Goal: Information Seeking & Learning: Learn about a topic

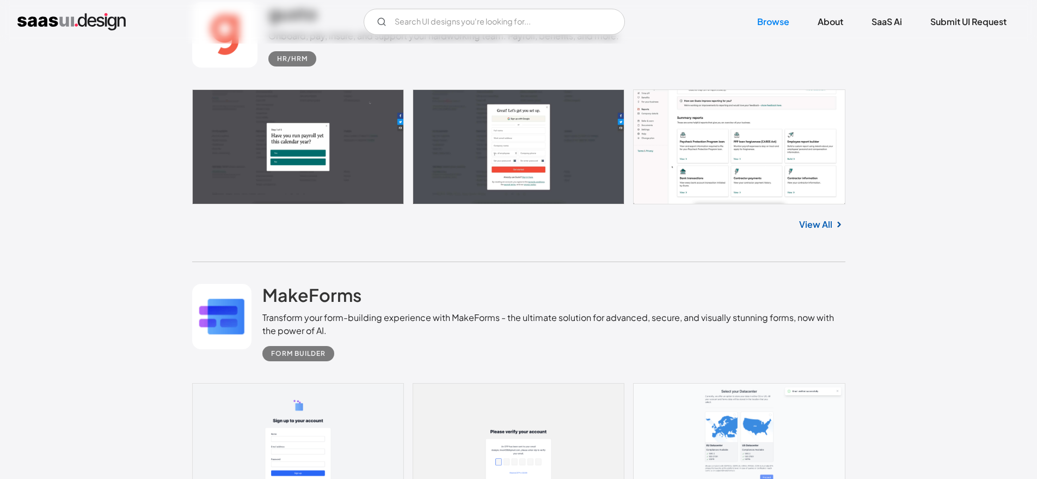
scroll to position [4101, 0]
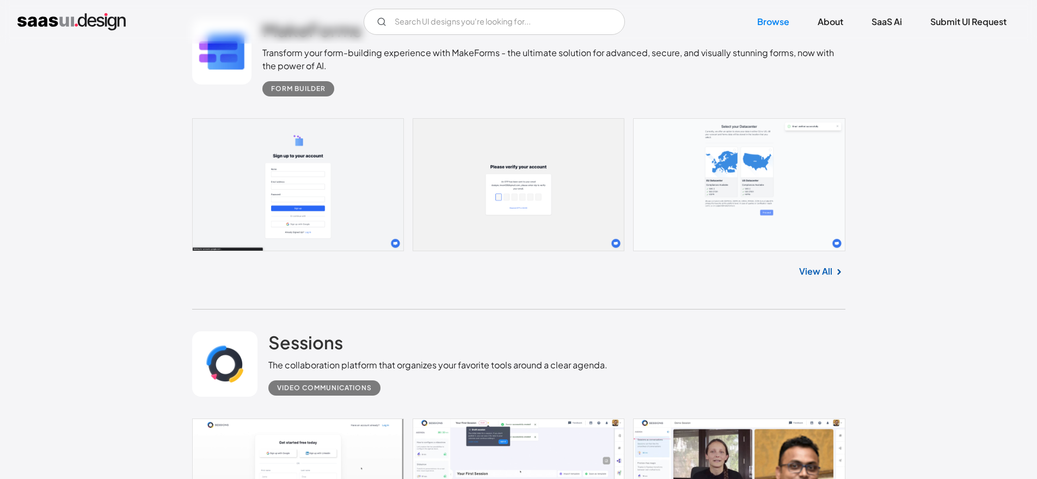
click at [317, 199] on link at bounding box center [519, 184] width 654 height 133
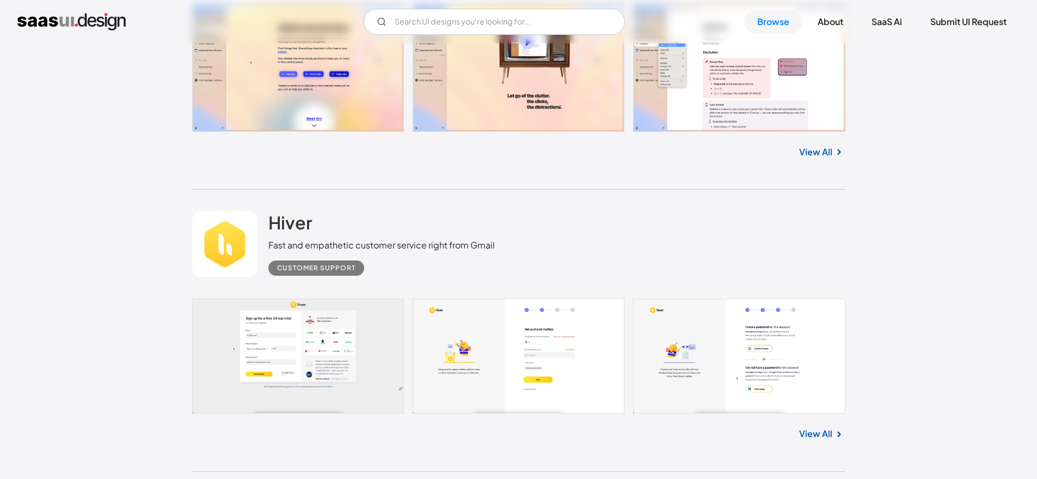
scroll to position [6841, 0]
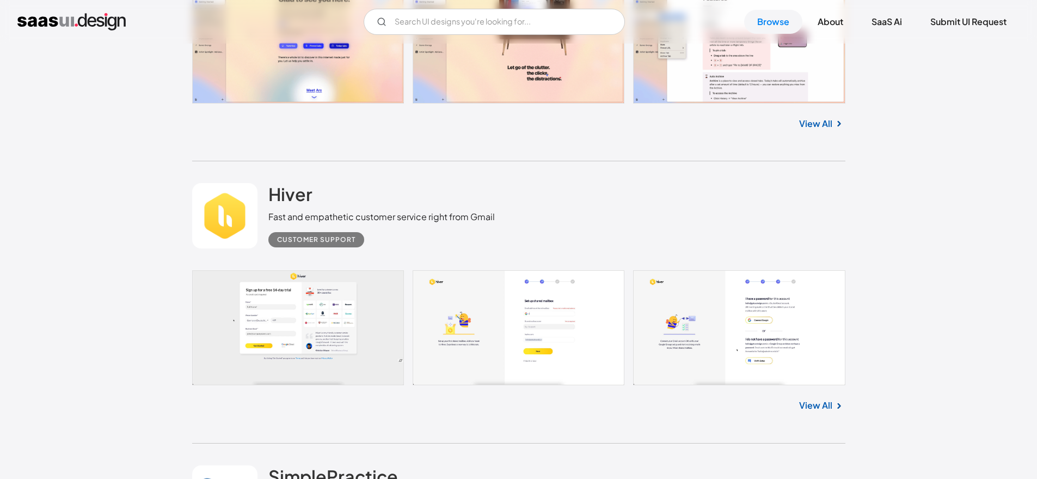
click at [264, 333] on link at bounding box center [519, 327] width 654 height 114
click at [279, 331] on link at bounding box center [519, 327] width 654 height 114
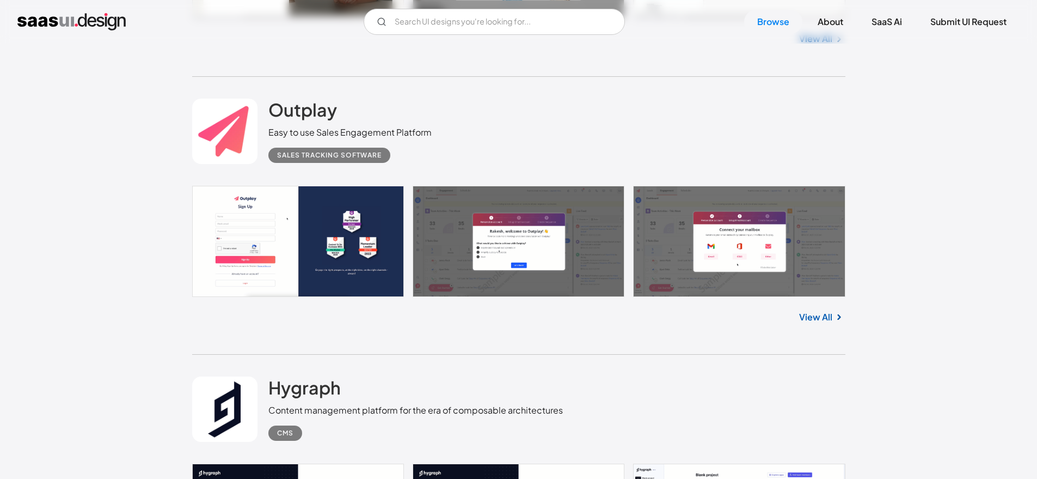
scroll to position [8058, 0]
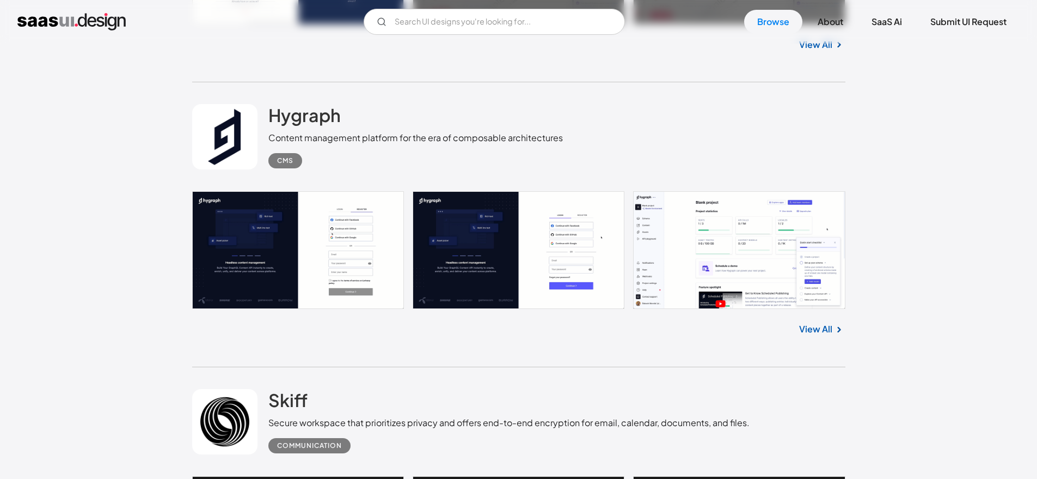
click at [282, 242] on link at bounding box center [519, 250] width 654 height 118
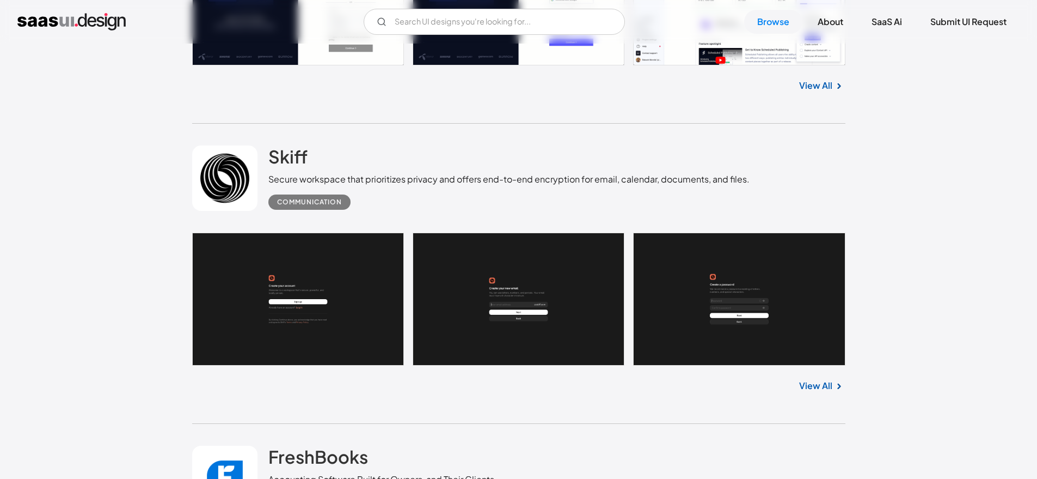
scroll to position [8302, 0]
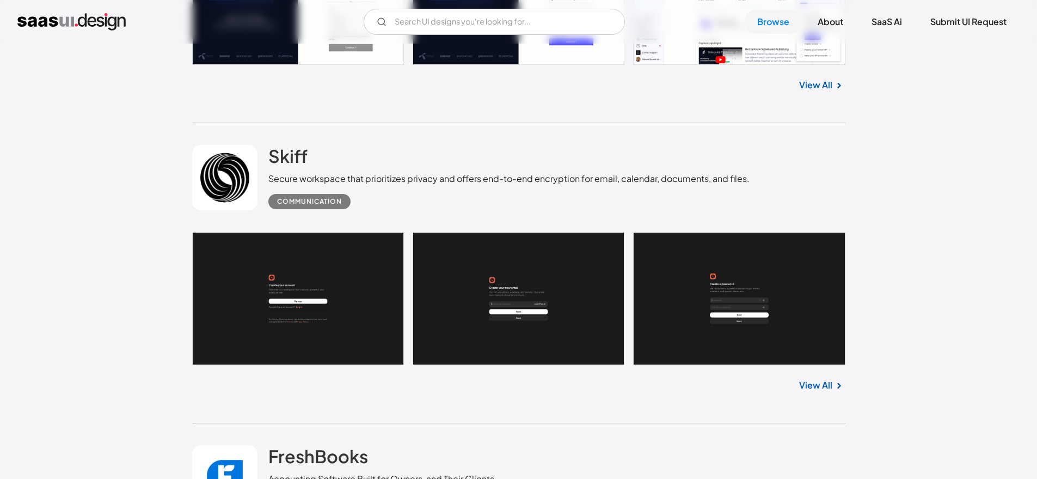
click at [303, 308] on link at bounding box center [519, 298] width 654 height 133
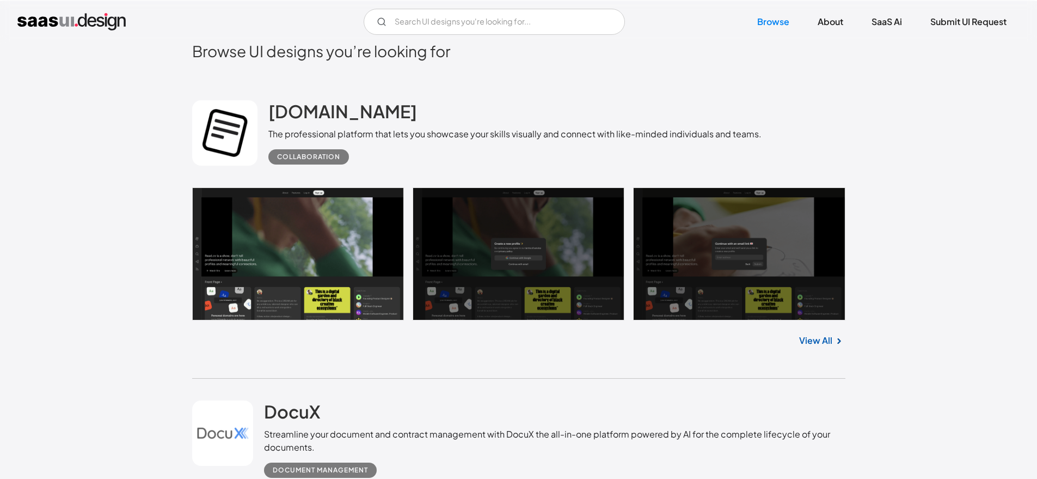
scroll to position [394, 0]
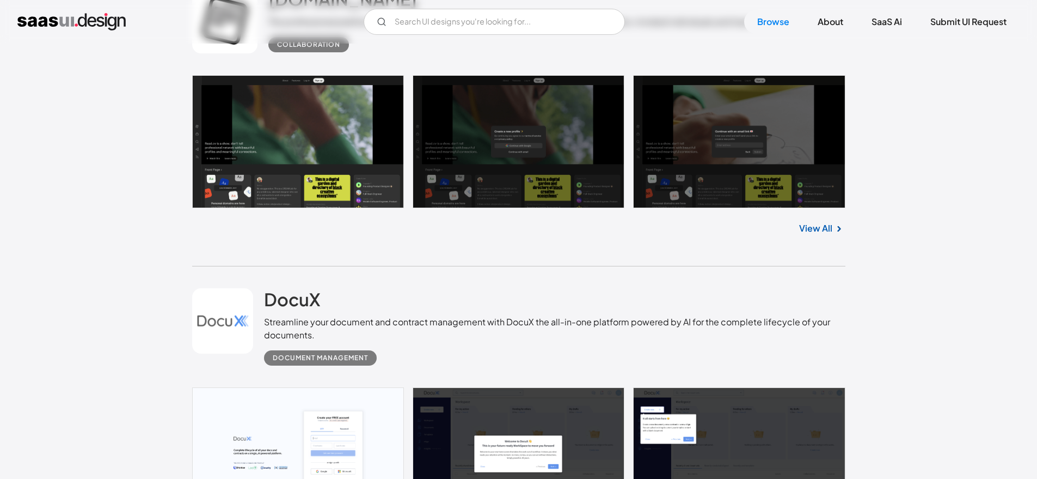
click at [320, 159] on link at bounding box center [519, 141] width 654 height 133
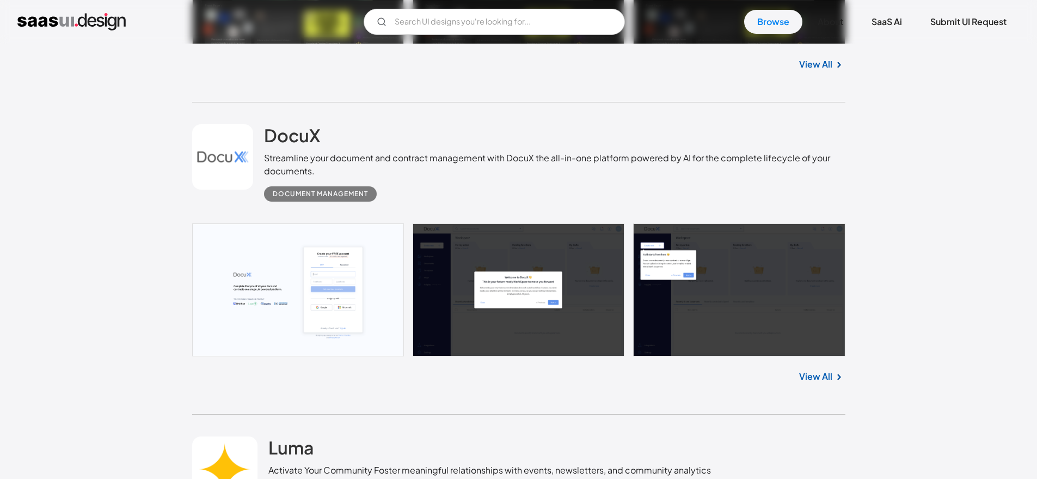
click at [301, 283] on link at bounding box center [519, 289] width 654 height 133
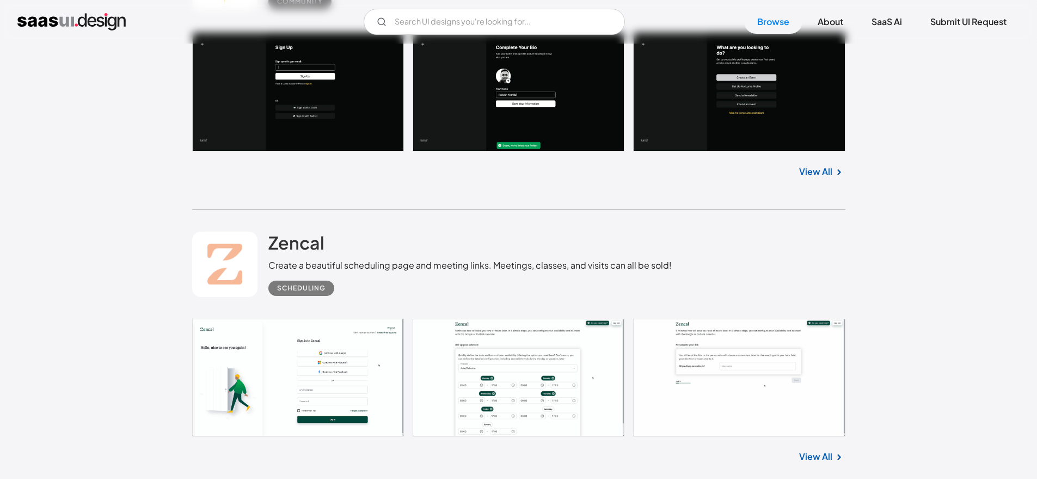
scroll to position [1050, 0]
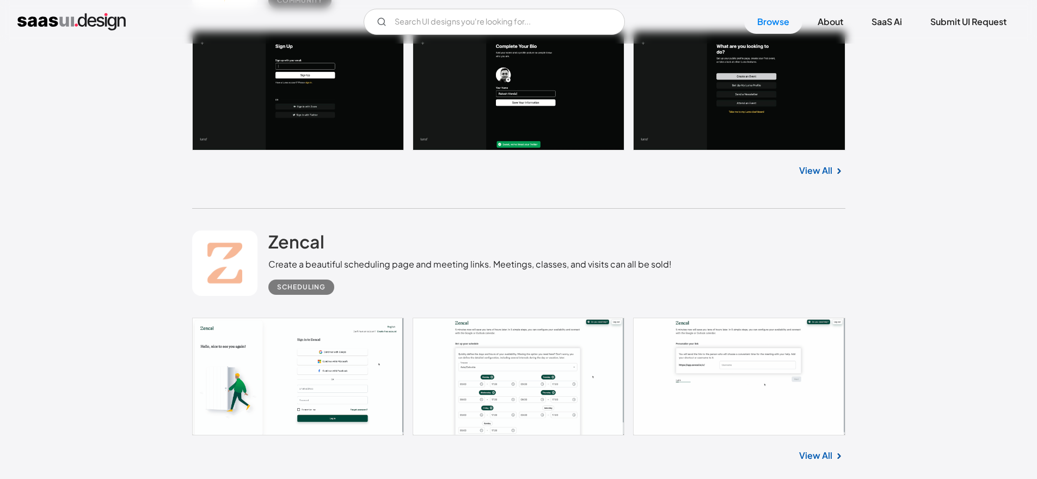
click at [296, 95] on link at bounding box center [519, 91] width 654 height 120
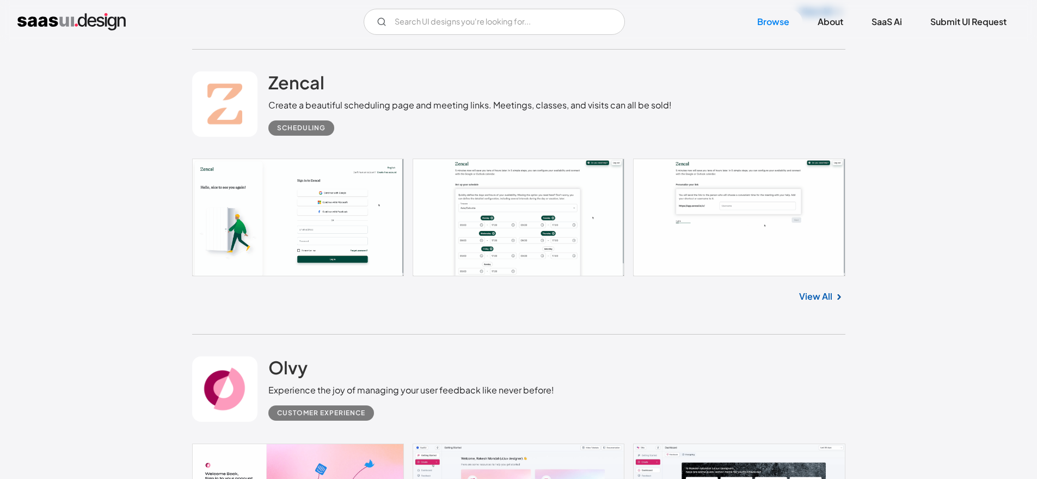
scroll to position [1177, 0]
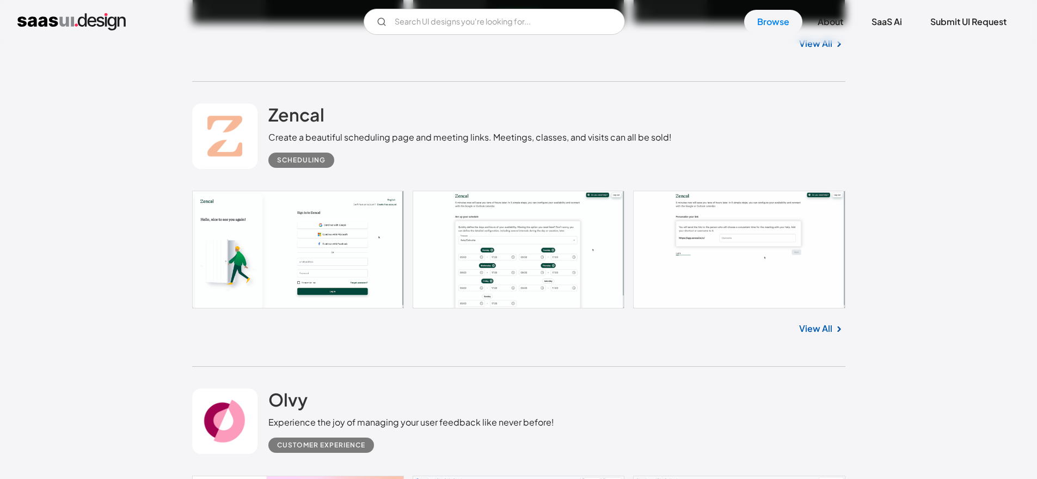
click at [318, 265] on link at bounding box center [519, 250] width 654 height 118
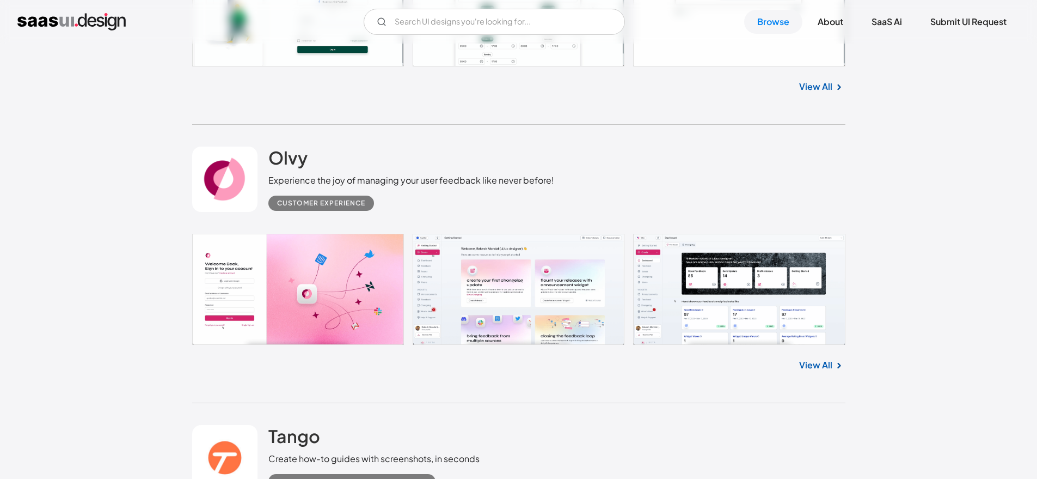
scroll to position [1522, 0]
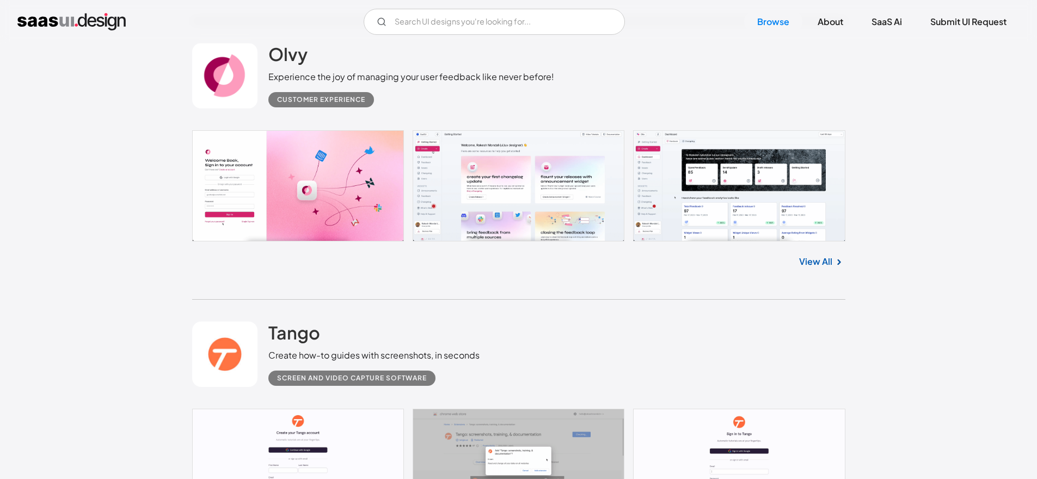
click at [322, 196] on link at bounding box center [519, 185] width 654 height 111
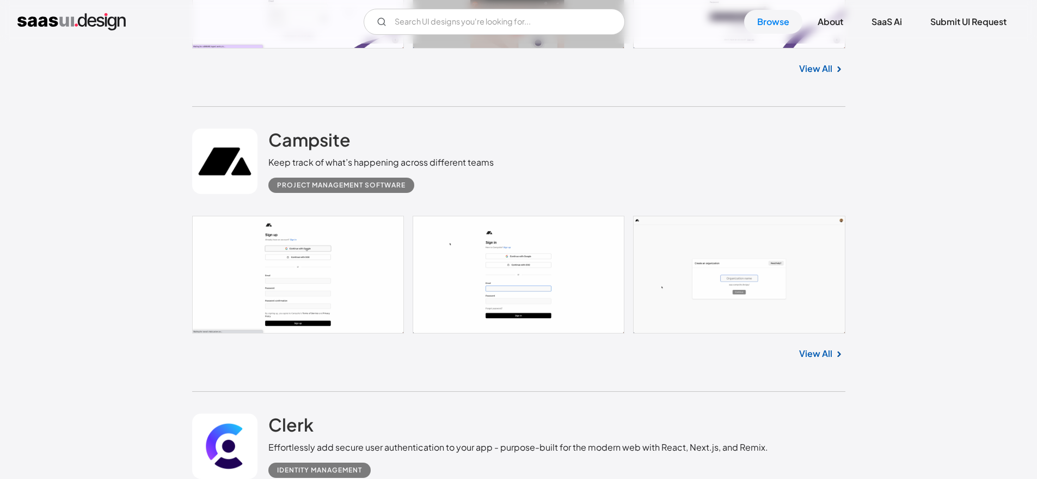
scroll to position [2072, 0]
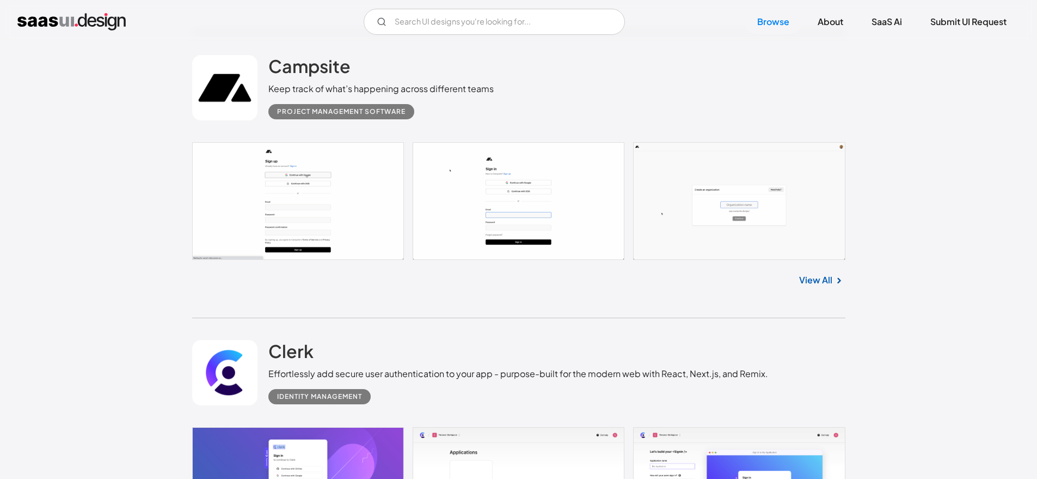
click at [259, 215] on link at bounding box center [519, 201] width 654 height 118
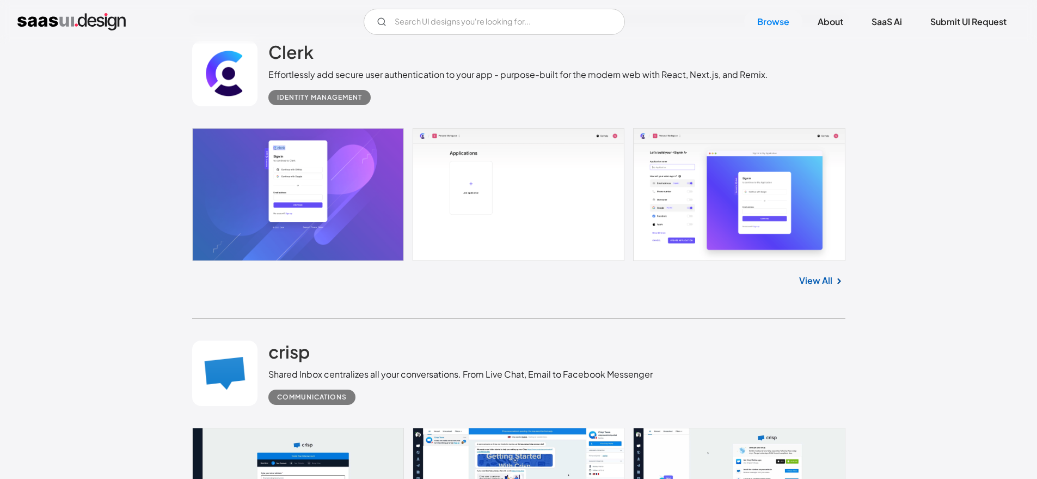
scroll to position [2380, 0]
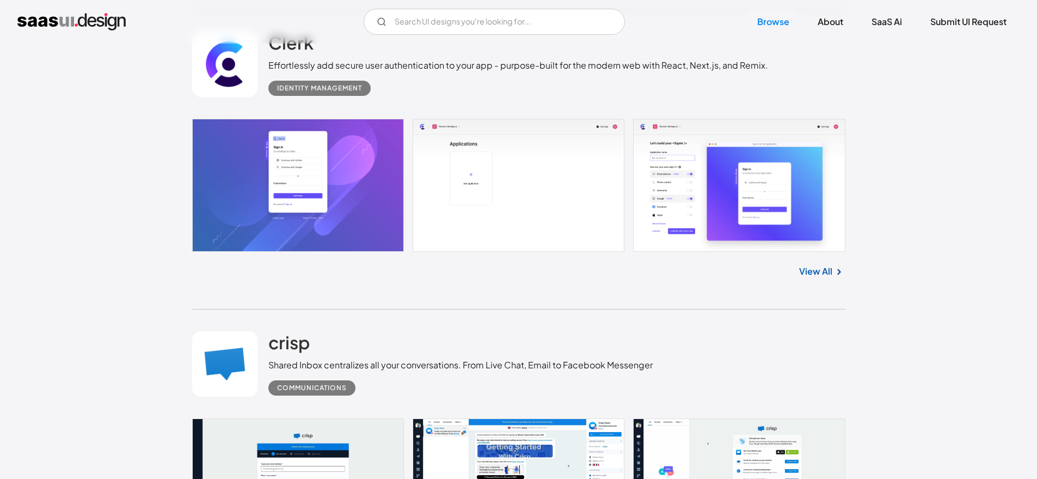
click at [272, 229] on link at bounding box center [519, 185] width 654 height 133
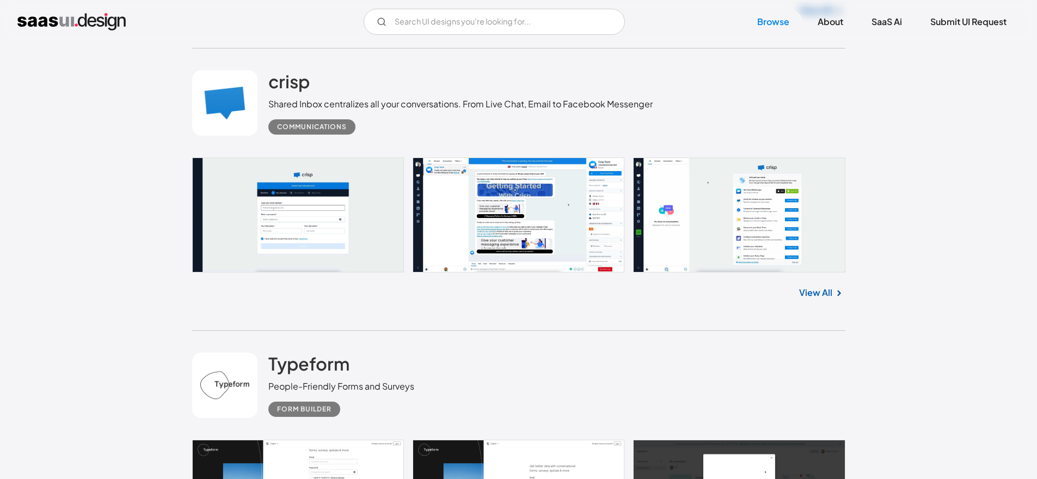
scroll to position [2652, 0]
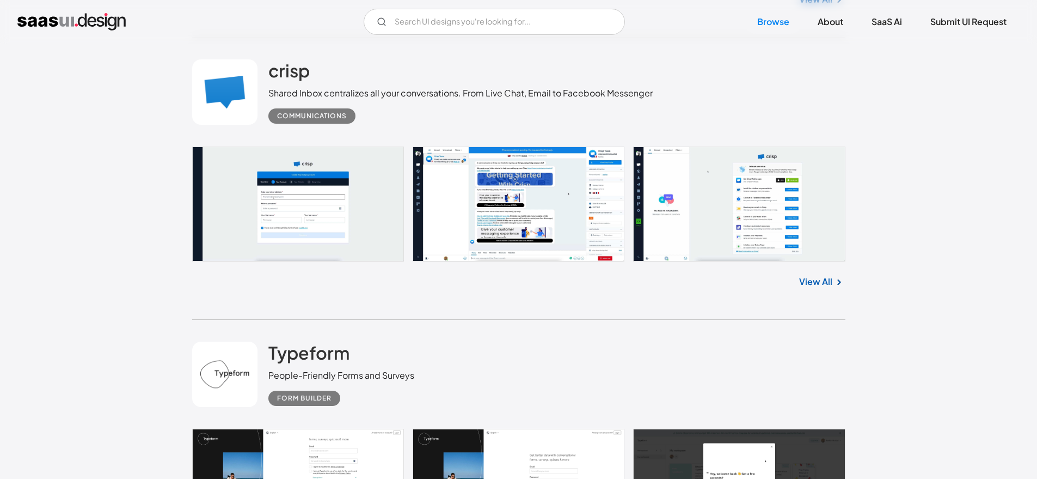
click at [251, 233] on link at bounding box center [519, 203] width 654 height 115
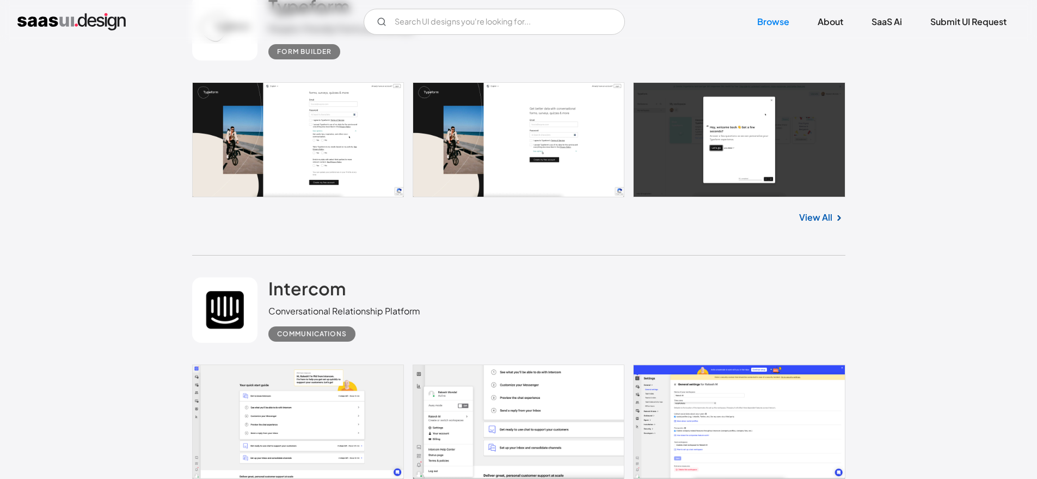
scroll to position [3198, 0]
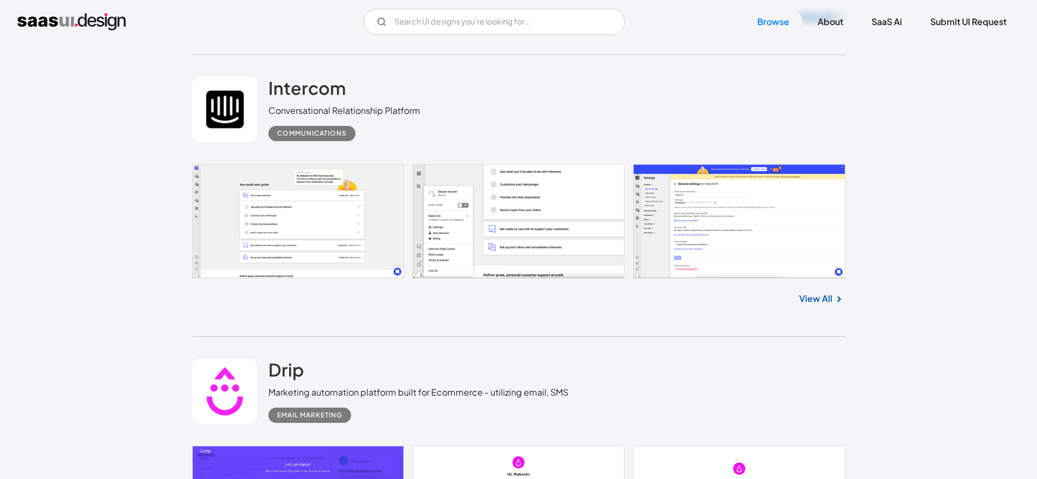
click at [248, 221] on link at bounding box center [519, 221] width 654 height 115
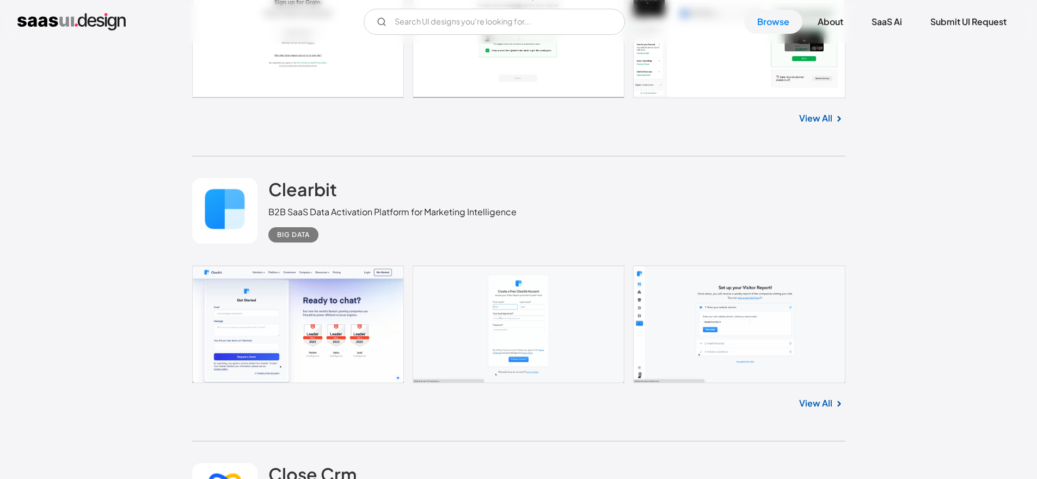
scroll to position [5488, 0]
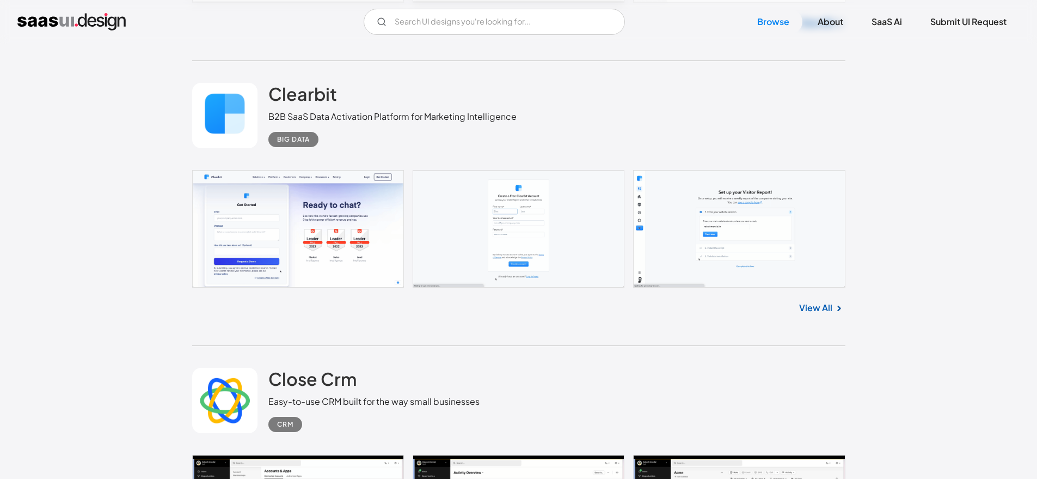
click at [300, 237] on link at bounding box center [519, 229] width 654 height 118
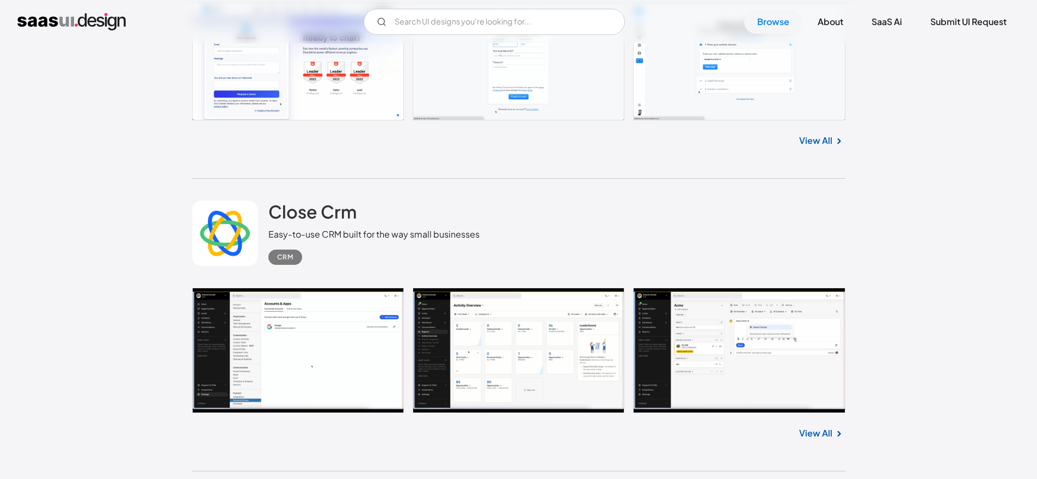
scroll to position [5757, 0]
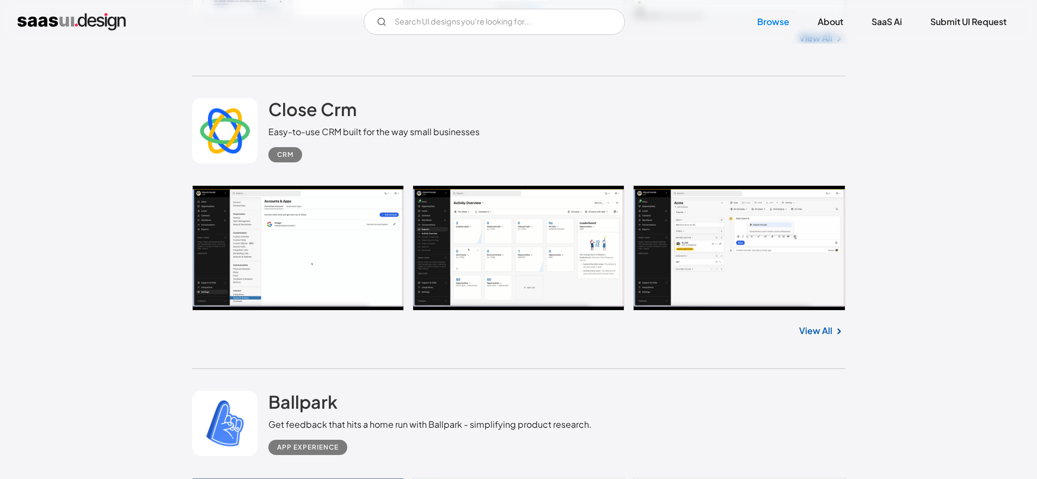
click at [321, 271] on link at bounding box center [519, 247] width 654 height 125
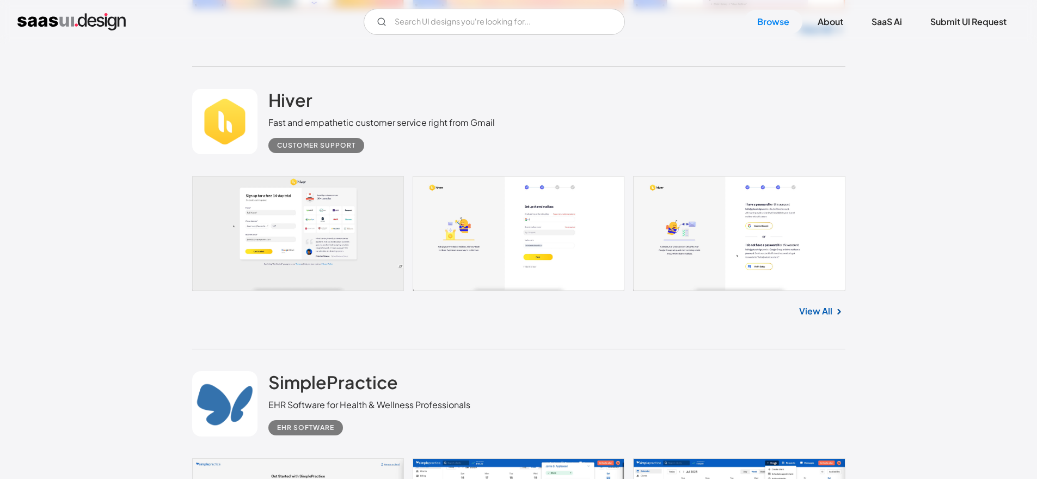
scroll to position [6917, 0]
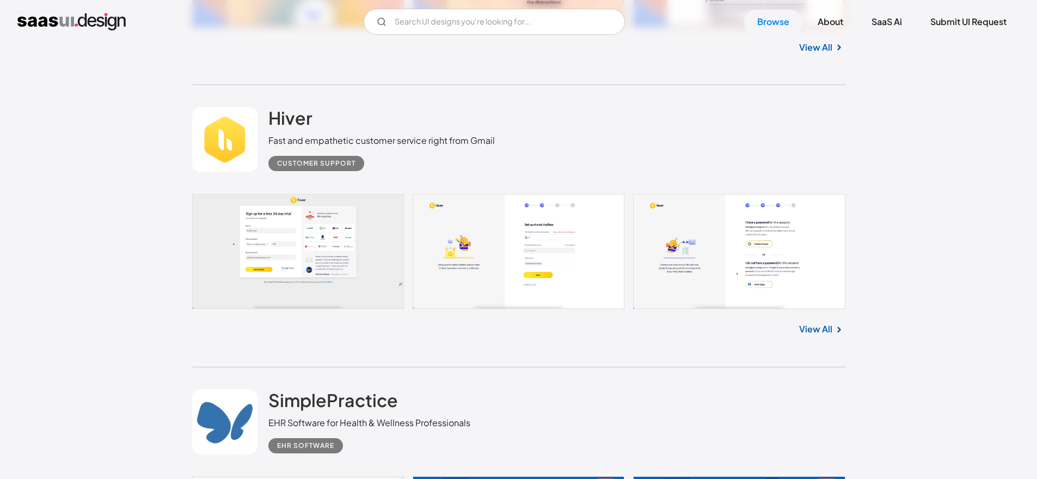
click at [334, 255] on link at bounding box center [519, 251] width 654 height 114
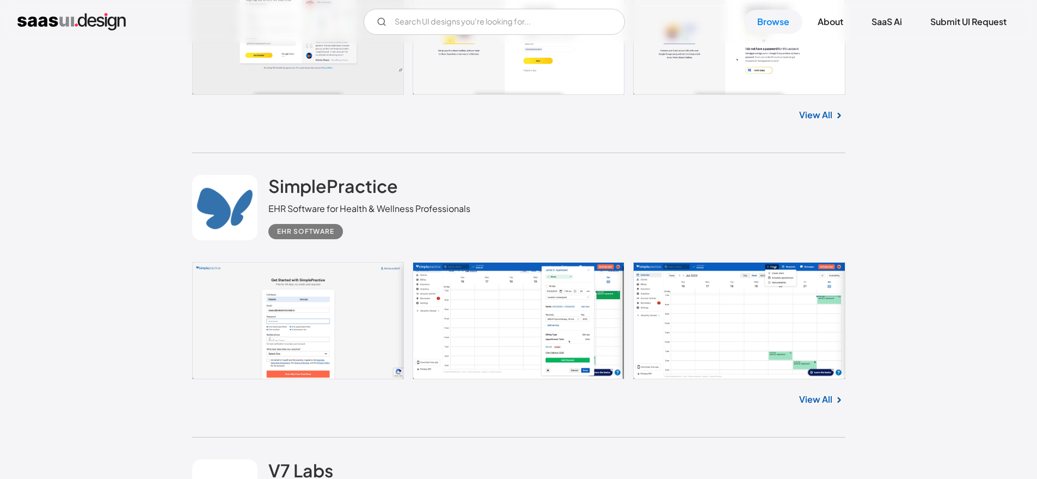
scroll to position [7165, 0]
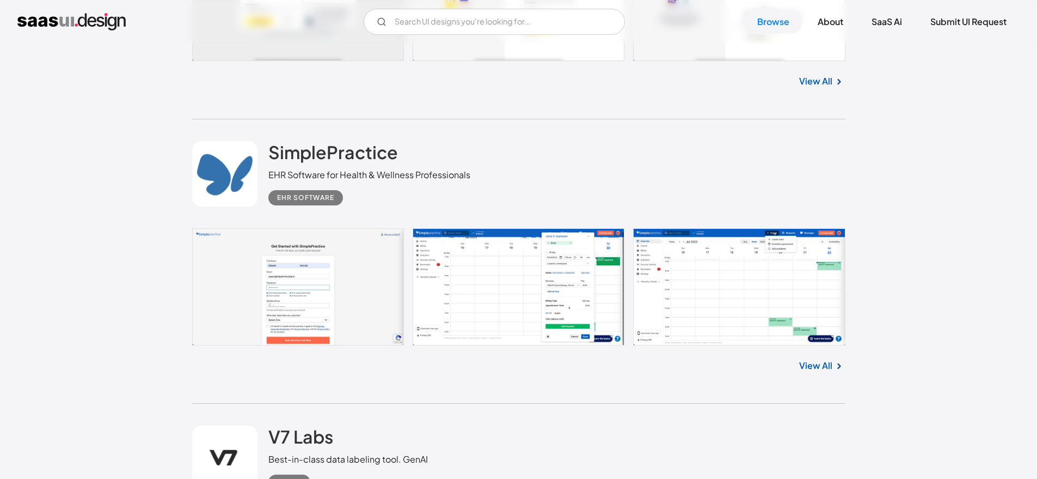
click at [285, 288] on link at bounding box center [519, 287] width 654 height 118
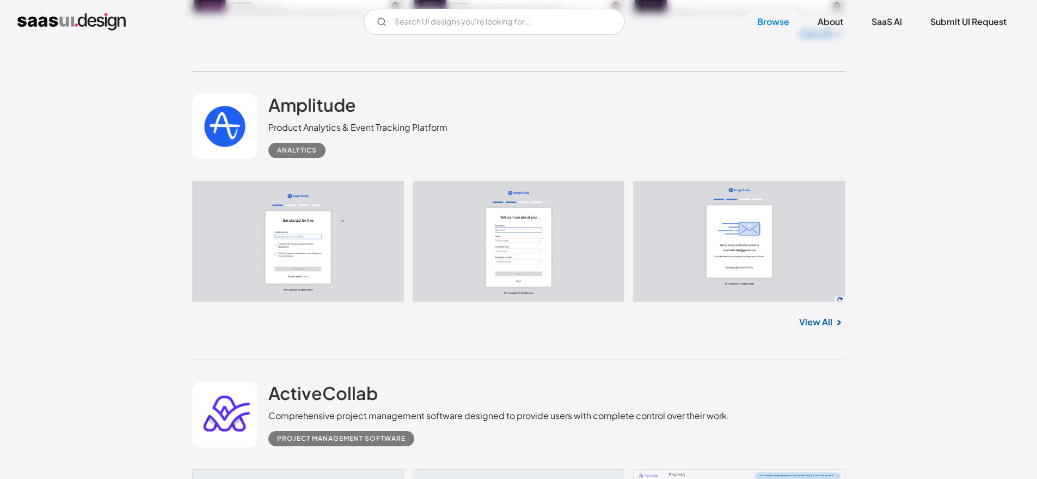
scroll to position [12118, 0]
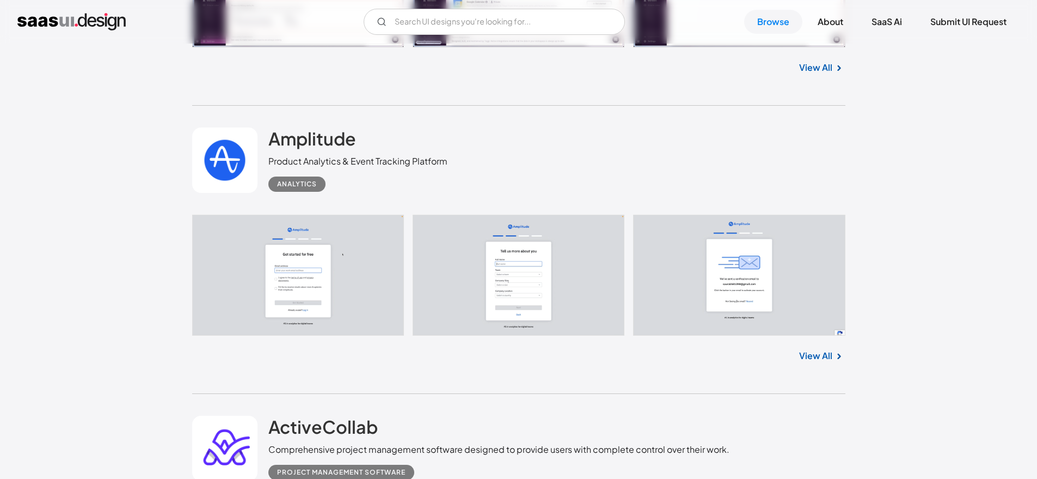
click at [255, 266] on link at bounding box center [519, 275] width 654 height 121
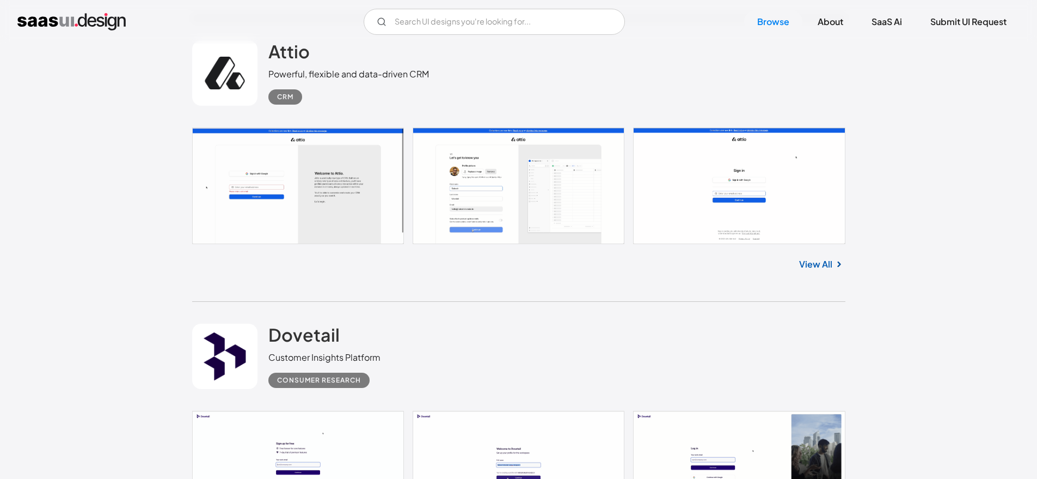
scroll to position [13112, 0]
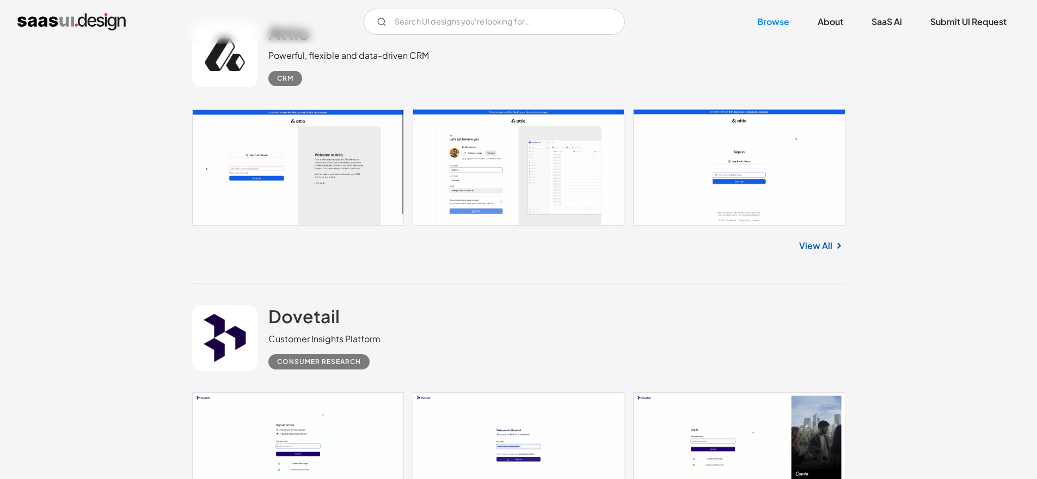
click at [271, 194] on link at bounding box center [519, 167] width 654 height 117
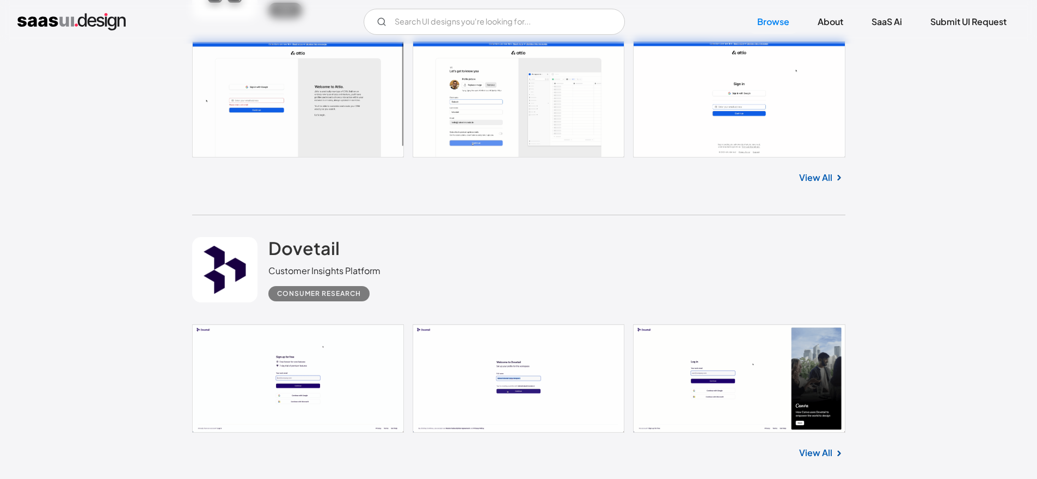
scroll to position [13348, 0]
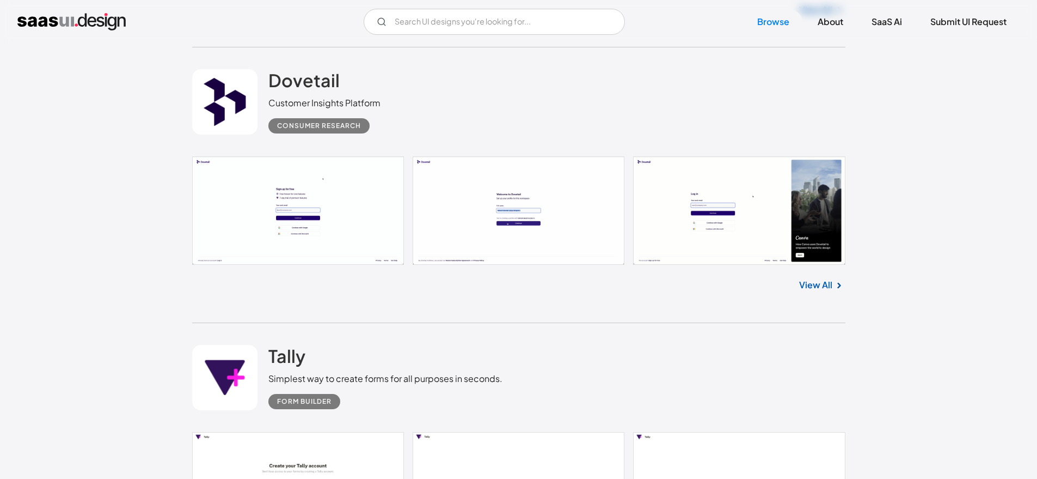
click at [289, 227] on link at bounding box center [519, 210] width 654 height 108
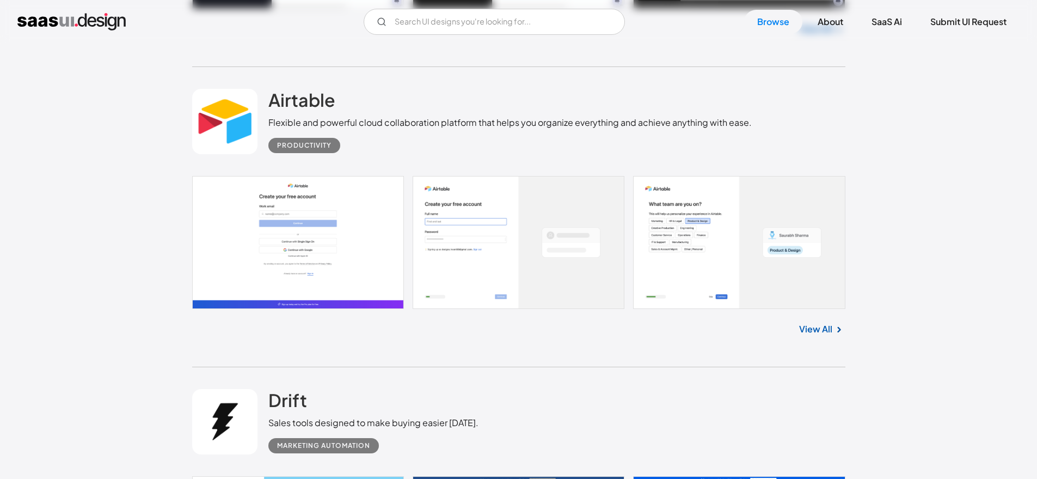
scroll to position [14183, 0]
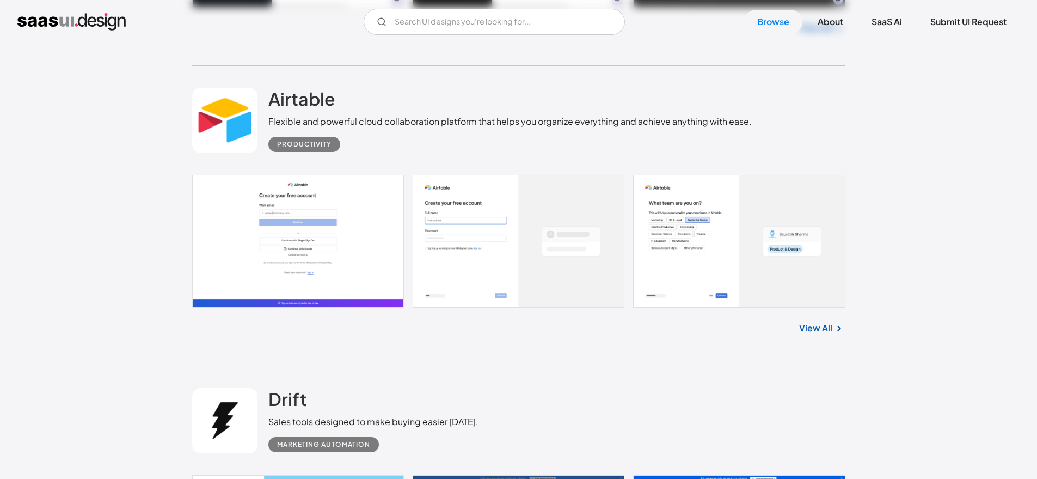
click at [282, 243] on link at bounding box center [519, 241] width 654 height 133
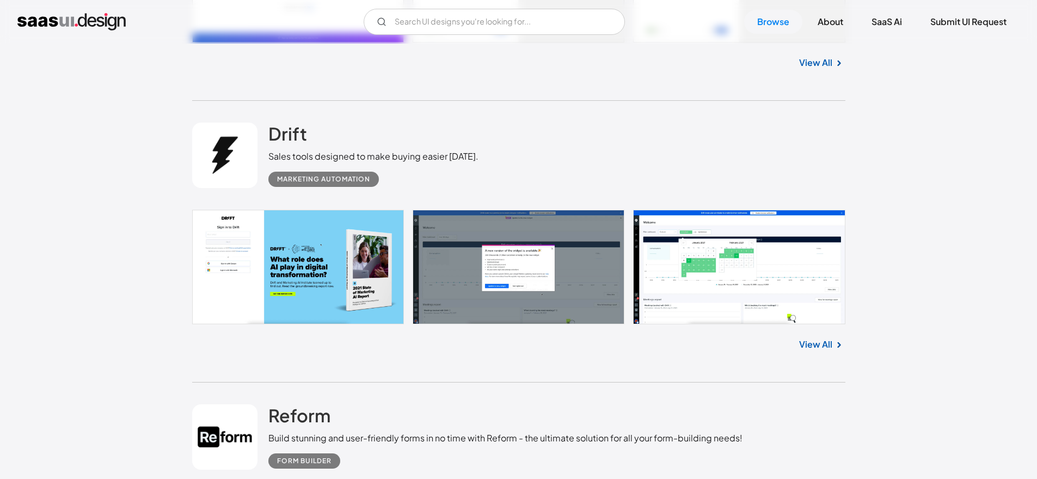
click at [261, 291] on link at bounding box center [519, 267] width 654 height 115
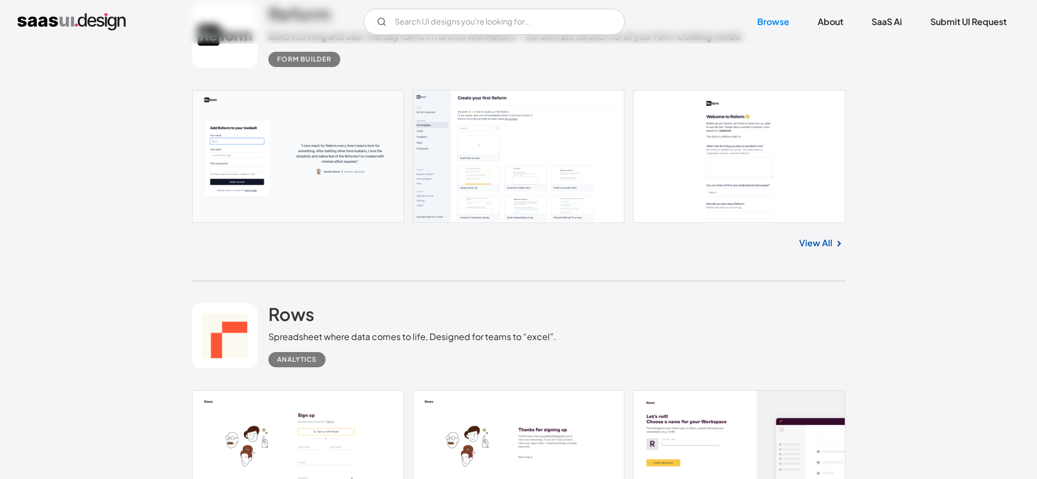
scroll to position [14852, 0]
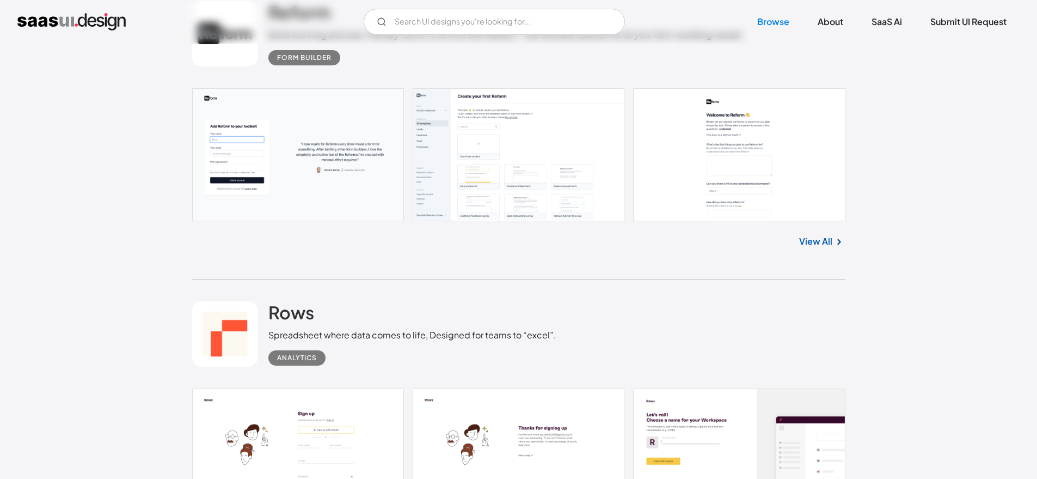
click at [318, 151] on link at bounding box center [519, 154] width 654 height 133
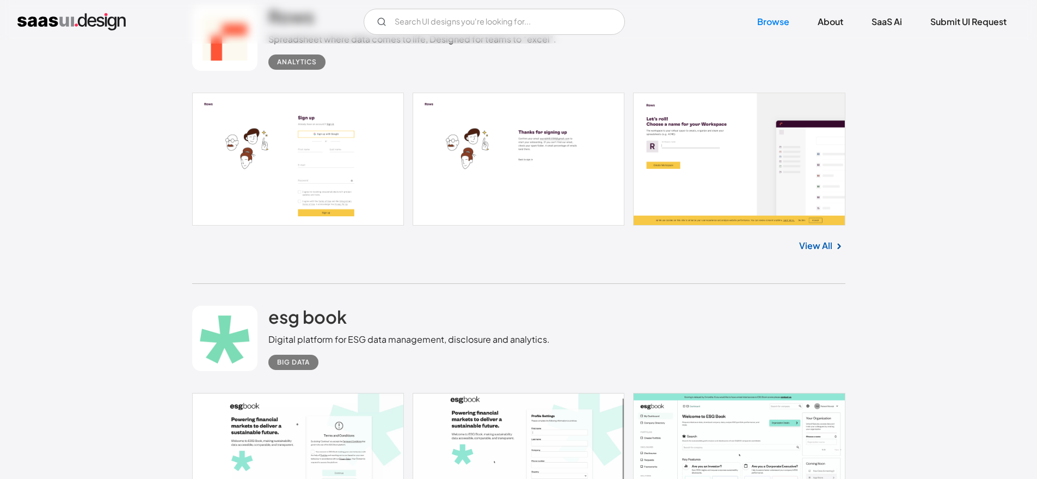
click at [339, 178] on link at bounding box center [519, 159] width 654 height 133
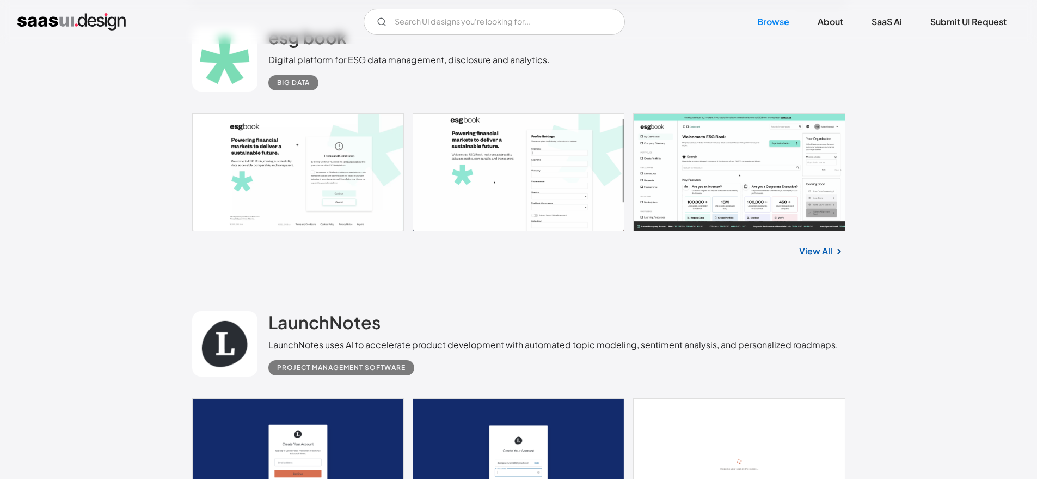
scroll to position [15443, 0]
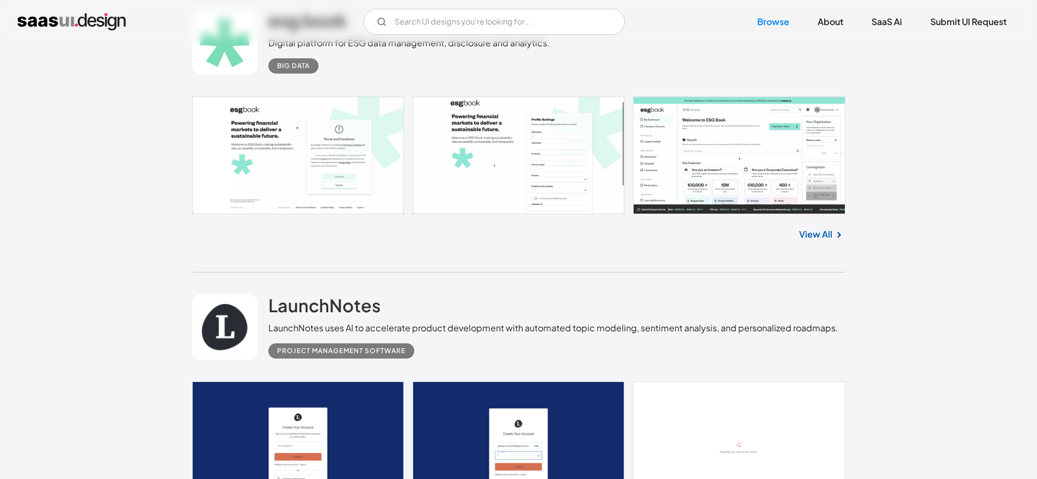
click at [283, 157] on link at bounding box center [519, 155] width 654 height 118
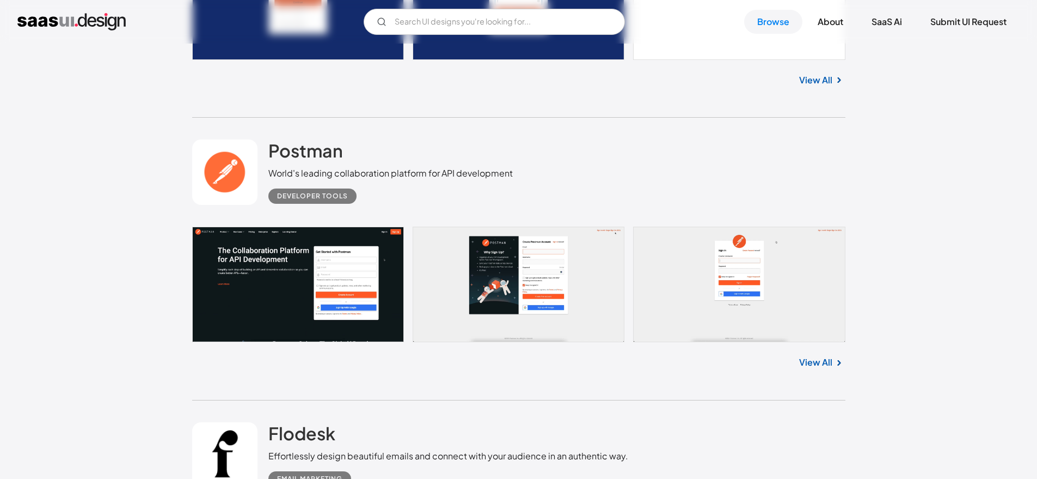
scroll to position [15898, 0]
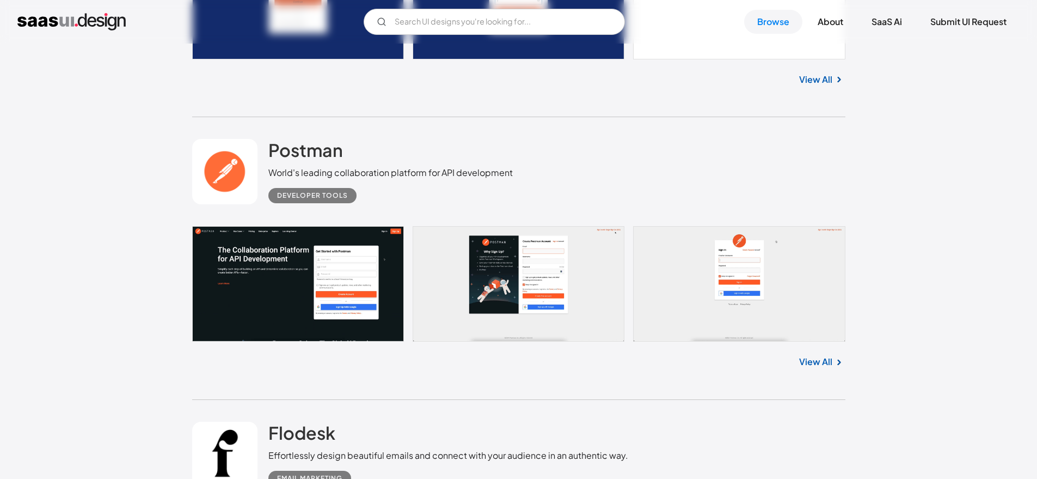
click at [287, 280] on link at bounding box center [519, 283] width 654 height 115
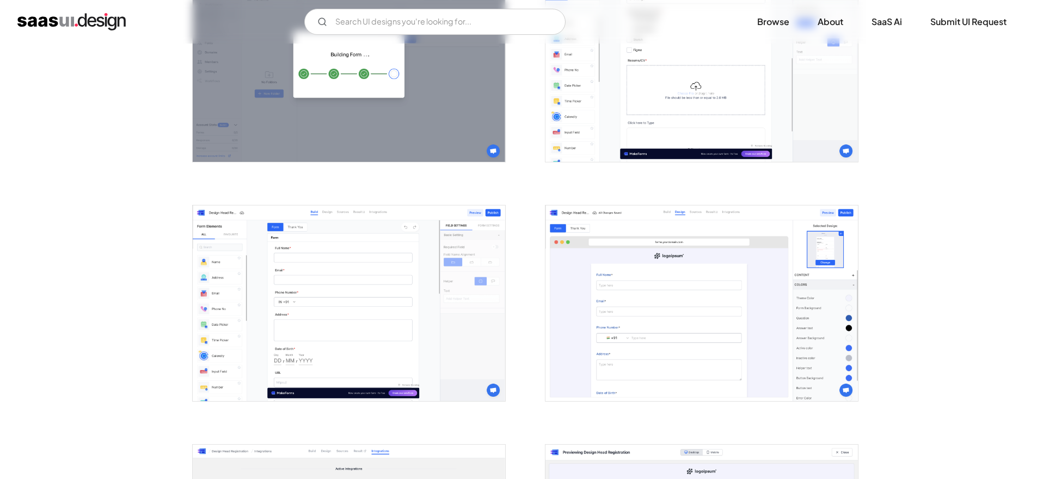
scroll to position [1277, 0]
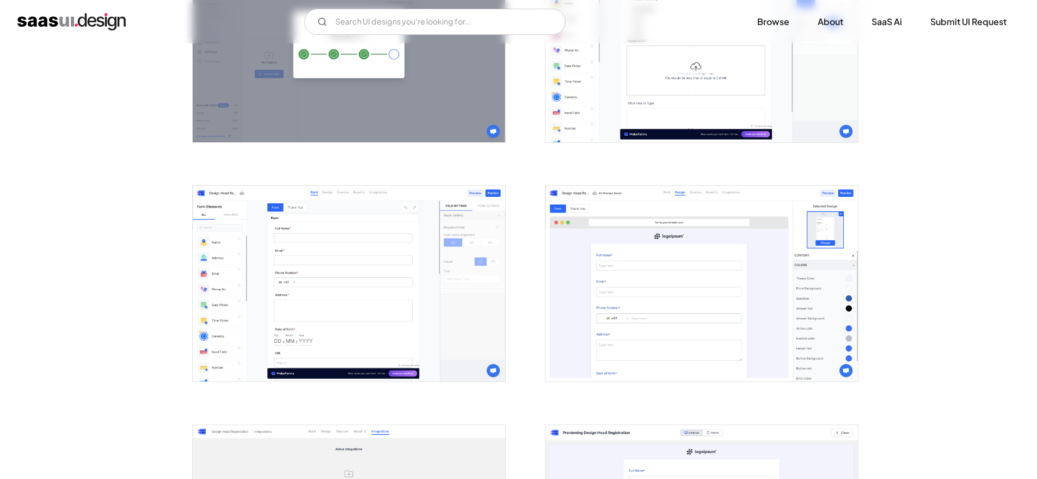
click at [149, 263] on div "Back MakeForms Transform your form-building experience with MakeForms - the ult…" at bounding box center [518, 309] width 1037 height 3085
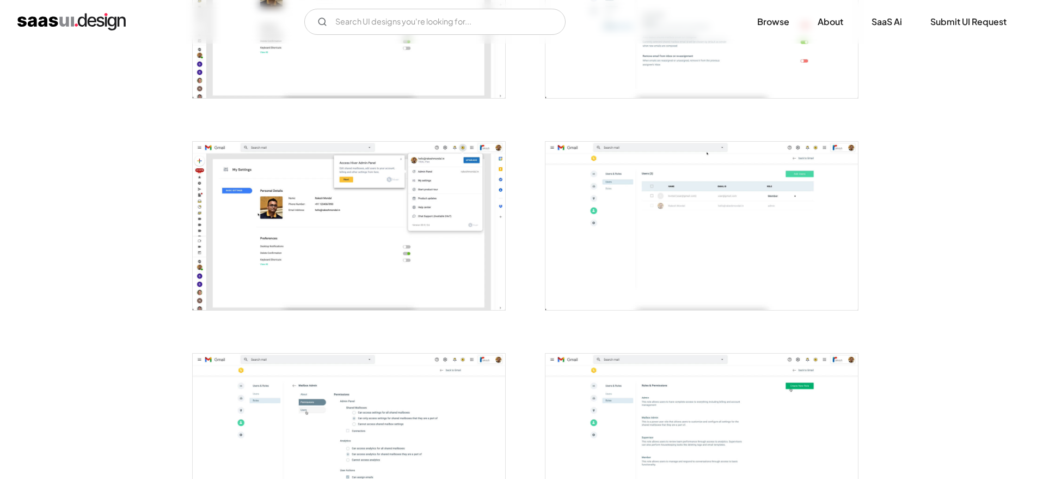
scroll to position [2044, 0]
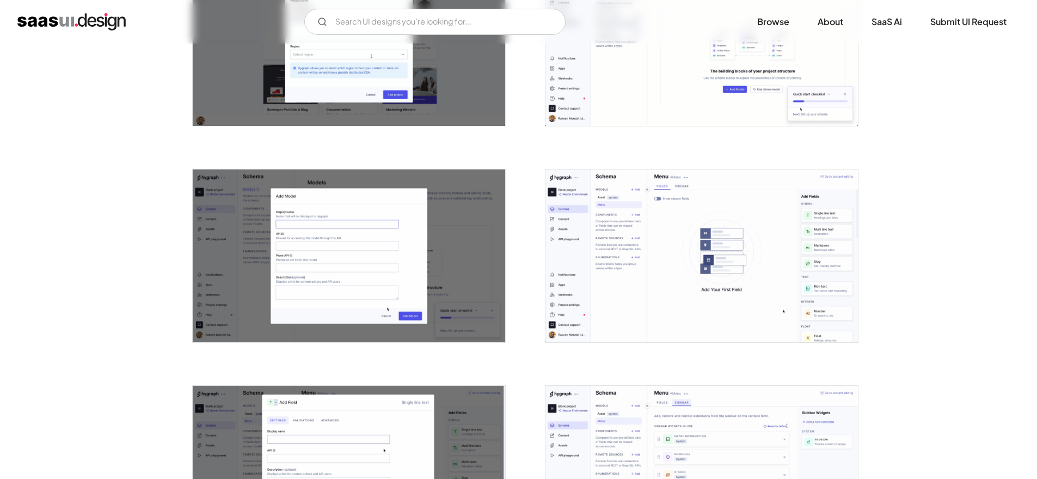
scroll to position [780, 0]
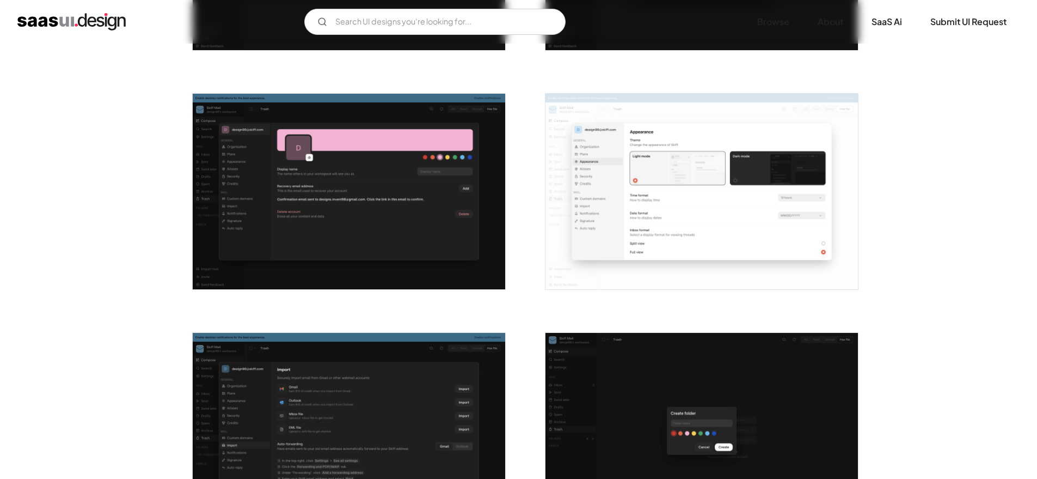
scroll to position [1389, 0]
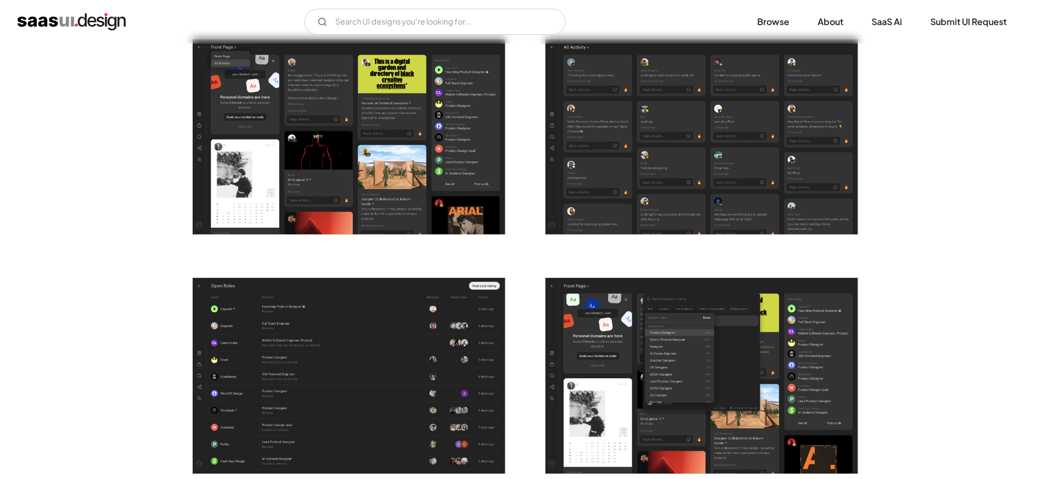
scroll to position [1708, 0]
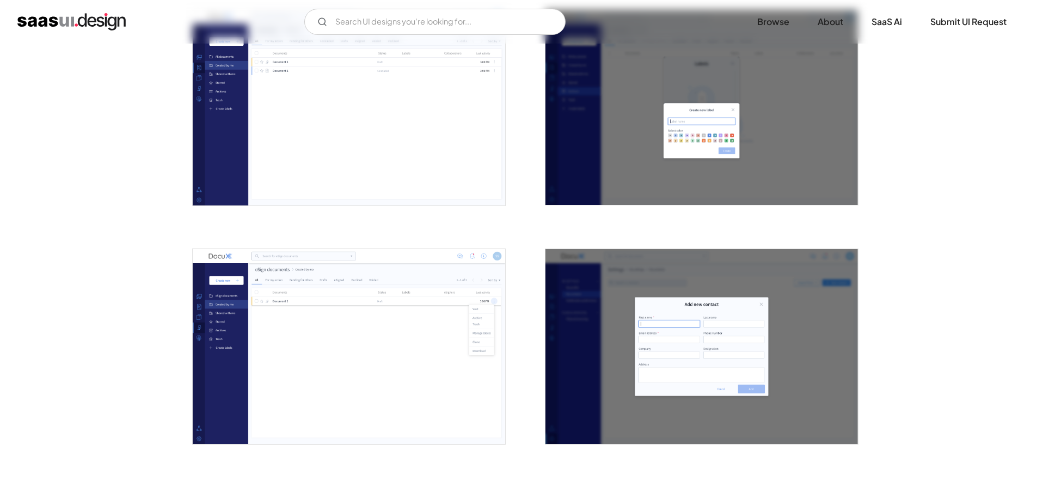
scroll to position [1694, 0]
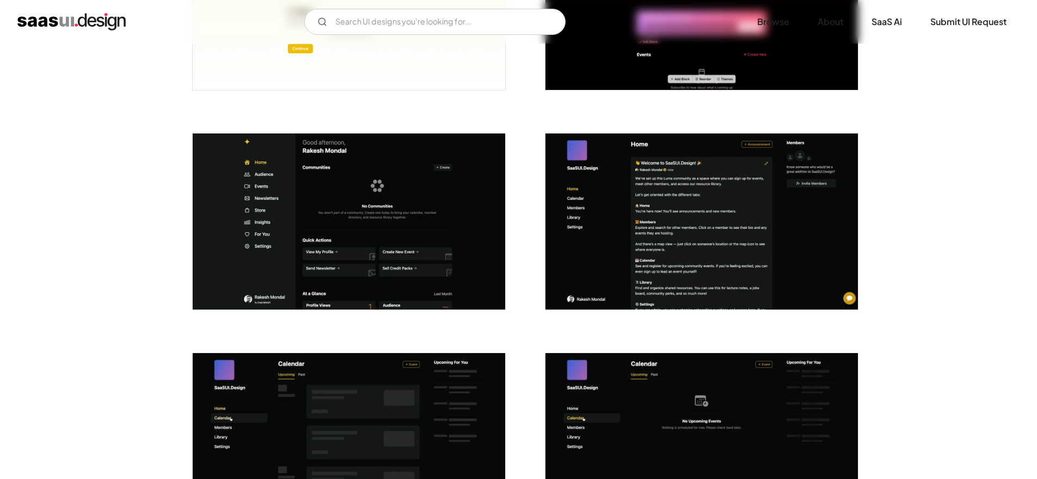
scroll to position [1913, 0]
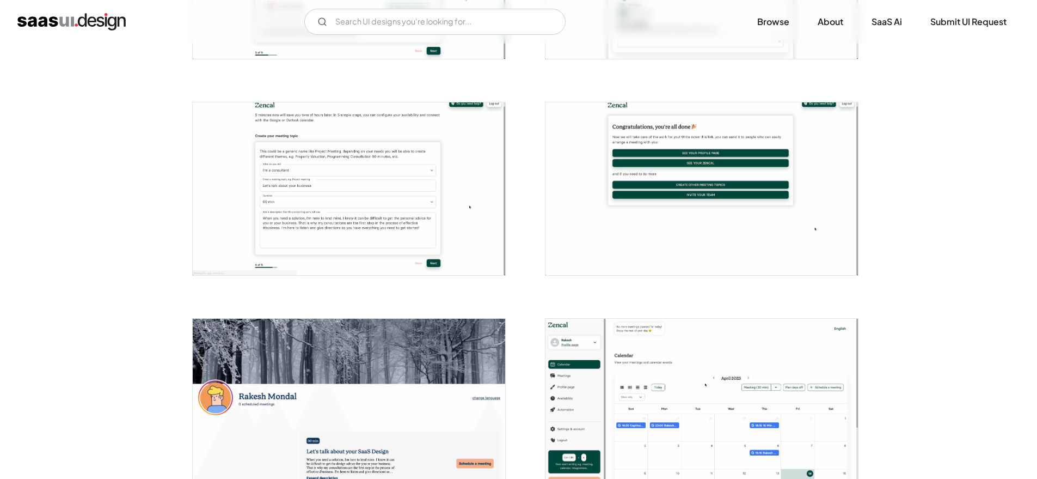
scroll to position [991, 0]
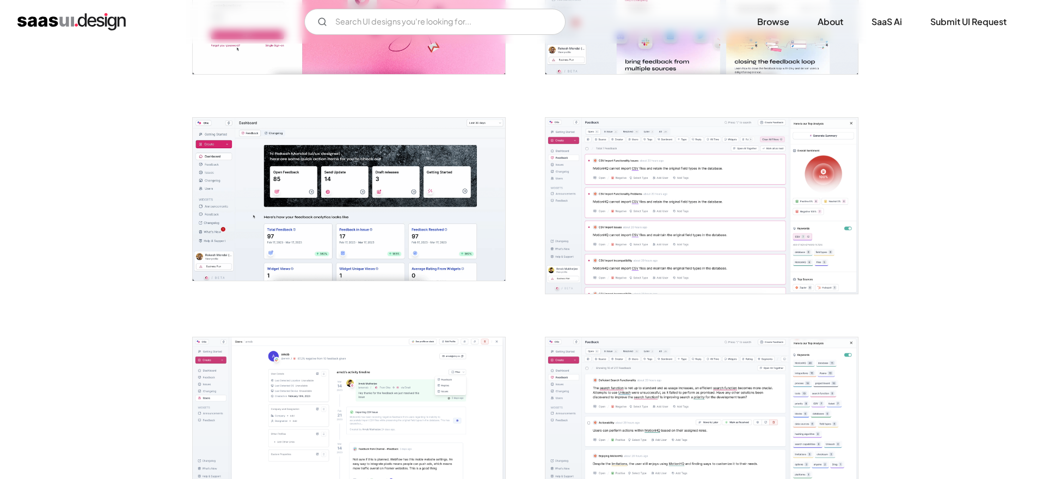
scroll to position [474, 0]
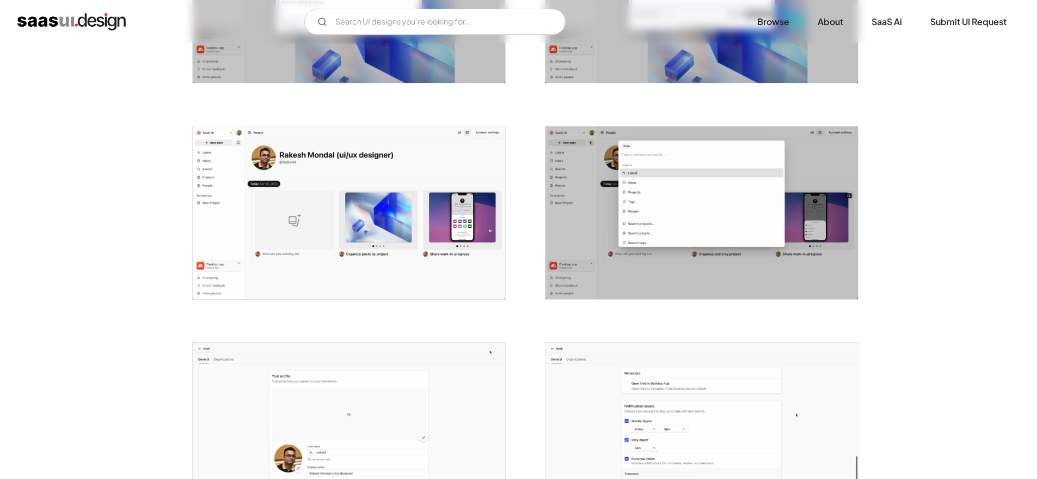
scroll to position [1678, 0]
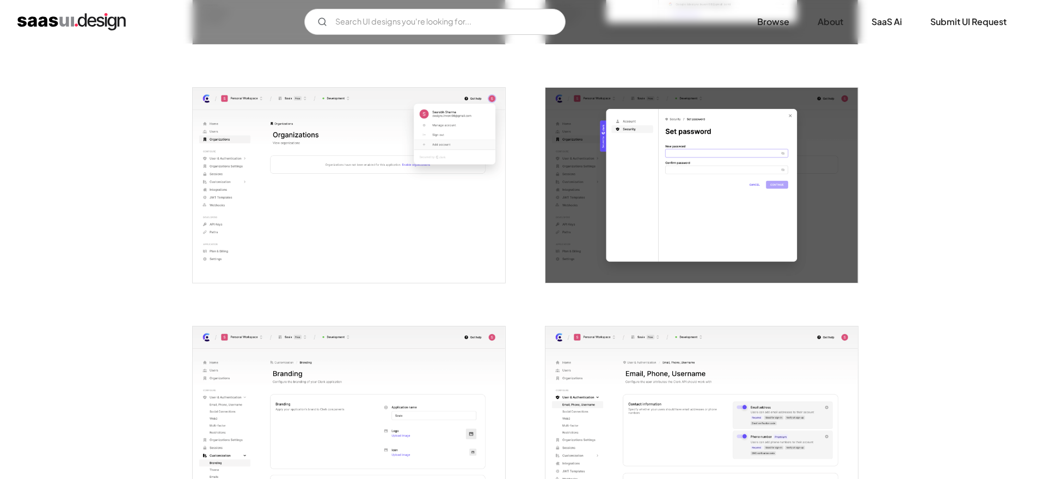
scroll to position [1229, 0]
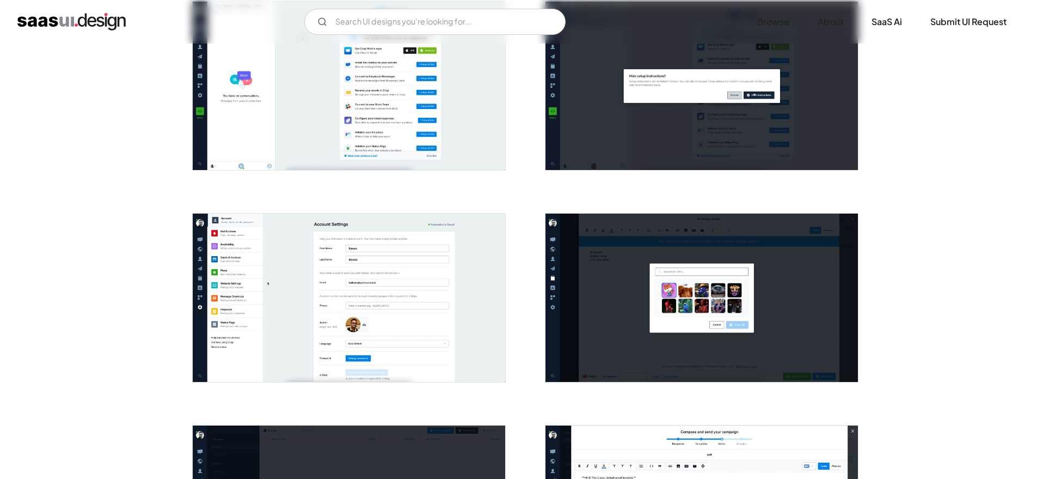
scroll to position [774, 0]
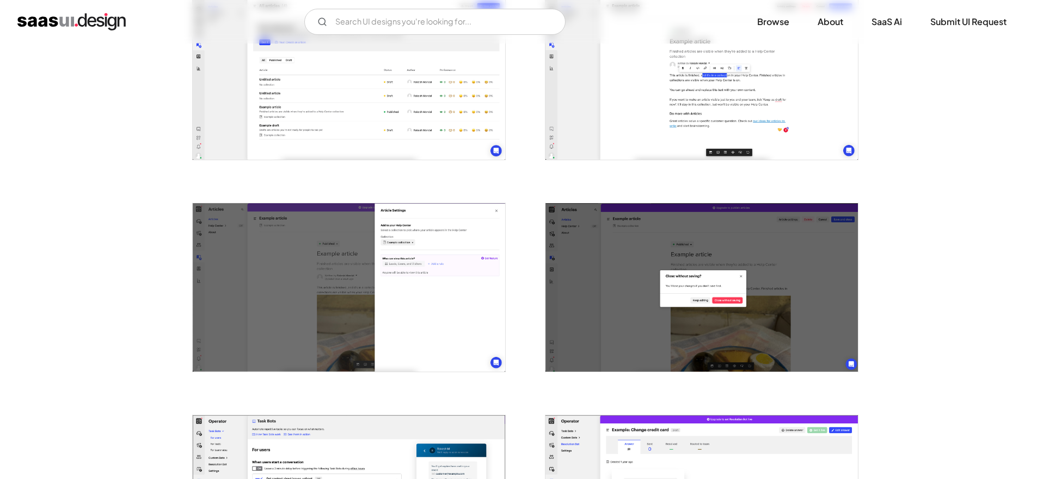
scroll to position [1584, 0]
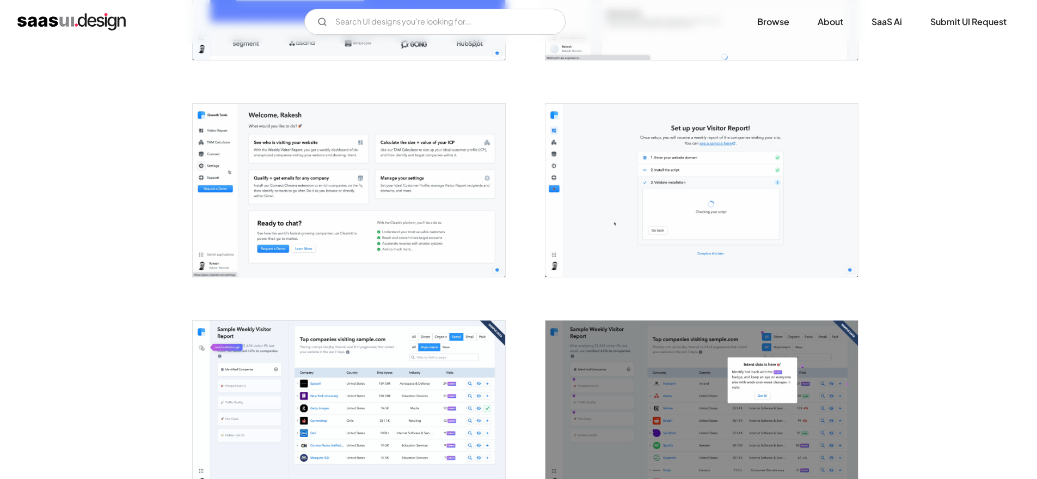
scroll to position [1773, 0]
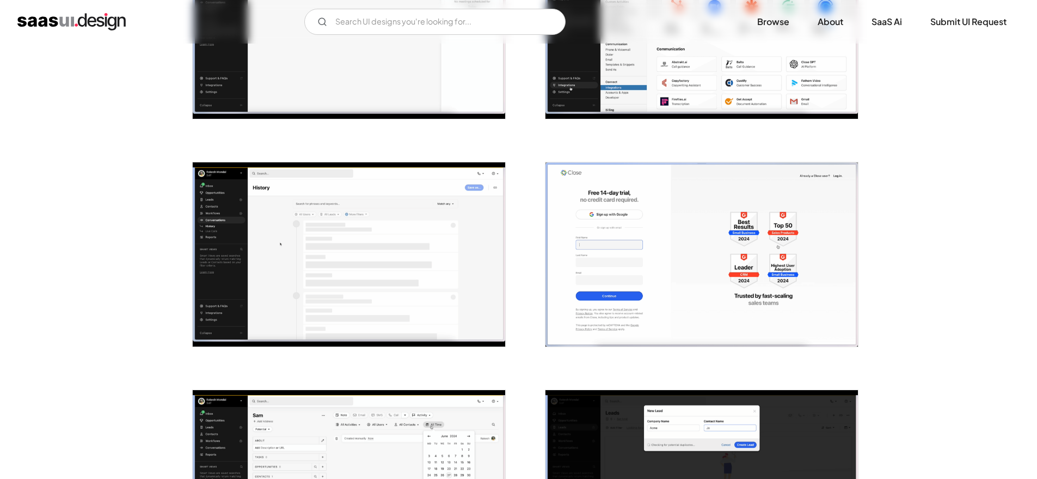
scroll to position [1121, 0]
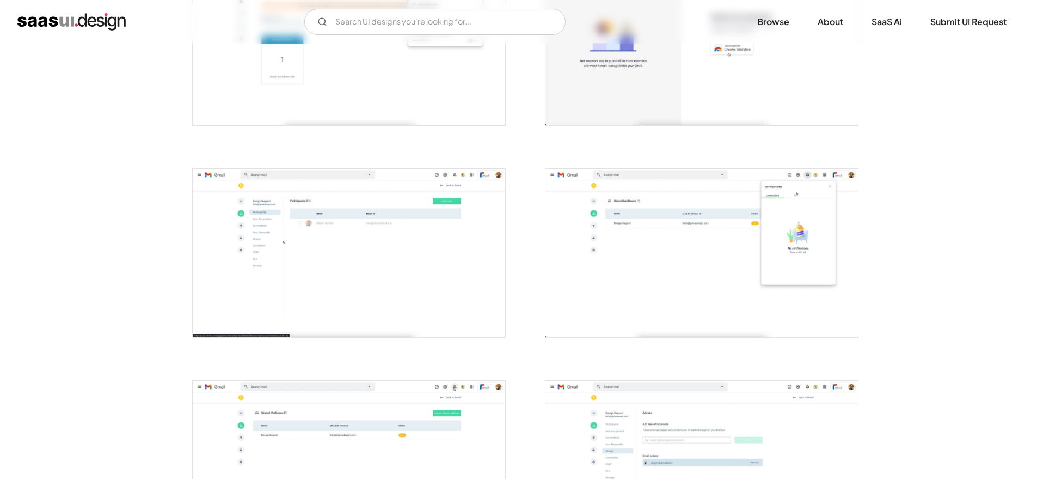
scroll to position [1082, 0]
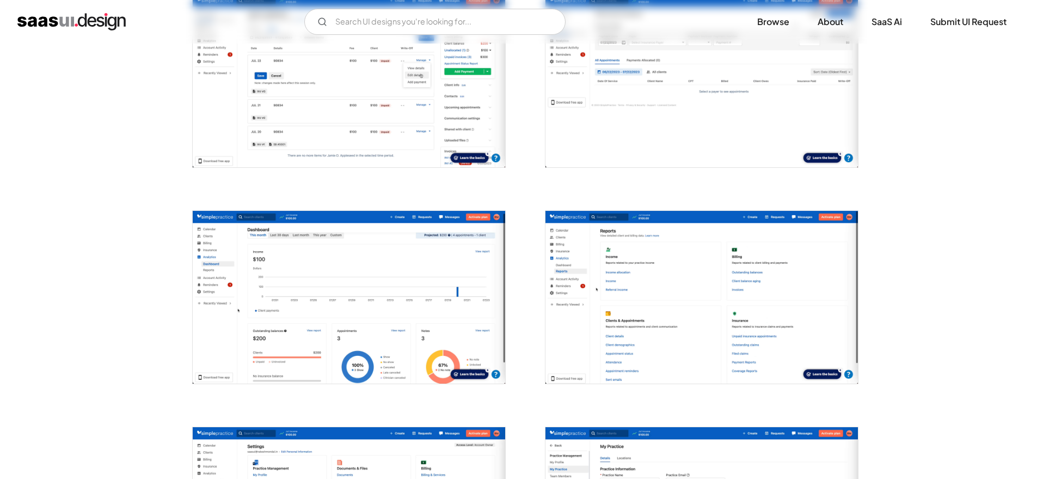
scroll to position [1366, 0]
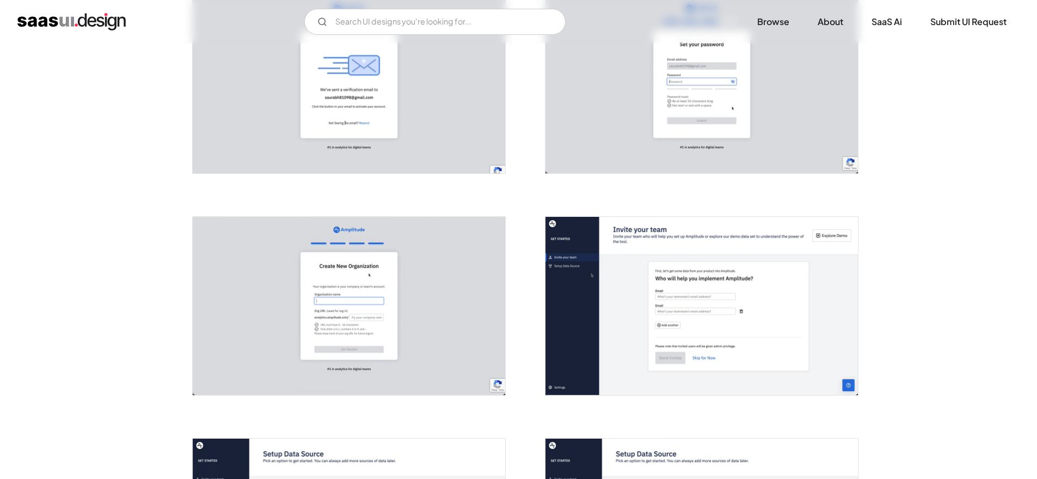
scroll to position [445, 0]
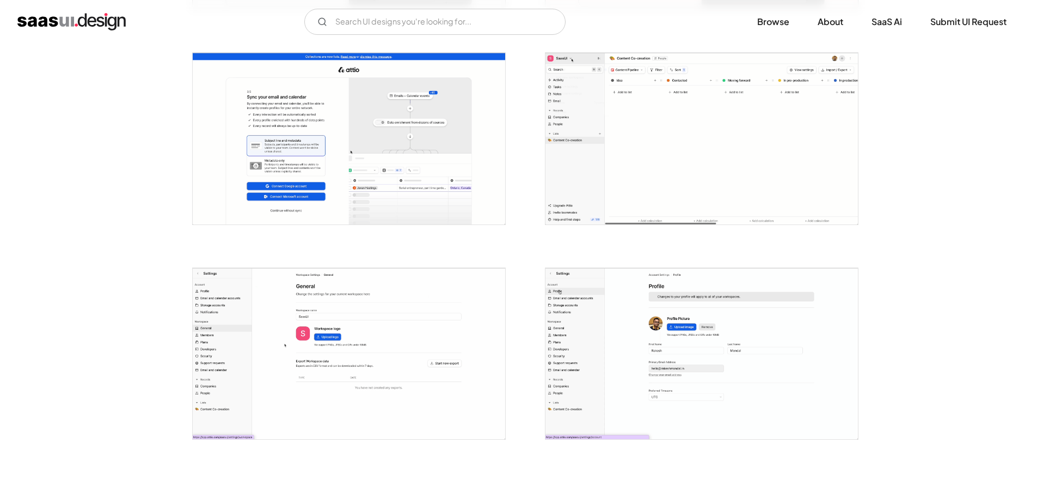
scroll to position [848, 0]
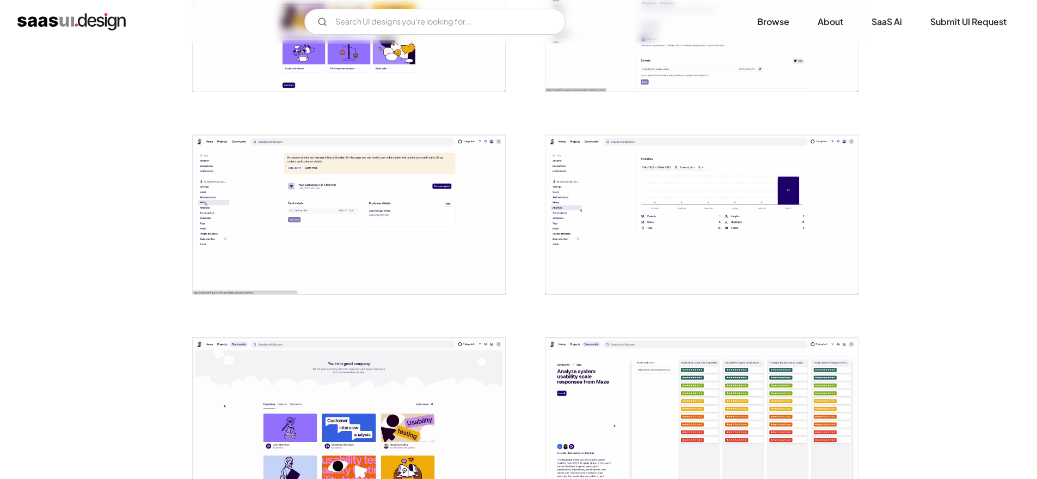
scroll to position [729, 0]
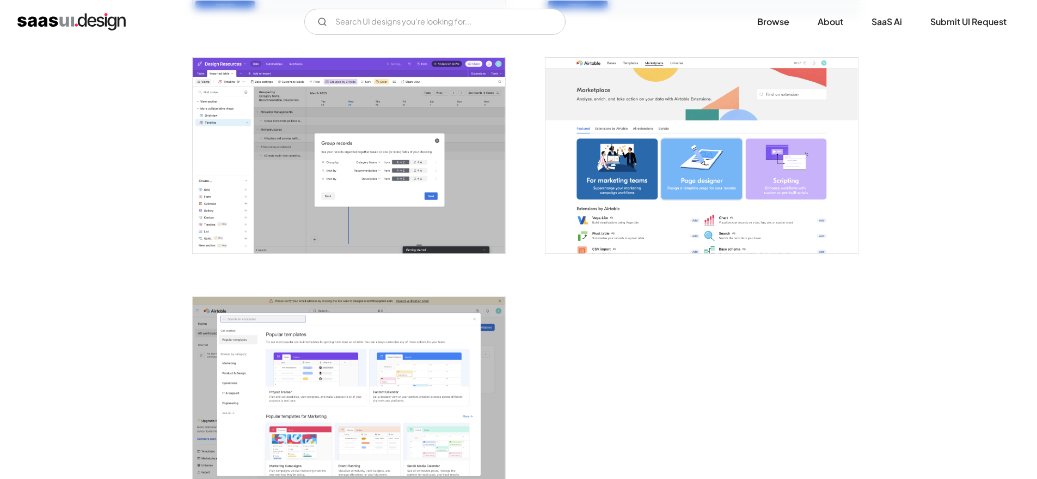
scroll to position [2975, 0]
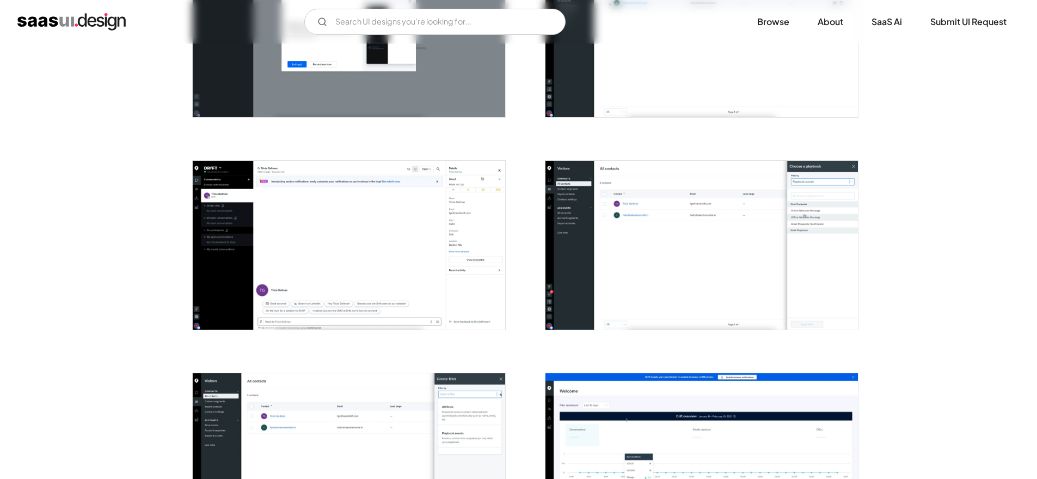
scroll to position [876, 0]
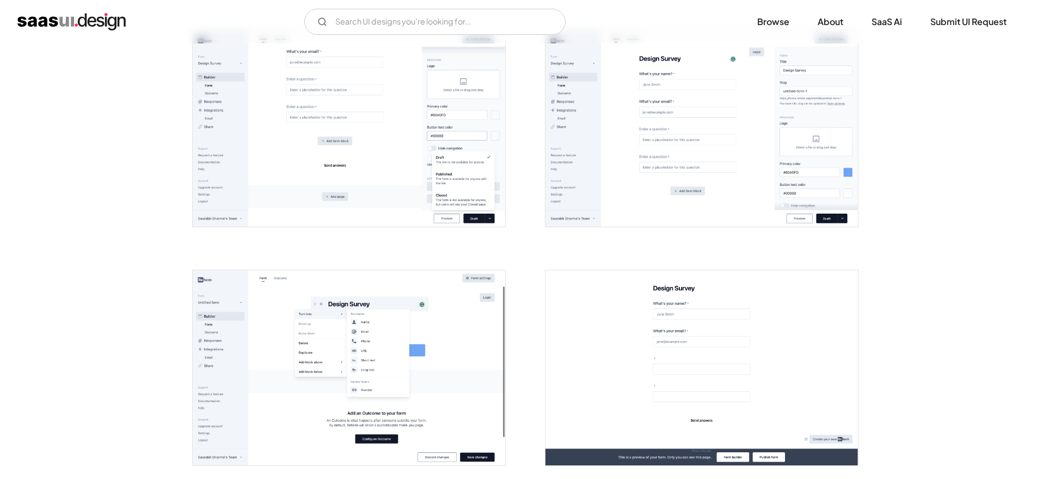
scroll to position [997, 0]
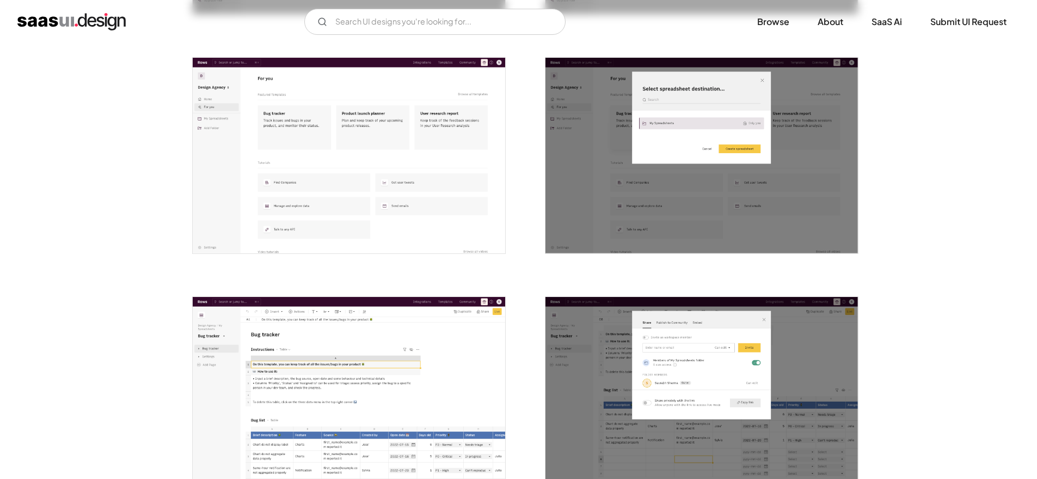
scroll to position [1722, 0]
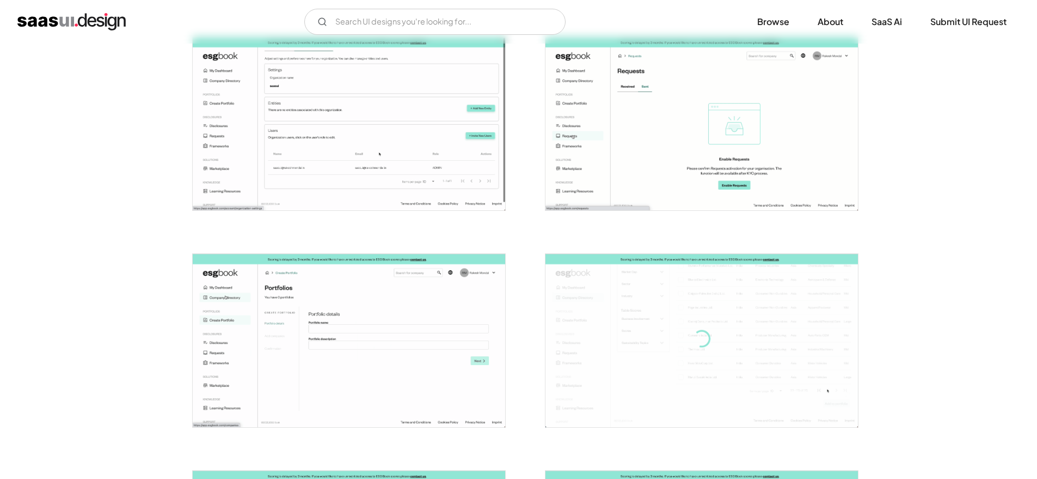
scroll to position [2518, 0]
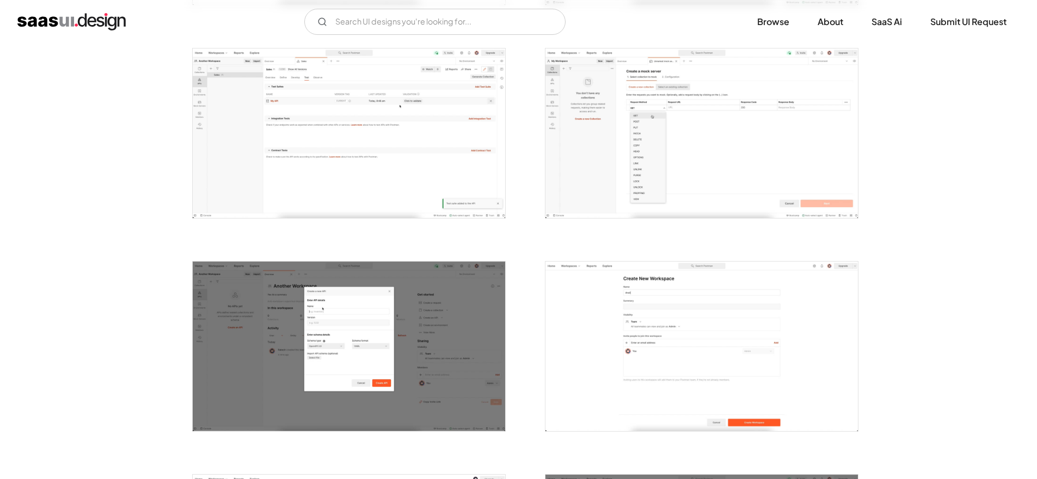
scroll to position [963, 0]
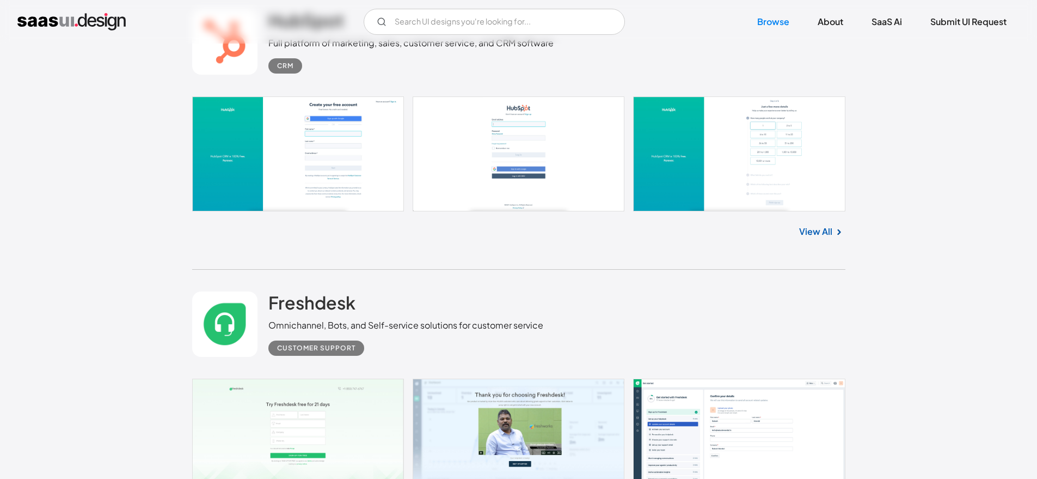
scroll to position [28782, 0]
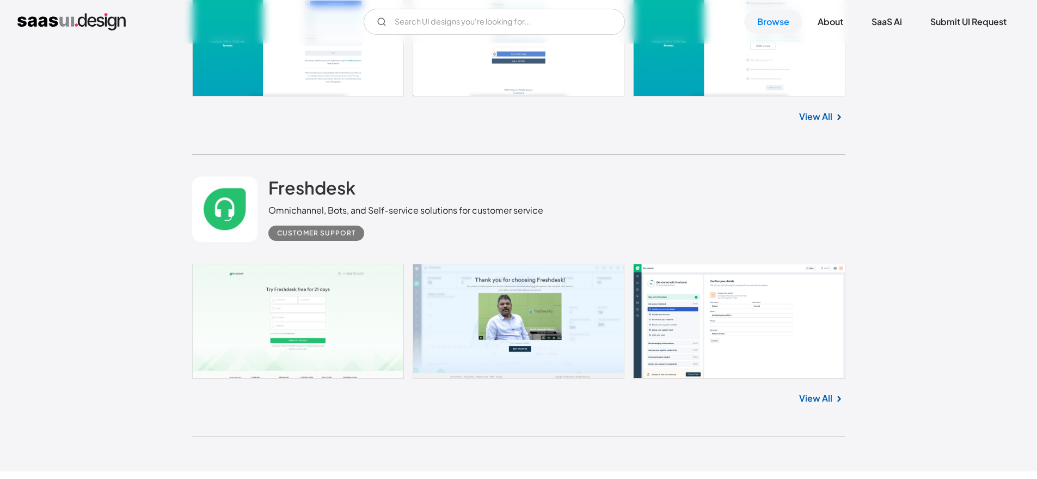
click at [271, 311] on link at bounding box center [519, 321] width 654 height 115
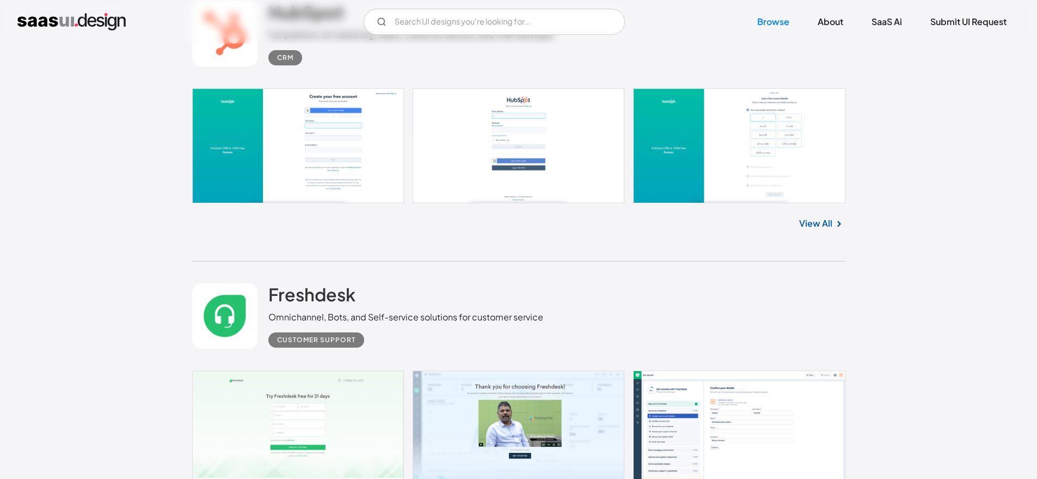
scroll to position [28577, 0]
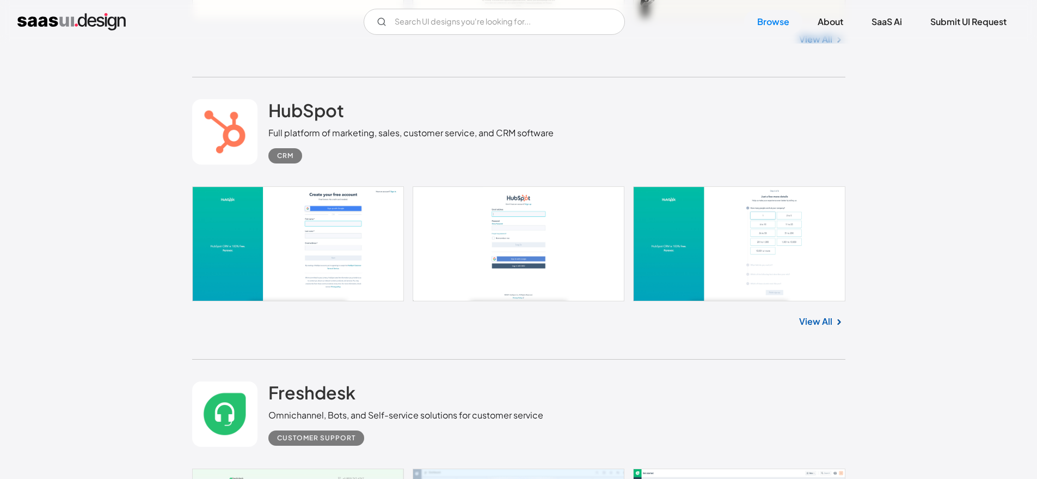
click at [310, 216] on link at bounding box center [519, 243] width 654 height 115
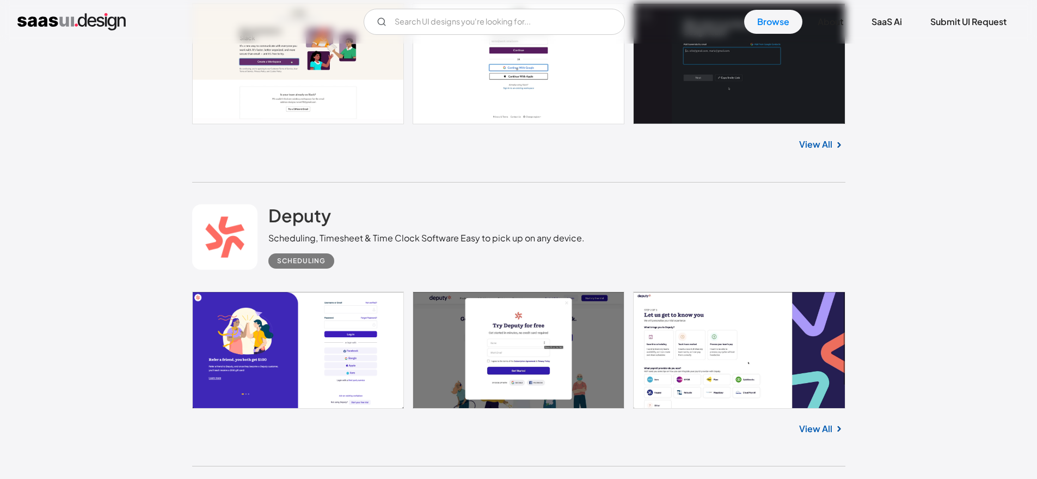
scroll to position [27728, 0]
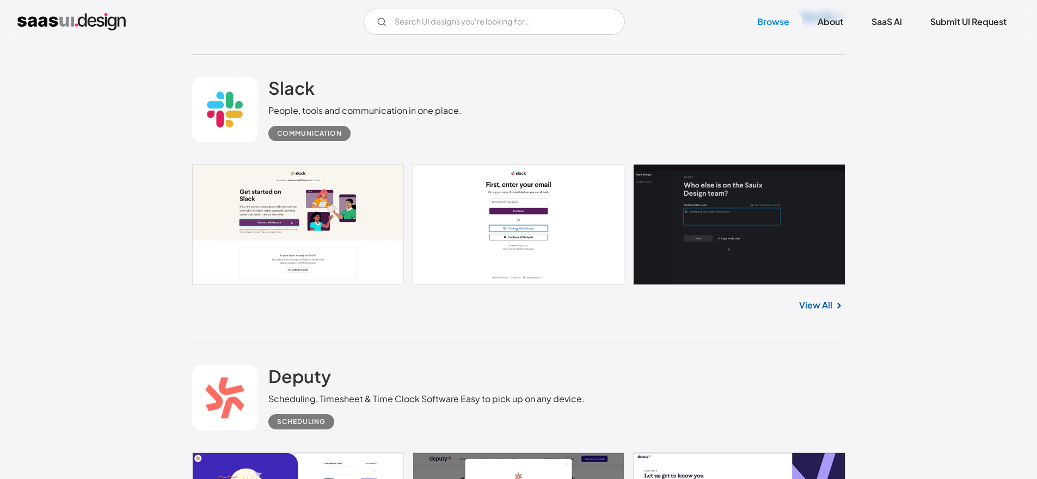
click at [263, 246] on link at bounding box center [519, 224] width 654 height 121
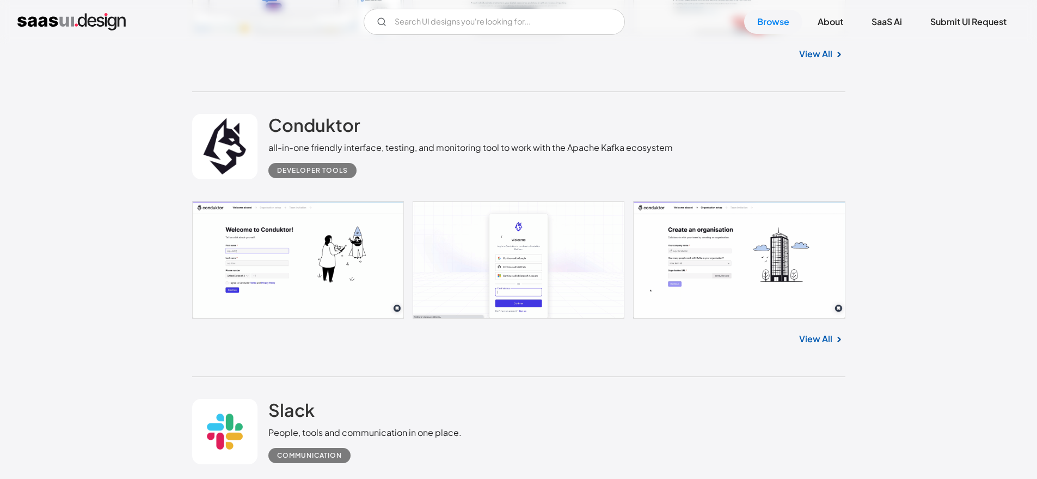
scroll to position [27363, 0]
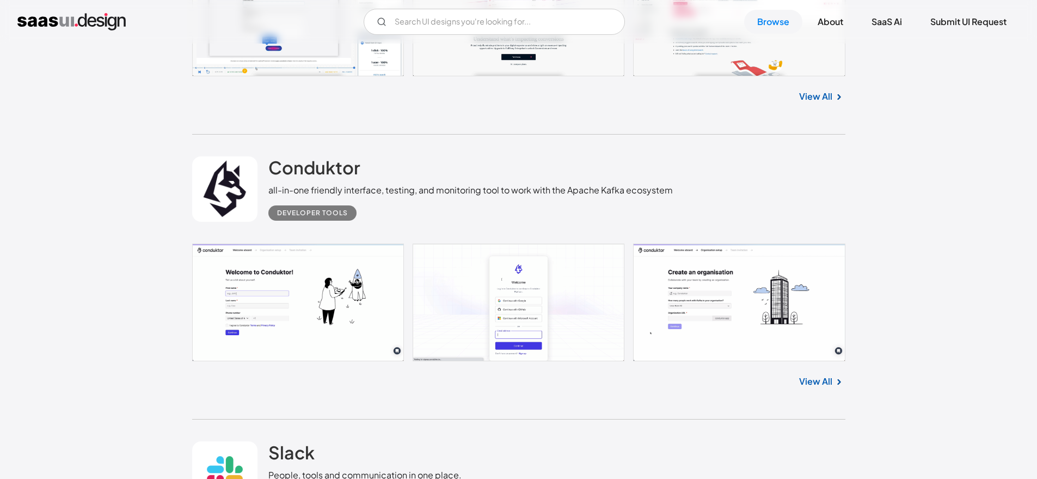
click at [307, 302] on link at bounding box center [519, 302] width 654 height 118
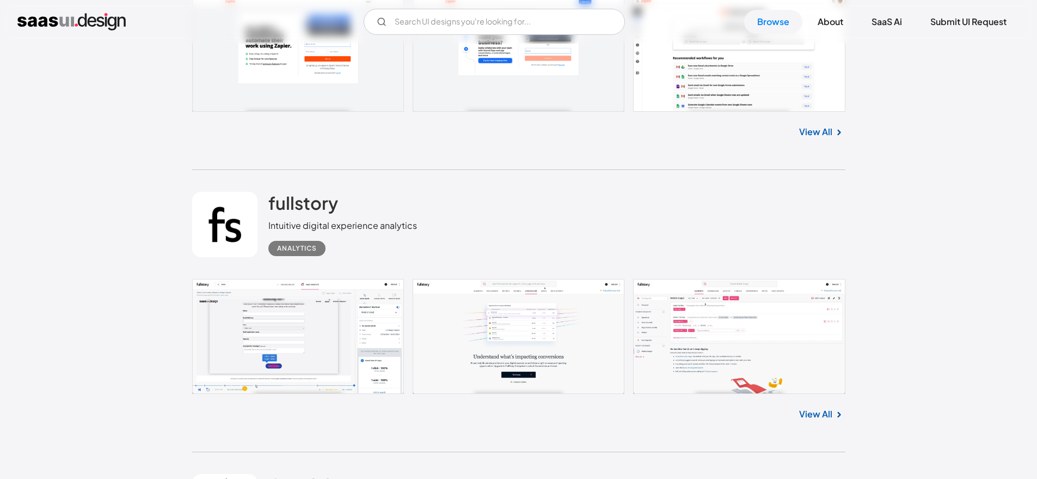
scroll to position [27036, 0]
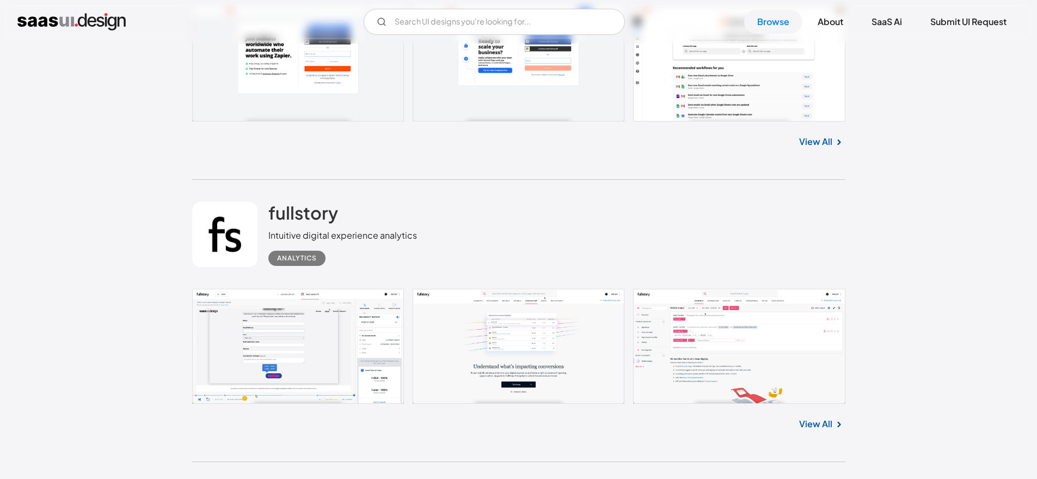
click at [274, 340] on link at bounding box center [519, 346] width 654 height 115
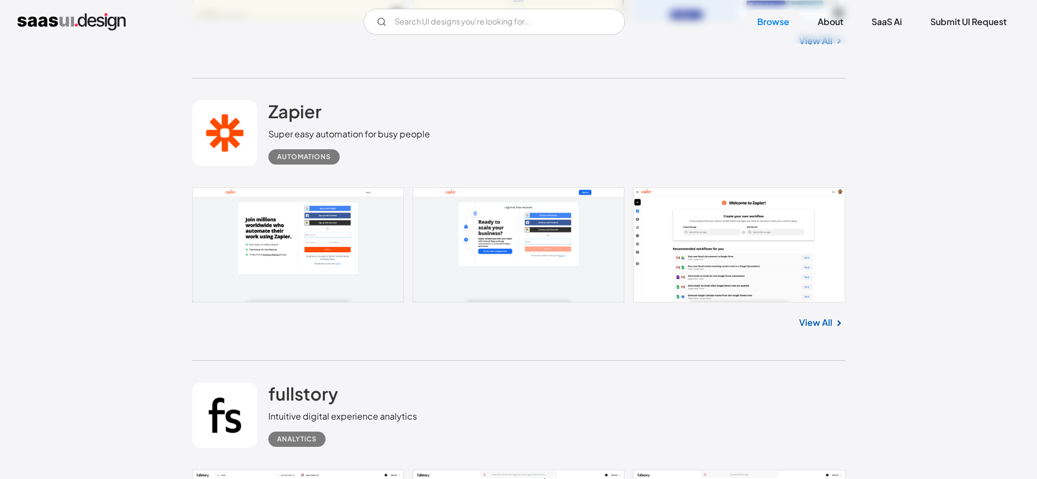
scroll to position [26798, 0]
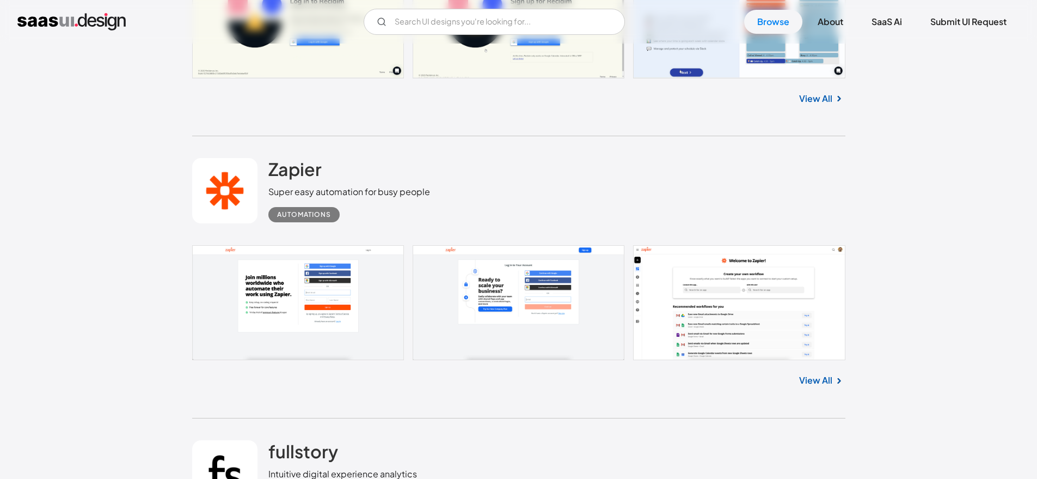
click at [285, 307] on link at bounding box center [519, 302] width 654 height 115
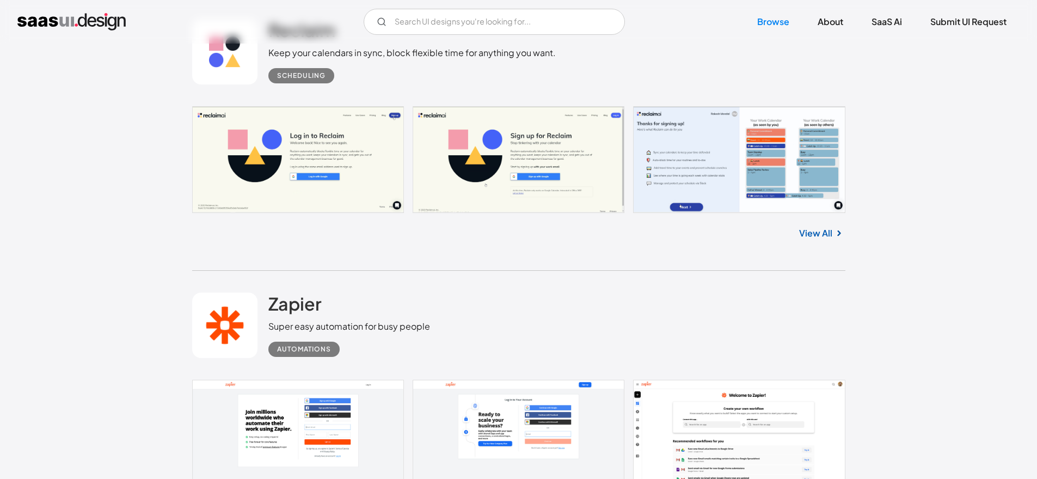
scroll to position [26559, 0]
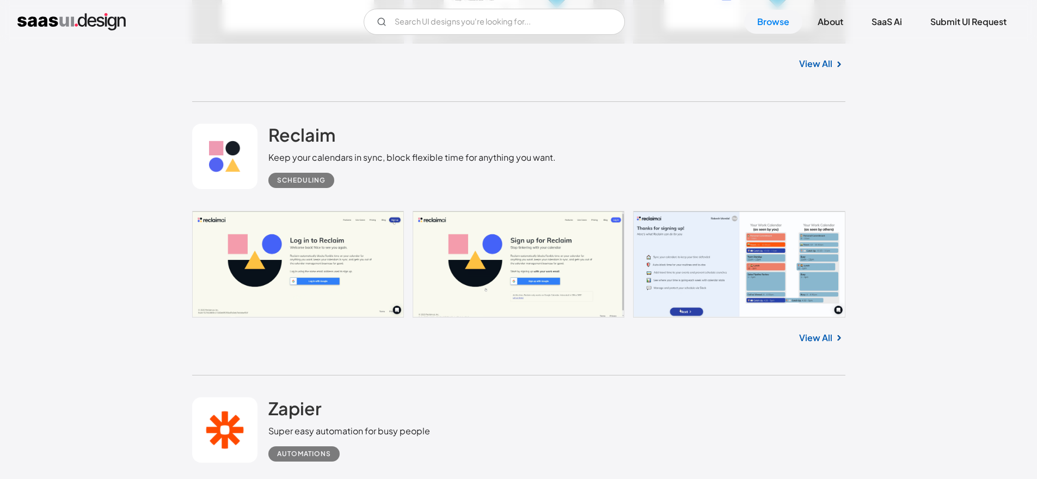
click at [273, 259] on link at bounding box center [519, 264] width 654 height 107
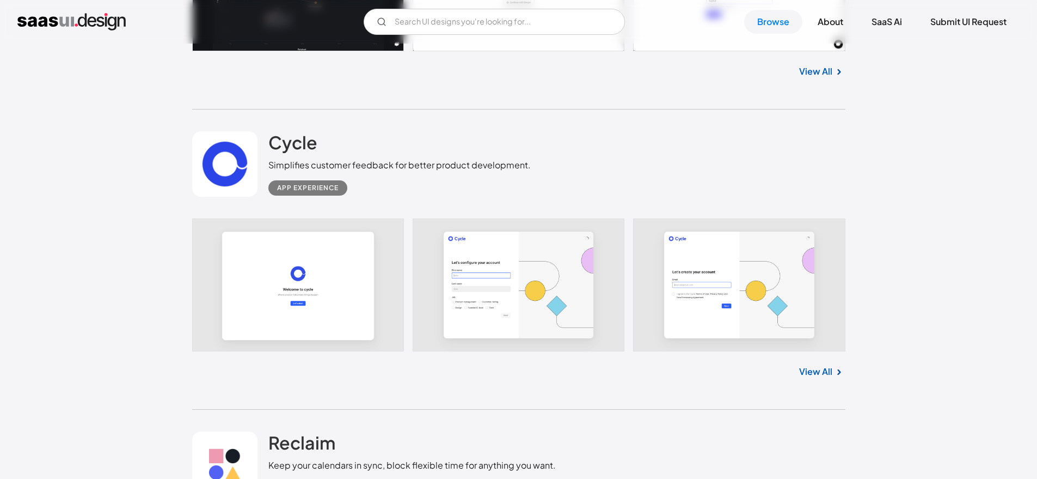
scroll to position [26250, 0]
click at [296, 300] on link at bounding box center [519, 285] width 654 height 133
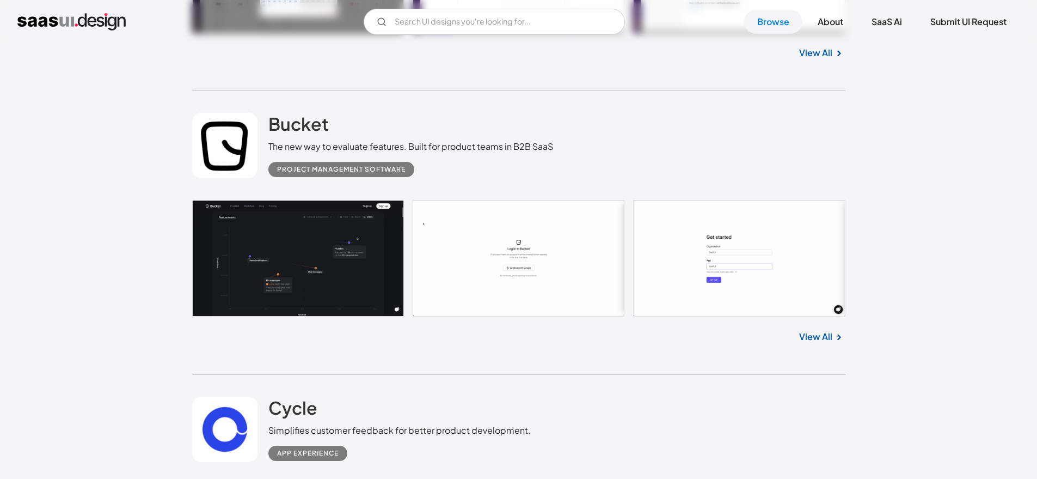
scroll to position [25983, 0]
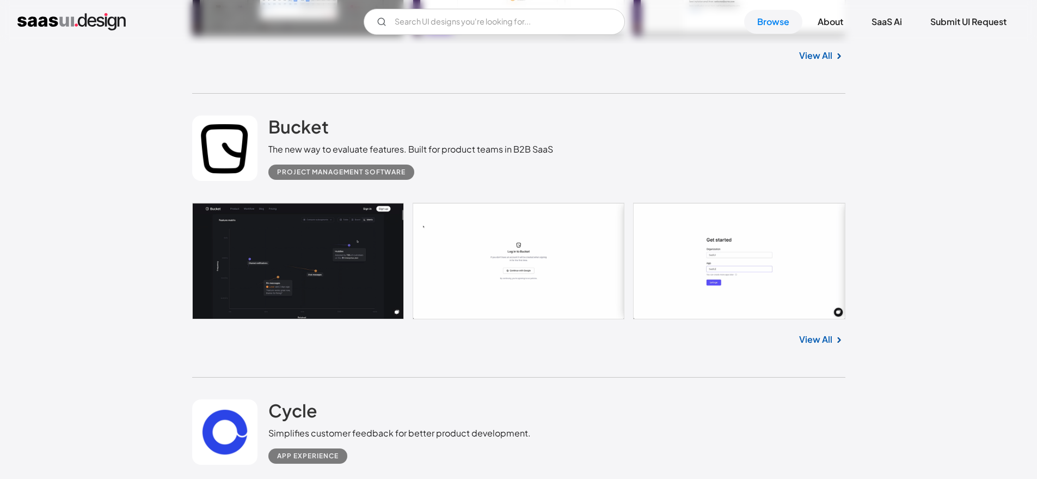
click at [286, 276] on link at bounding box center [519, 261] width 654 height 117
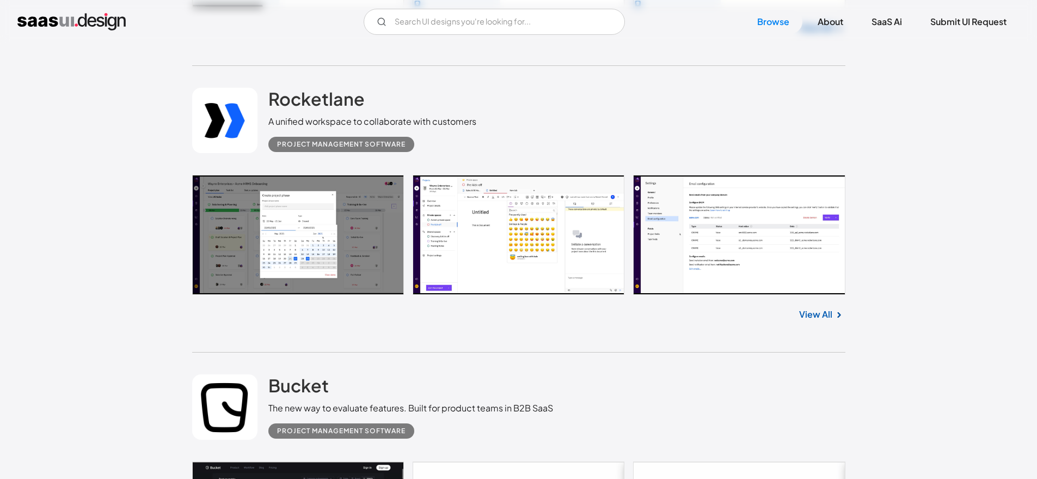
scroll to position [25649, 0]
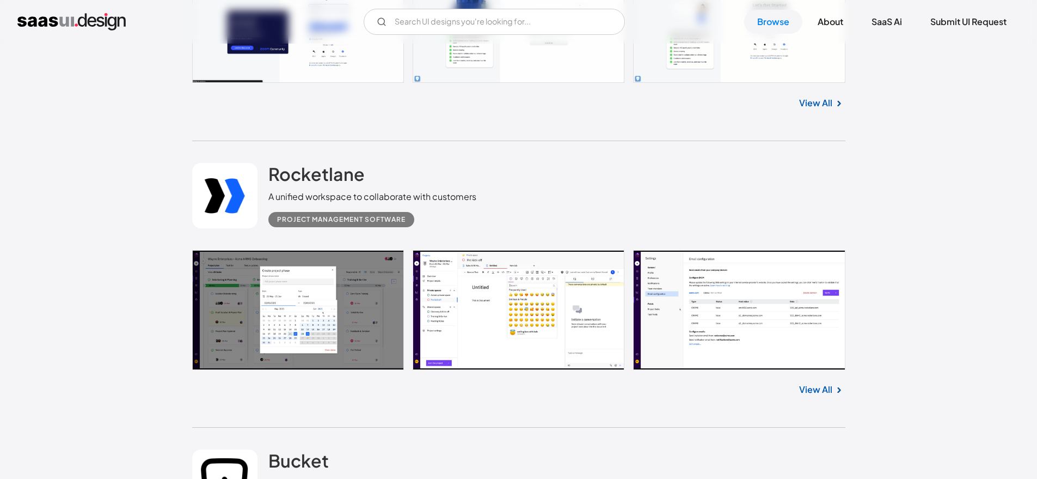
click at [257, 268] on link at bounding box center [519, 310] width 654 height 120
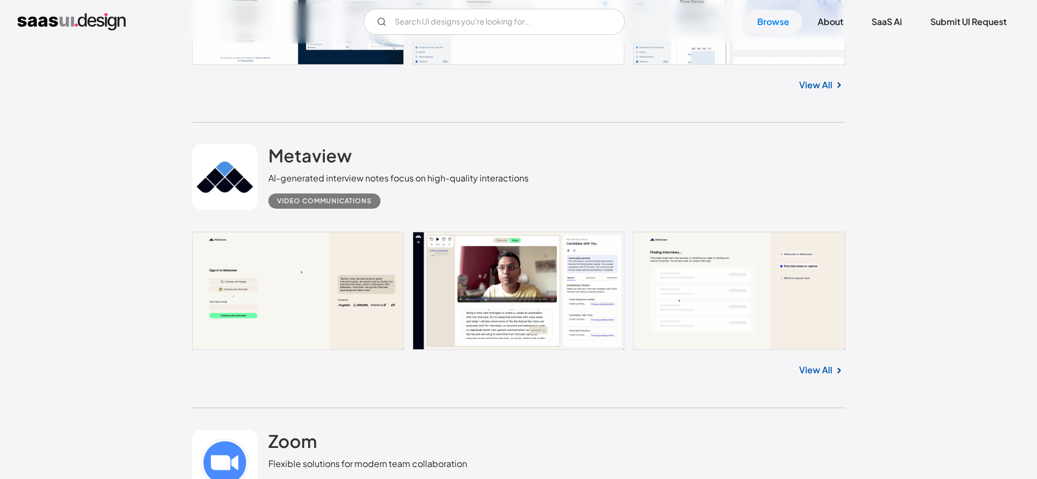
scroll to position [25105, 0]
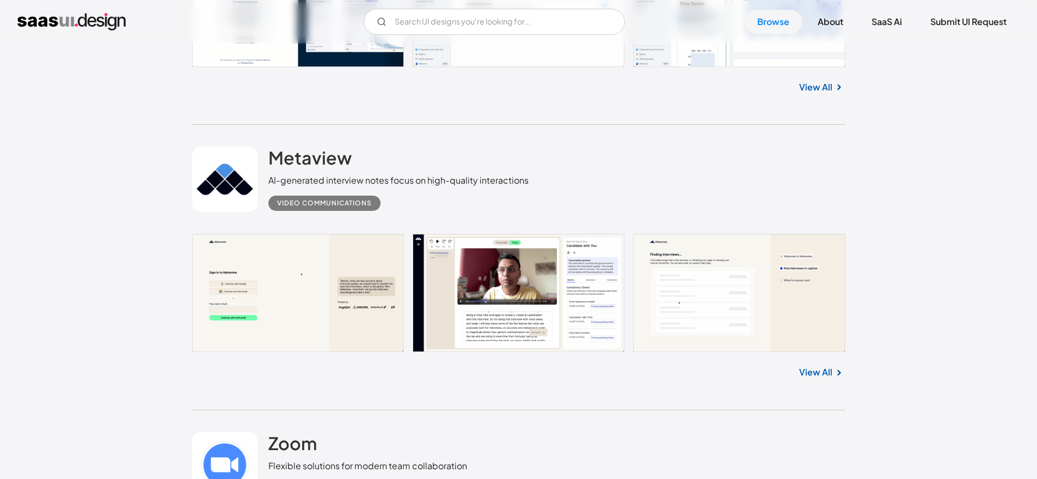
click at [234, 284] on link at bounding box center [519, 293] width 654 height 118
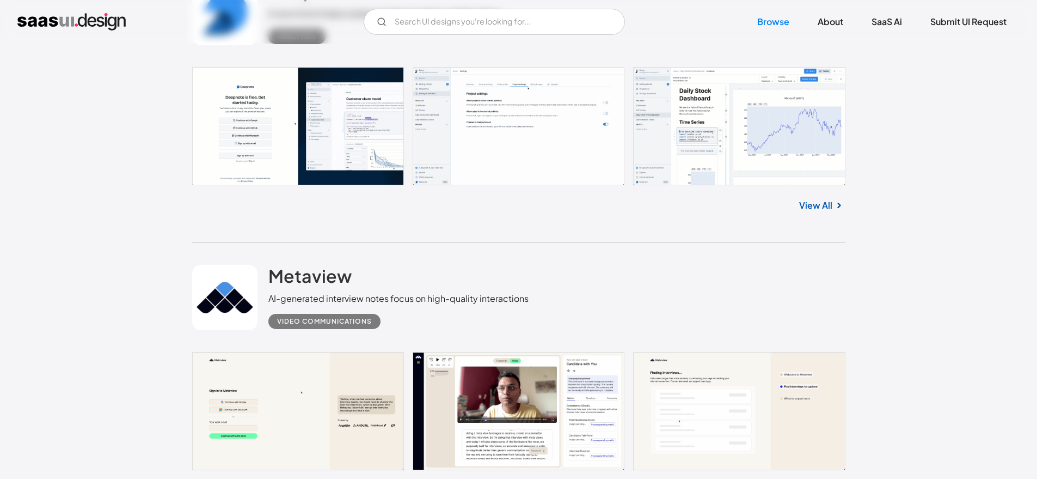
scroll to position [24847, 0]
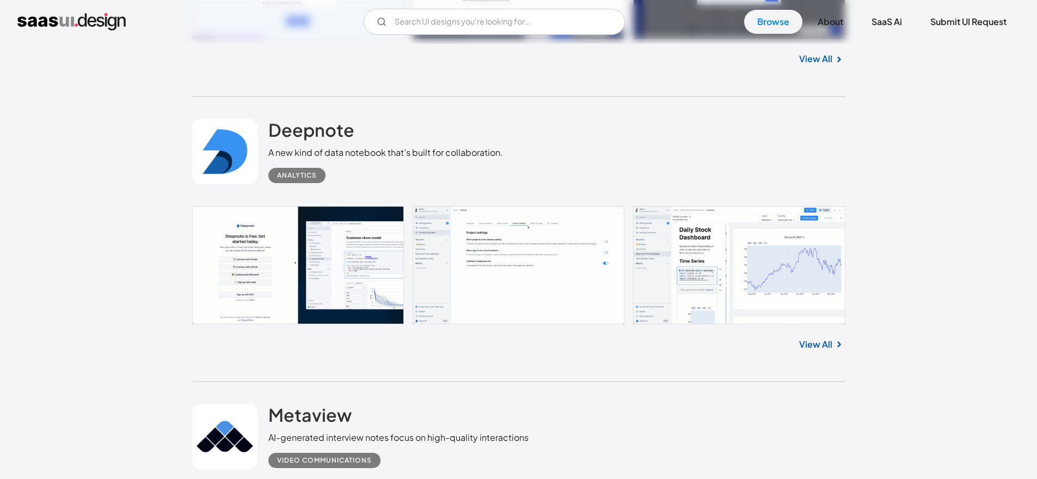
click at [309, 280] on link at bounding box center [519, 265] width 654 height 118
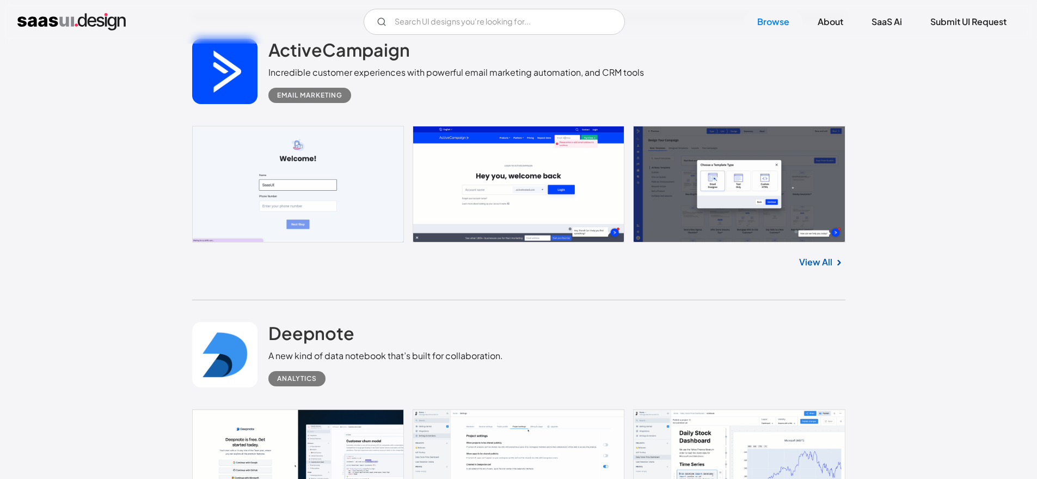
scroll to position [24519, 0]
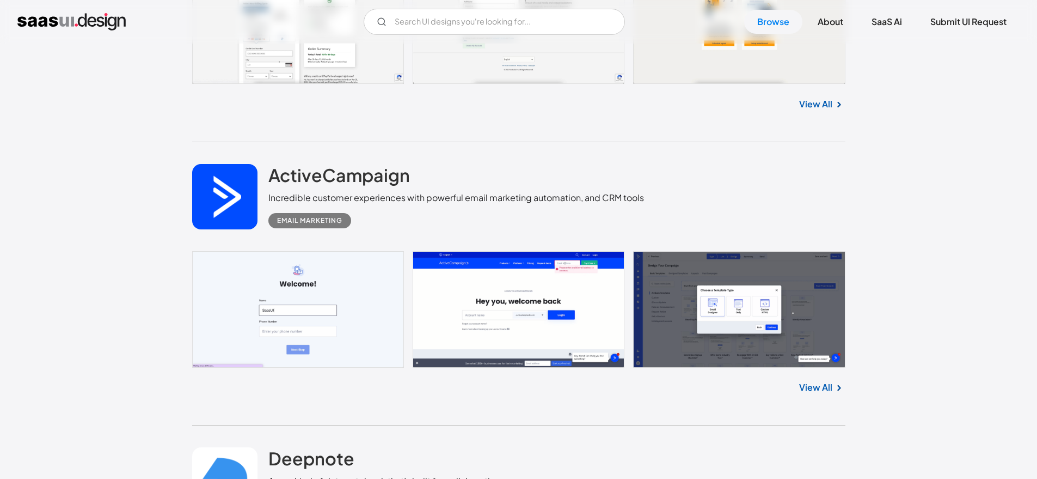
click at [313, 291] on link at bounding box center [519, 309] width 654 height 117
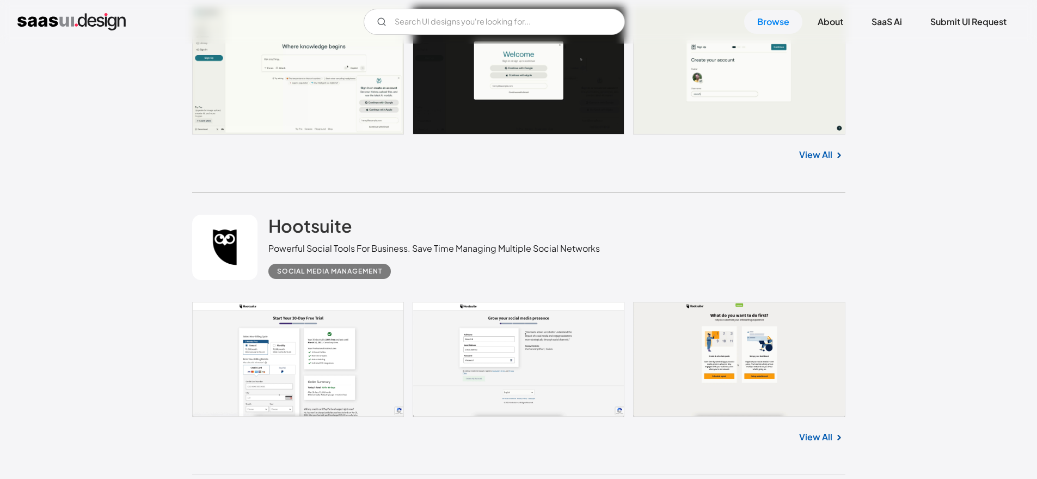
scroll to position [24009, 0]
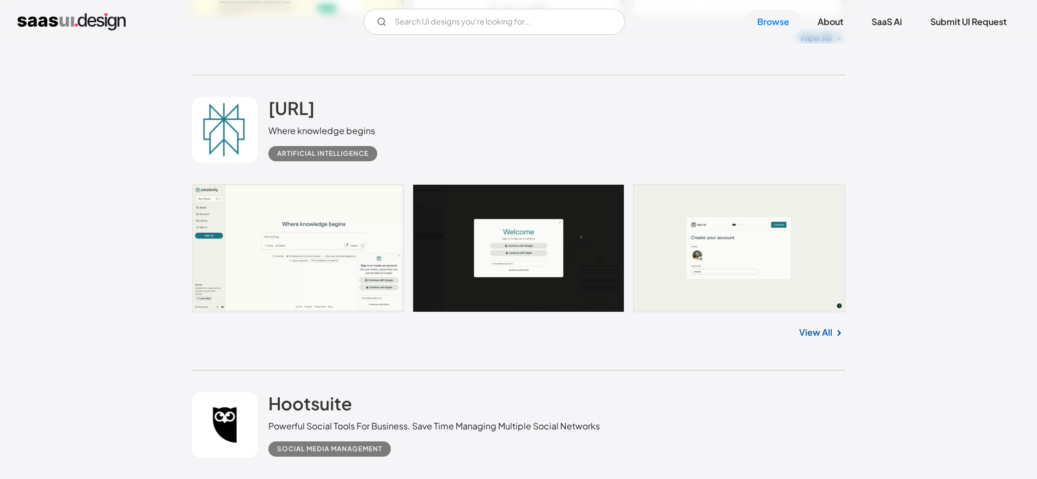
click at [309, 270] on link at bounding box center [519, 248] width 654 height 128
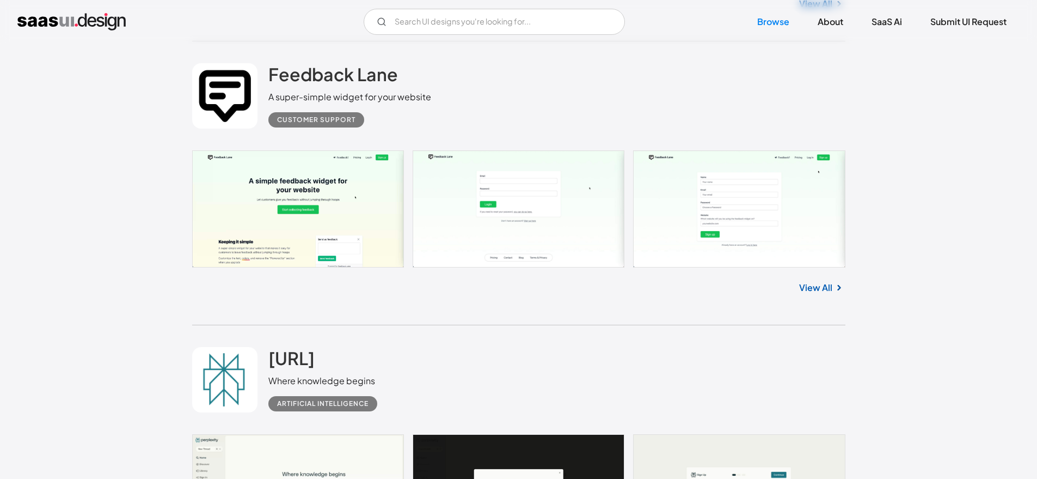
scroll to position [23758, 0]
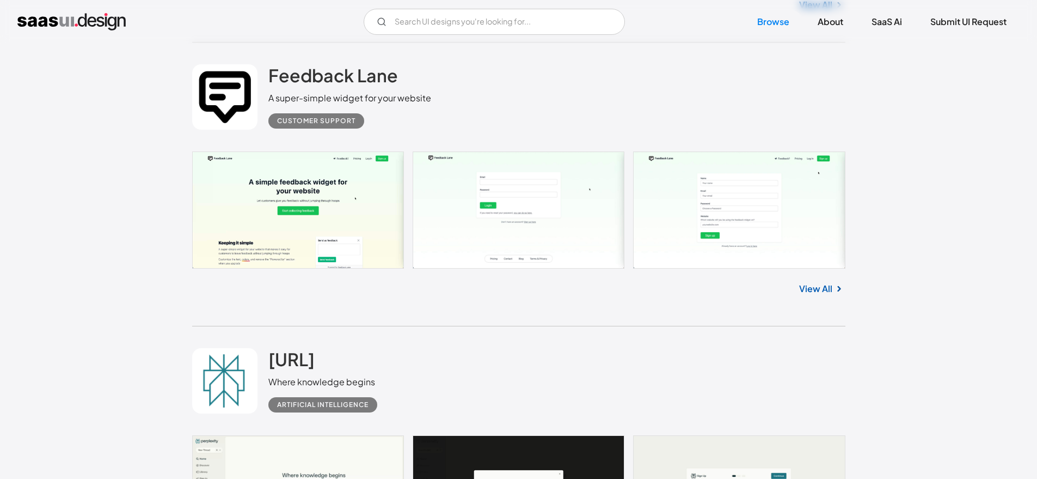
click at [334, 222] on link at bounding box center [519, 209] width 654 height 117
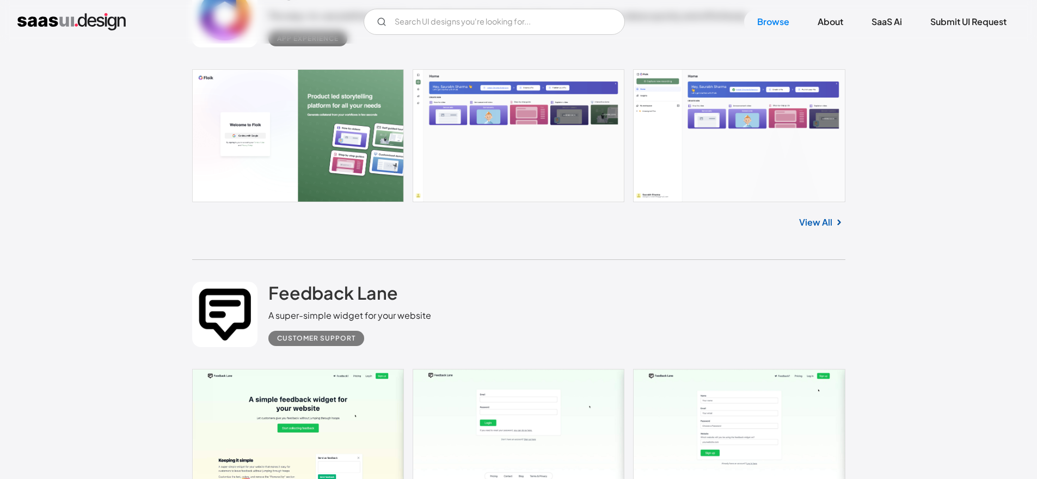
scroll to position [23539, 0]
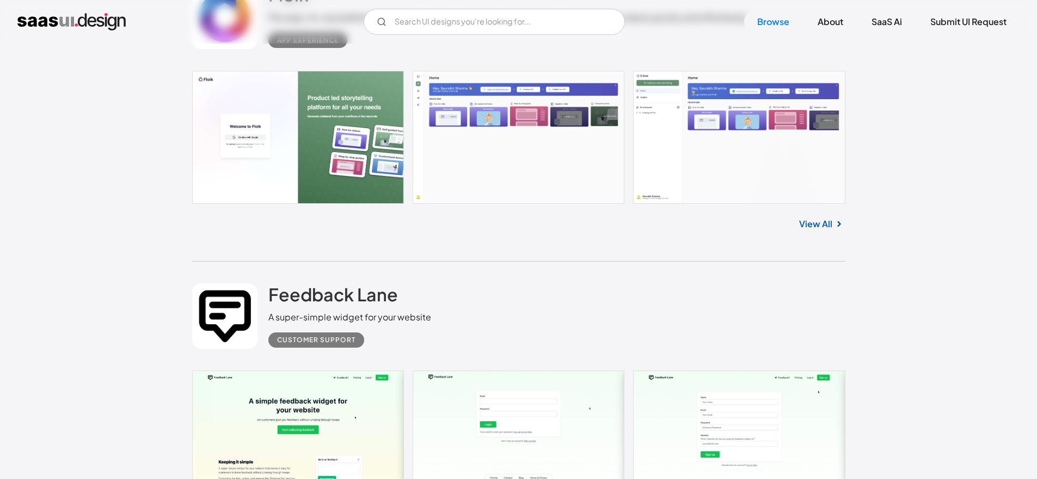
click at [291, 154] on link at bounding box center [519, 137] width 654 height 133
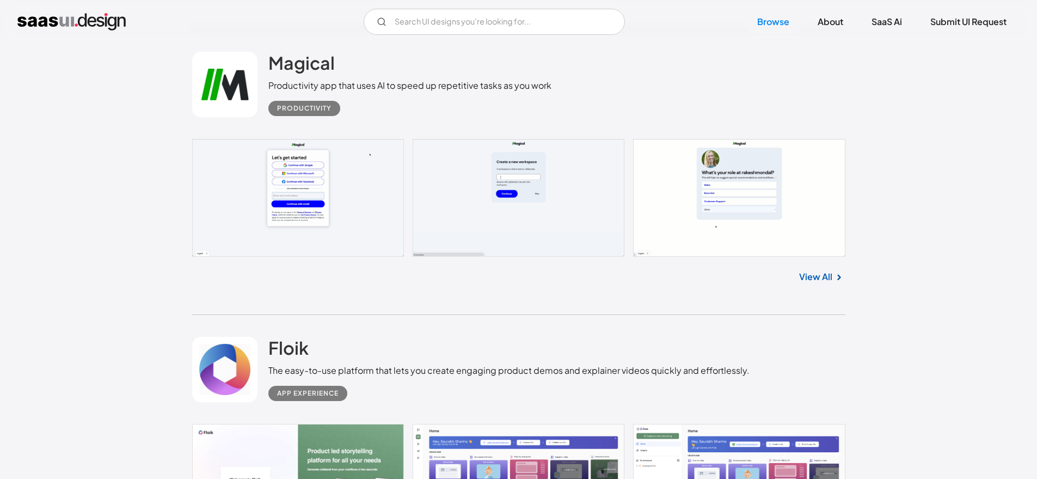
scroll to position [23143, 0]
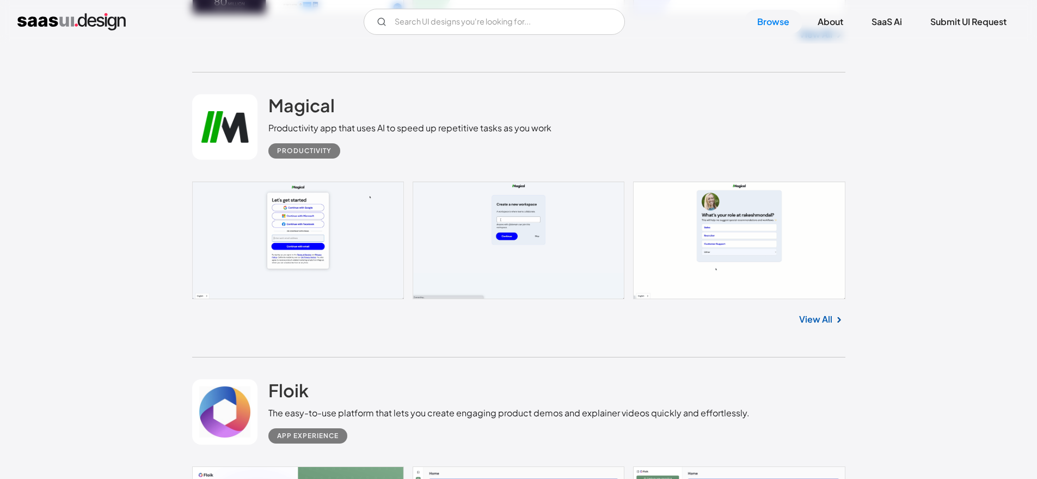
click at [297, 243] on link at bounding box center [519, 240] width 654 height 118
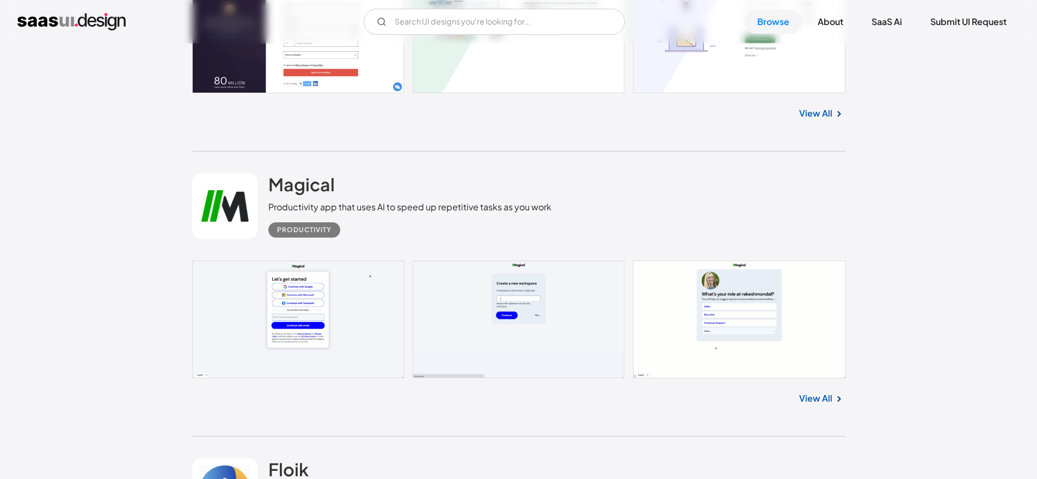
scroll to position [23084, 0]
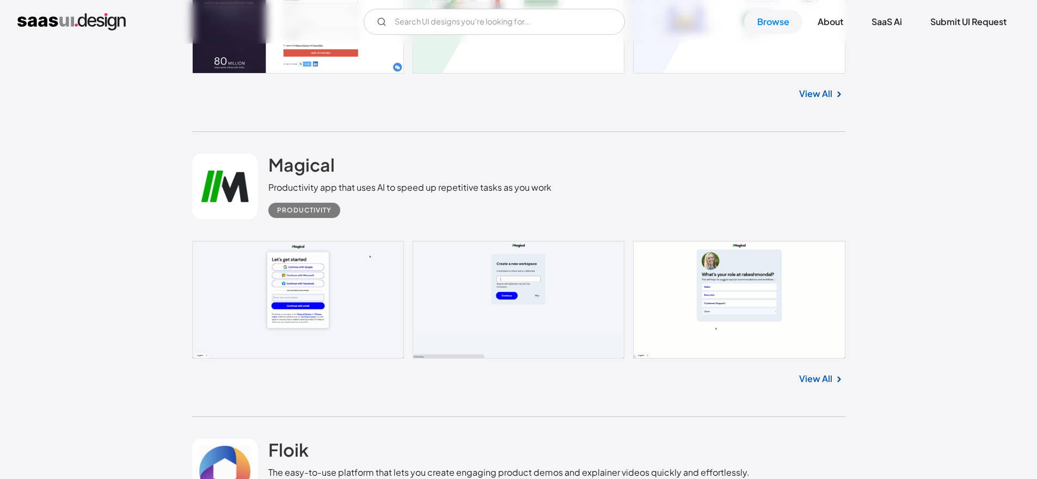
click at [267, 260] on link at bounding box center [519, 300] width 654 height 118
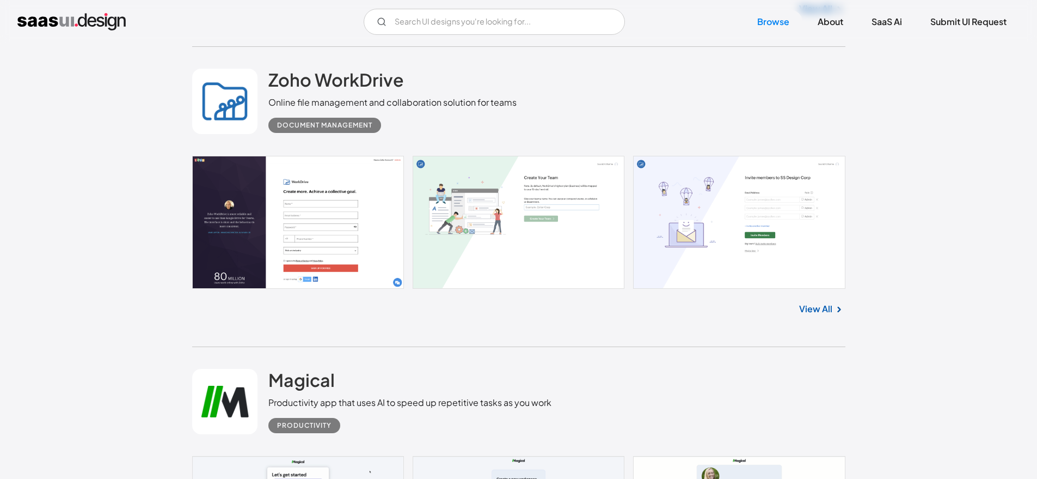
scroll to position [22767, 0]
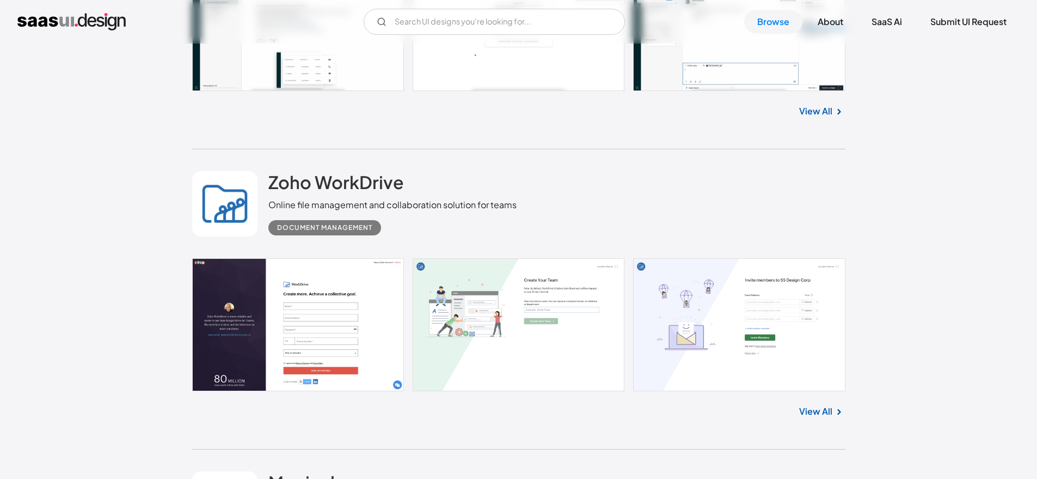
click at [276, 335] on link at bounding box center [519, 324] width 654 height 133
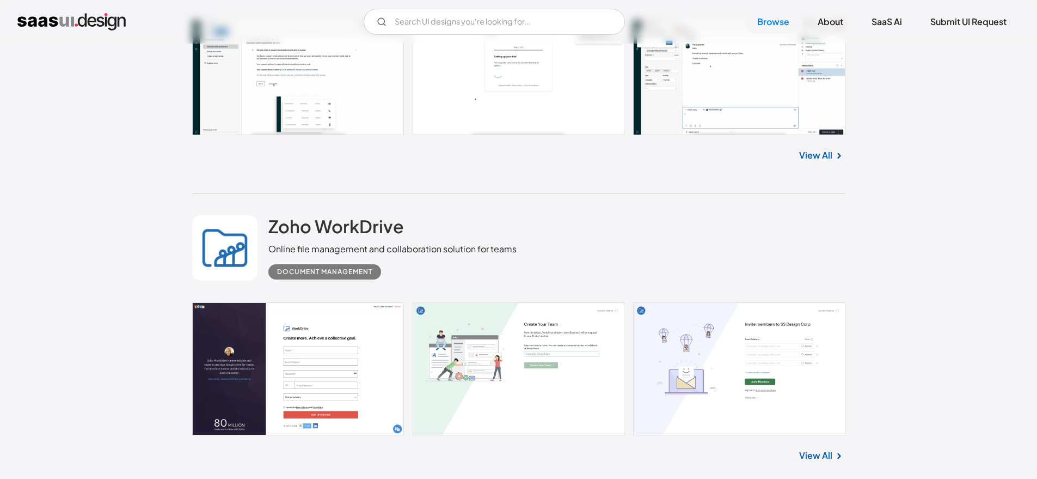
scroll to position [22531, 0]
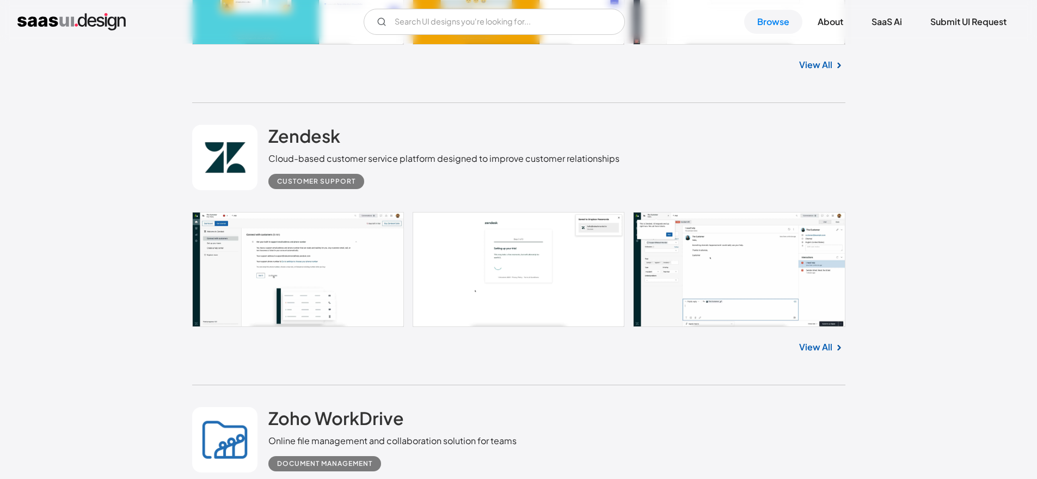
click at [269, 282] on link at bounding box center [519, 269] width 654 height 115
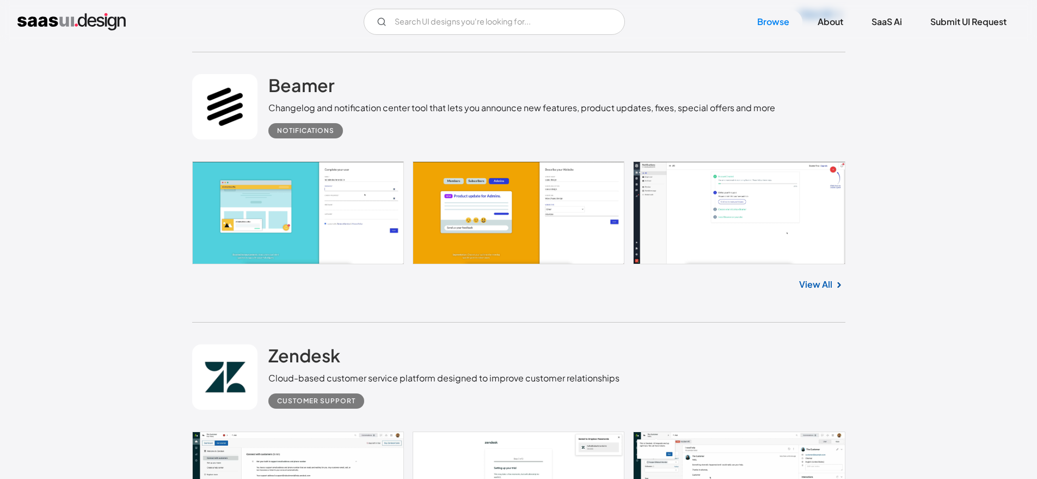
scroll to position [22292, 0]
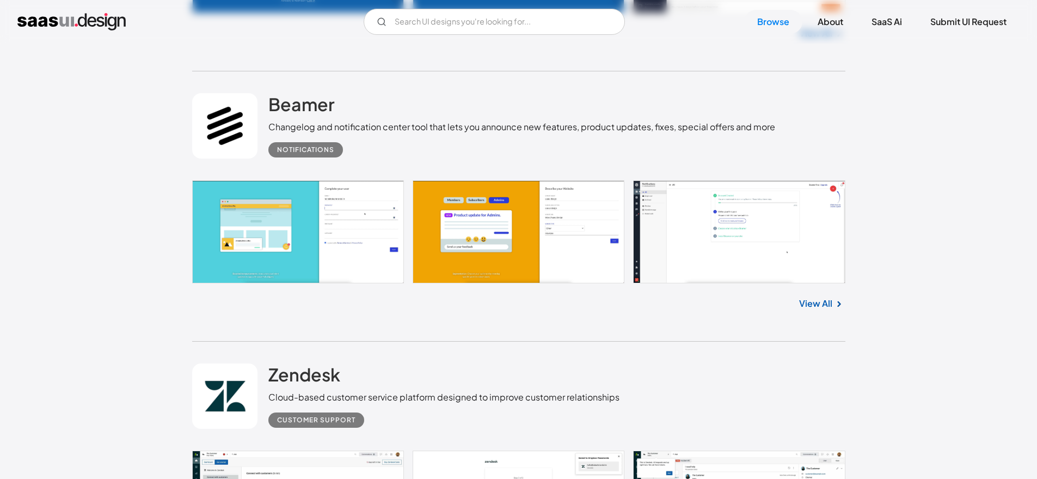
click at [295, 236] on link at bounding box center [519, 231] width 654 height 103
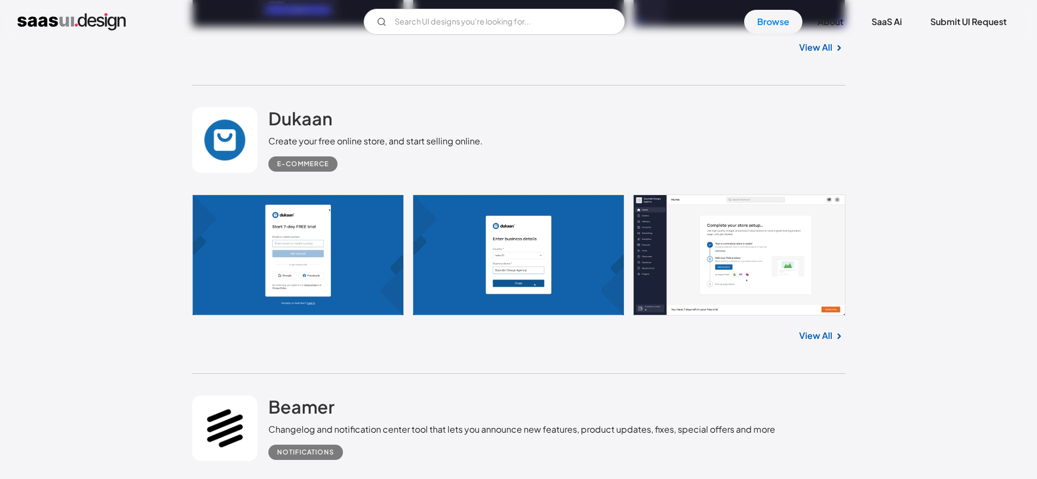
scroll to position [21989, 0]
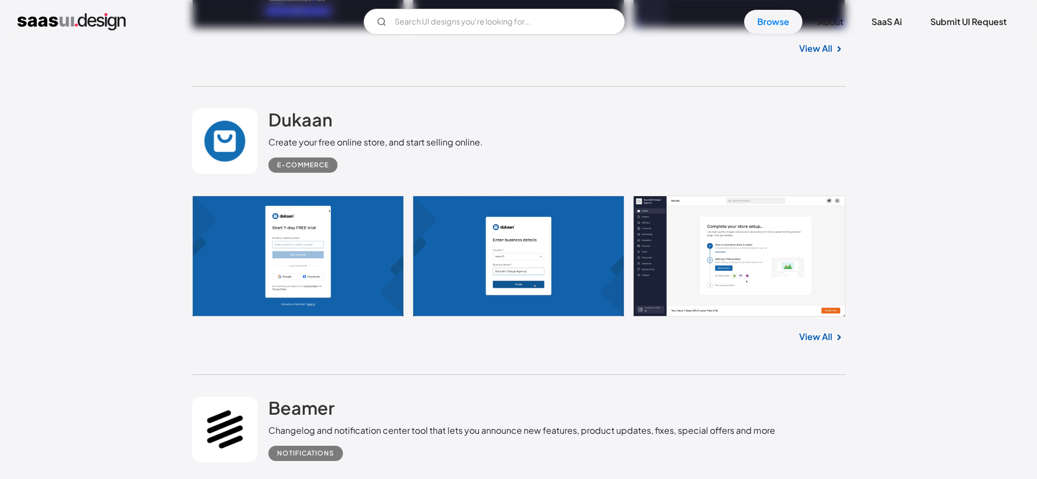
click at [295, 228] on link at bounding box center [519, 256] width 654 height 121
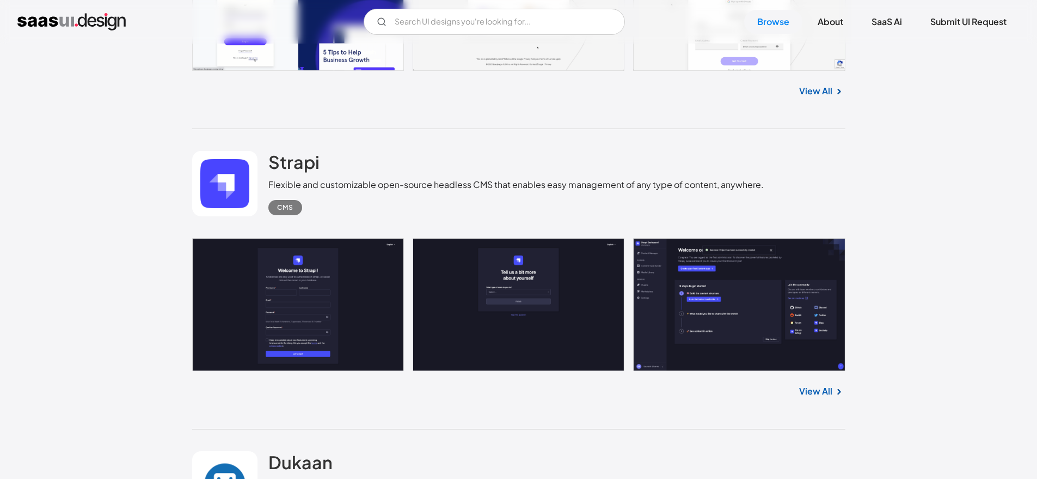
scroll to position [21628, 0]
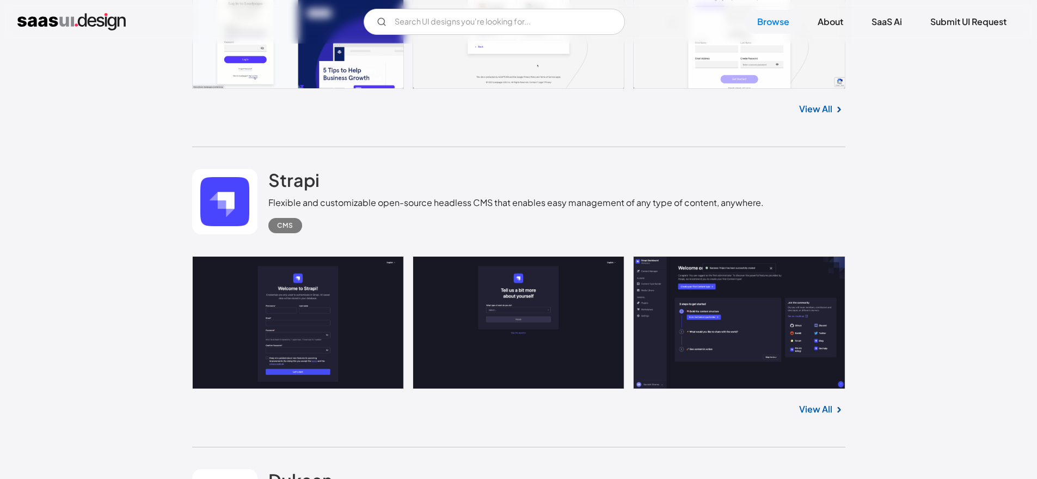
click at [280, 327] on link at bounding box center [519, 322] width 654 height 133
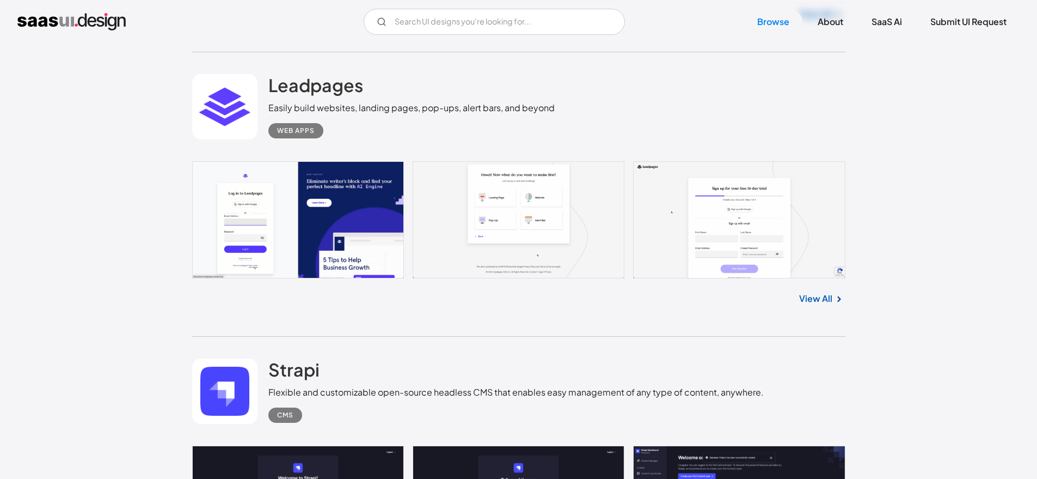
scroll to position [21436, 0]
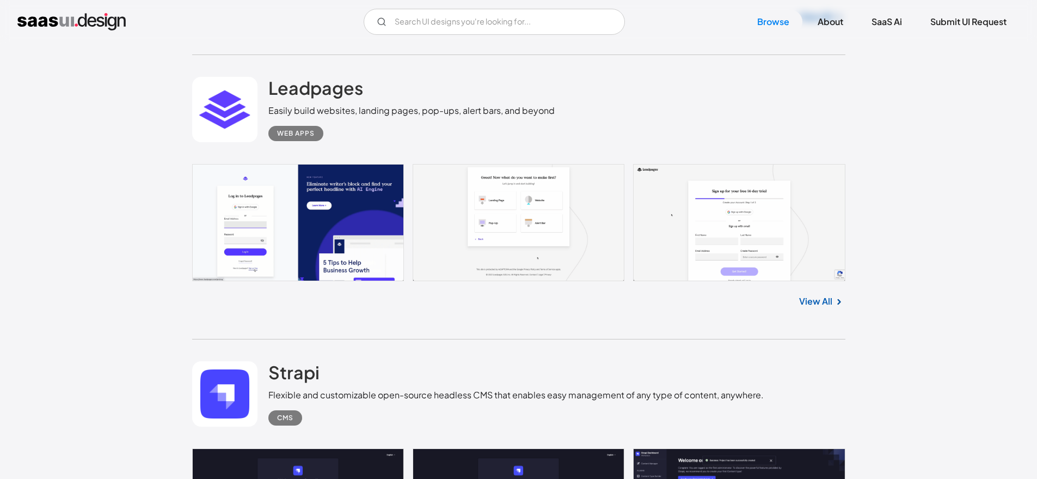
click at [287, 265] on link at bounding box center [519, 223] width 654 height 118
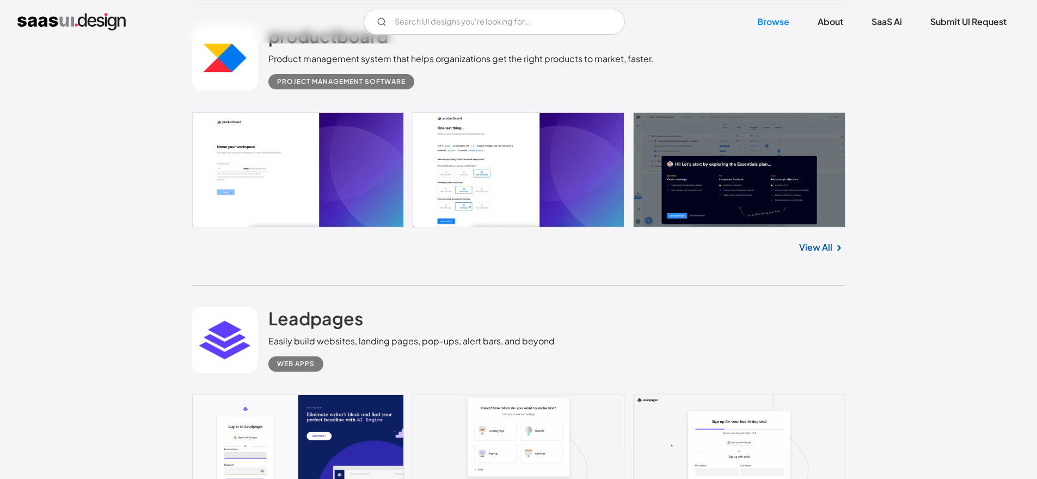
scroll to position [21189, 0]
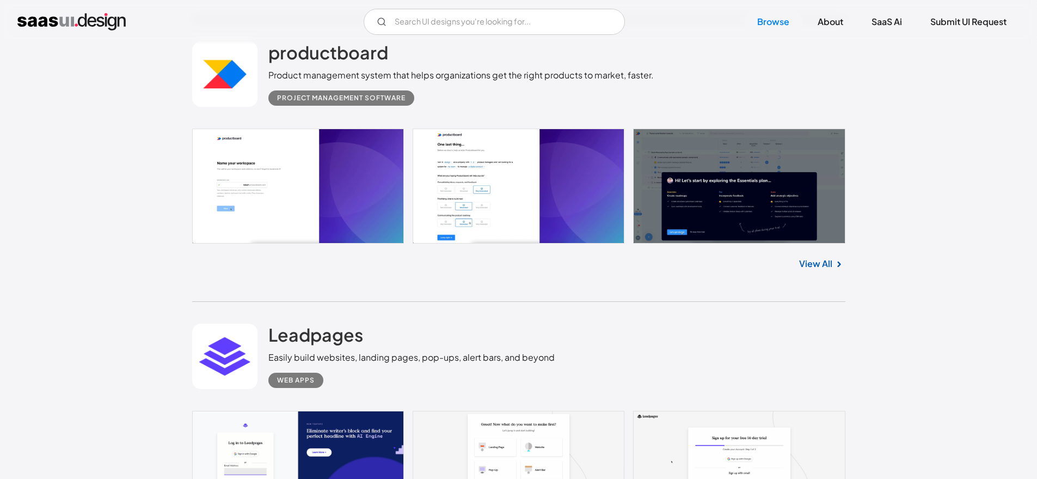
click at [310, 185] on link at bounding box center [519, 186] width 654 height 115
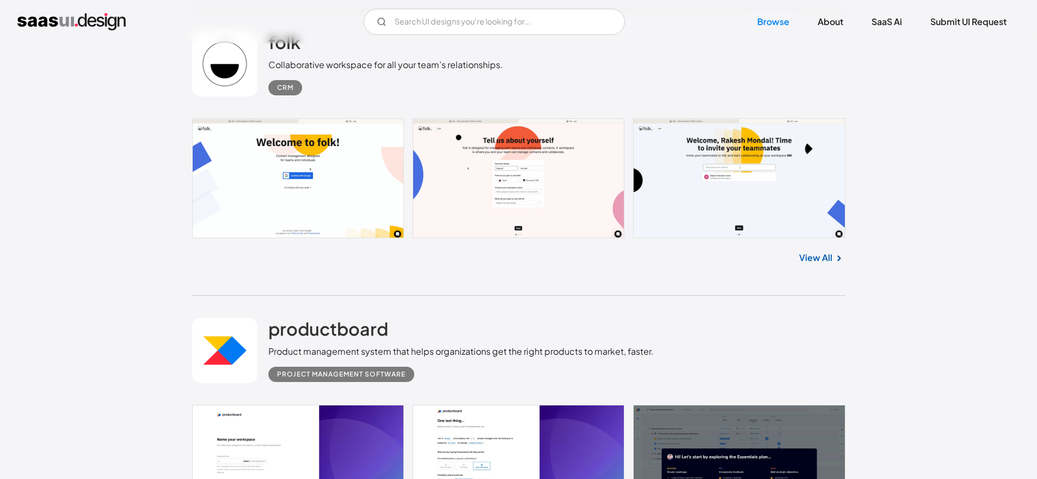
scroll to position [20863, 0]
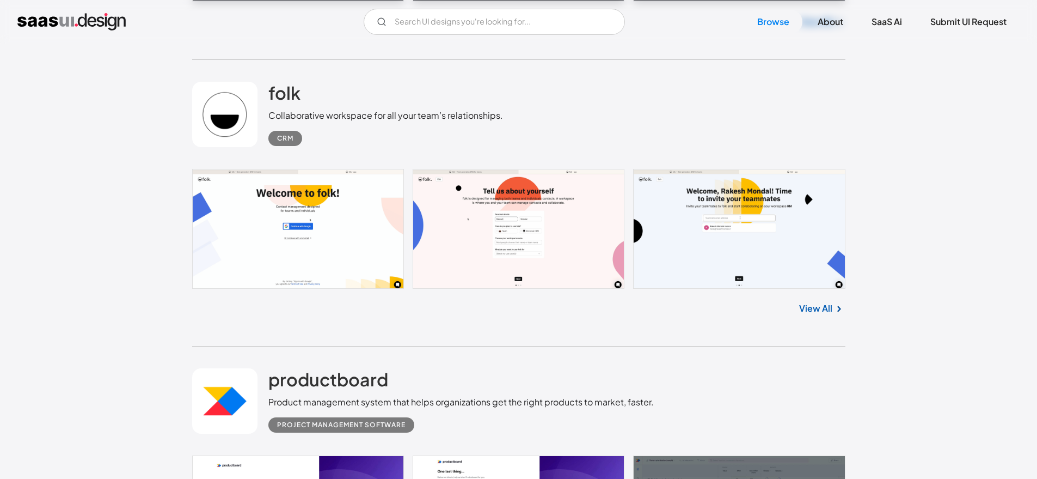
click at [253, 240] on link at bounding box center [519, 229] width 654 height 120
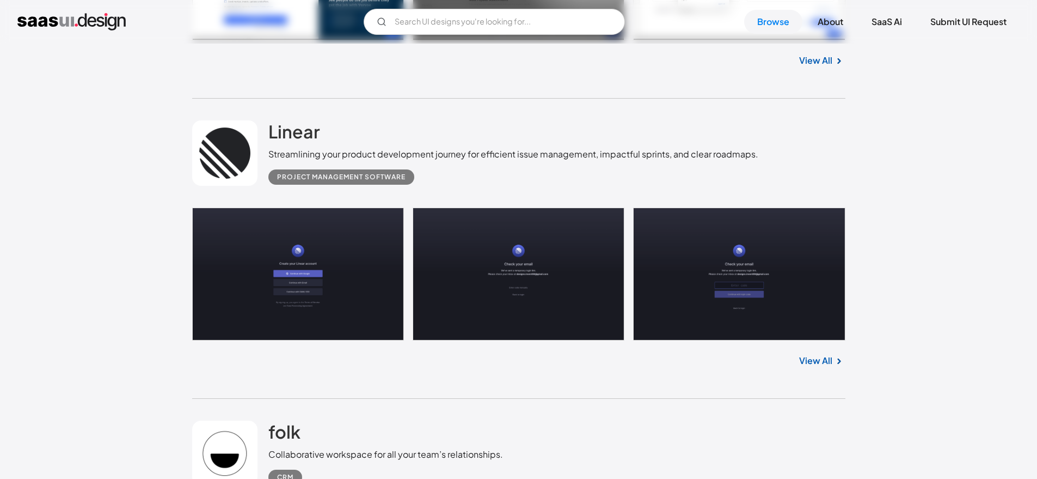
scroll to position [20522, 0]
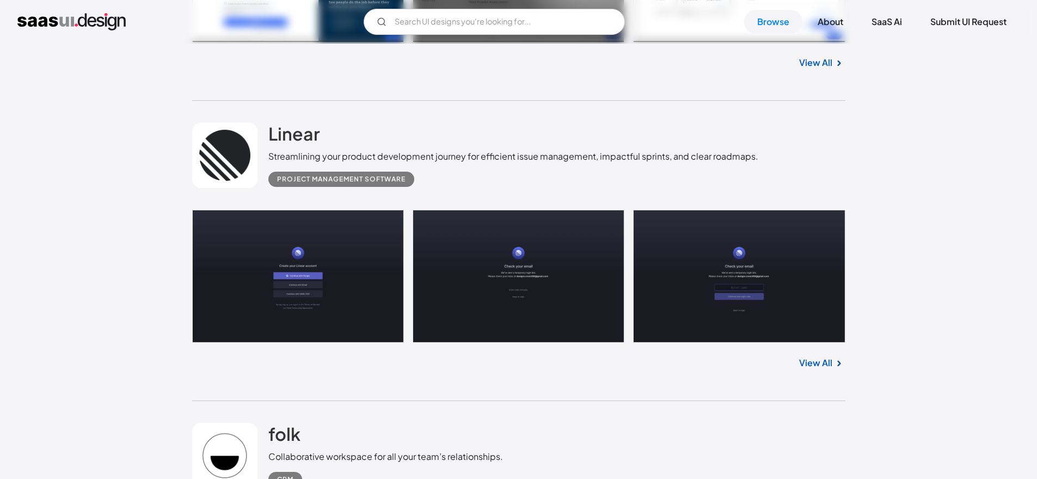
click at [248, 294] on link at bounding box center [519, 276] width 654 height 133
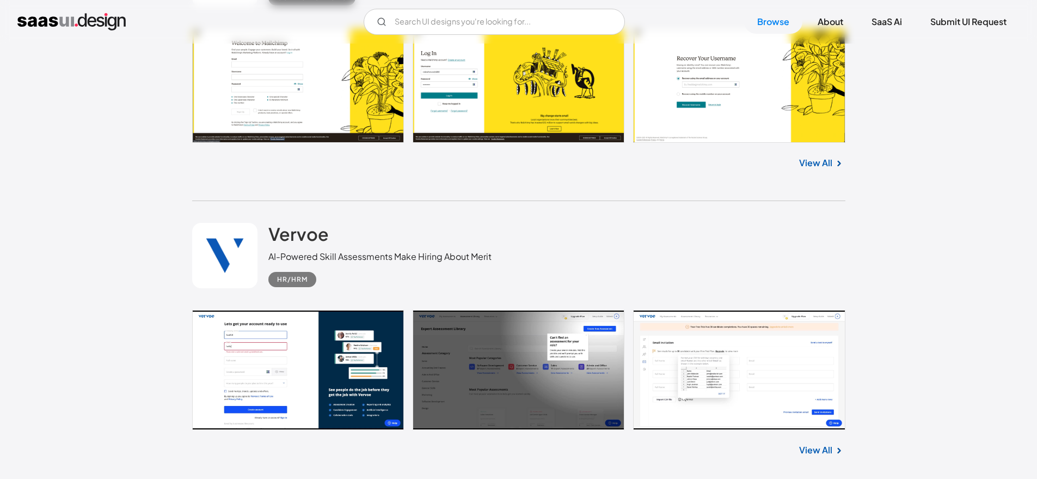
scroll to position [20222, 0]
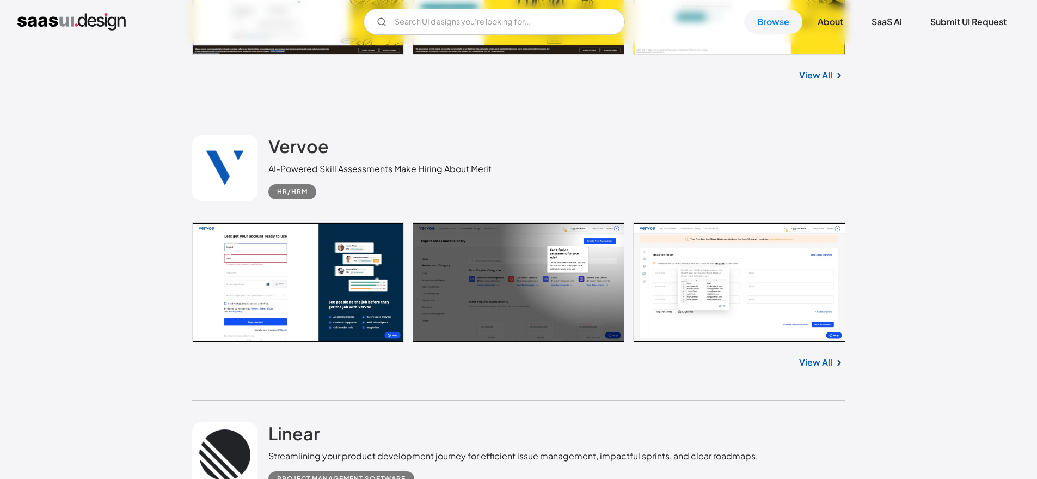
click at [289, 273] on link at bounding box center [519, 282] width 654 height 120
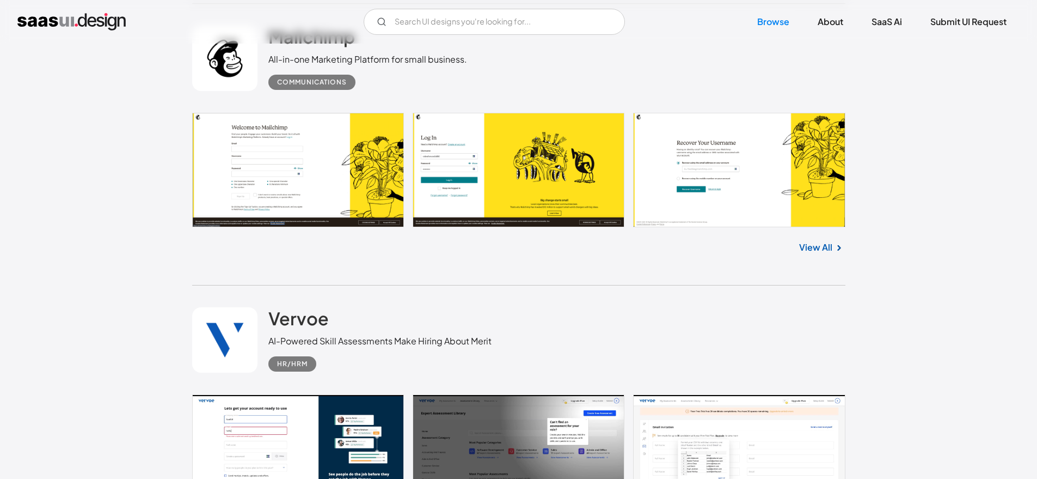
scroll to position [20026, 0]
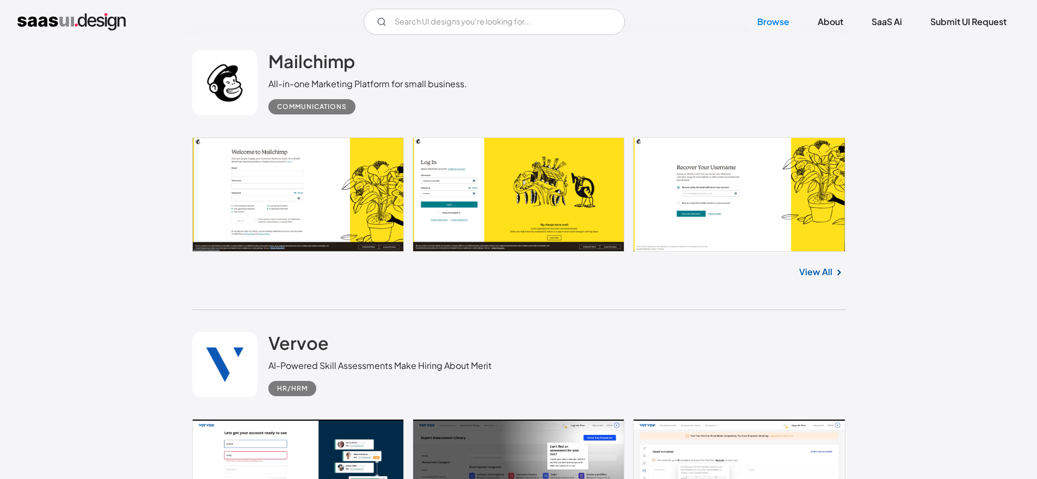
click at [256, 200] on link at bounding box center [519, 194] width 654 height 115
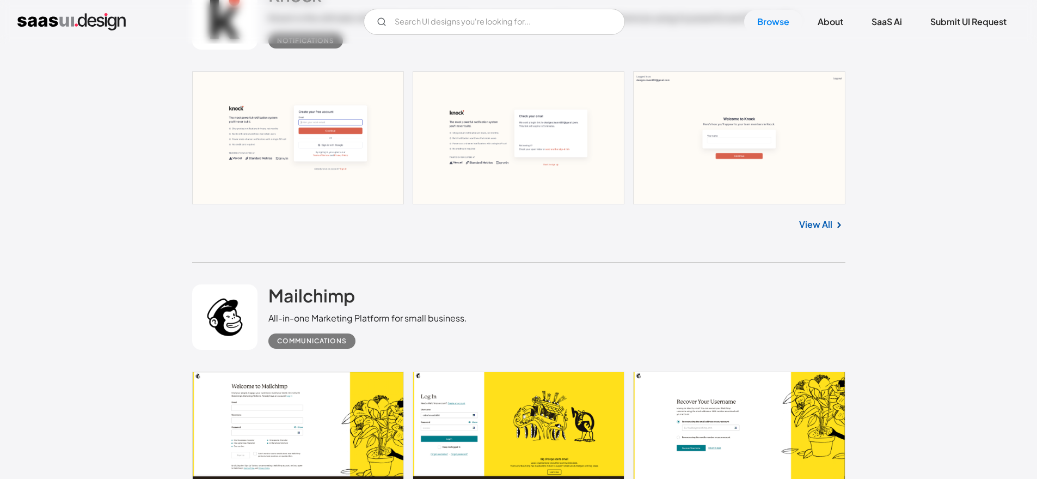
scroll to position [19702, 0]
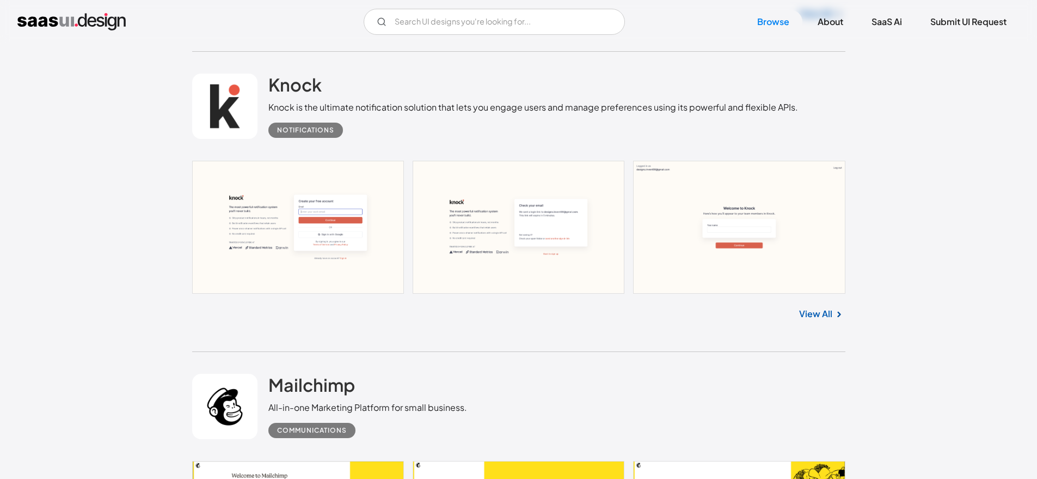
click at [289, 245] on link at bounding box center [519, 227] width 654 height 133
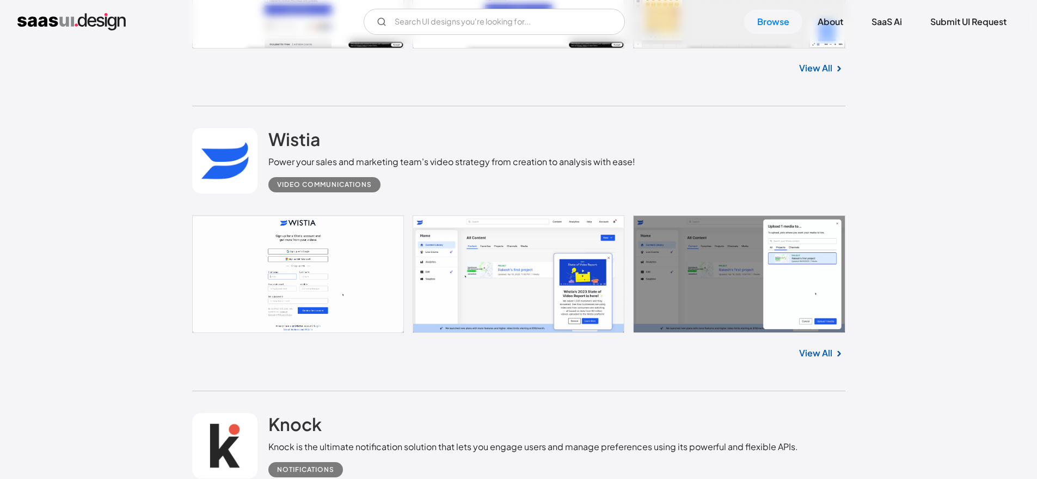
scroll to position [19352, 0]
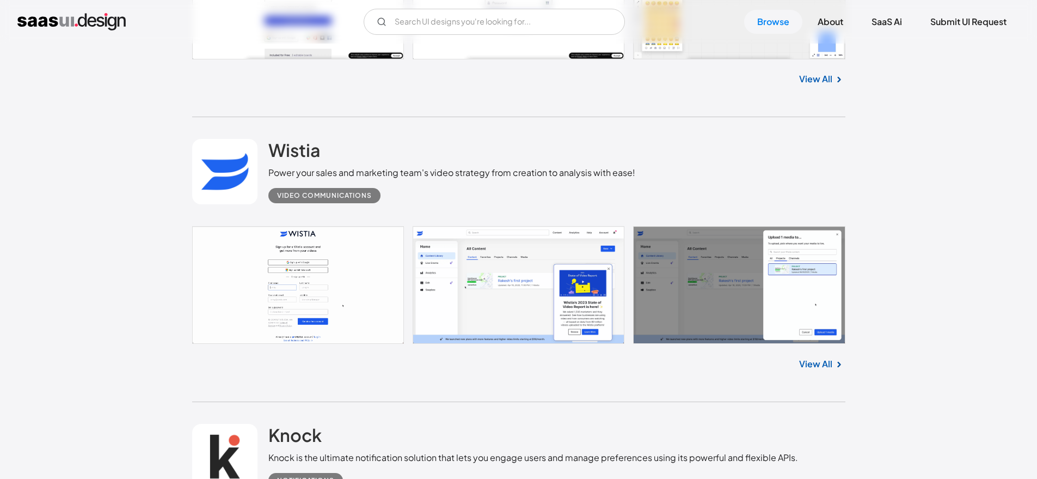
click at [319, 291] on link at bounding box center [519, 285] width 654 height 118
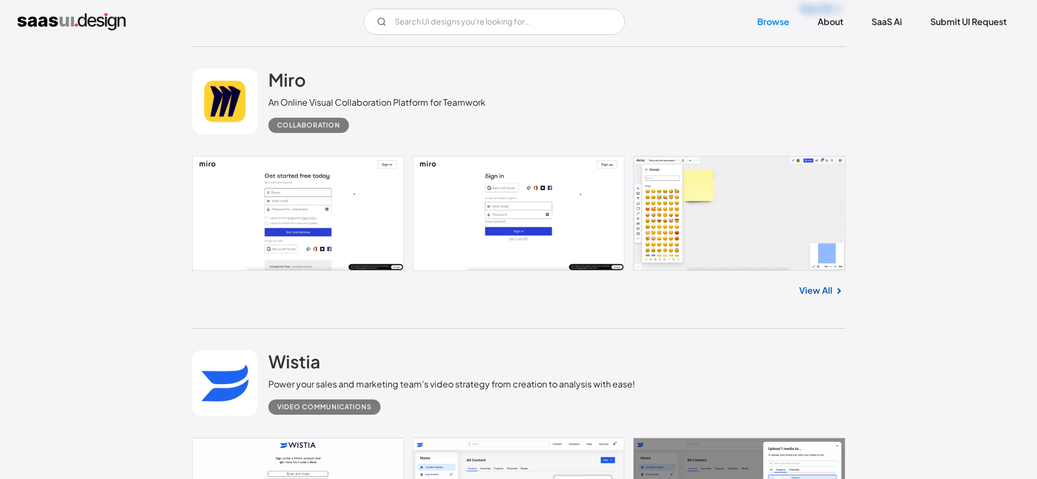
scroll to position [19013, 0]
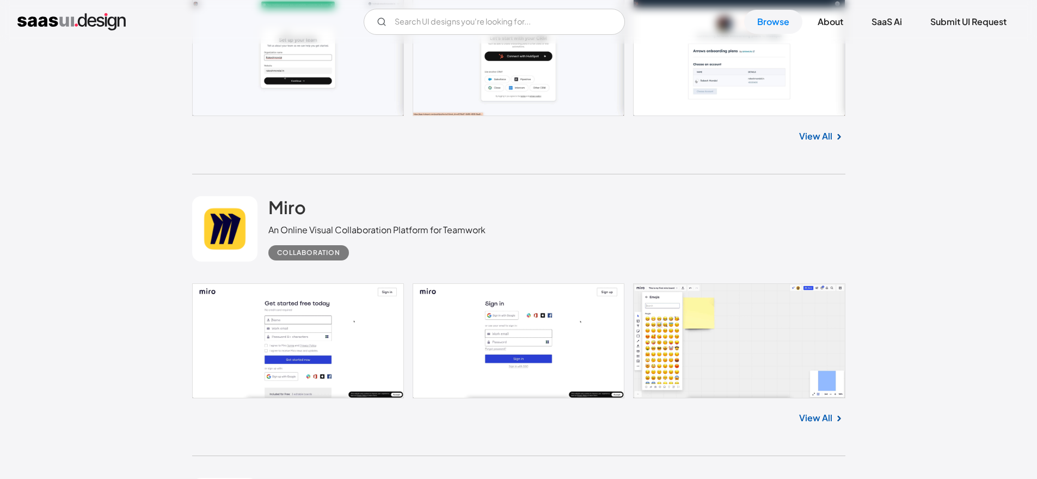
click at [292, 337] on link at bounding box center [519, 340] width 654 height 115
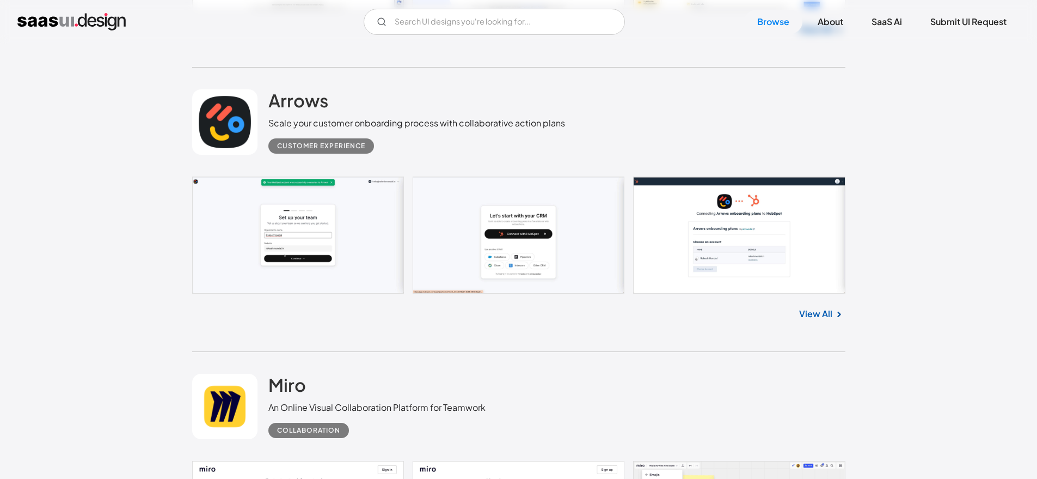
scroll to position [18695, 0]
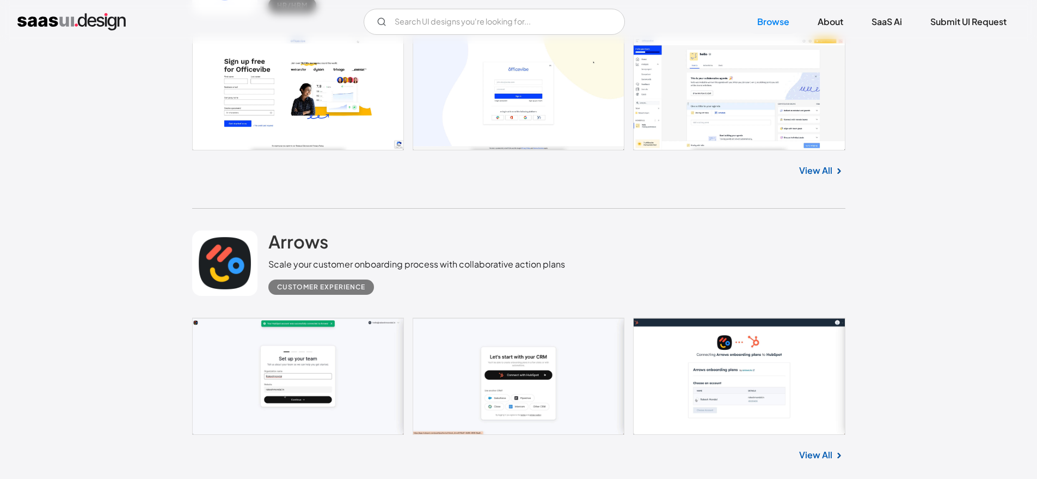
click at [323, 390] on link at bounding box center [519, 375] width 654 height 117
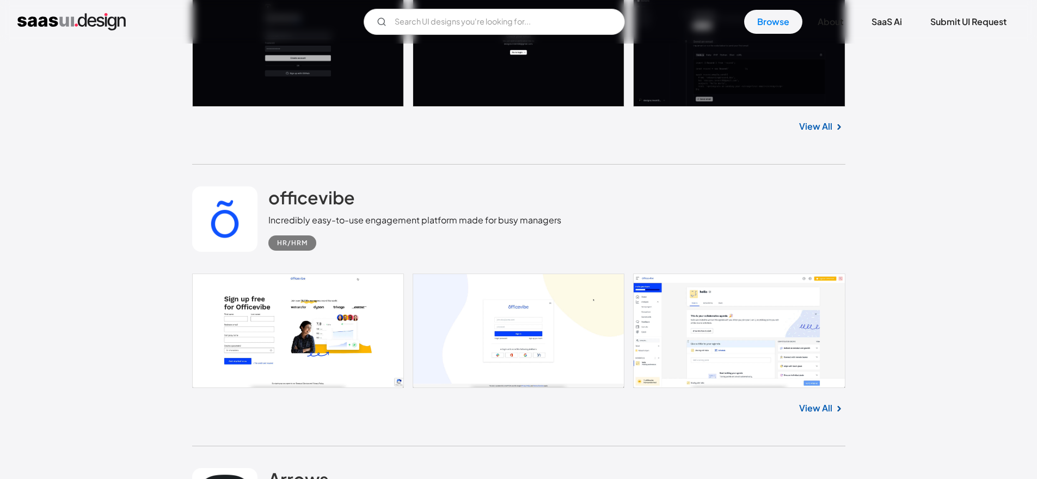
scroll to position [18455, 0]
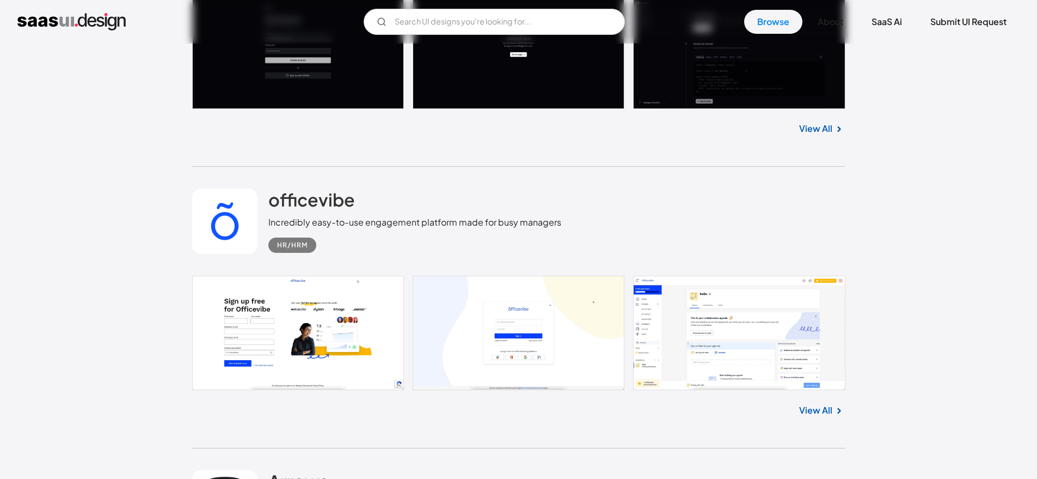
click at [281, 346] on link at bounding box center [519, 333] width 654 height 114
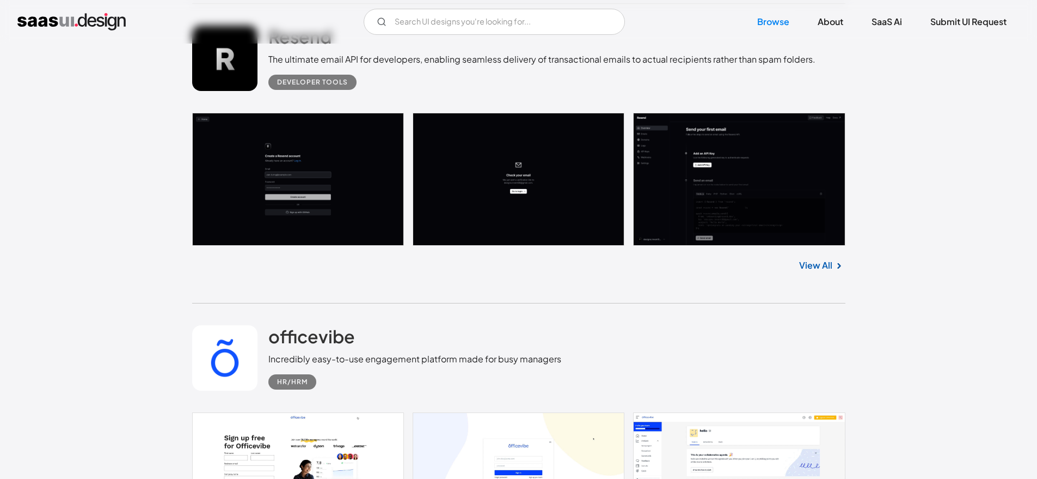
scroll to position [18223, 0]
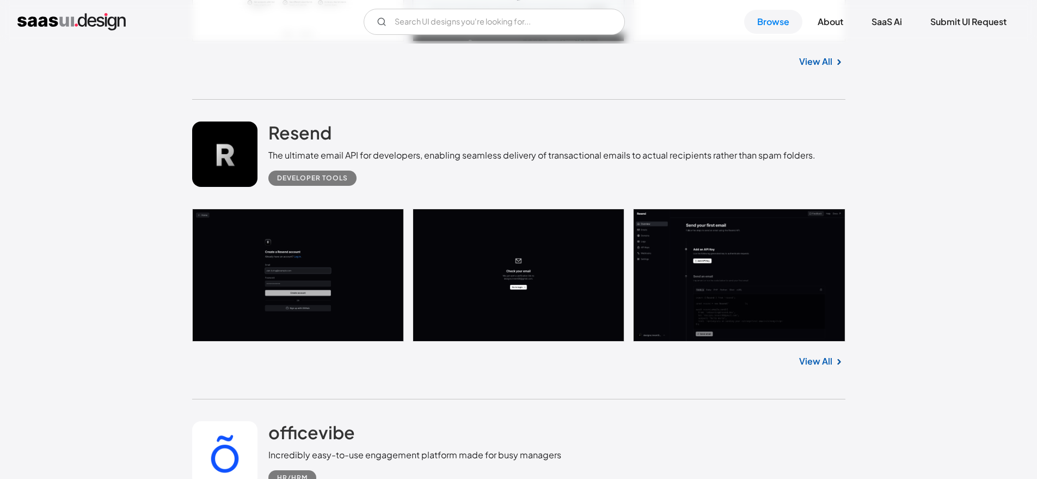
click at [321, 293] on link at bounding box center [519, 275] width 654 height 133
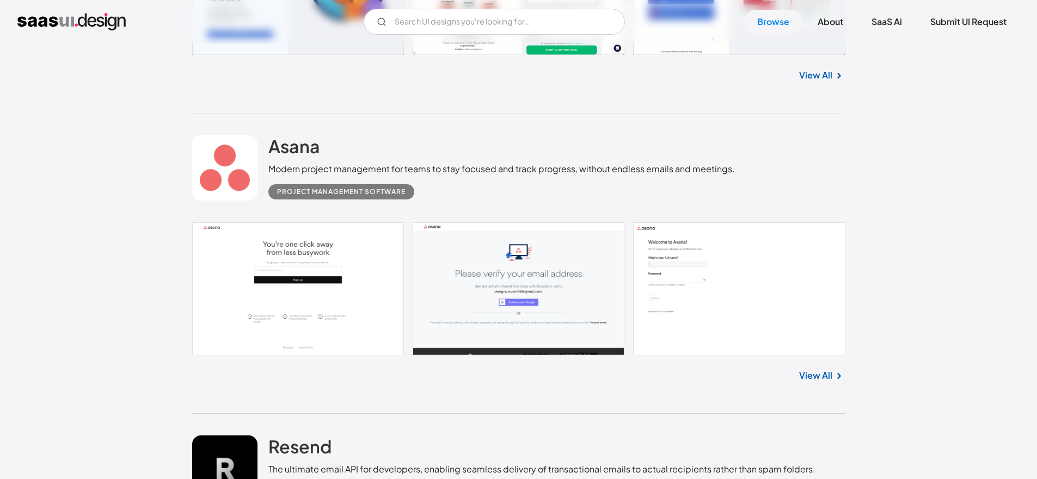
scroll to position [17897, 0]
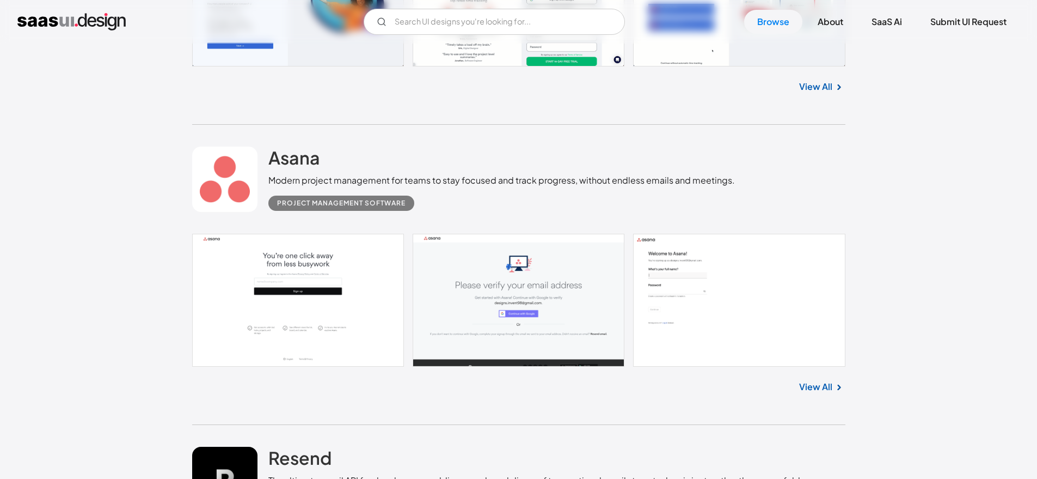
click at [312, 318] on link at bounding box center [519, 300] width 654 height 133
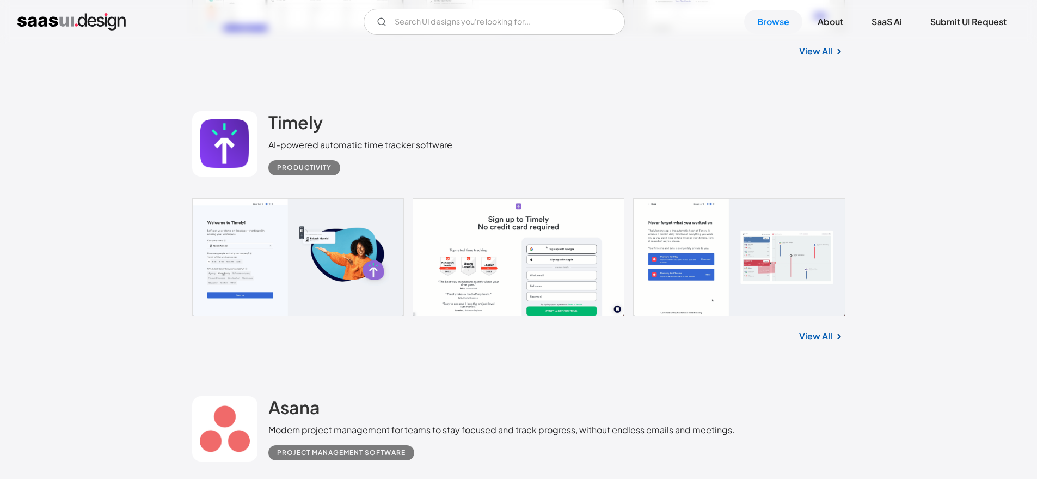
scroll to position [17600, 0]
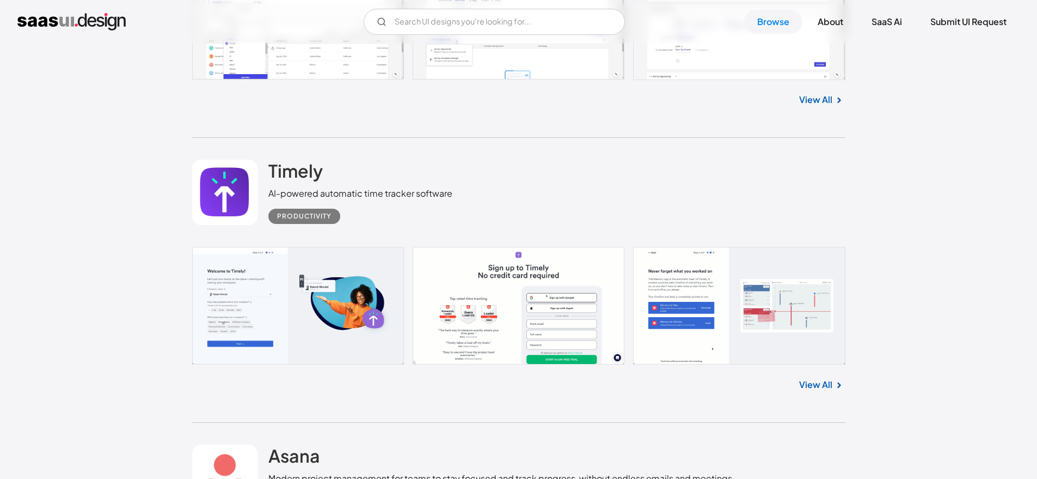
click at [265, 301] on link at bounding box center [519, 306] width 654 height 118
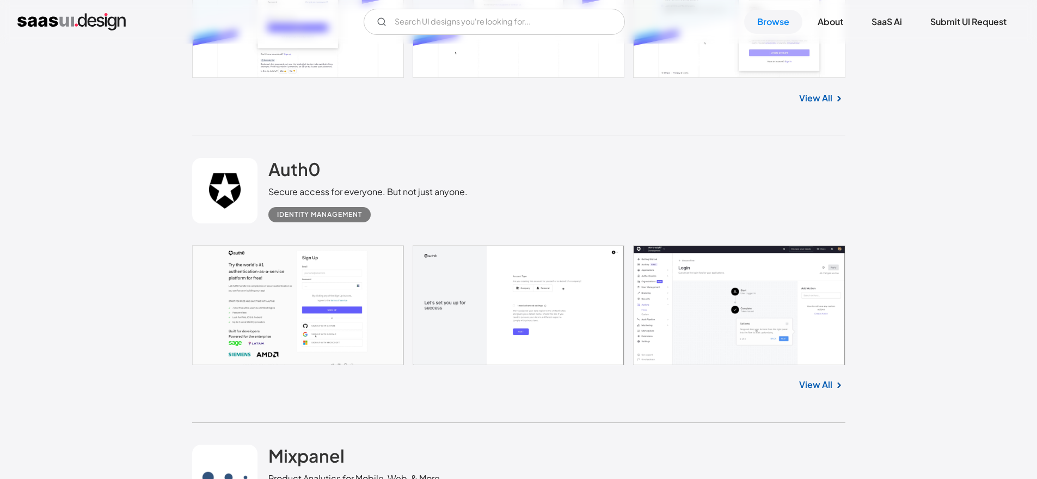
scroll to position [17006, 0]
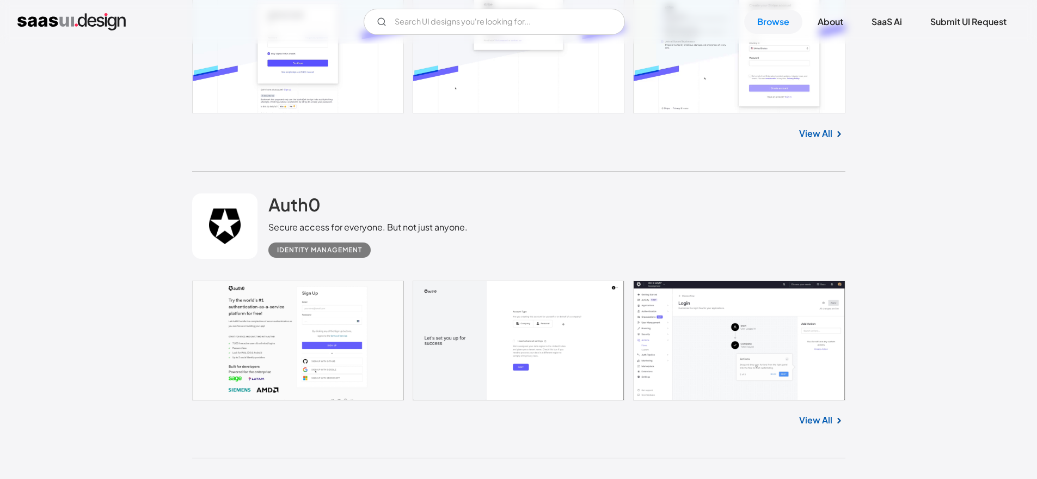
click at [247, 359] on link at bounding box center [519, 340] width 654 height 120
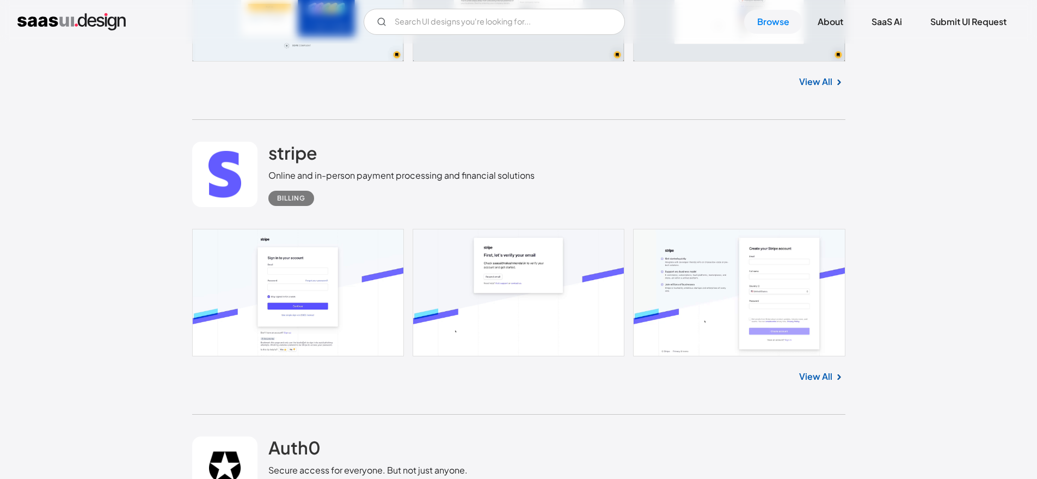
scroll to position [16755, 0]
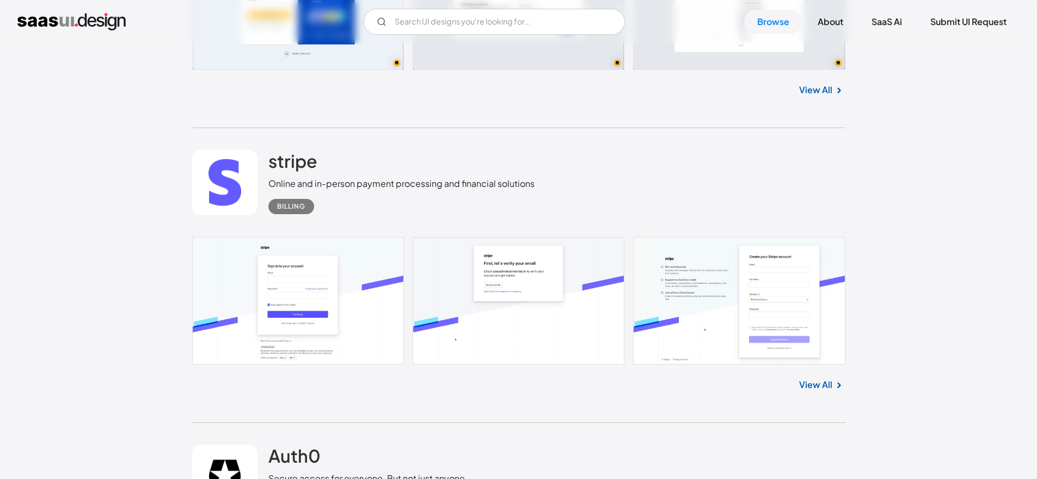
click at [328, 301] on link at bounding box center [519, 300] width 654 height 127
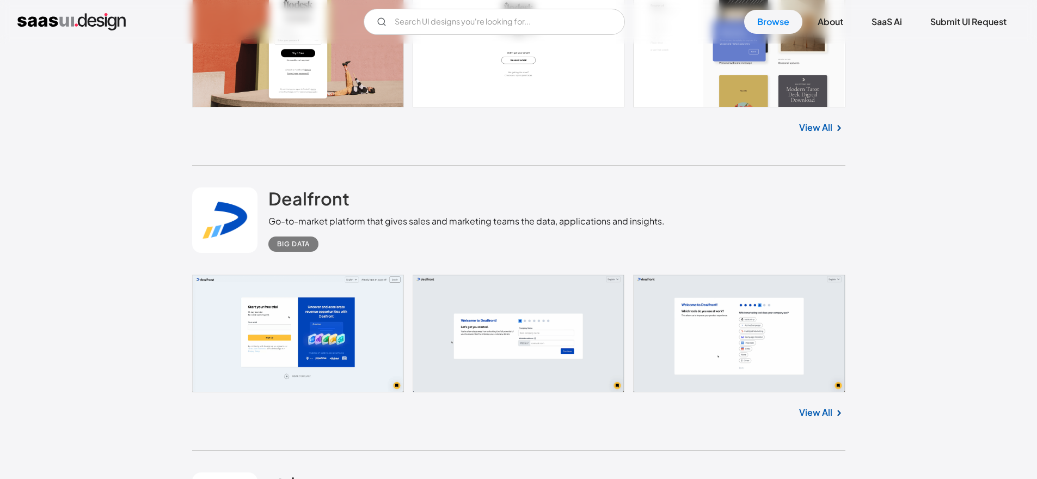
scroll to position [16436, 0]
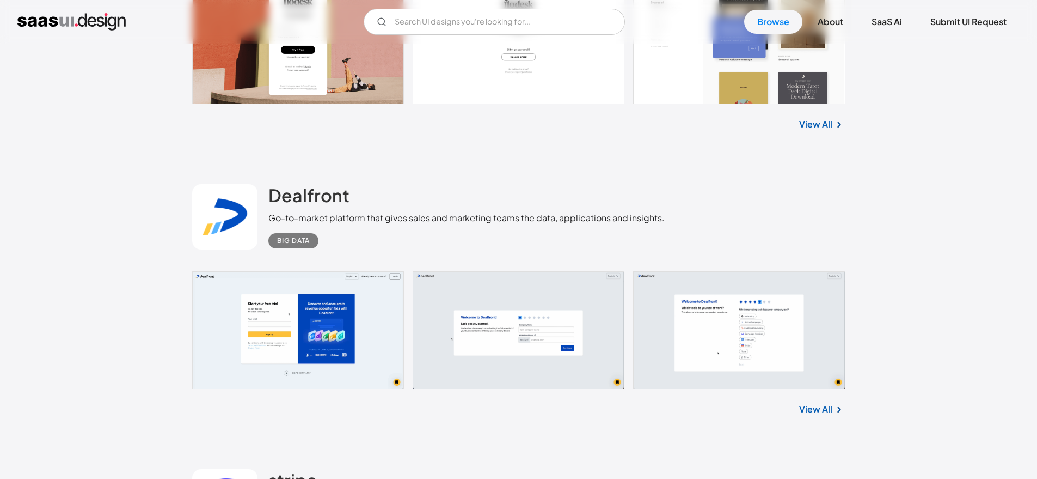
click at [307, 303] on link at bounding box center [519, 330] width 654 height 118
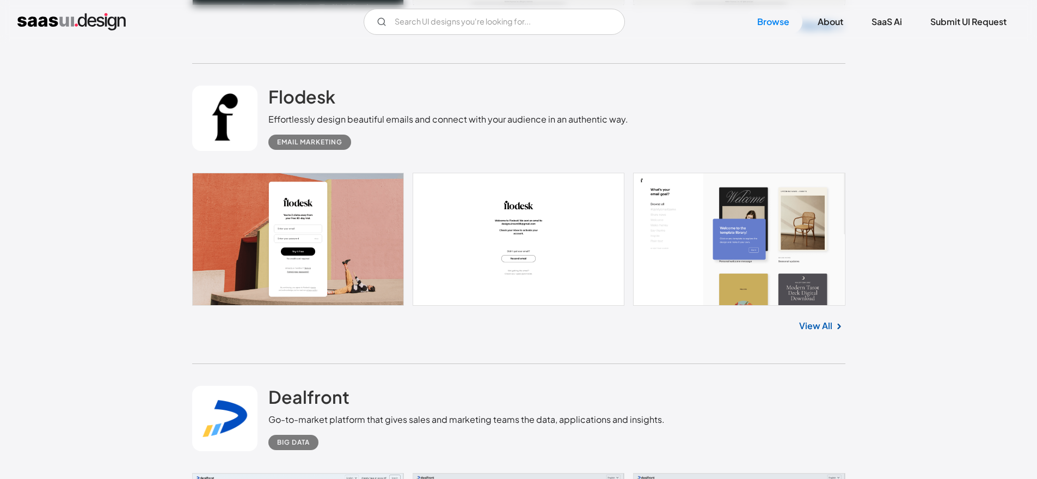
scroll to position [16193, 0]
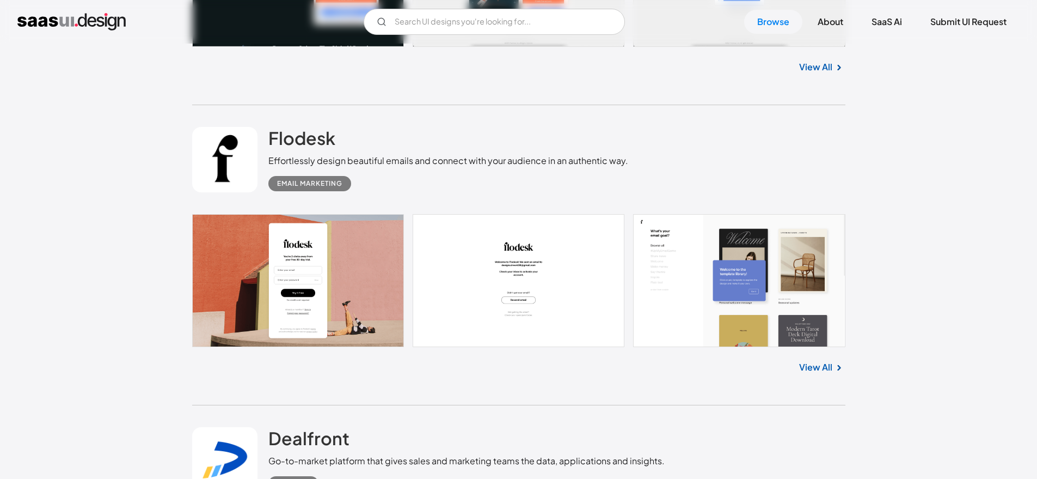
click at [230, 276] on link at bounding box center [519, 280] width 654 height 133
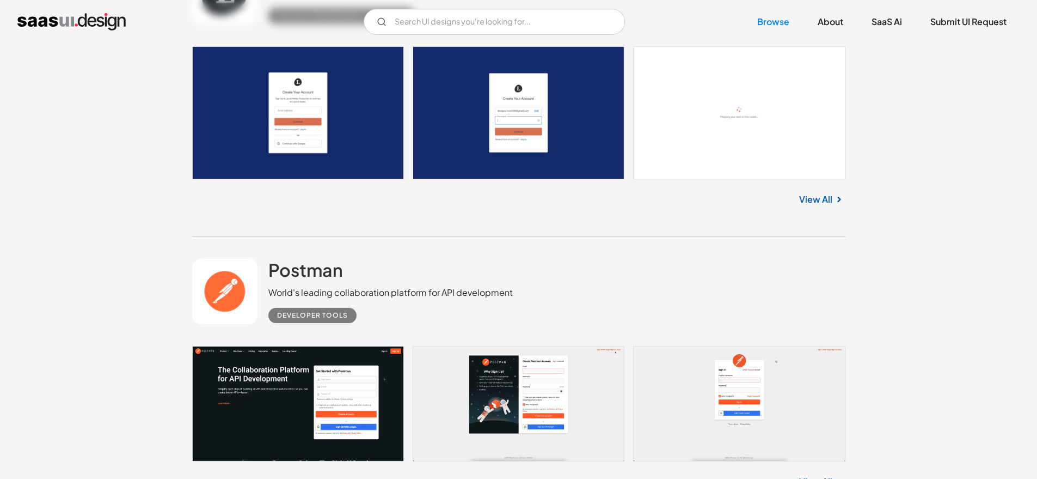
scroll to position [15935, 0]
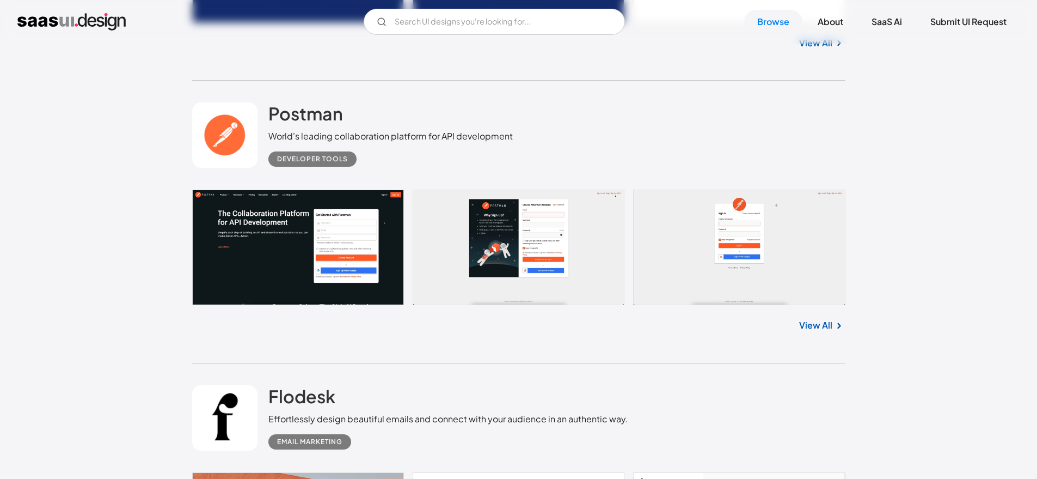
click at [328, 248] on link at bounding box center [519, 247] width 654 height 115
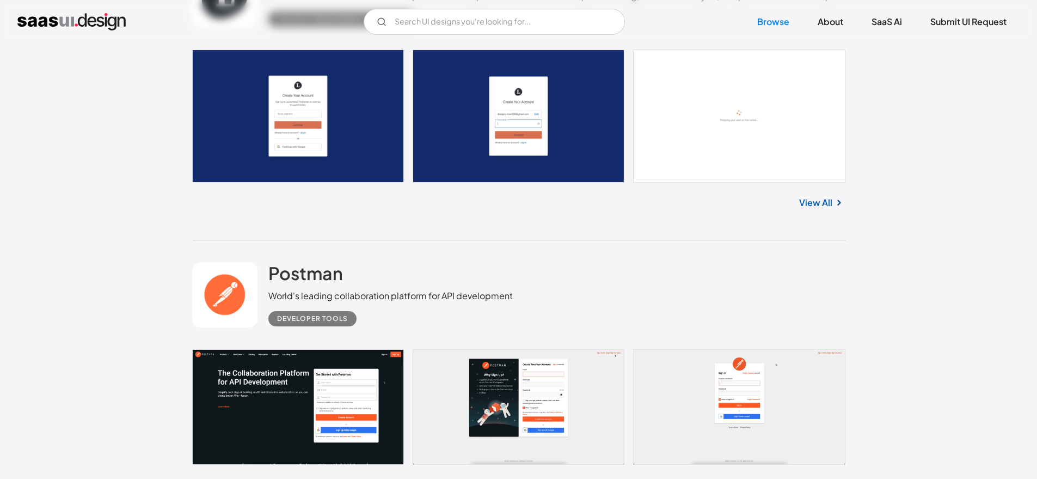
scroll to position [15603, 0]
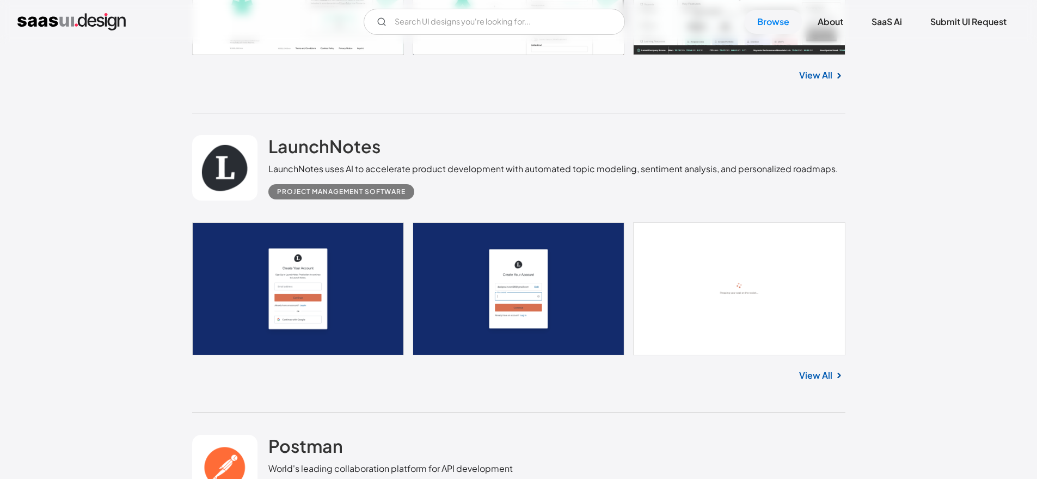
click at [279, 266] on link at bounding box center [519, 288] width 654 height 133
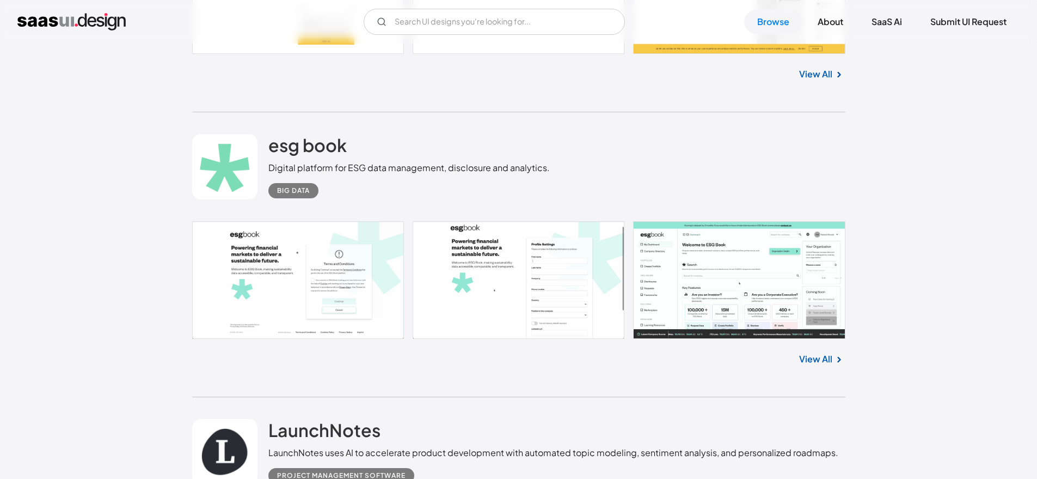
scroll to position [15318, 0]
click at [328, 296] on link at bounding box center [519, 281] width 654 height 118
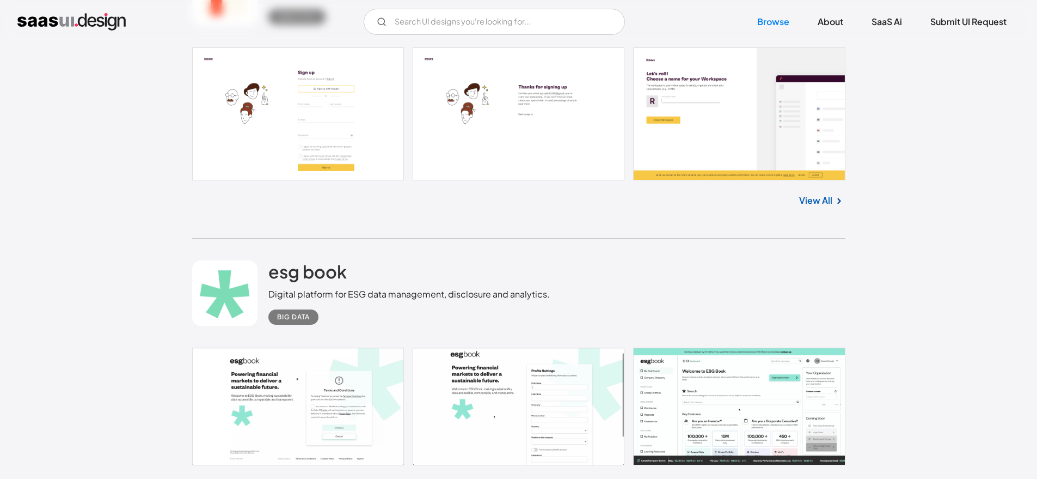
scroll to position [15059, 0]
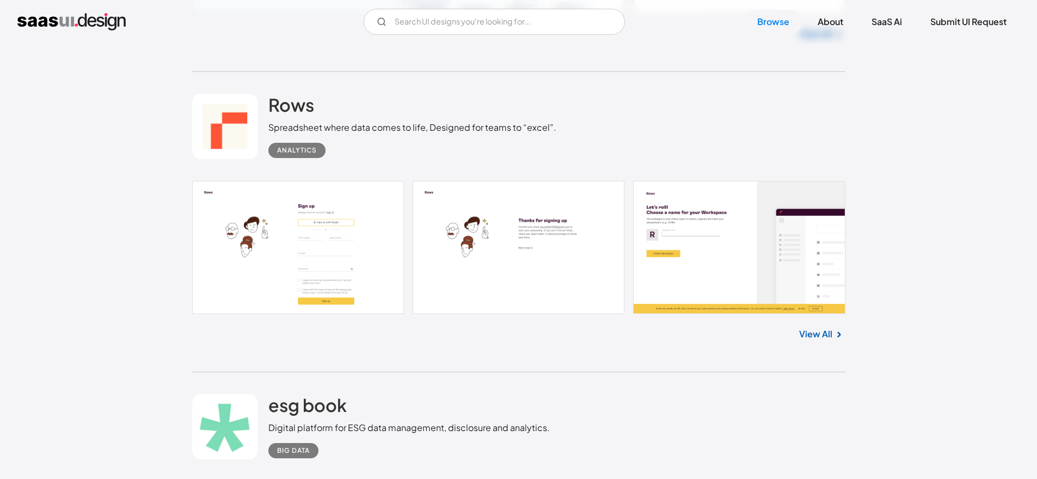
click at [339, 247] on link at bounding box center [519, 247] width 654 height 133
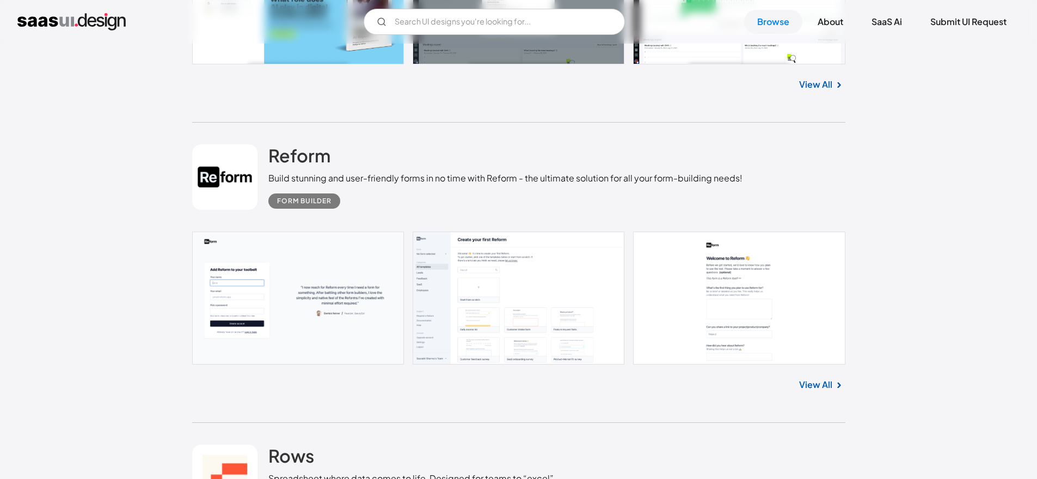
scroll to position [14709, 0]
click at [310, 310] on link at bounding box center [519, 297] width 654 height 133
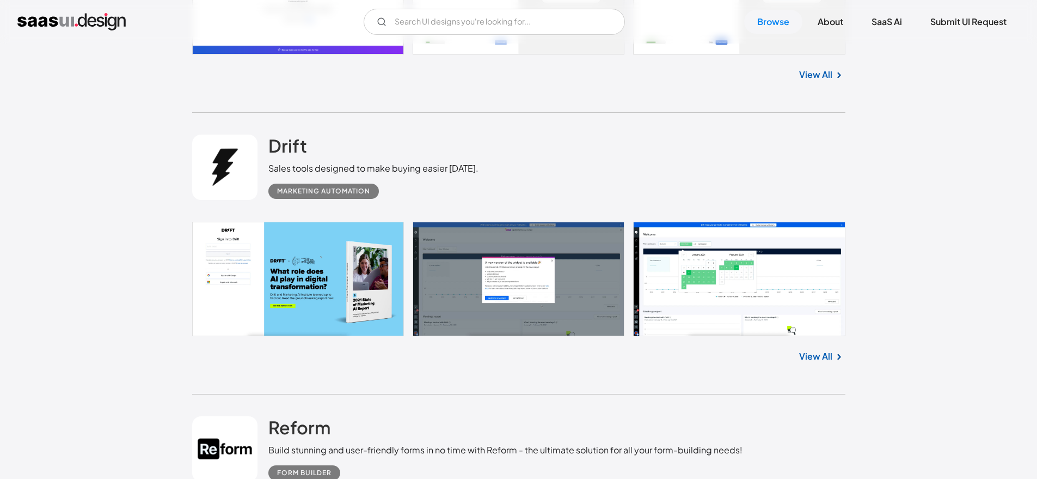
scroll to position [14436, 0]
click at [298, 283] on link at bounding box center [519, 279] width 654 height 115
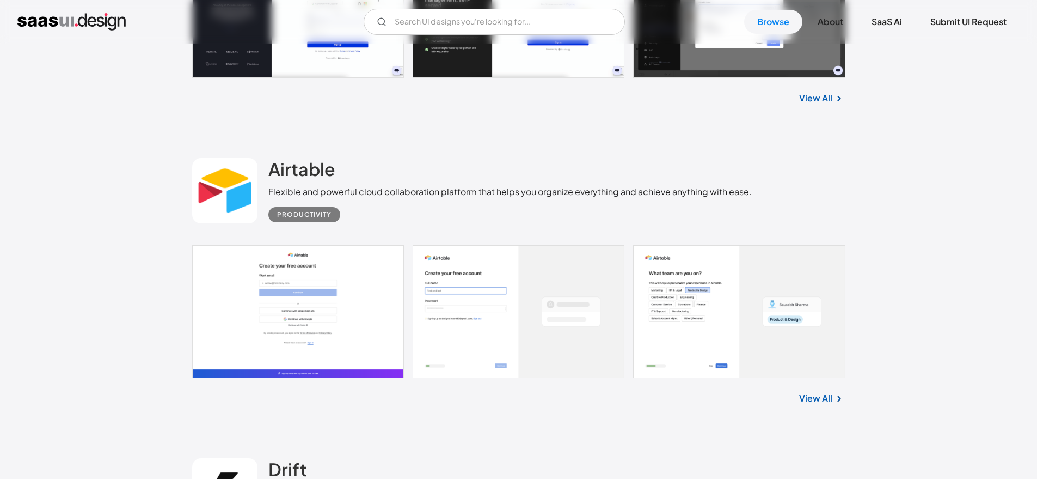
scroll to position [14075, 0]
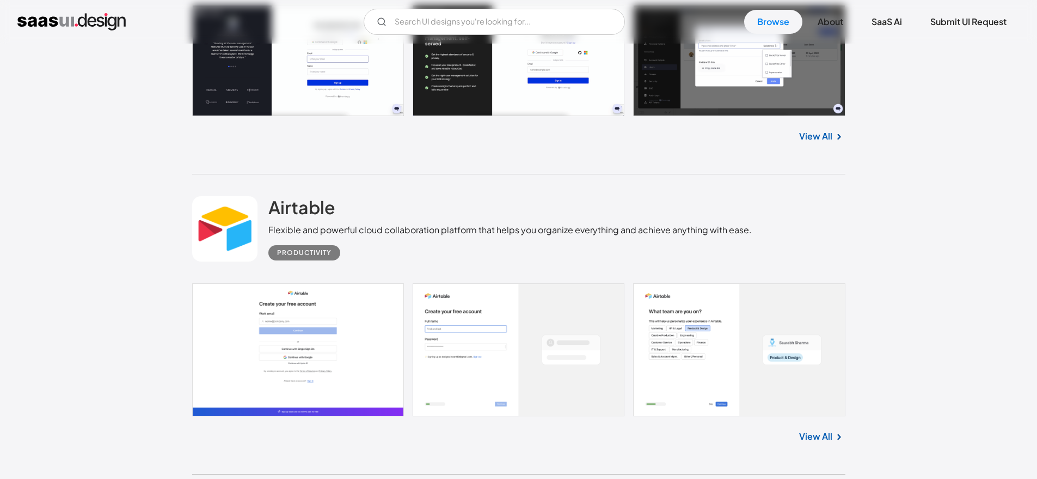
click at [220, 325] on link at bounding box center [519, 349] width 654 height 133
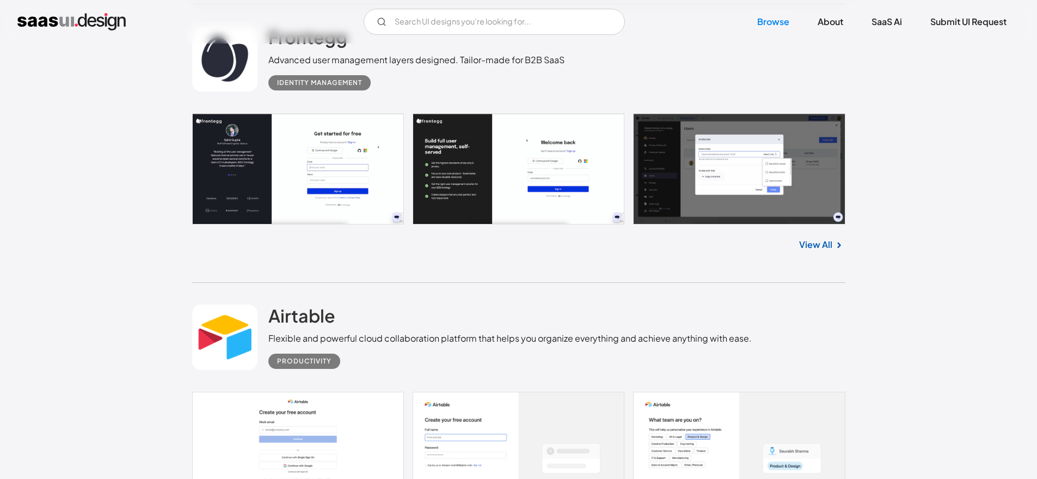
scroll to position [13894, 0]
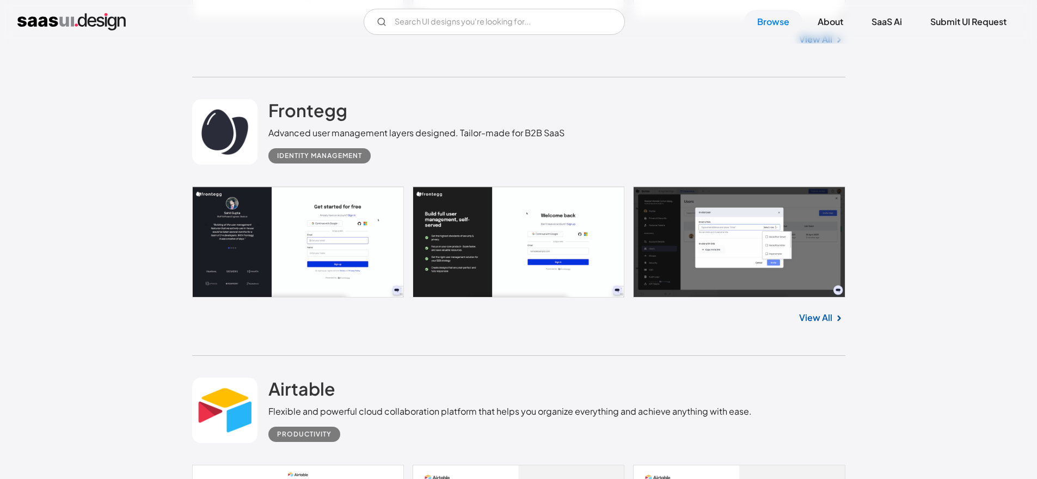
click at [319, 260] on link at bounding box center [519, 241] width 654 height 111
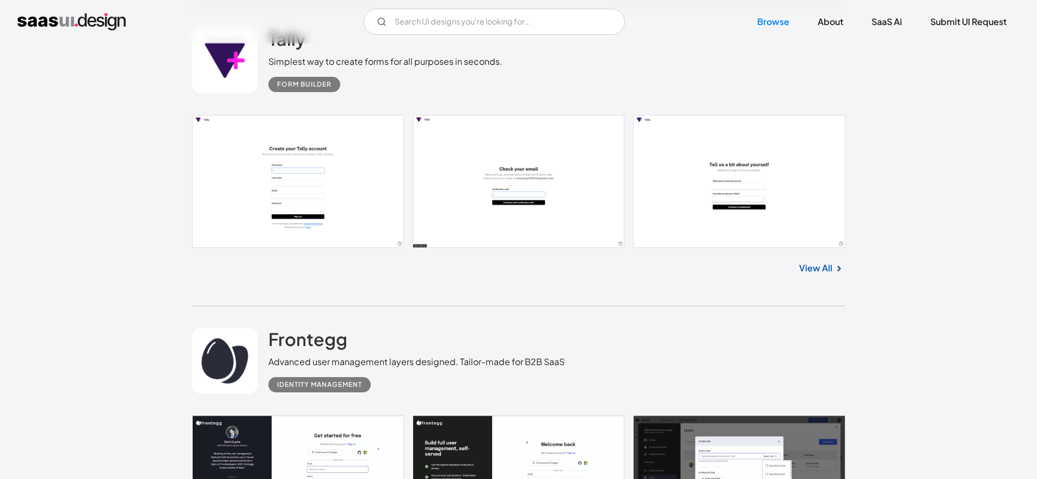
scroll to position [13648, 0]
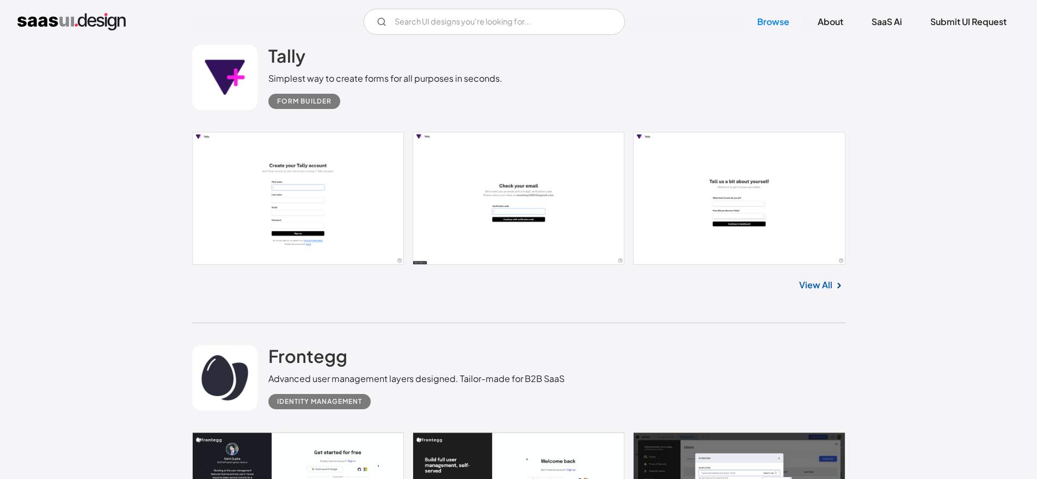
click at [288, 215] on link at bounding box center [519, 198] width 654 height 133
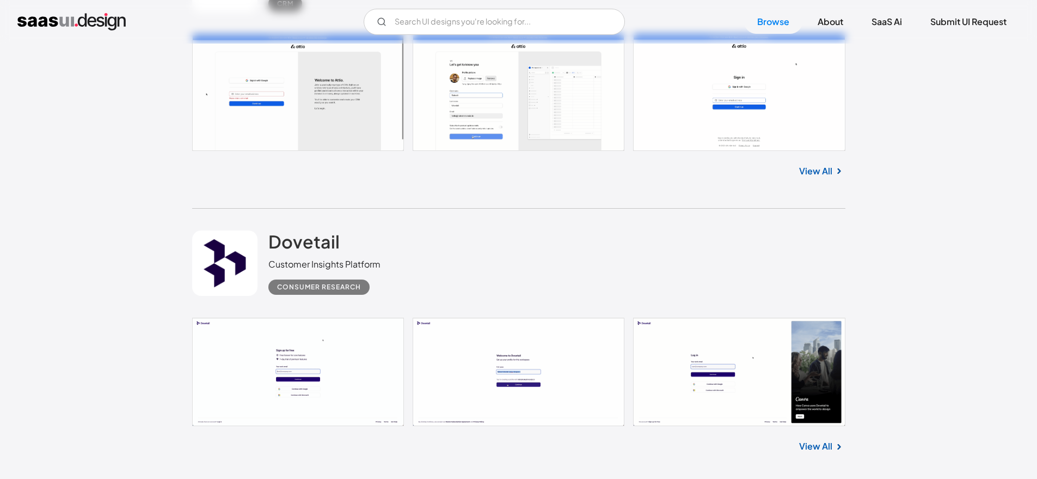
scroll to position [13310, 0]
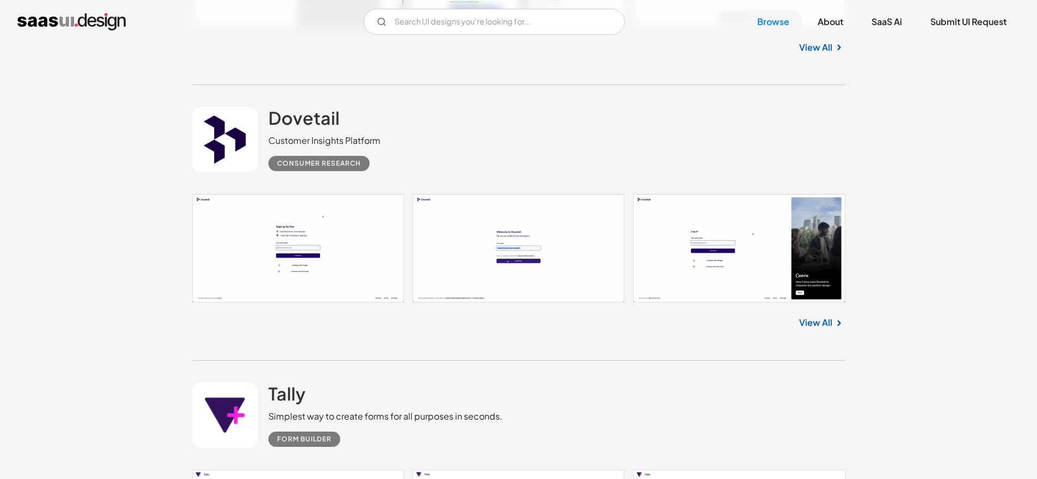
click at [279, 263] on link at bounding box center [519, 248] width 654 height 108
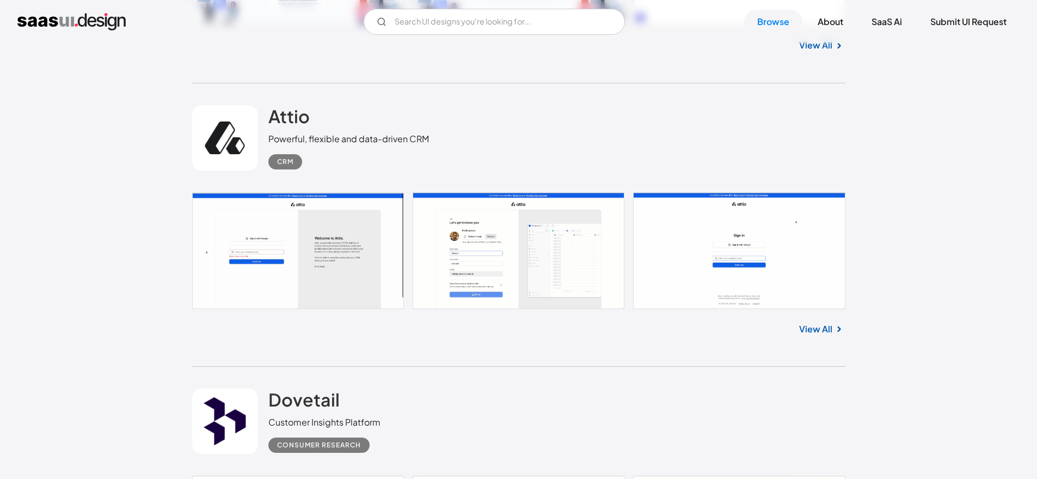
scroll to position [13027, 0]
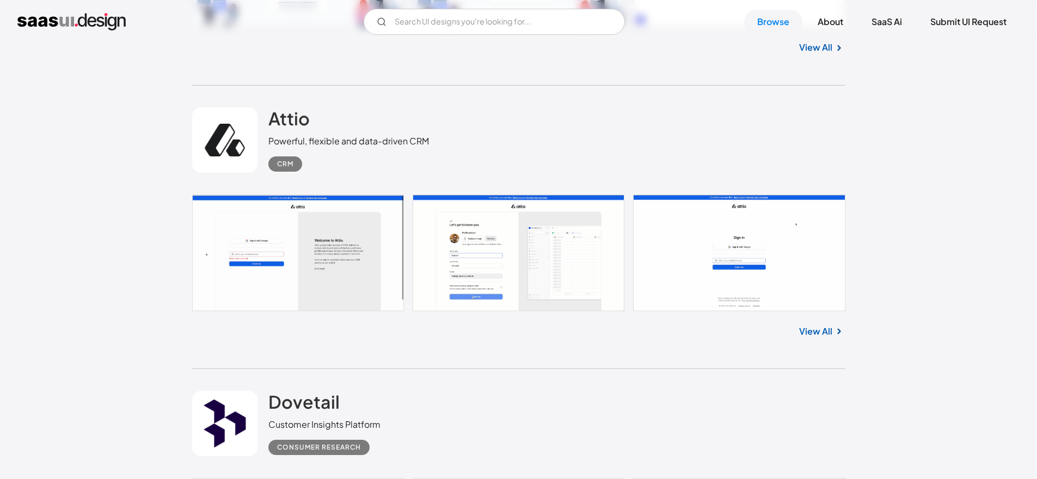
click at [298, 255] on link at bounding box center [519, 252] width 654 height 117
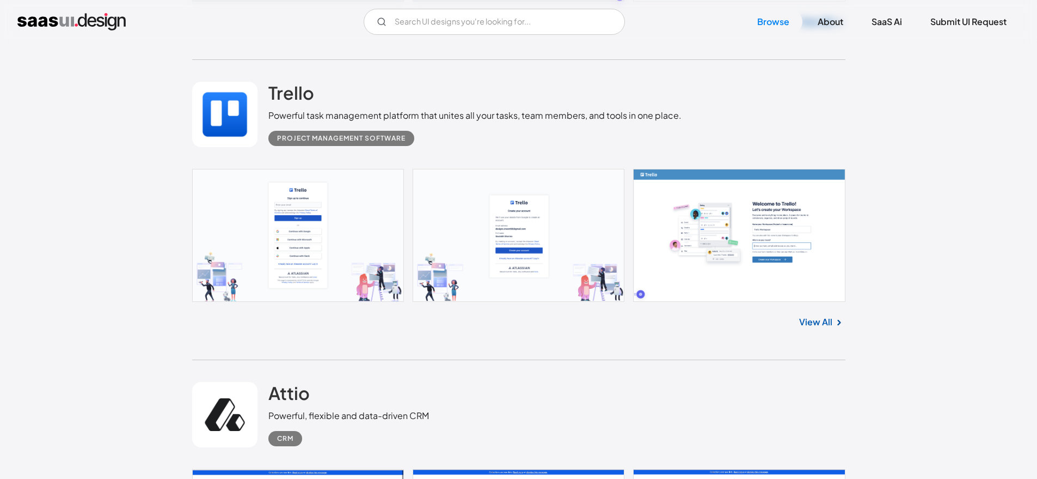
scroll to position [12750, 0]
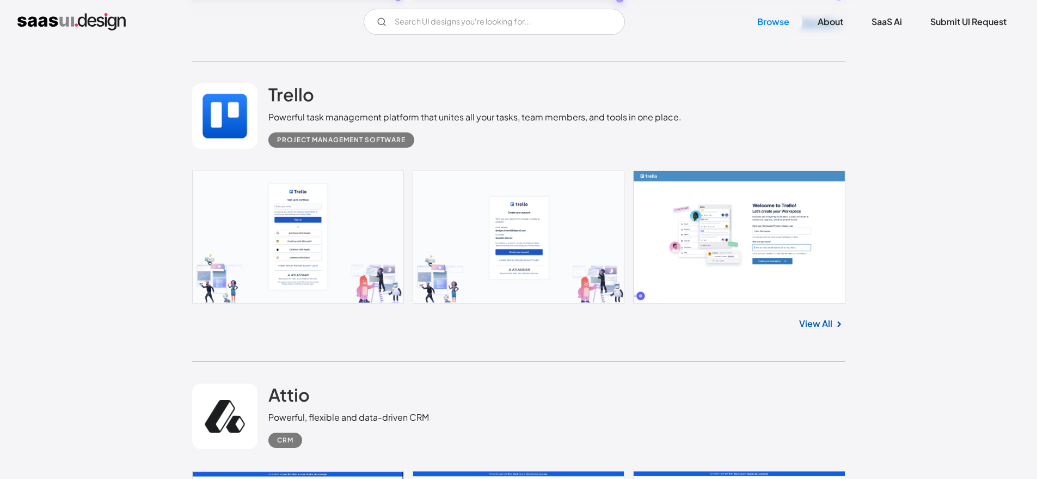
click at [277, 217] on link at bounding box center [519, 236] width 654 height 133
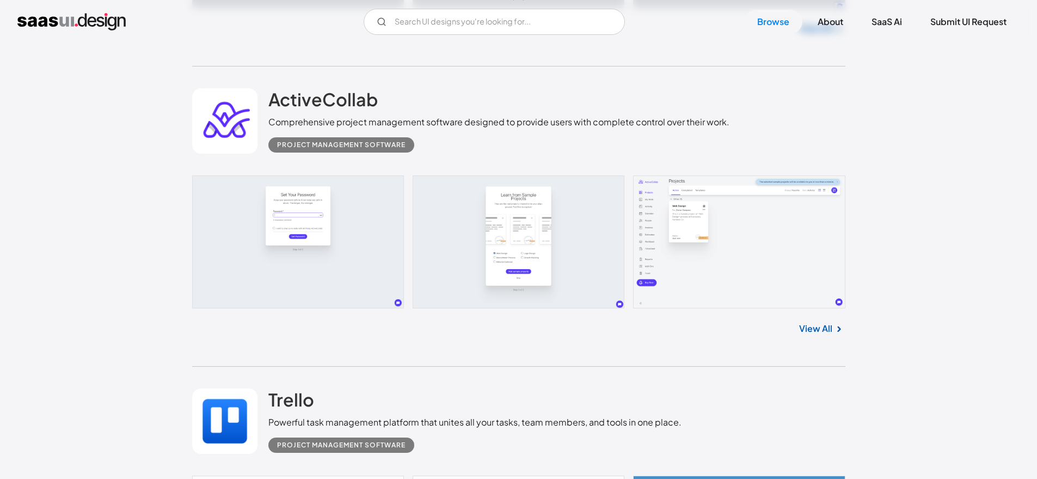
scroll to position [12400, 0]
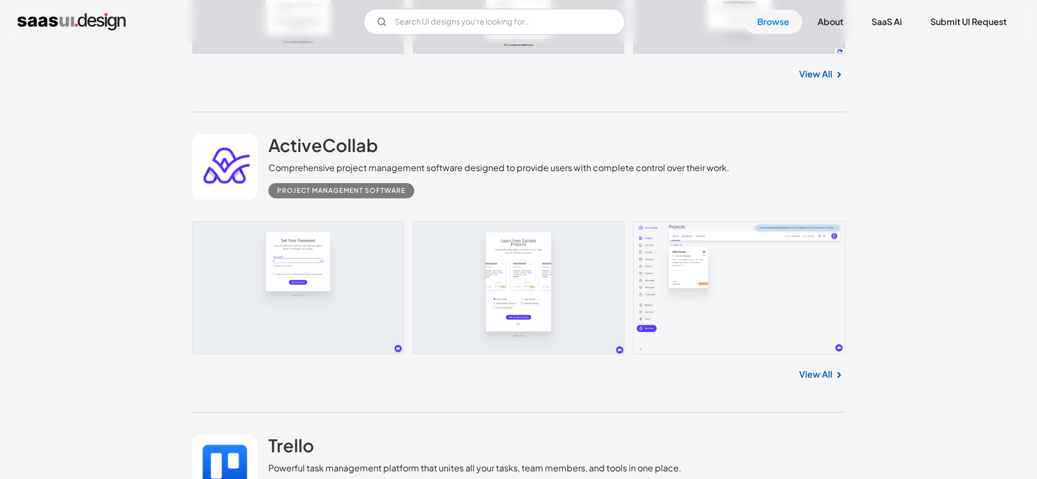
click at [295, 297] on link at bounding box center [519, 287] width 654 height 133
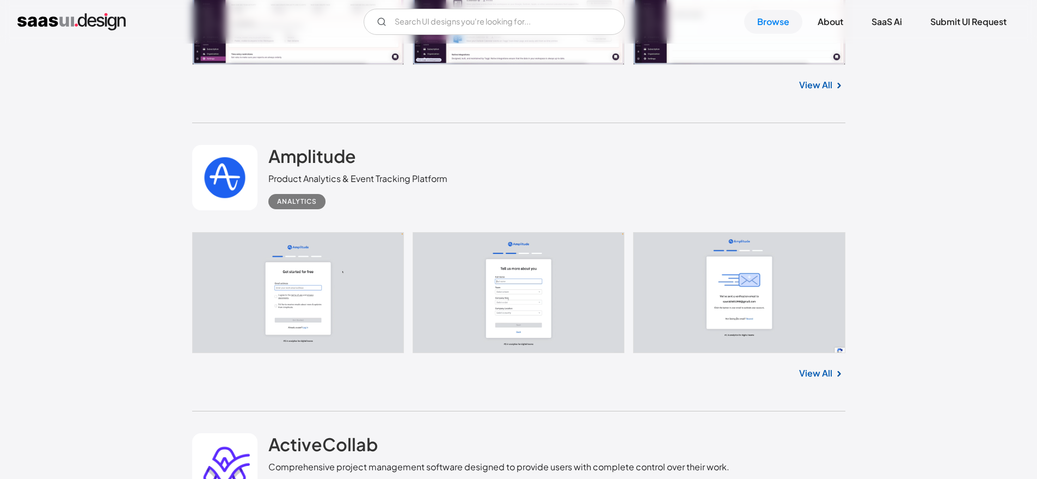
scroll to position [12076, 0]
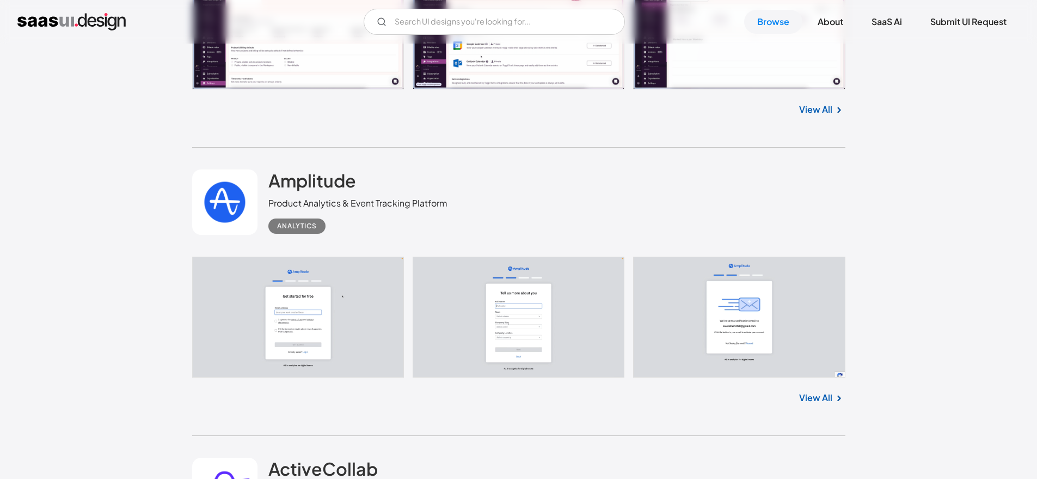
click at [299, 317] on link at bounding box center [519, 317] width 654 height 121
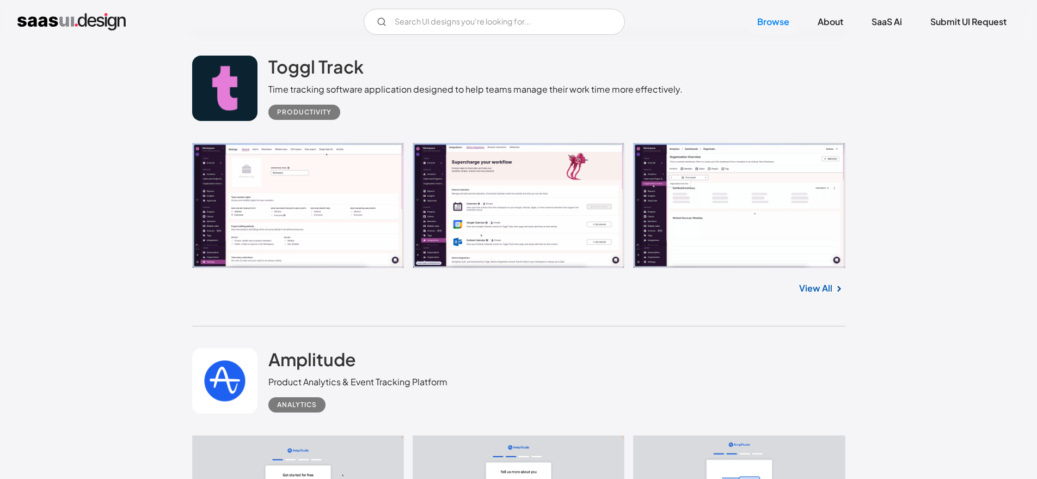
scroll to position [11792, 0]
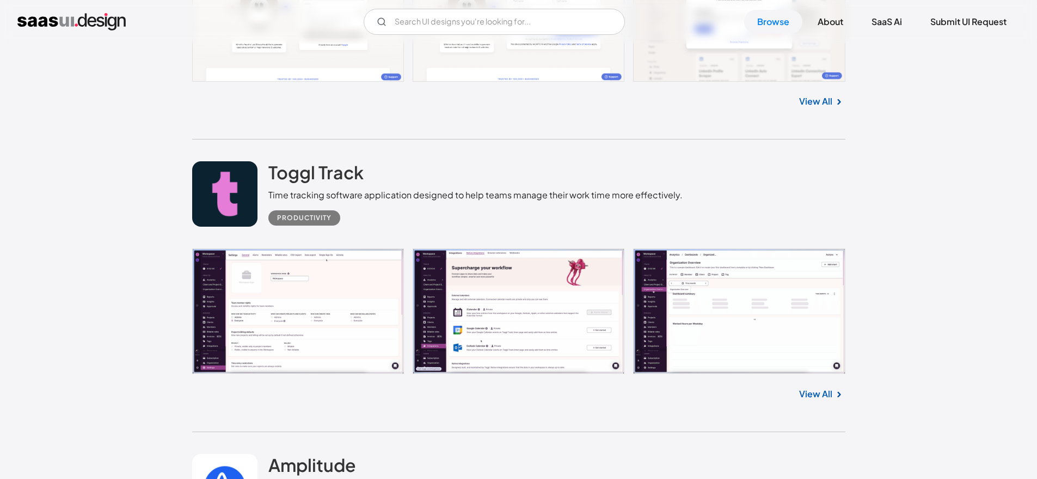
click at [337, 302] on link at bounding box center [519, 310] width 654 height 125
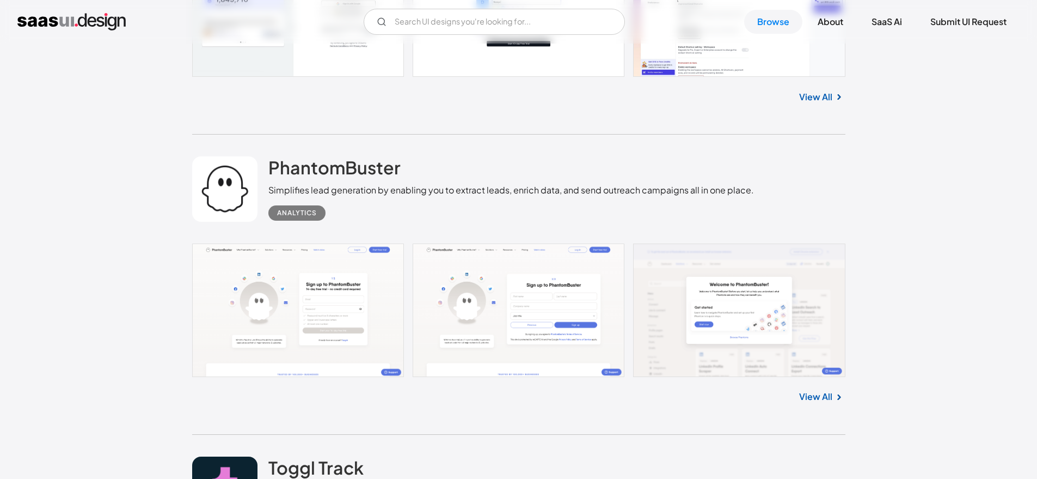
scroll to position [11469, 0]
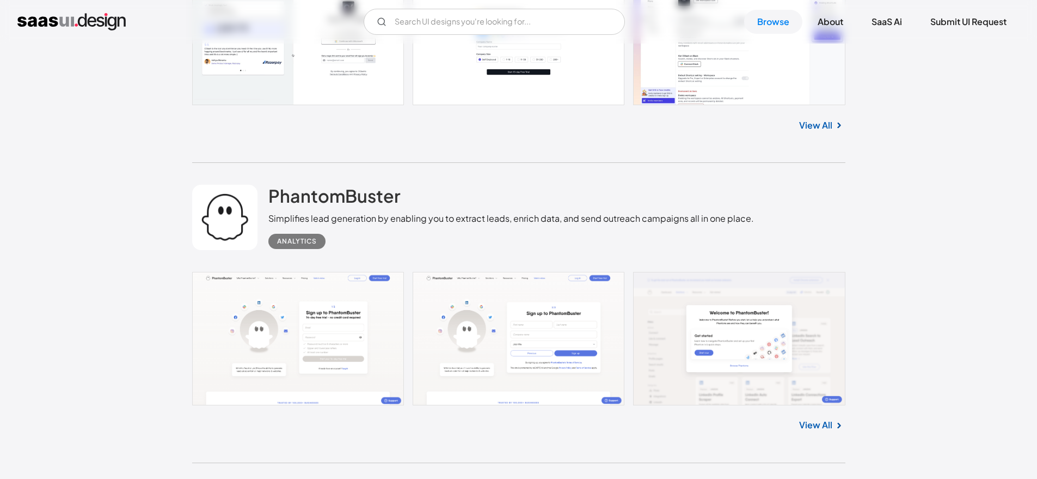
click at [283, 334] on link at bounding box center [519, 338] width 654 height 133
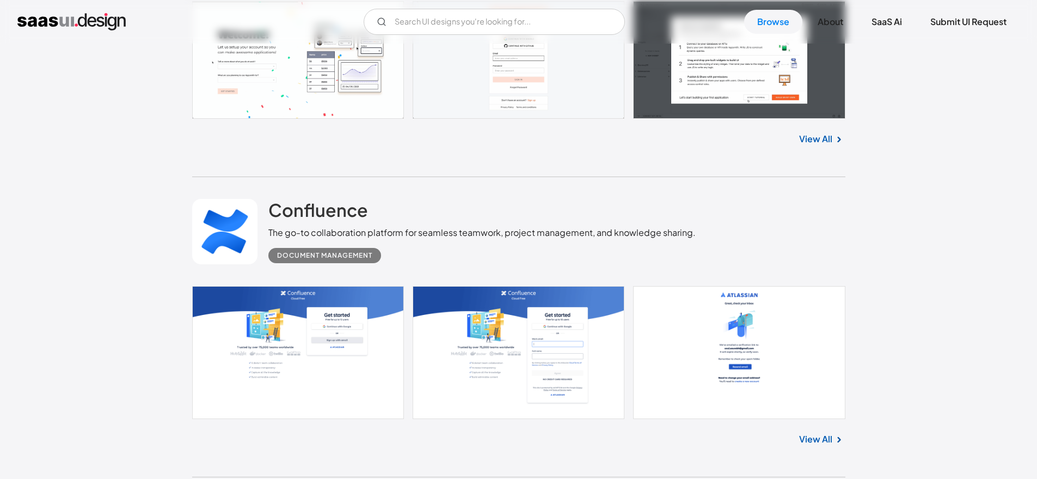
scroll to position [10852, 0]
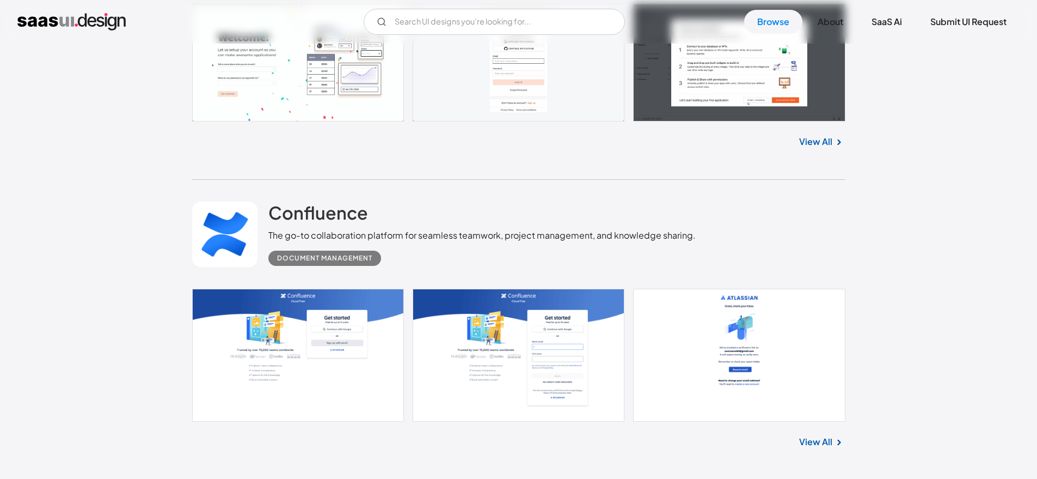
click at [276, 353] on link at bounding box center [519, 355] width 654 height 133
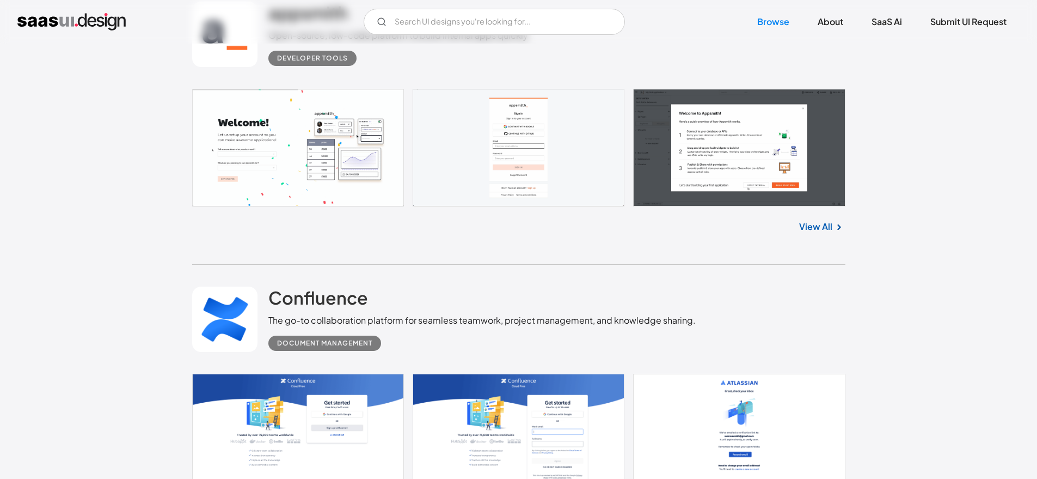
scroll to position [10651, 0]
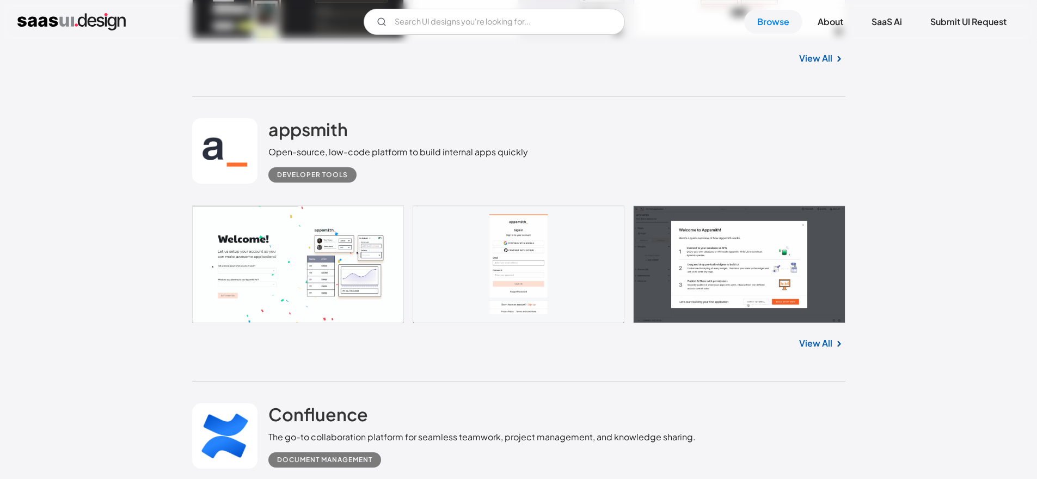
click at [352, 276] on link at bounding box center [519, 264] width 654 height 118
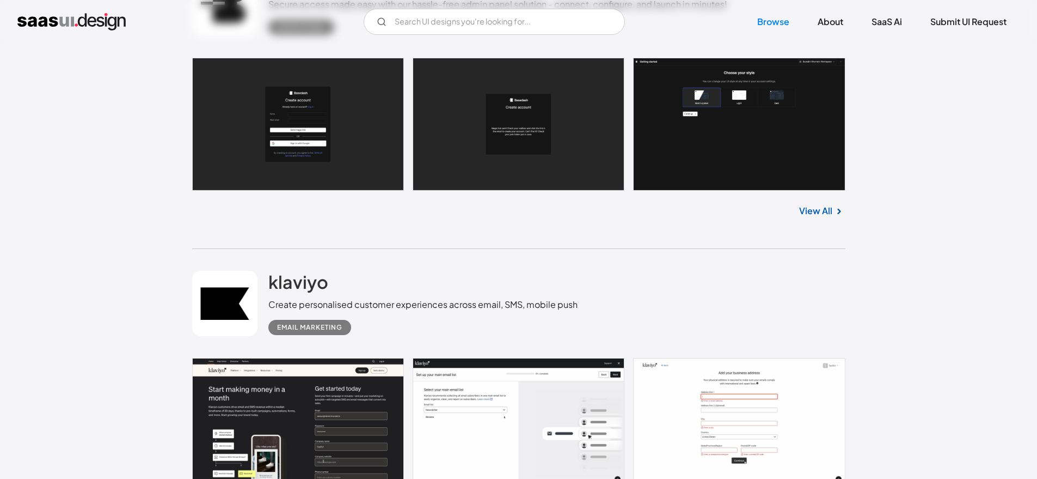
scroll to position [10365, 0]
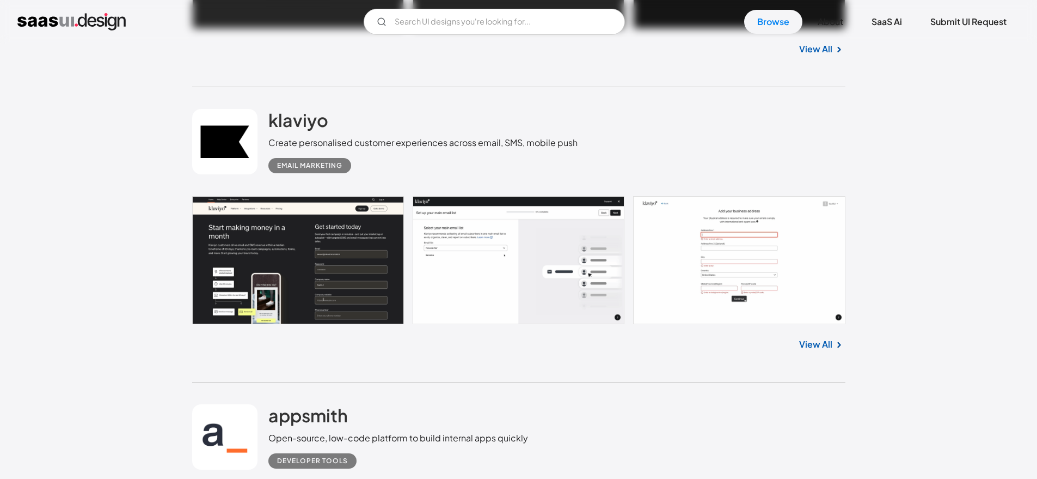
click at [329, 276] on link at bounding box center [519, 260] width 654 height 128
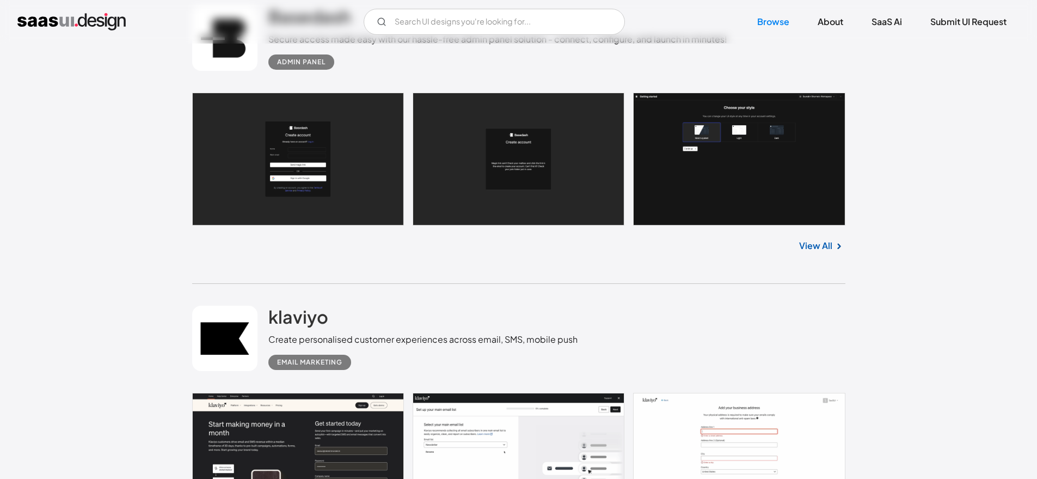
scroll to position [10128, 0]
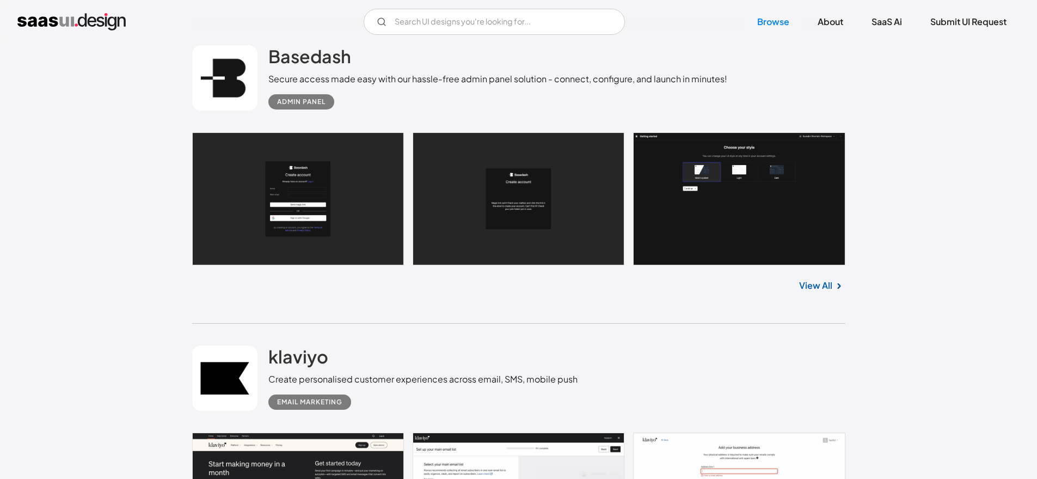
click at [341, 195] on link at bounding box center [519, 198] width 654 height 133
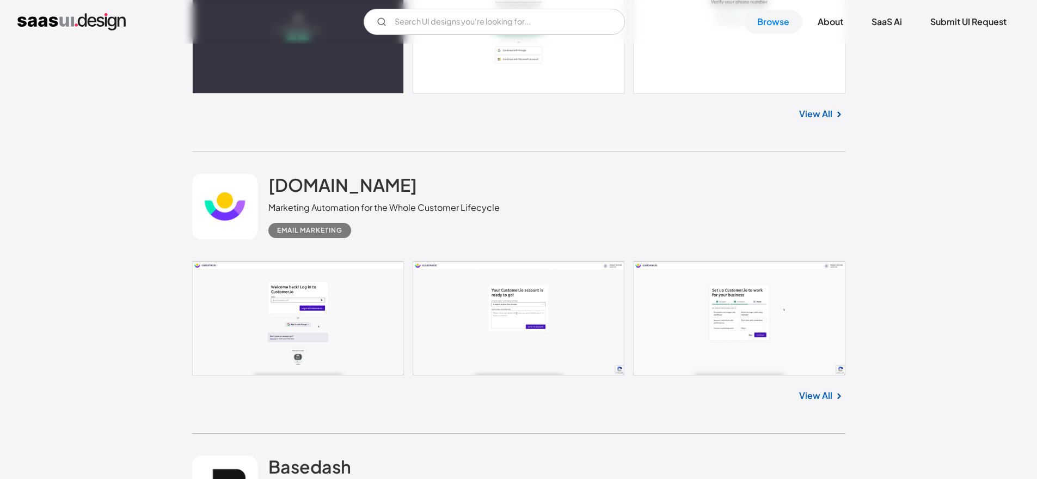
scroll to position [9698, 0]
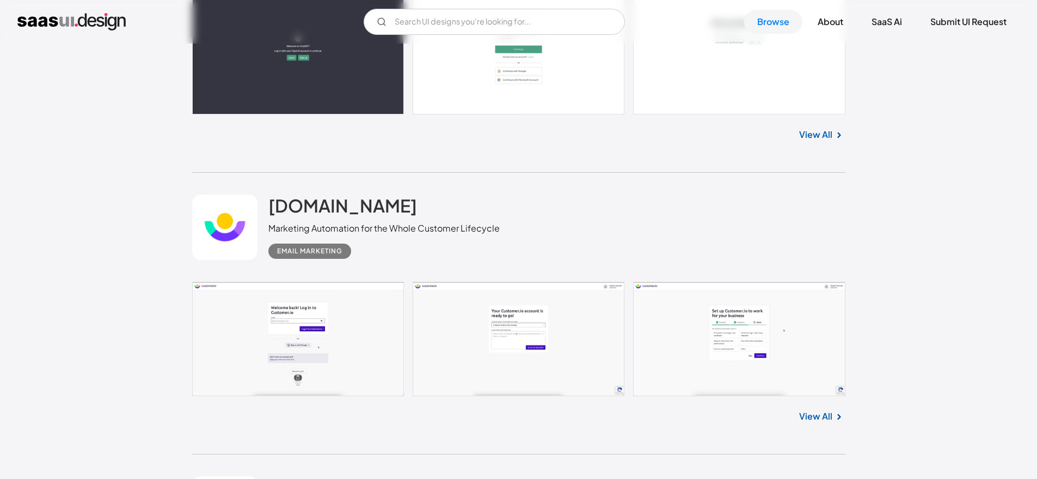
click at [331, 365] on link at bounding box center [519, 339] width 654 height 115
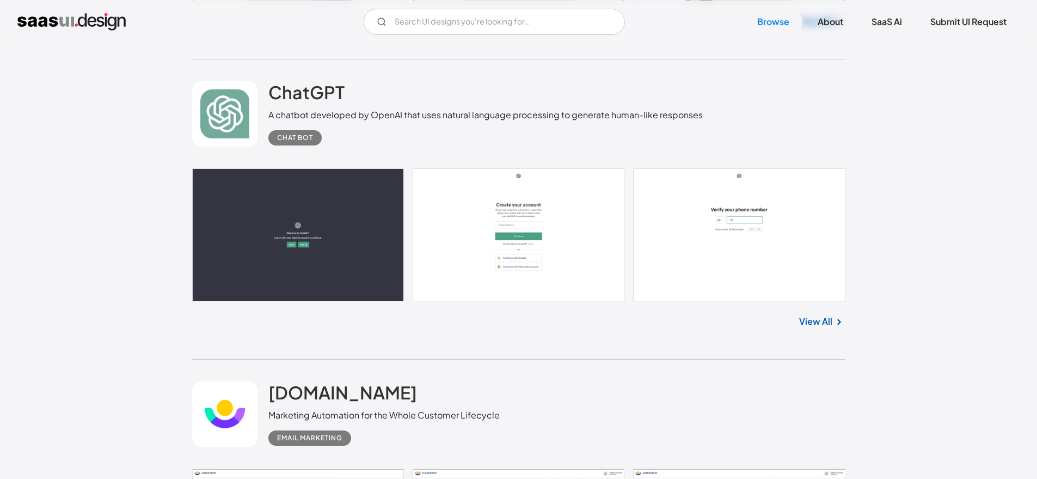
scroll to position [9501, 0]
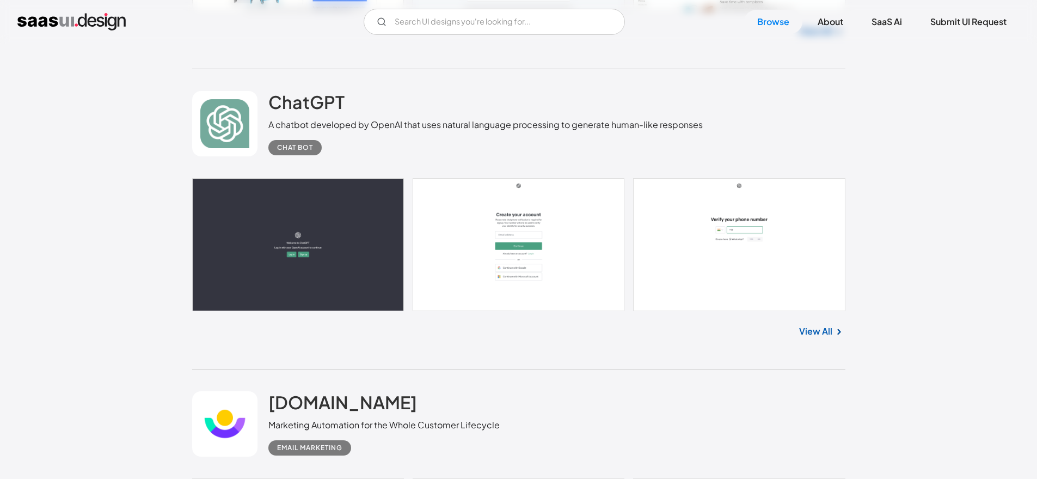
click at [284, 280] on link at bounding box center [519, 244] width 654 height 133
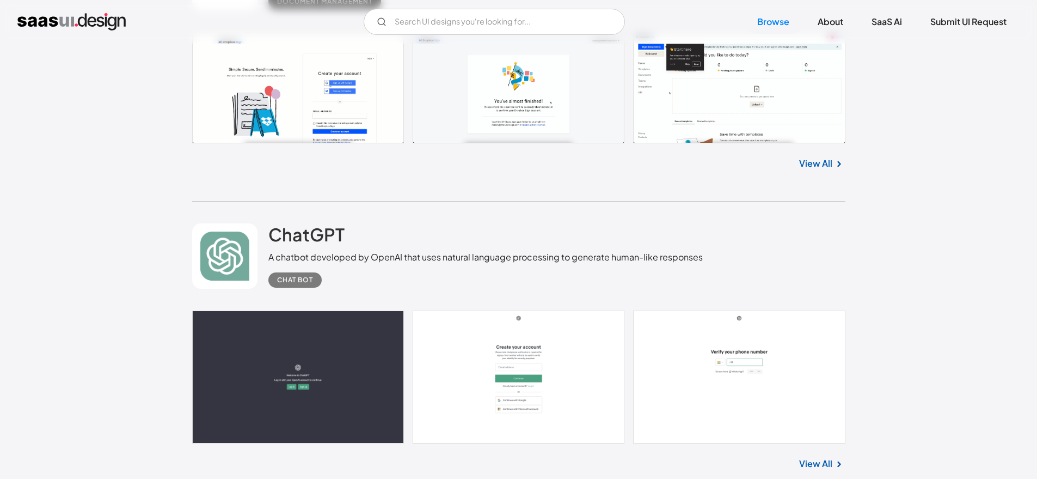
scroll to position [9263, 0]
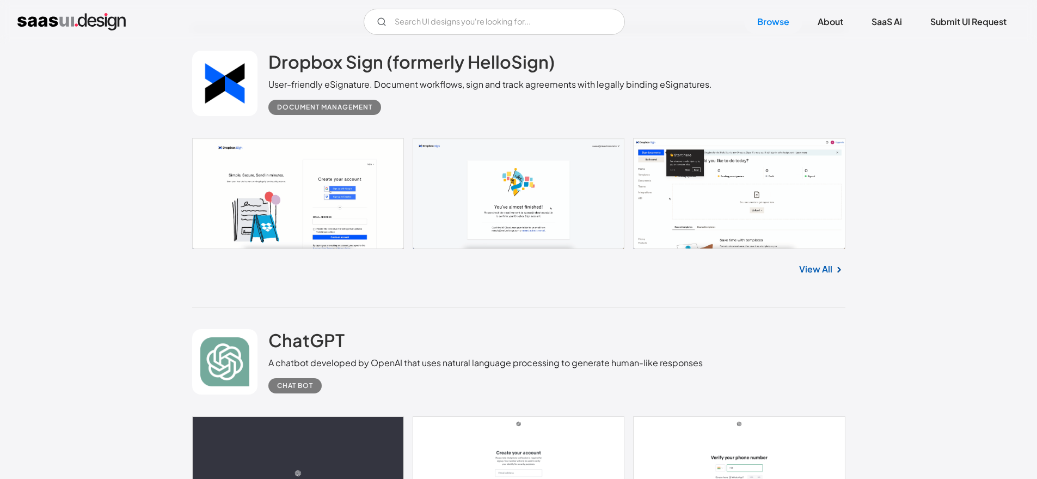
click at [264, 227] on link at bounding box center [519, 193] width 654 height 111
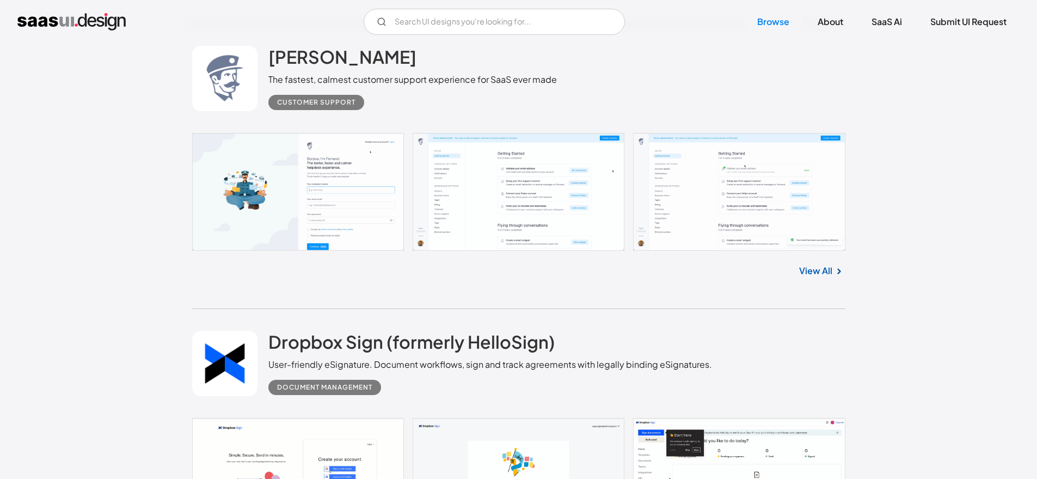
scroll to position [8980, 0]
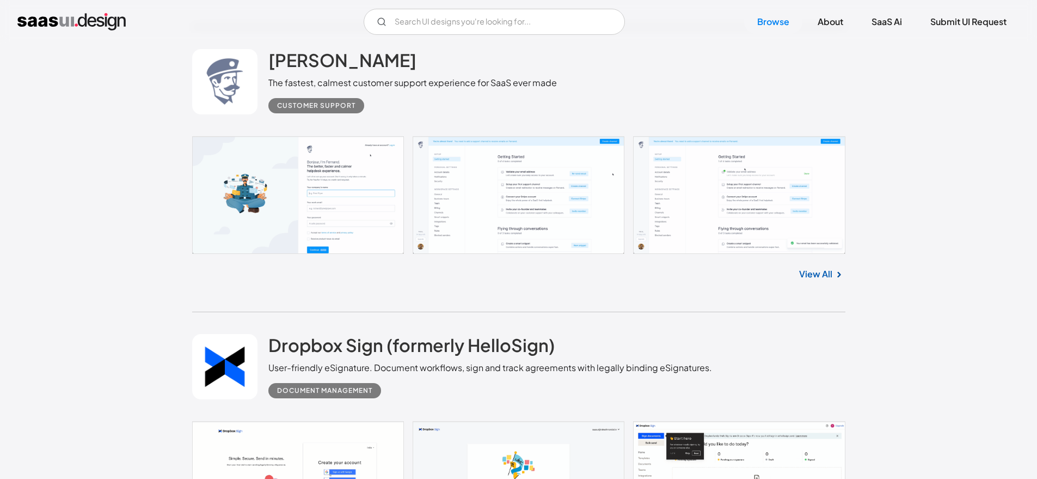
click at [288, 192] on link at bounding box center [519, 195] width 654 height 118
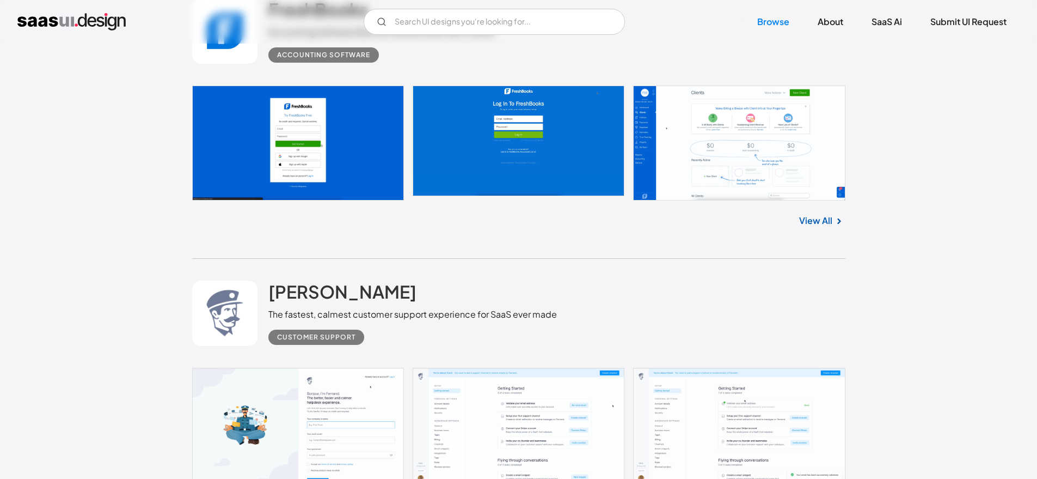
scroll to position [8650, 0]
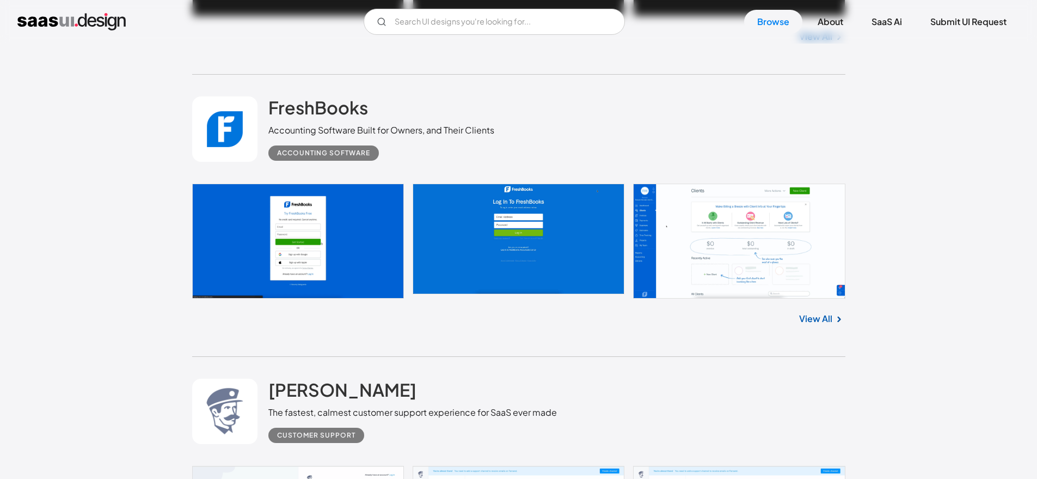
click at [324, 262] on link at bounding box center [519, 241] width 654 height 115
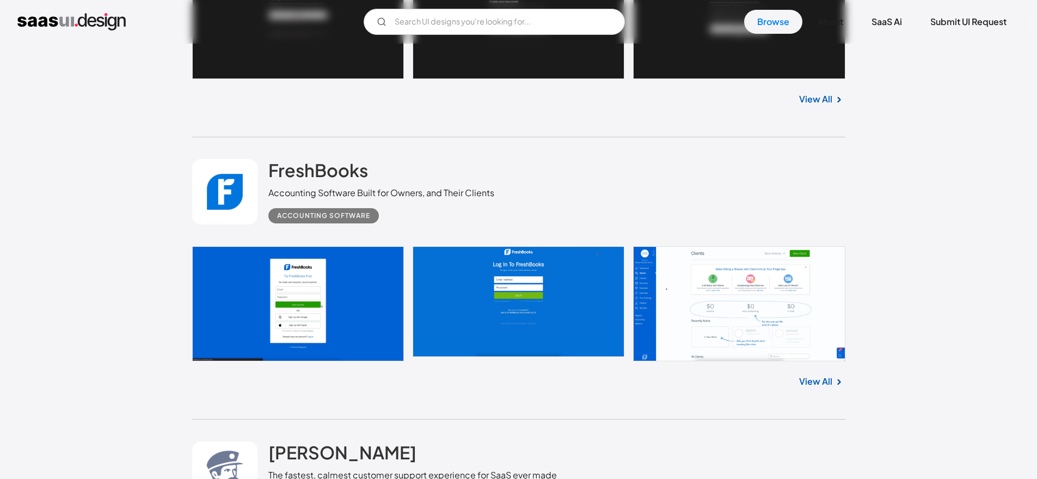
scroll to position [8402, 0]
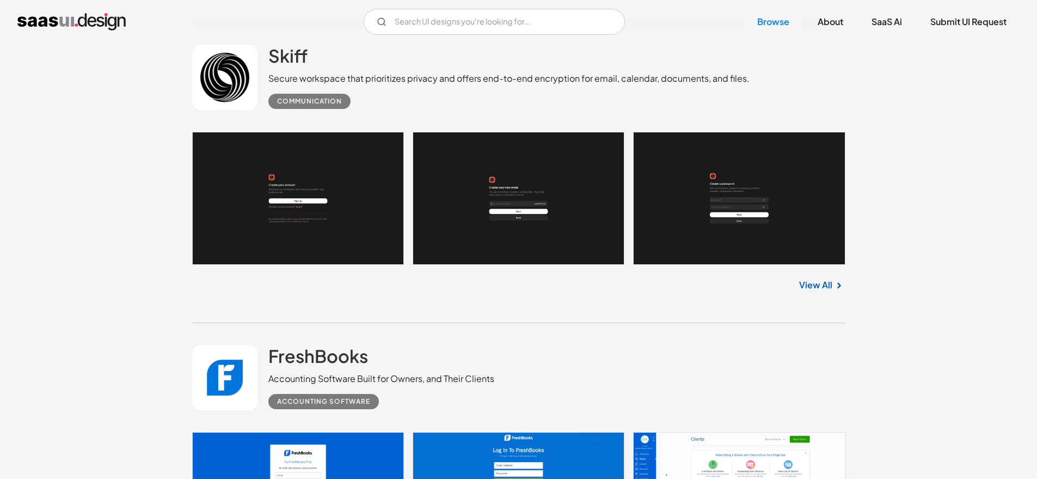
click at [312, 203] on link at bounding box center [519, 198] width 654 height 133
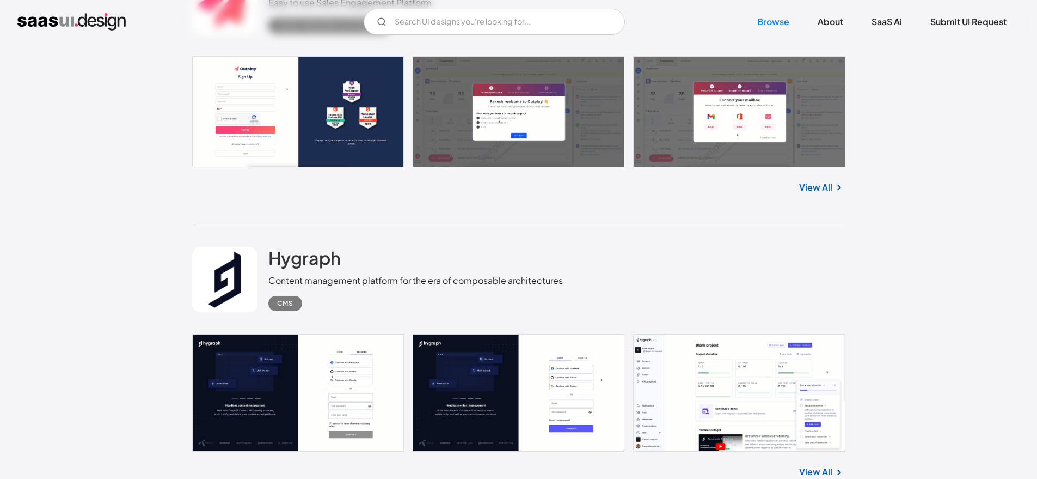
scroll to position [7968, 0]
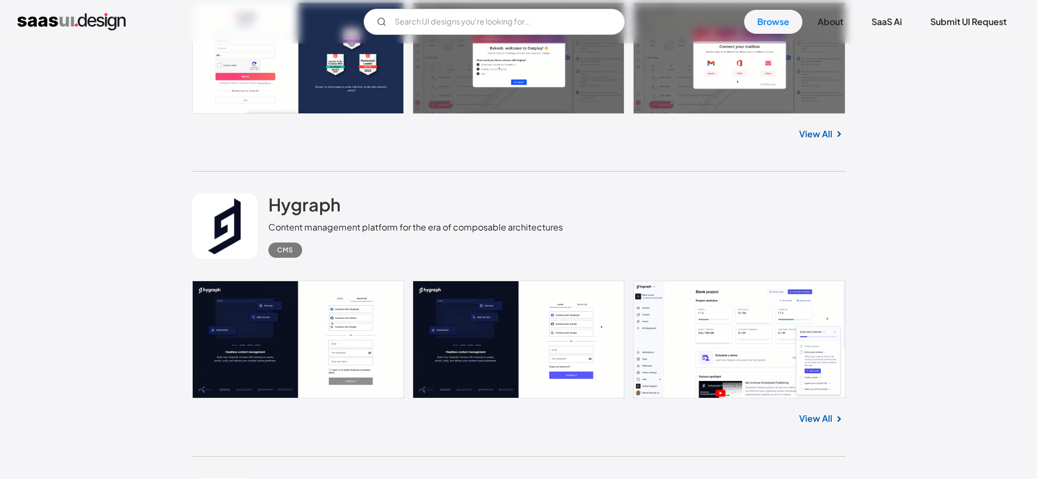
click at [280, 345] on link at bounding box center [519, 339] width 654 height 118
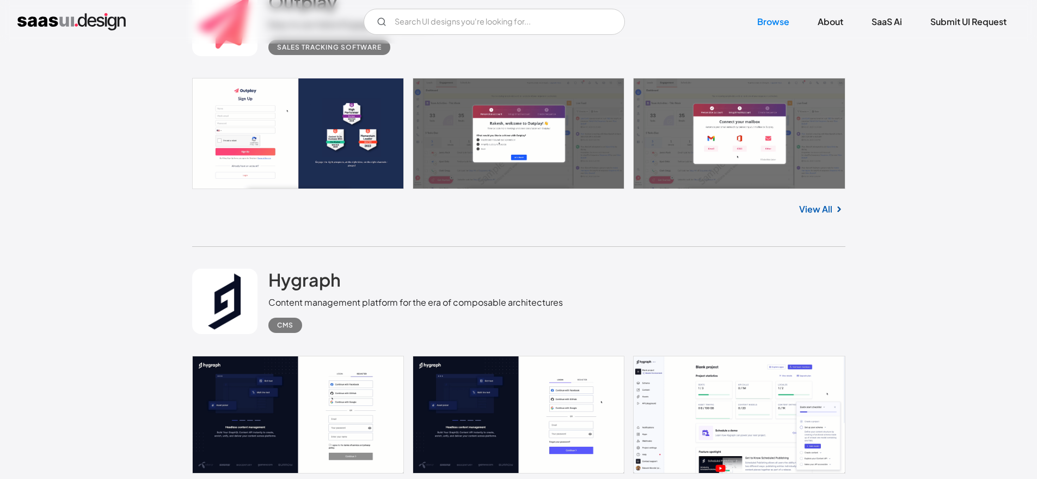
scroll to position [7739, 0]
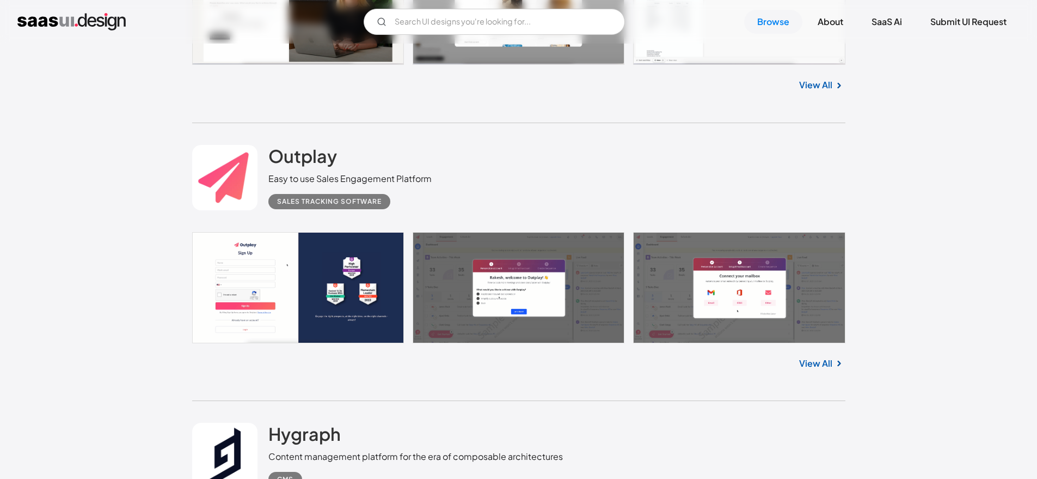
click at [314, 248] on link at bounding box center [519, 287] width 654 height 111
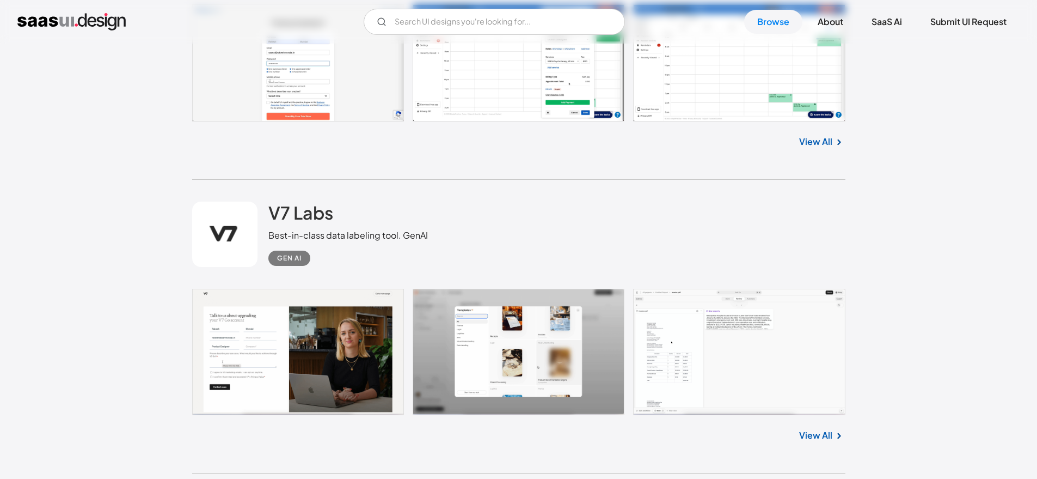
scroll to position [7473, 0]
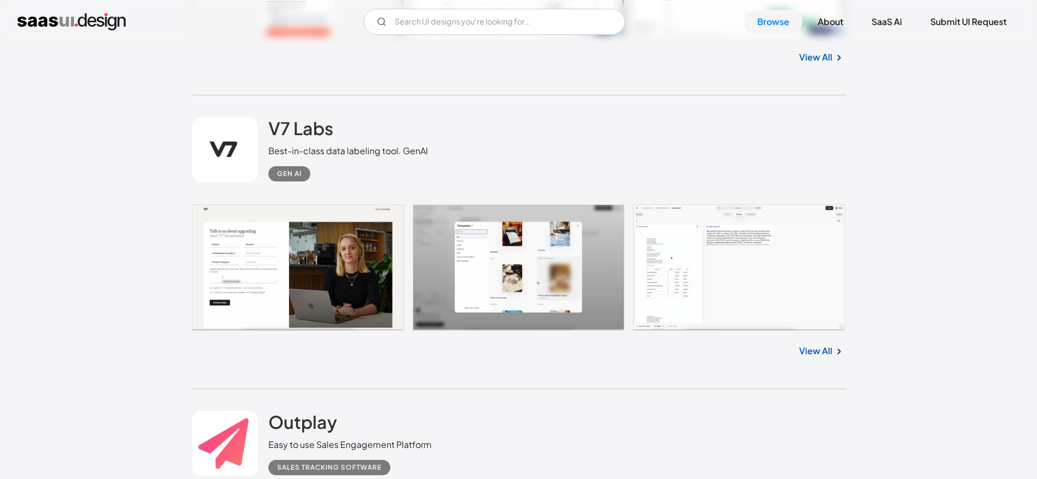
click at [252, 277] on link at bounding box center [519, 267] width 654 height 126
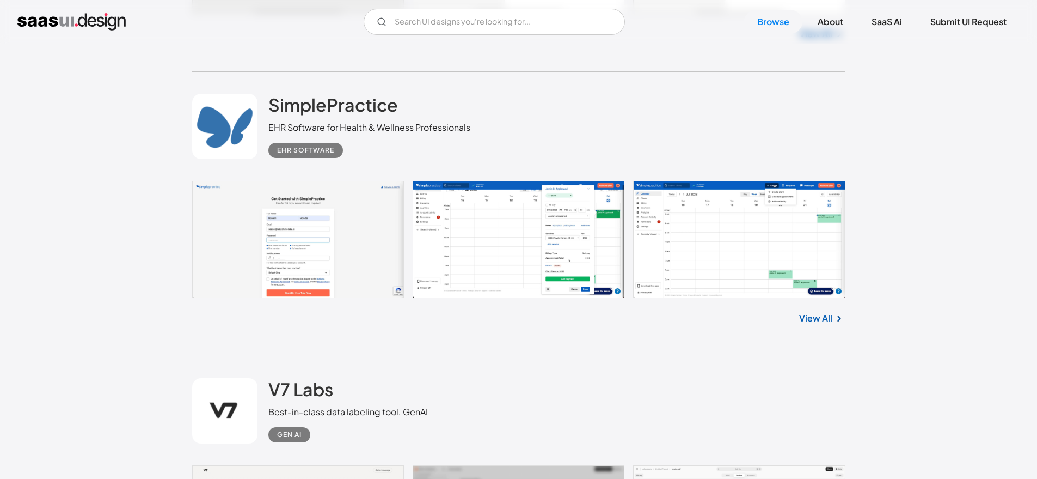
scroll to position [7203, 0]
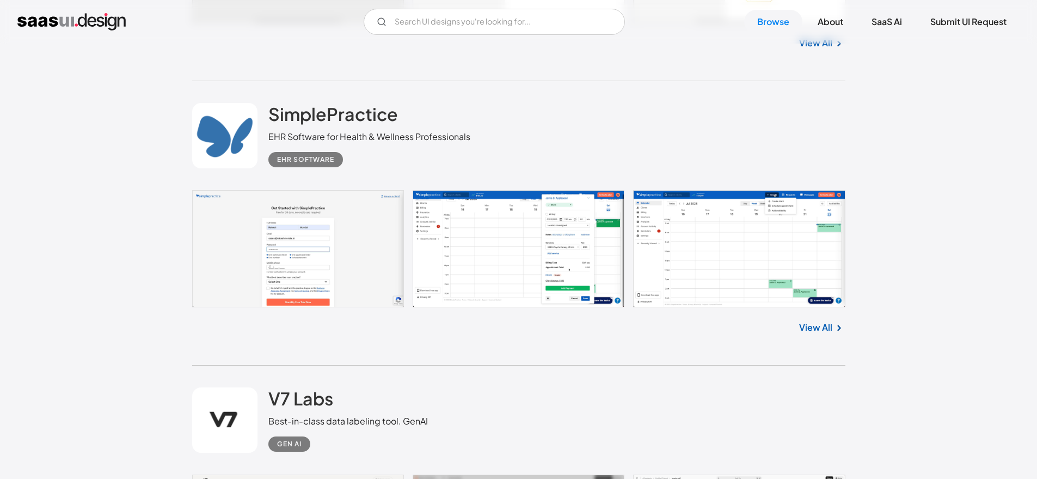
click at [306, 240] on link at bounding box center [519, 249] width 654 height 118
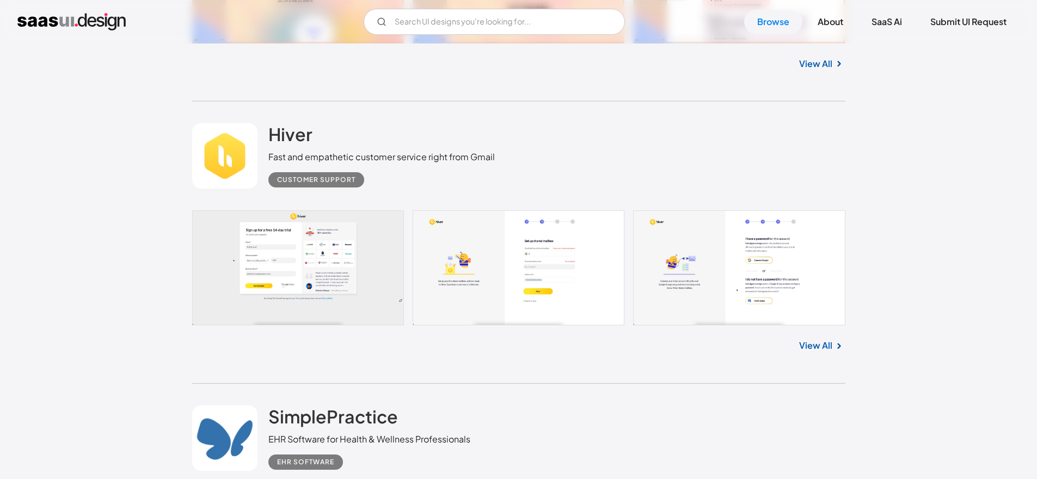
scroll to position [6901, 0]
click at [296, 253] on link at bounding box center [519, 268] width 654 height 114
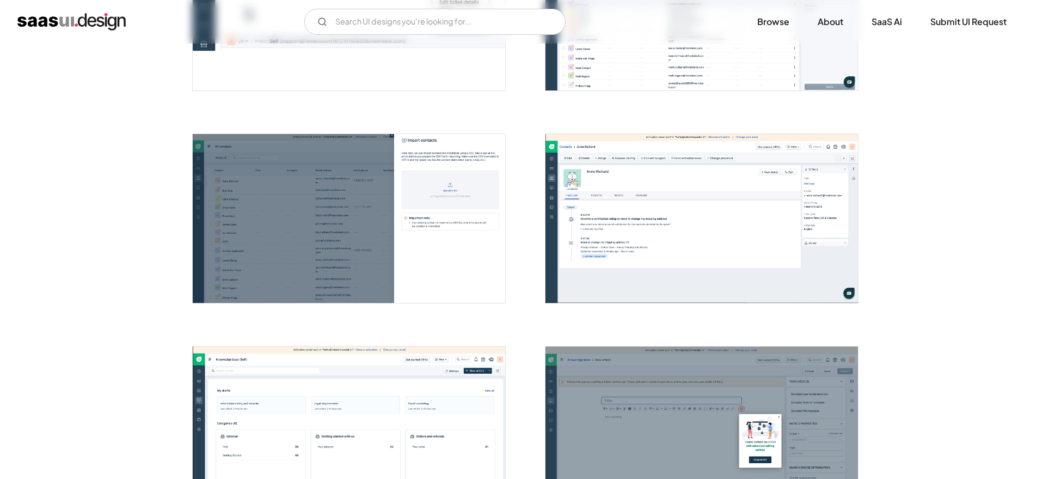
scroll to position [1195, 0]
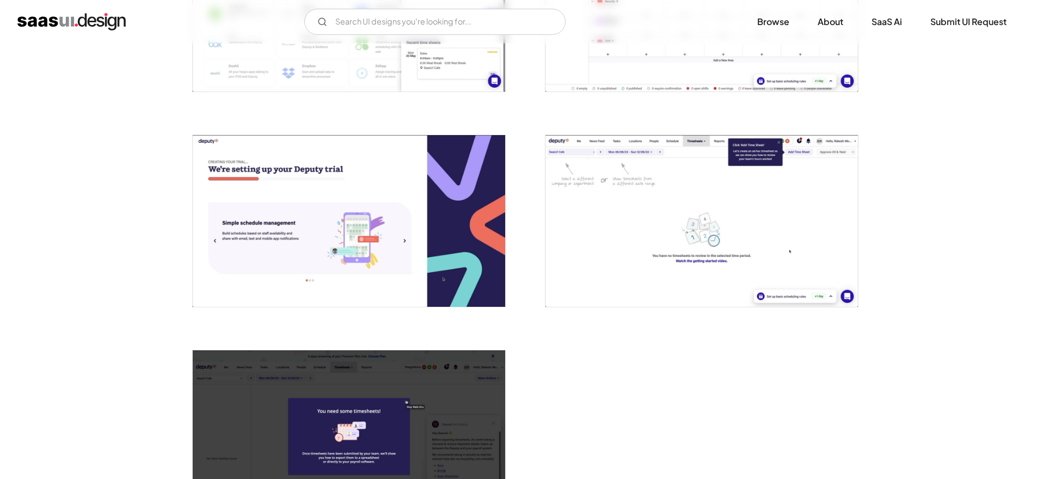
scroll to position [2822, 0]
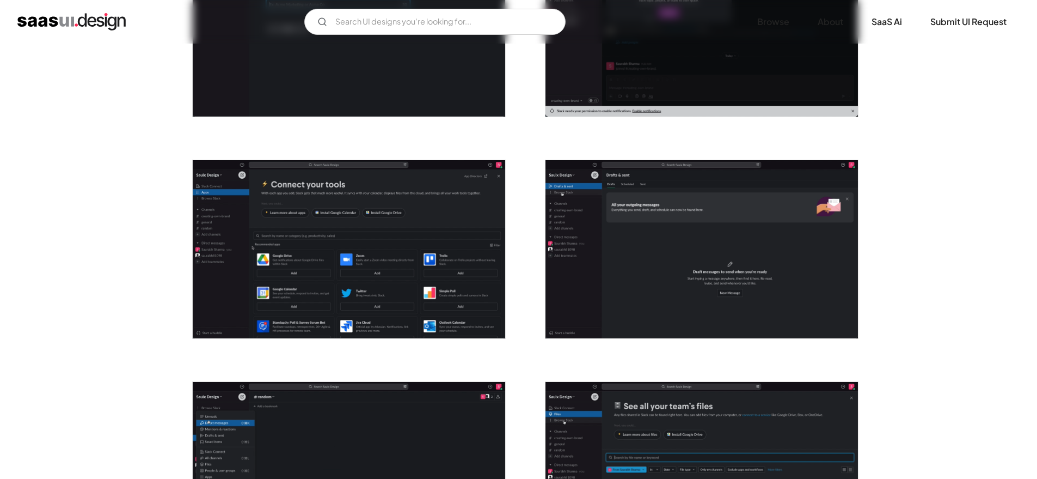
scroll to position [700, 0]
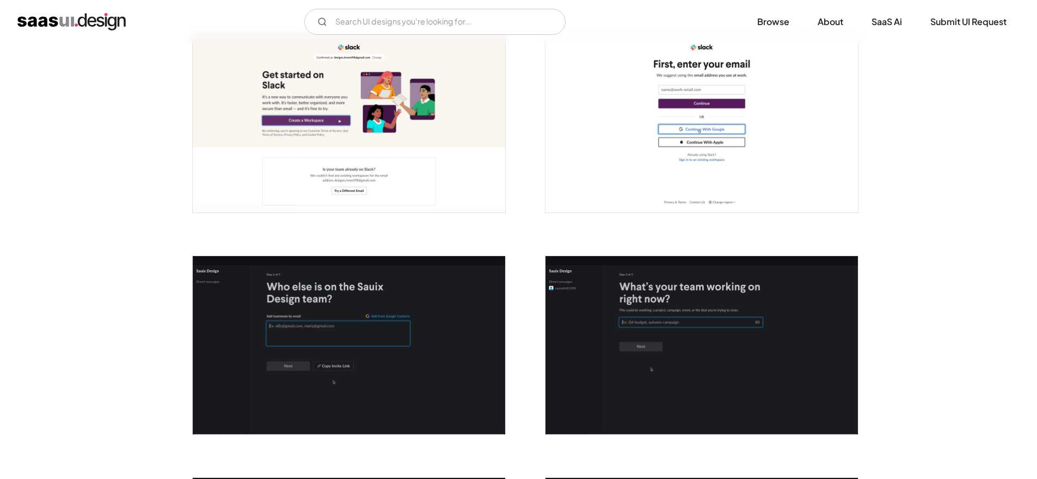
scroll to position [218, 0]
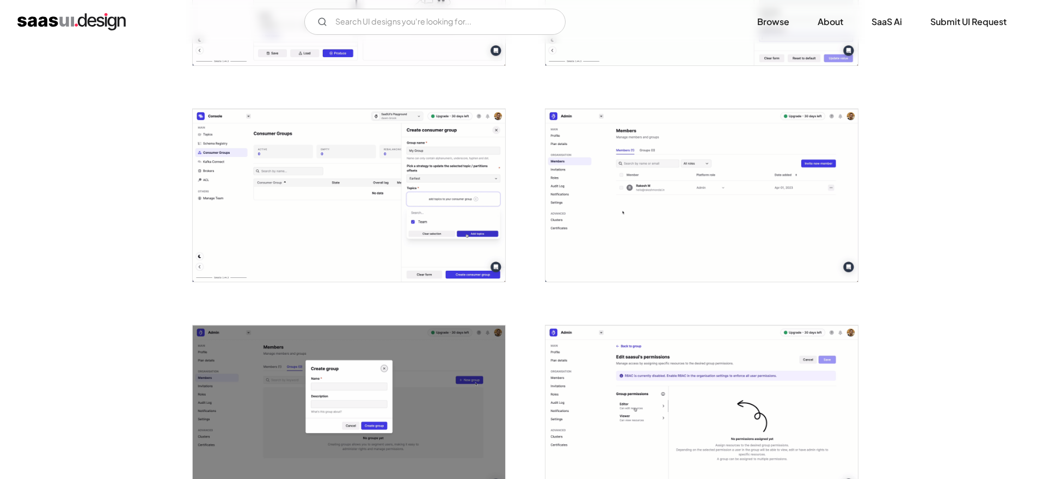
scroll to position [1473, 0]
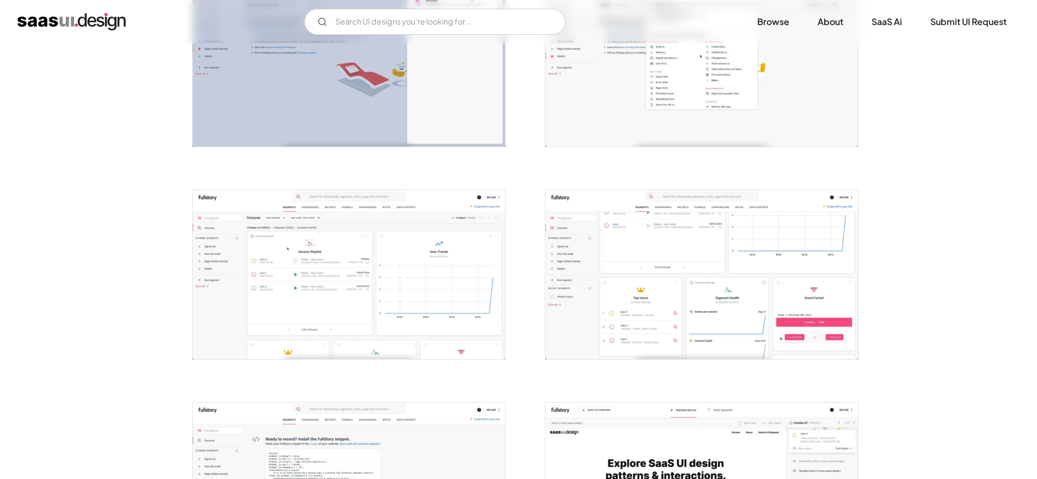
scroll to position [1558, 0]
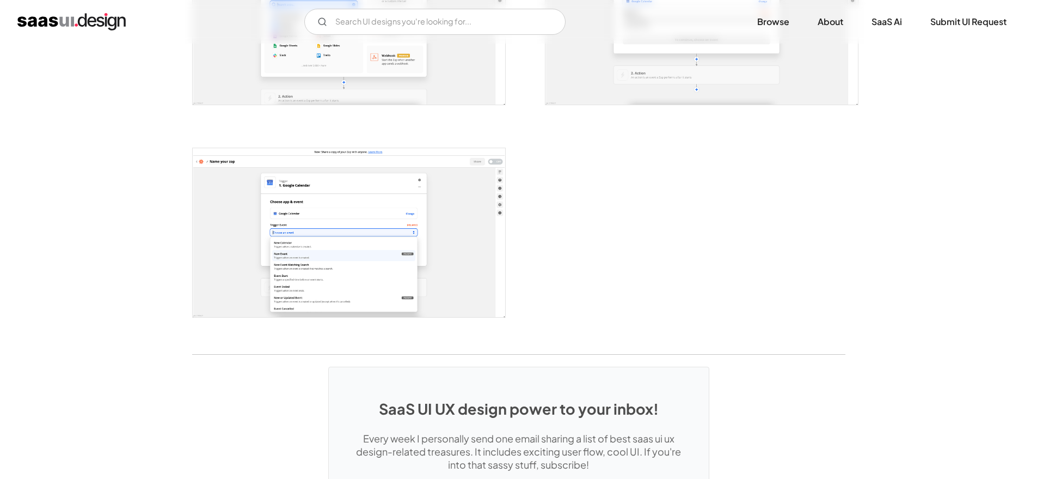
scroll to position [2149, 0]
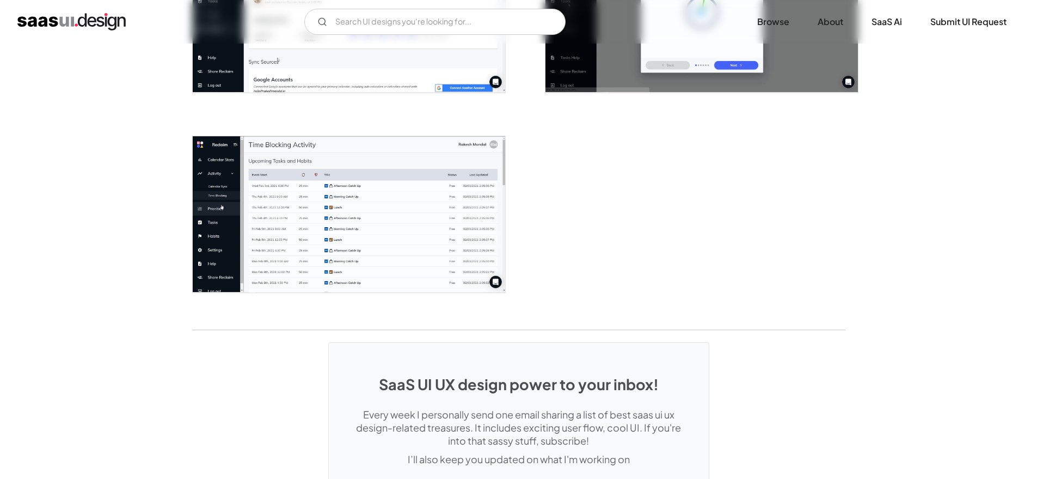
scroll to position [1722, 0]
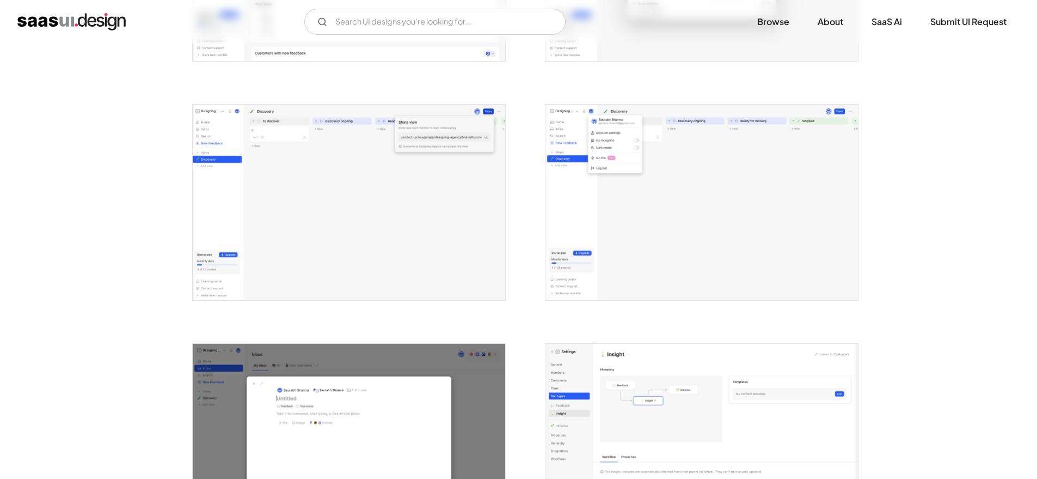
scroll to position [2034, 0]
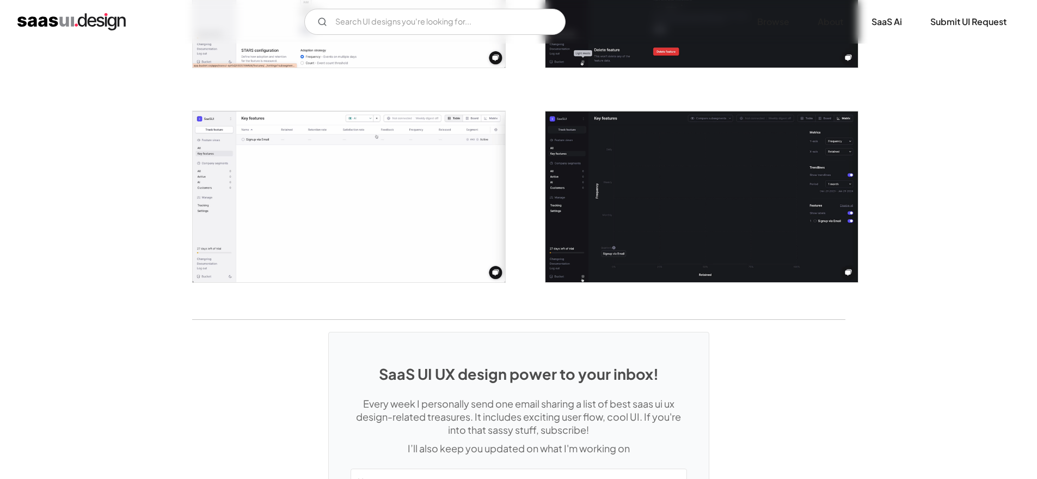
scroll to position [2079, 0]
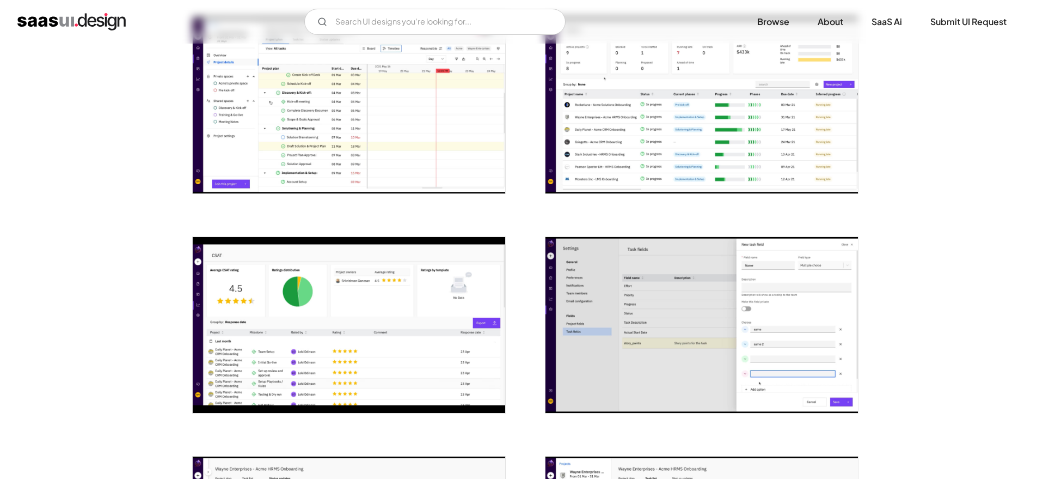
scroll to position [1552, 0]
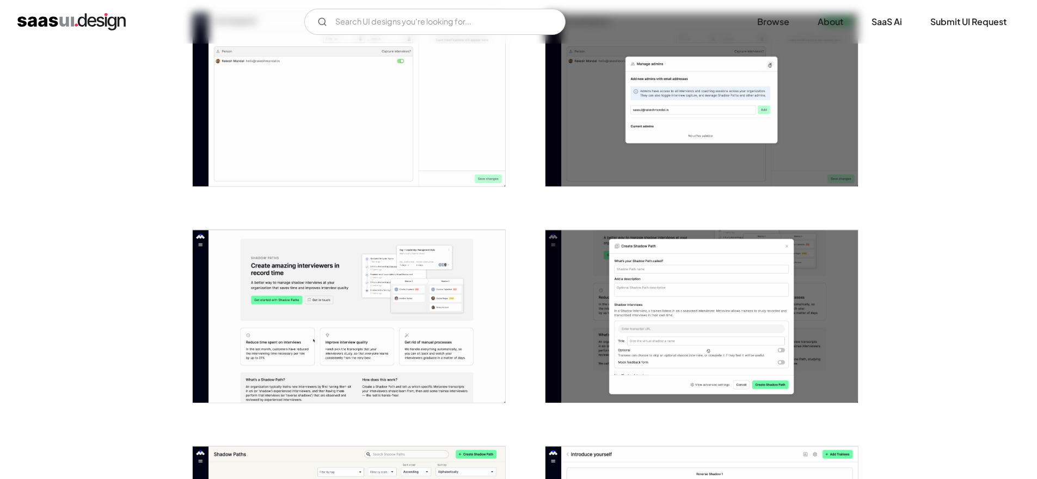
scroll to position [1214, 0]
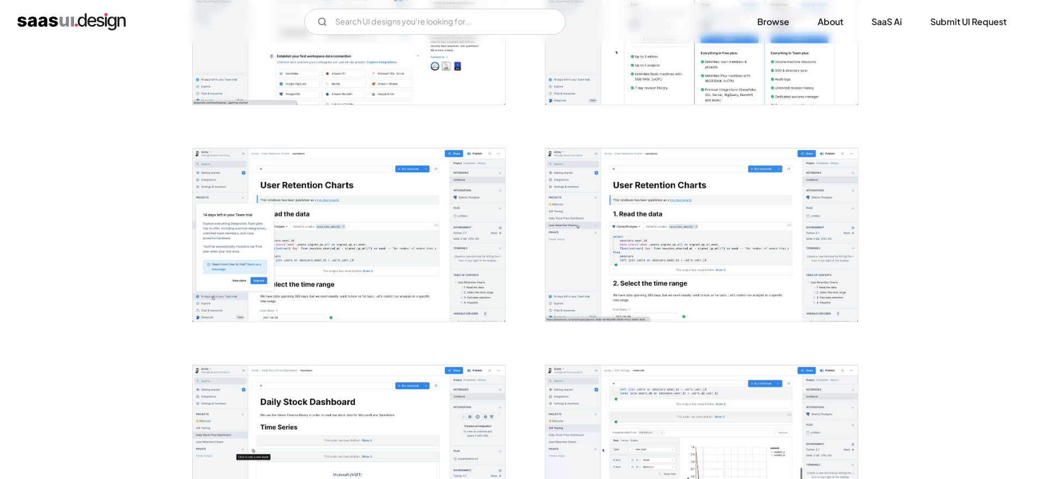
scroll to position [1134, 0]
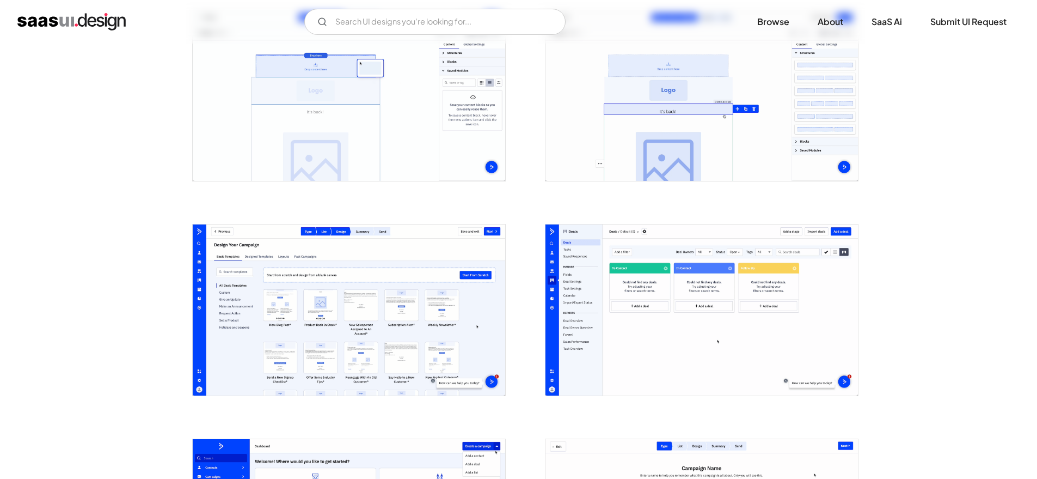
scroll to position [1144, 0]
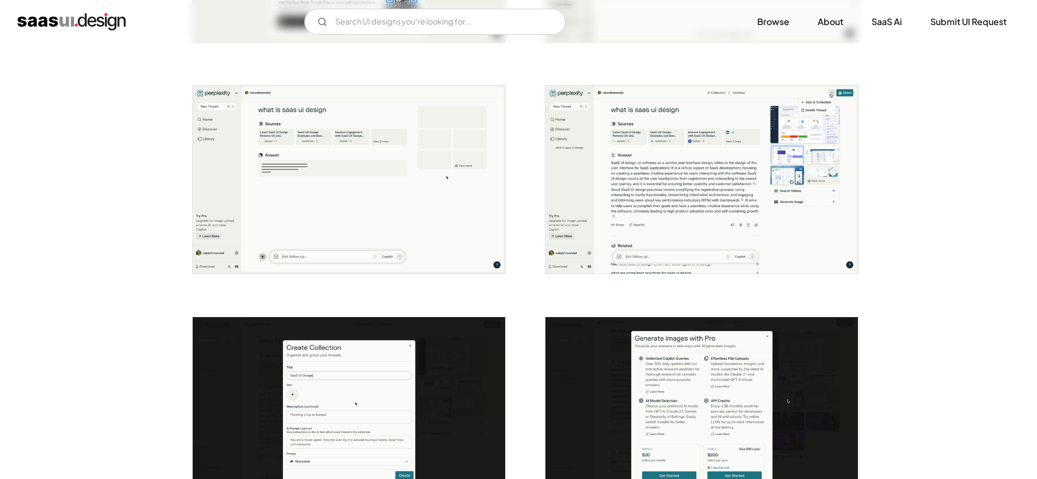
scroll to position [1069, 0]
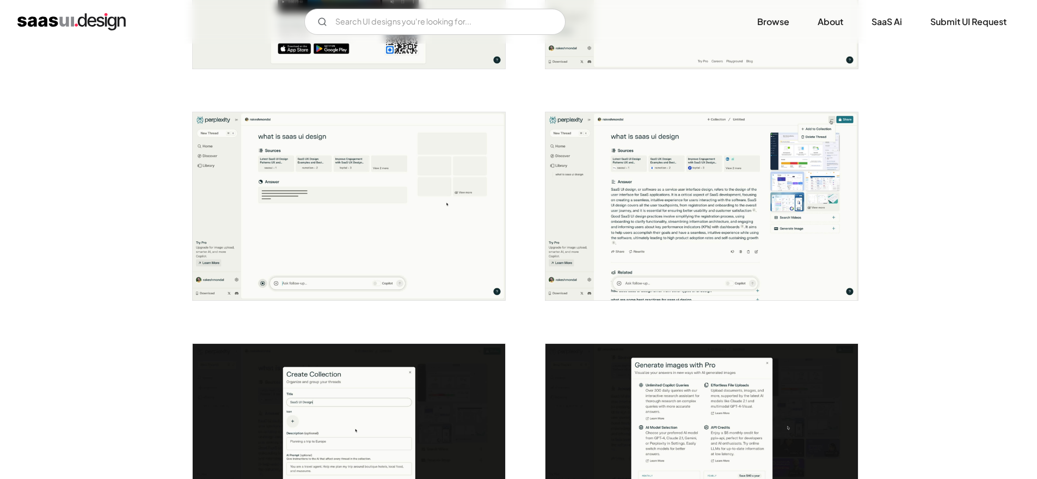
click at [601, 197] on img "open lightbox" at bounding box center [702, 206] width 313 height 188
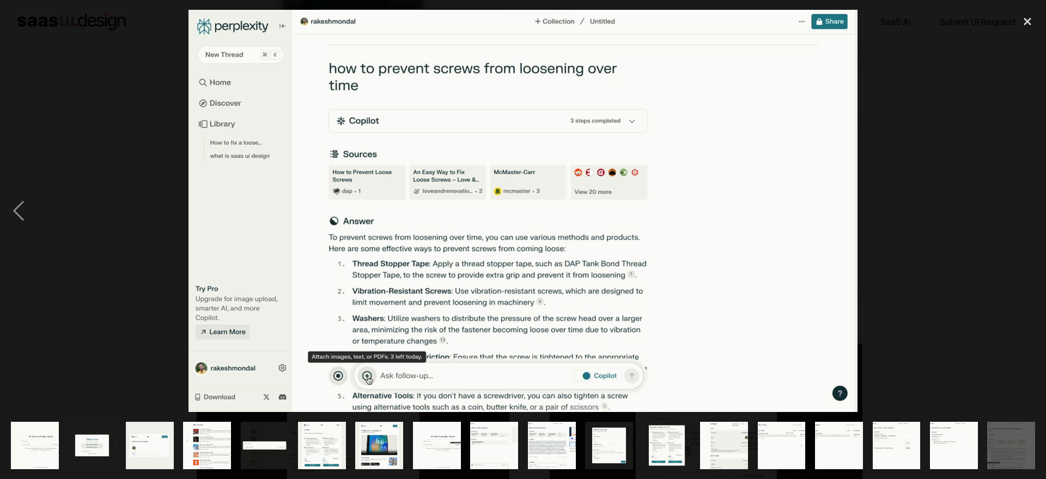
click at [937, 69] on div at bounding box center [523, 211] width 1046 height 402
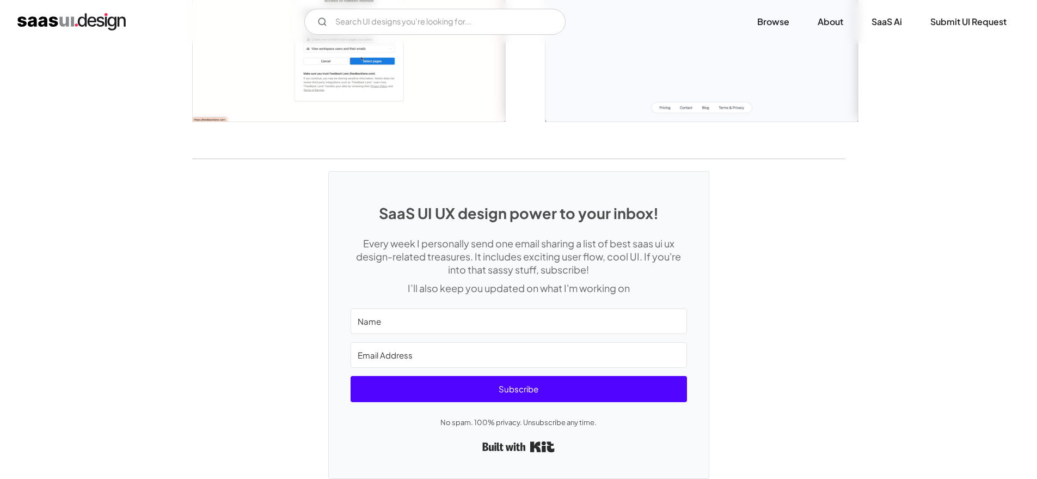
scroll to position [1417, 0]
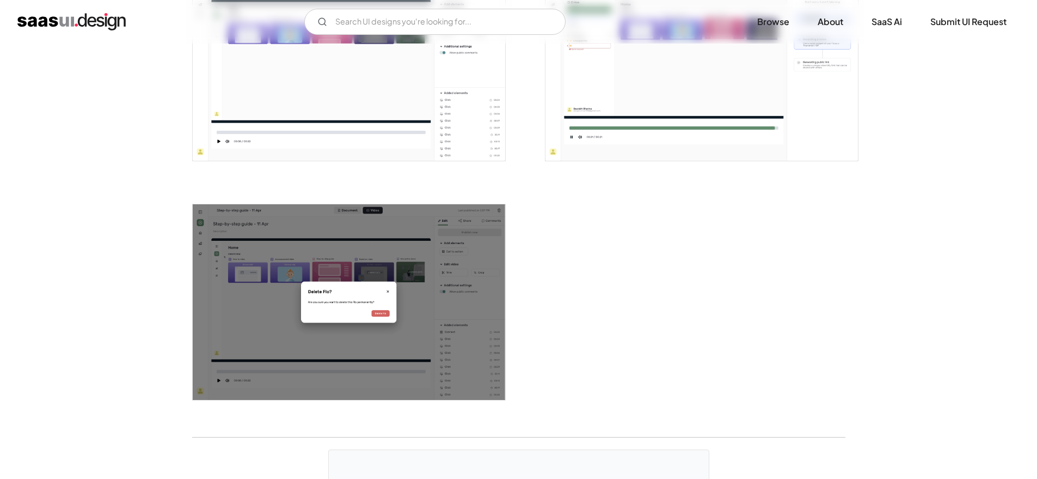
scroll to position [1833, 0]
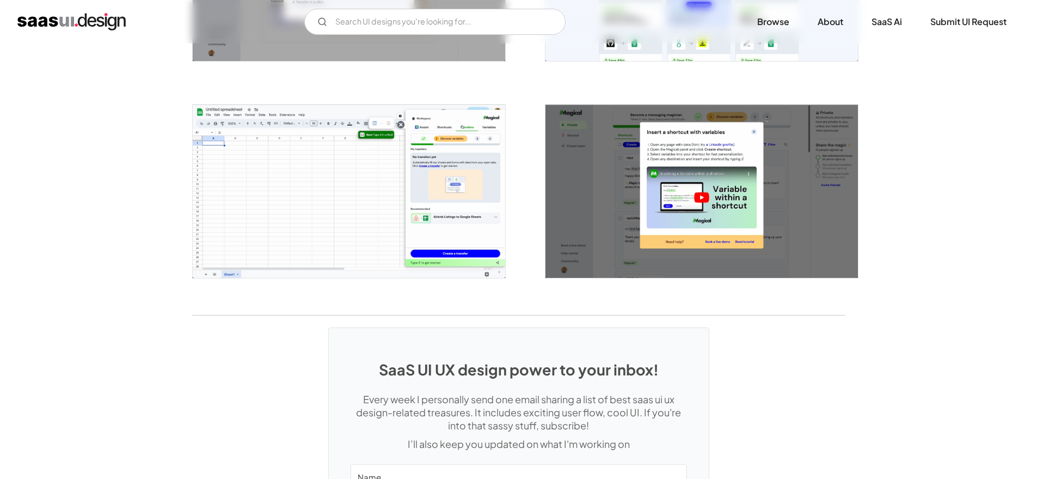
scroll to position [2390, 0]
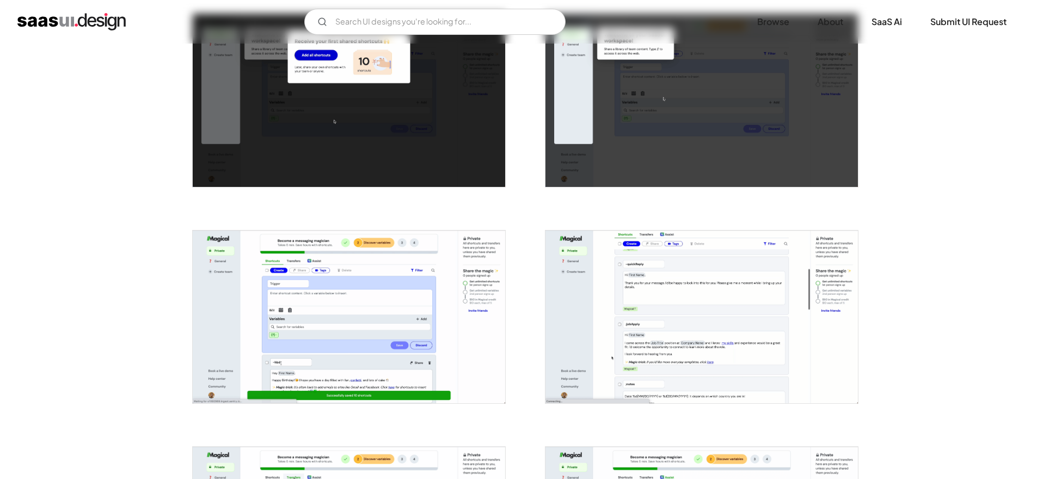
scroll to position [1244, 0]
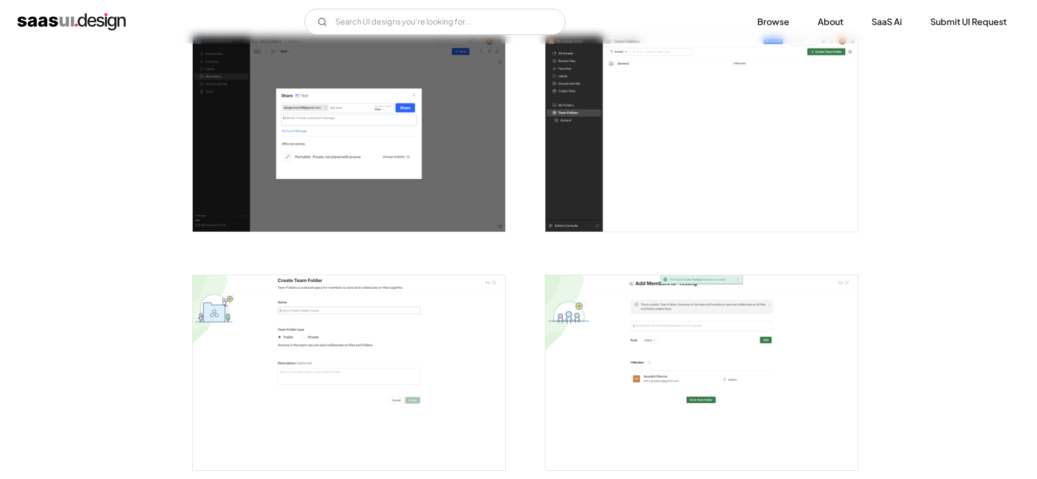
scroll to position [1906, 0]
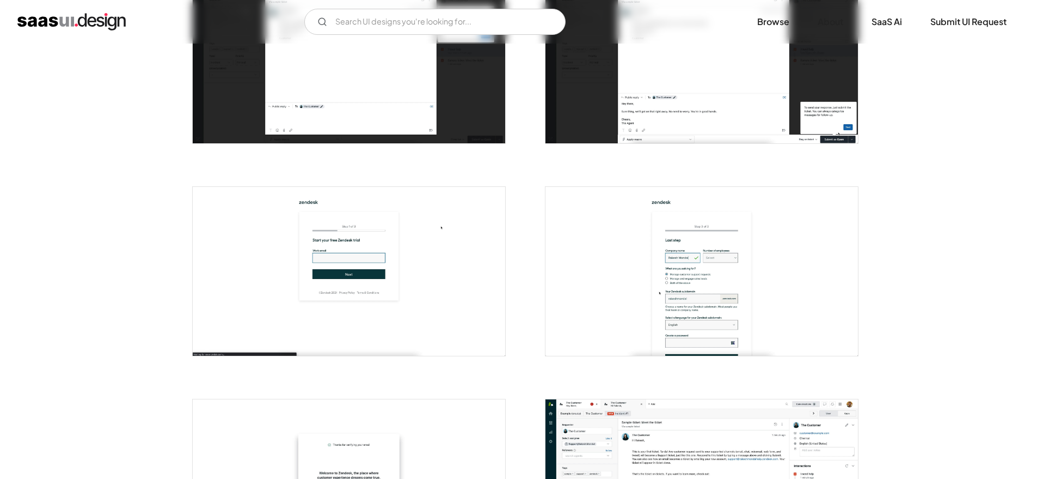
scroll to position [891, 0]
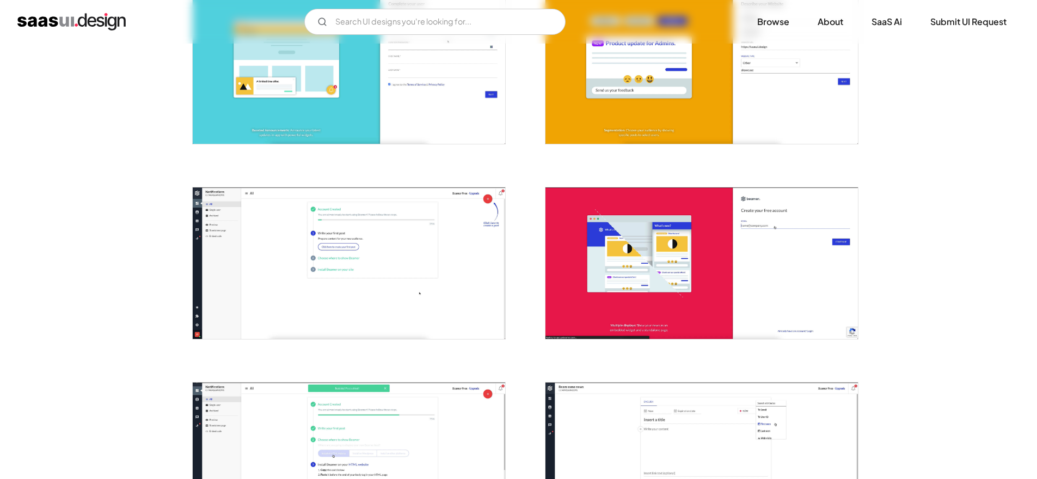
scroll to position [222, 0]
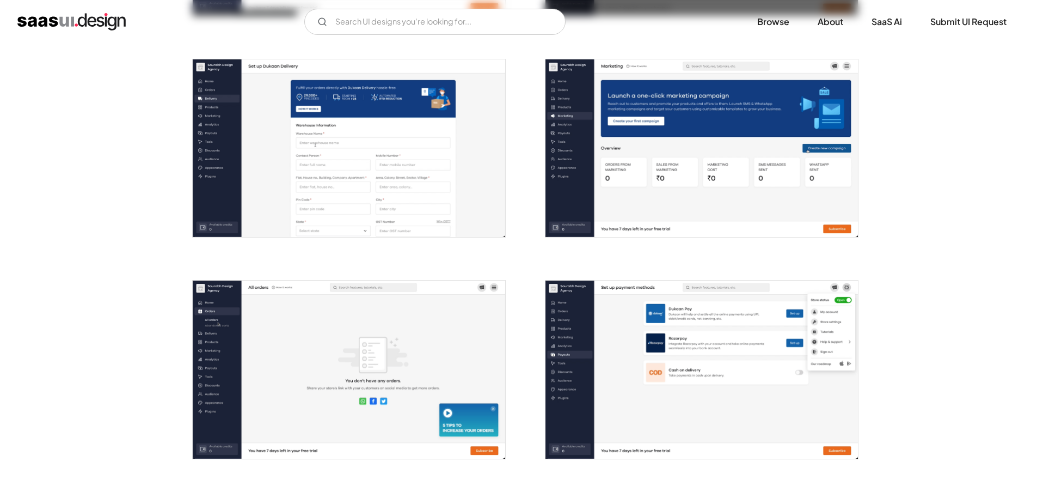
scroll to position [1531, 0]
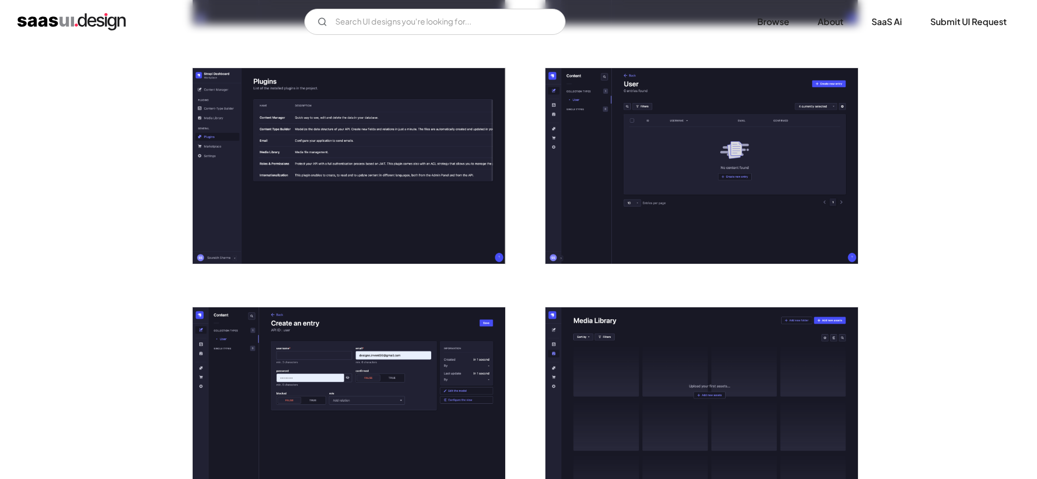
scroll to position [1388, 0]
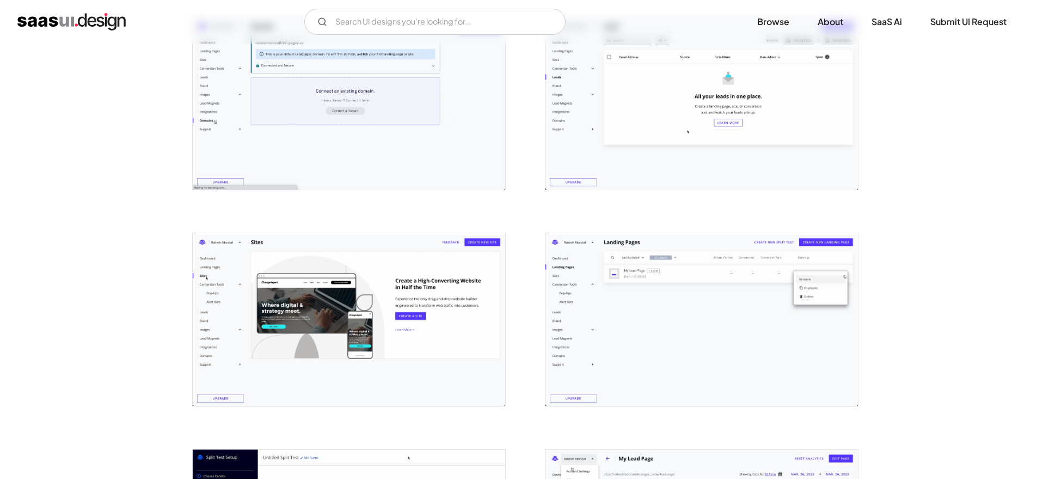
scroll to position [2325, 0]
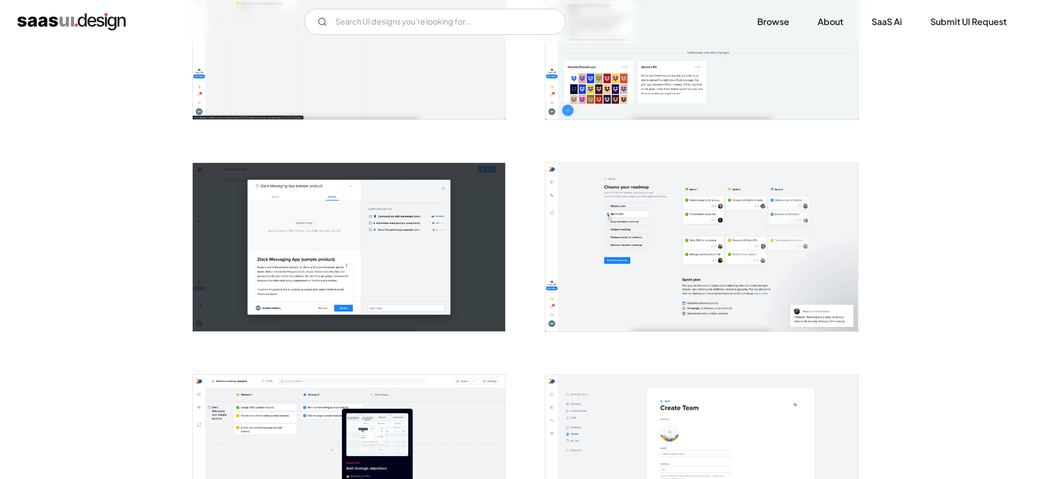
scroll to position [1343, 0]
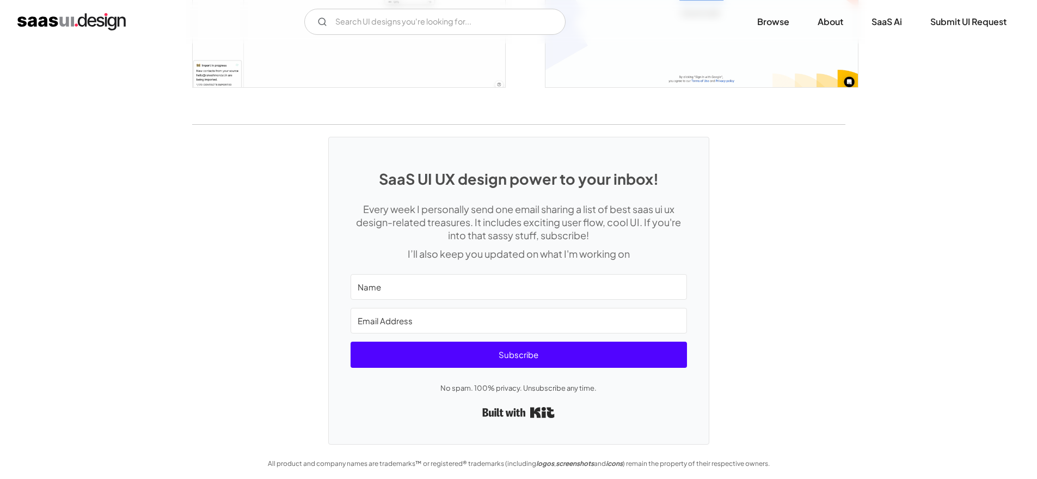
scroll to position [1883, 0]
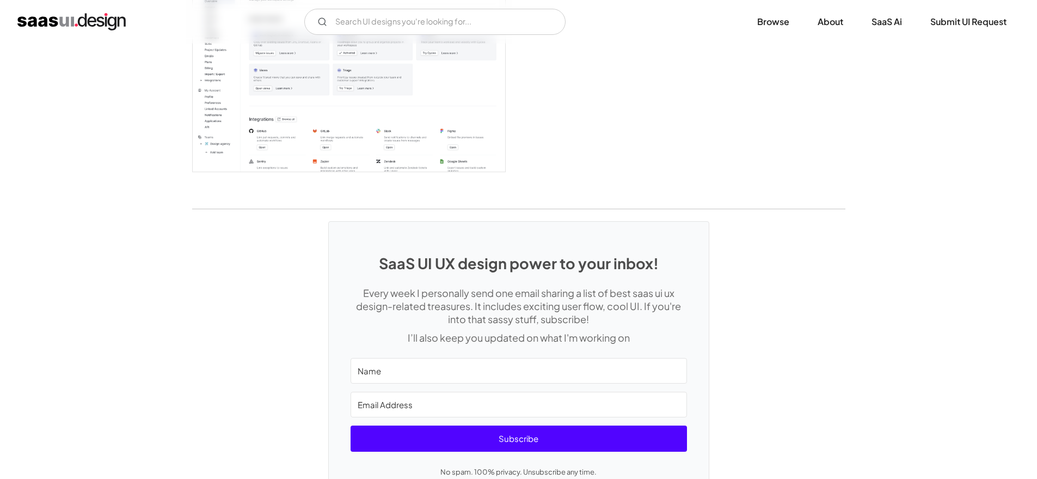
scroll to position [2913, 0]
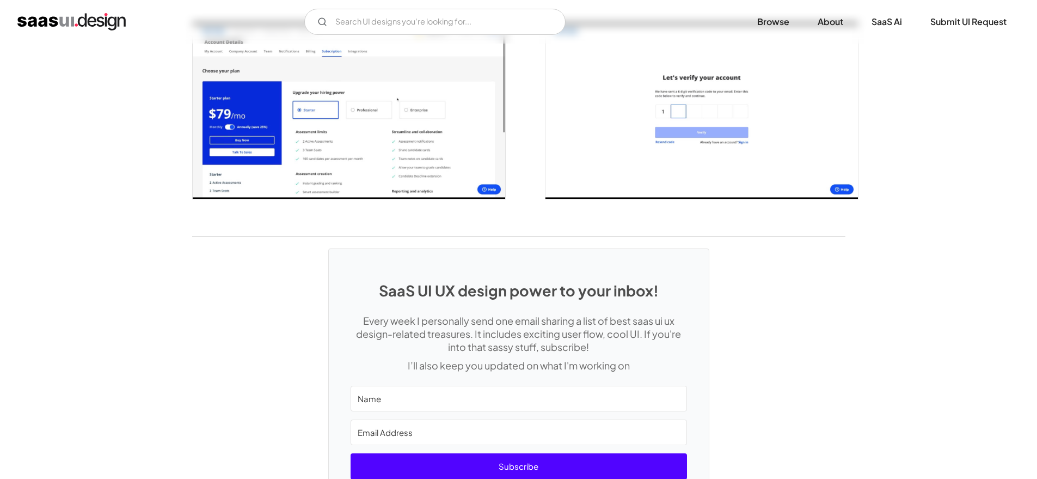
scroll to position [2322, 0]
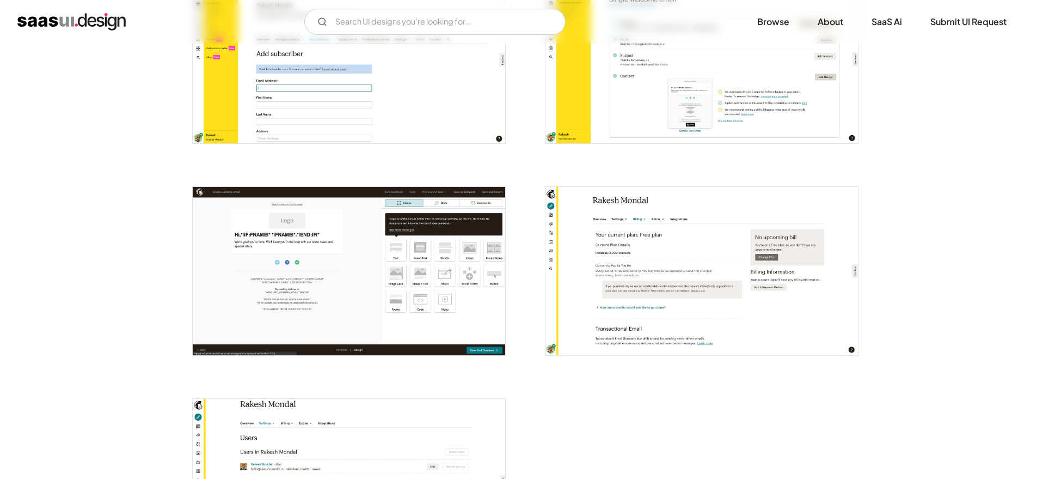
scroll to position [2555, 0]
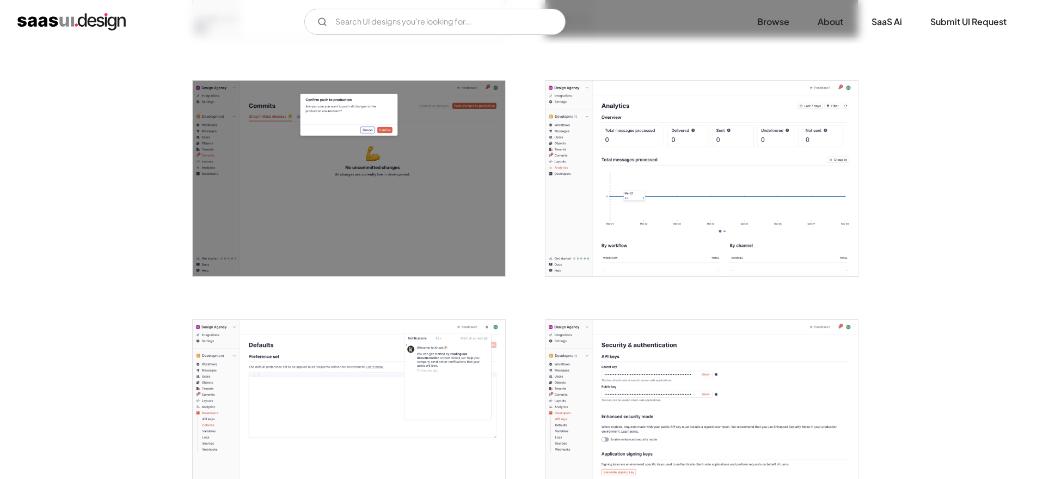
scroll to position [2498, 0]
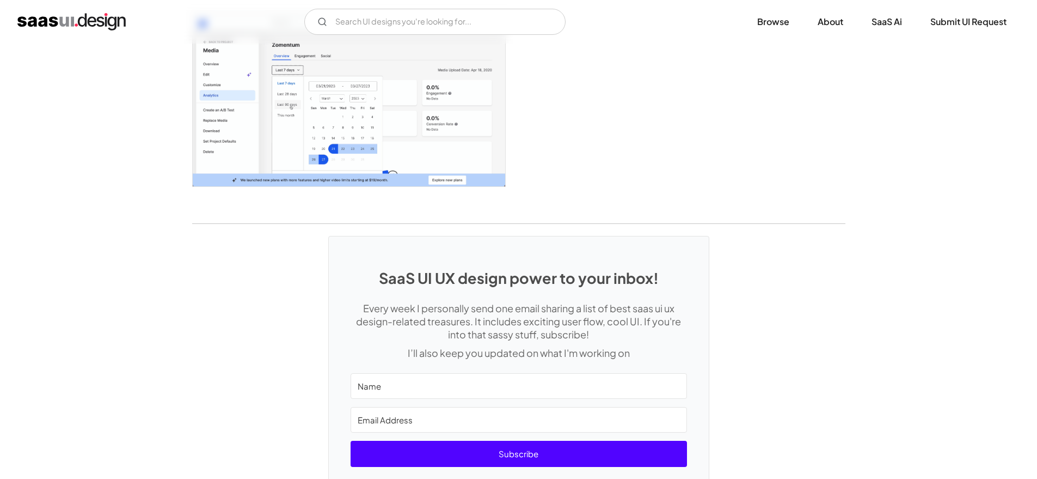
scroll to position [2723, 0]
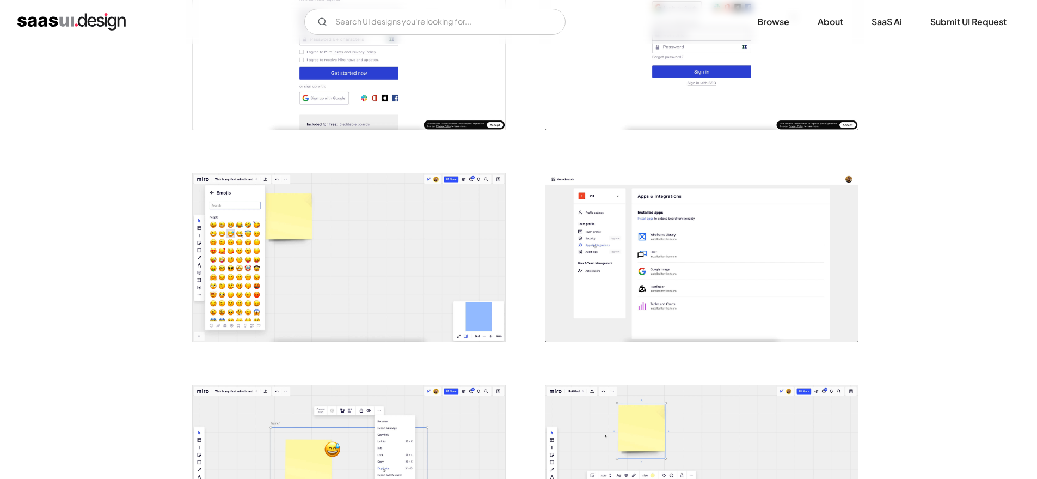
scroll to position [298, 0]
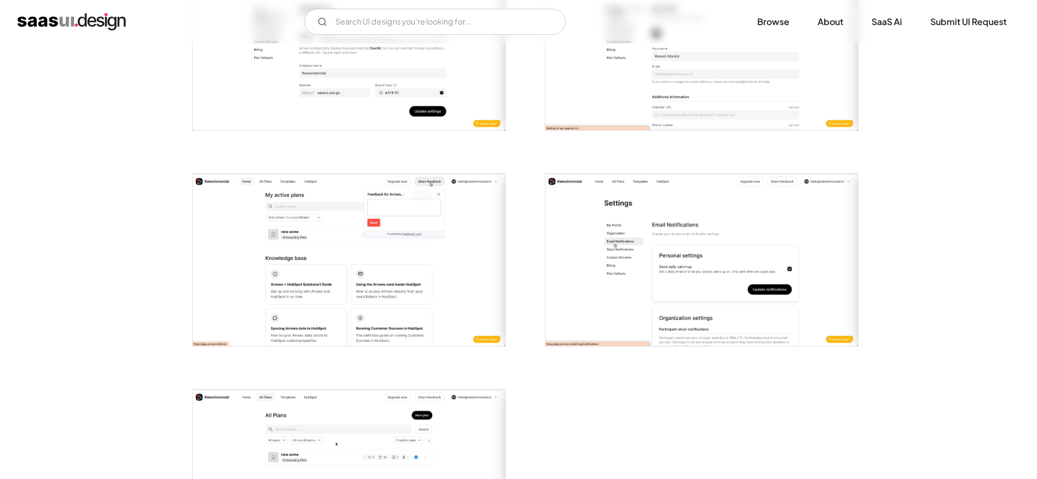
scroll to position [2239, 0]
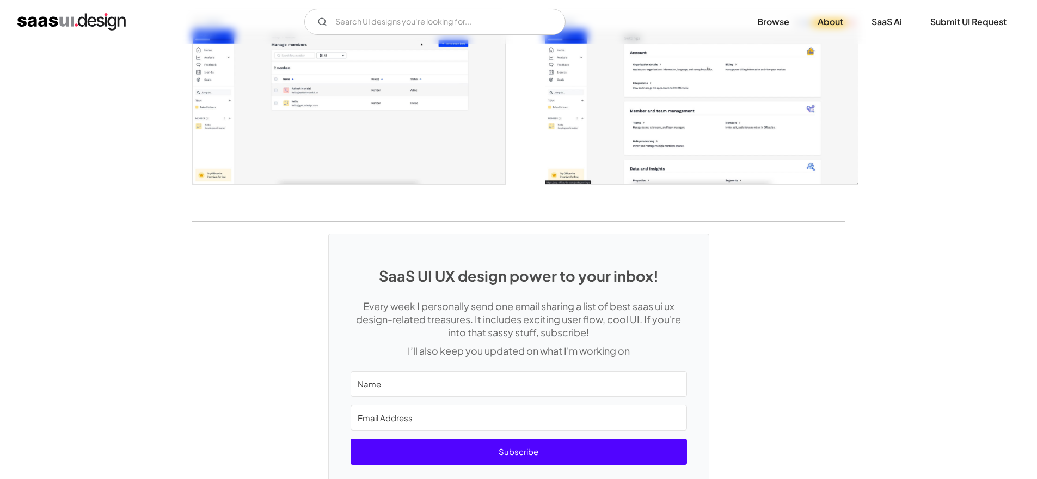
scroll to position [2569, 0]
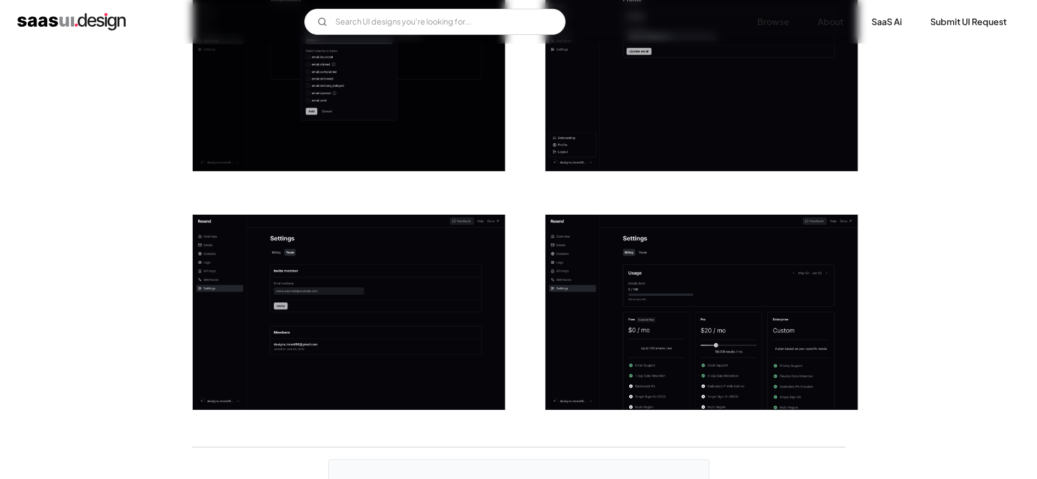
scroll to position [1516, 0]
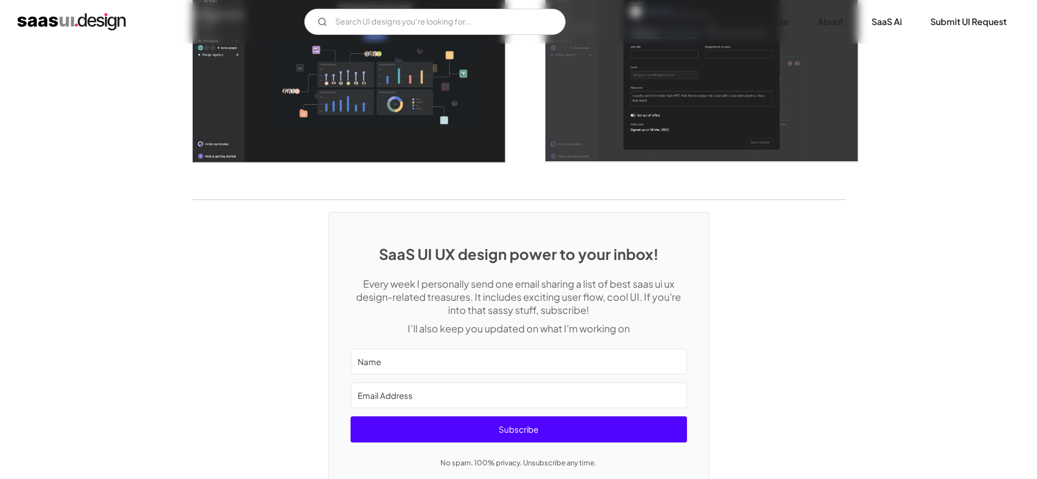
scroll to position [2925, 0]
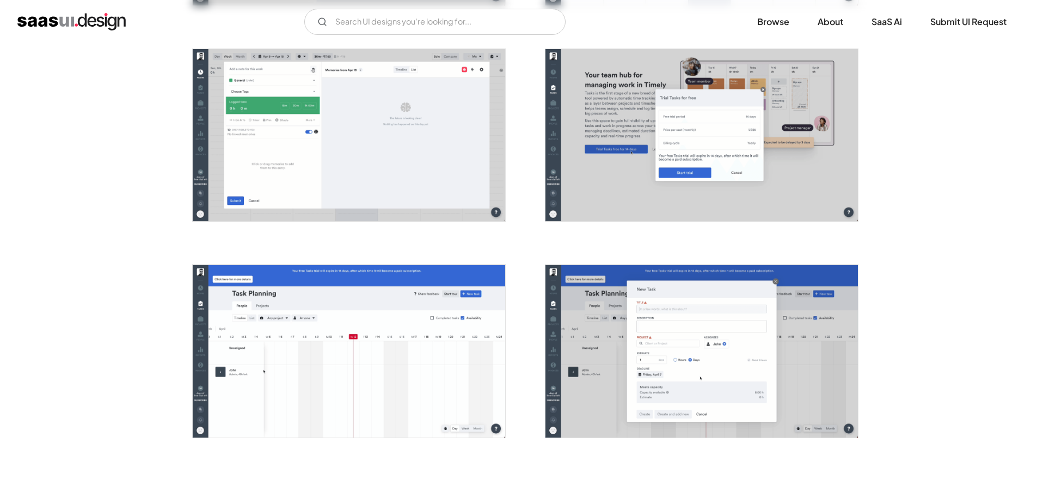
scroll to position [1687, 0]
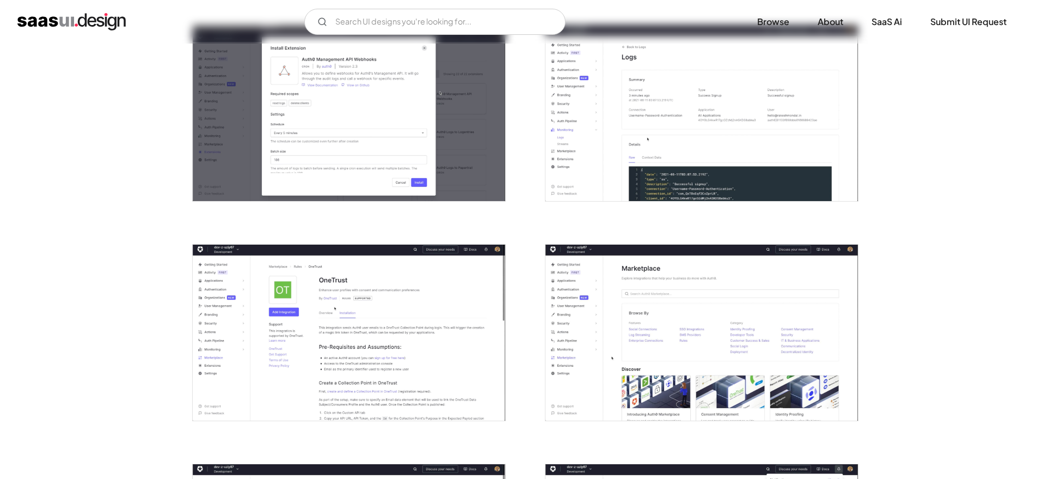
scroll to position [2212, 0]
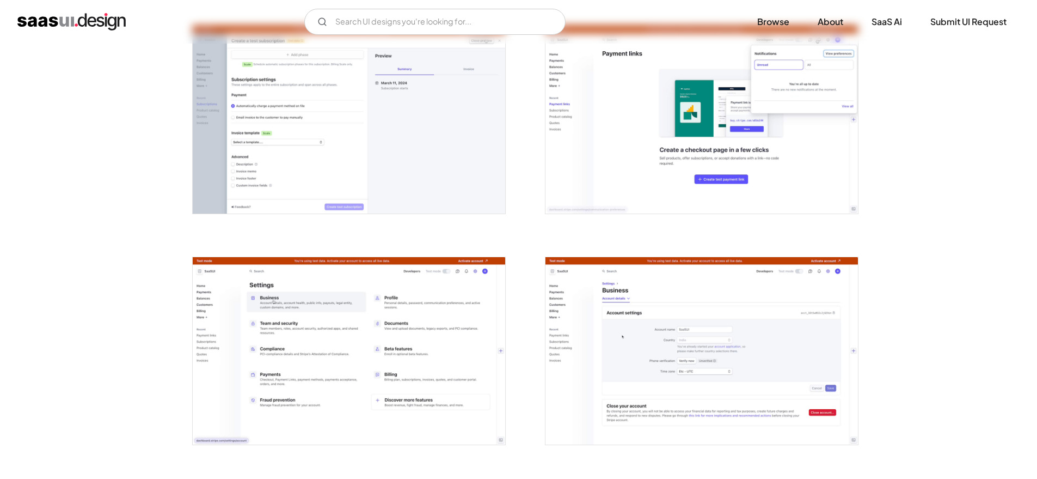
scroll to position [2546, 0]
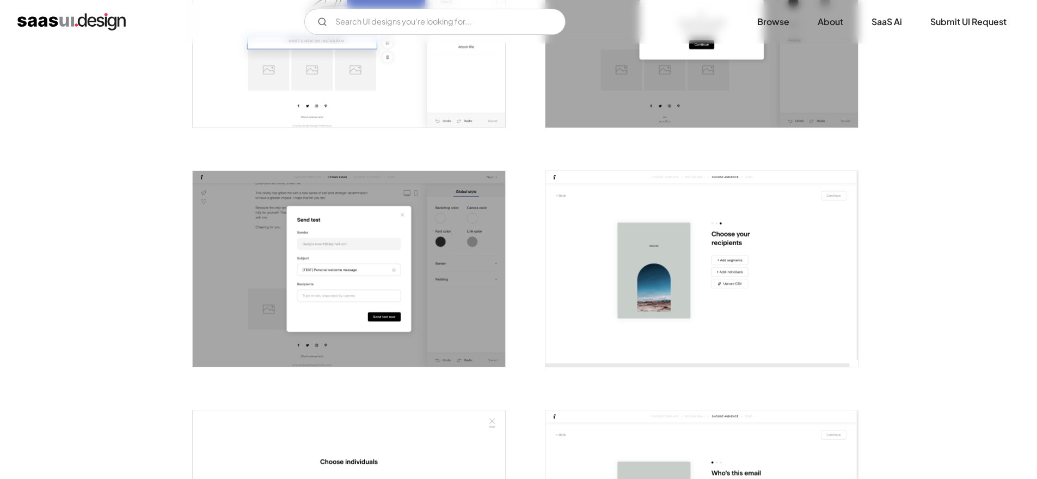
scroll to position [1804, 0]
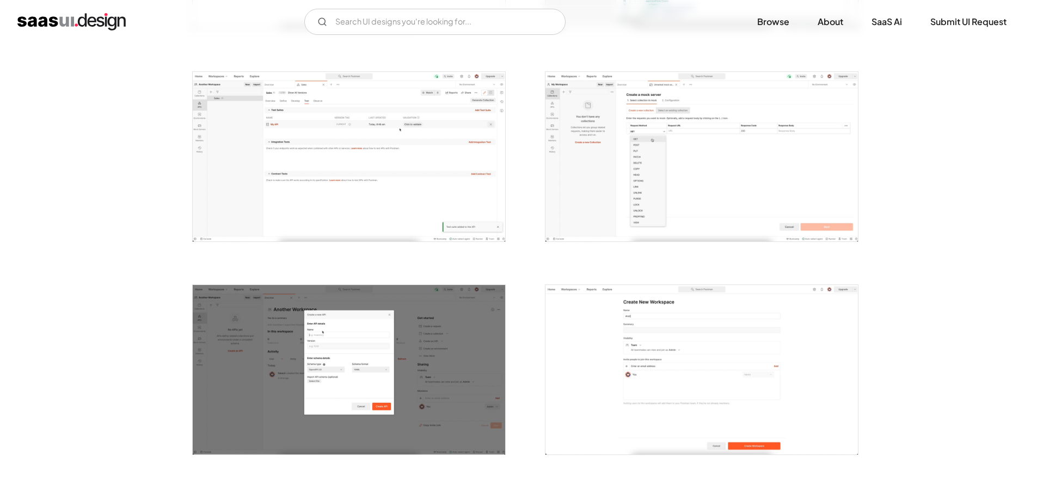
scroll to position [925, 0]
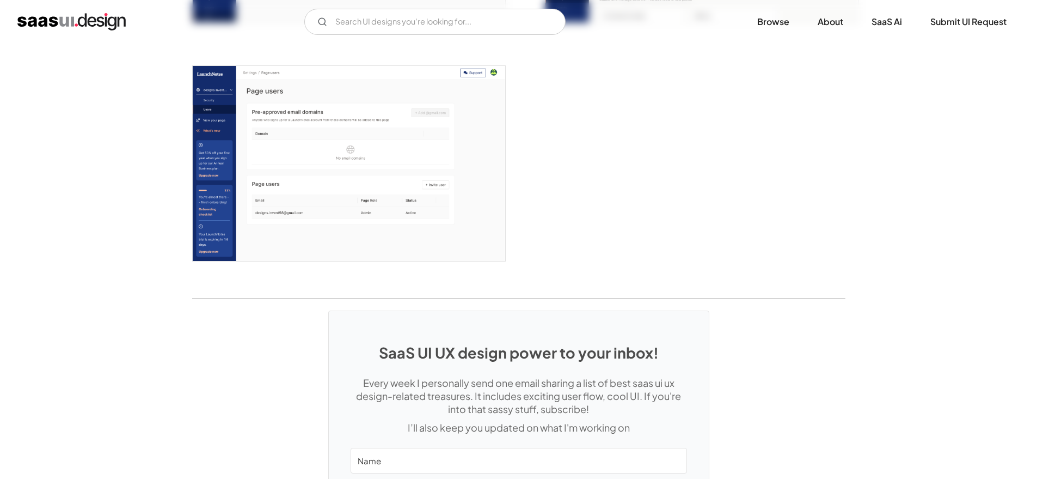
scroll to position [3221, 0]
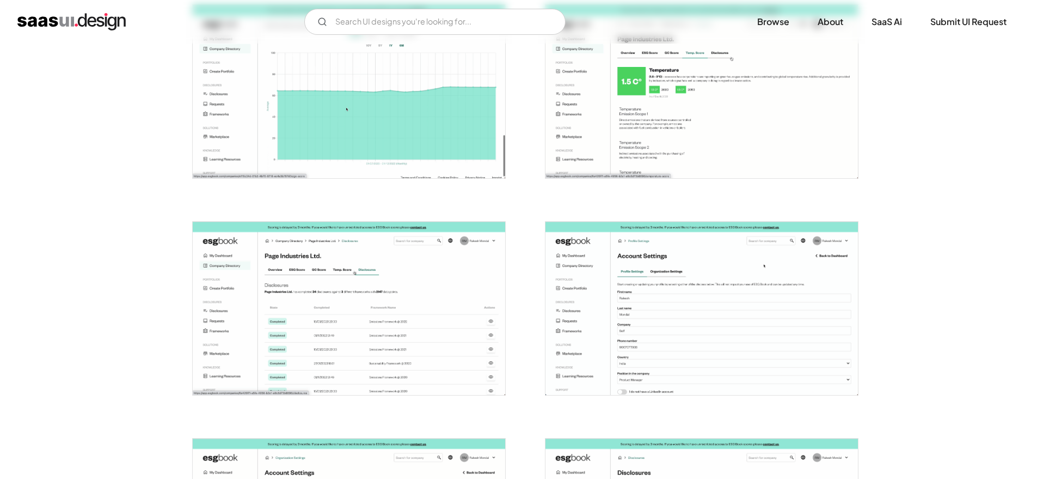
scroll to position [1111, 0]
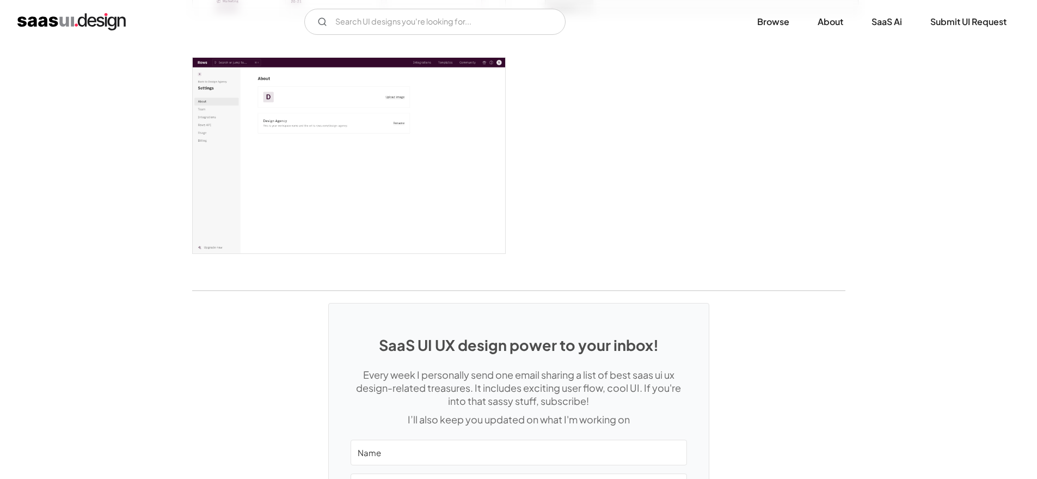
scroll to position [2970, 0]
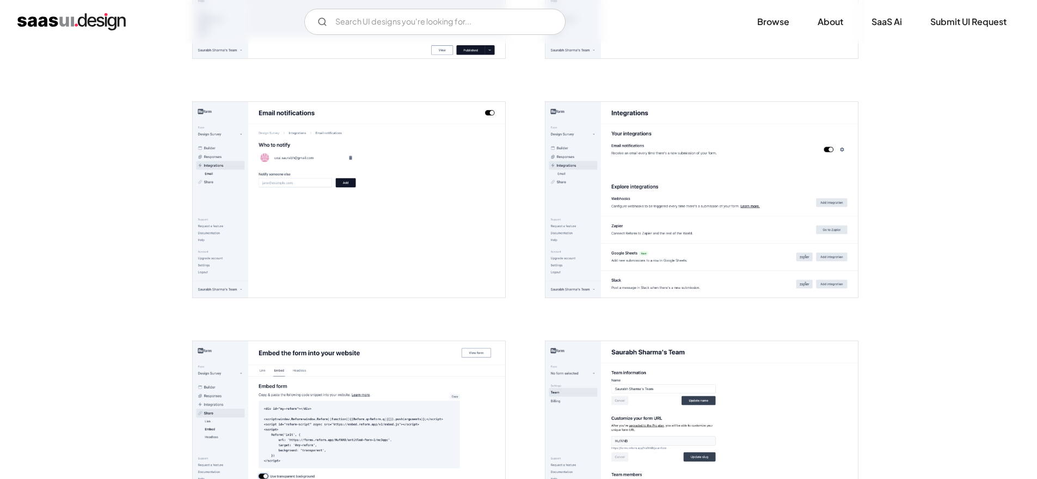
scroll to position [1873, 0]
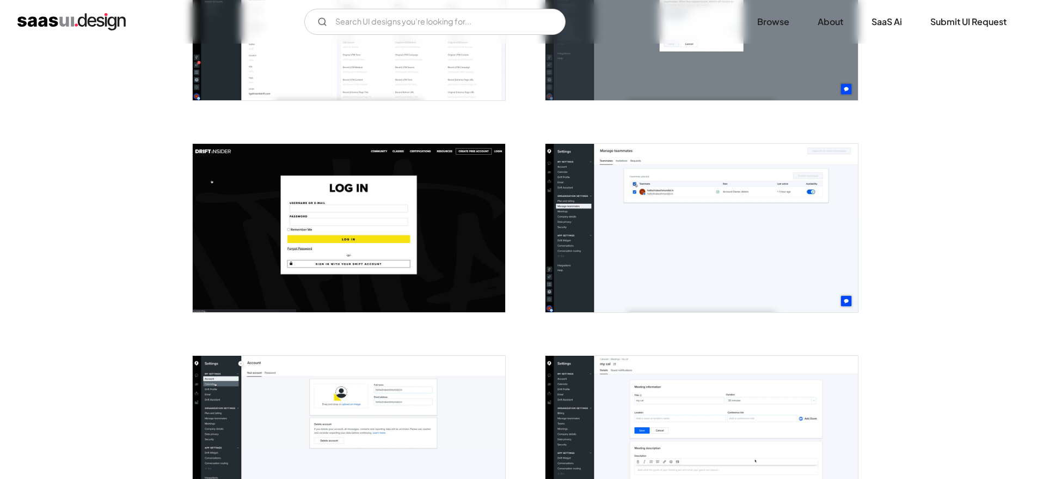
scroll to position [1977, 0]
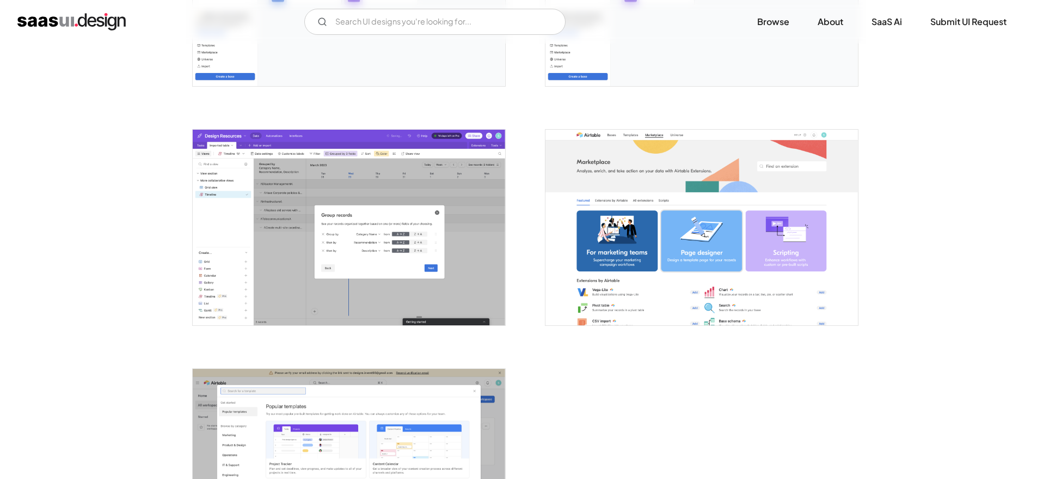
scroll to position [3003, 0]
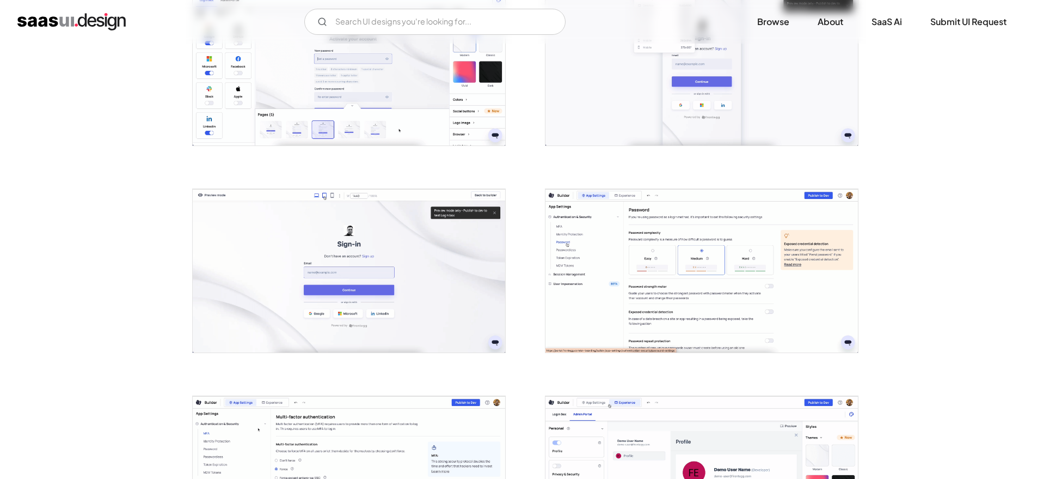
scroll to position [1516, 0]
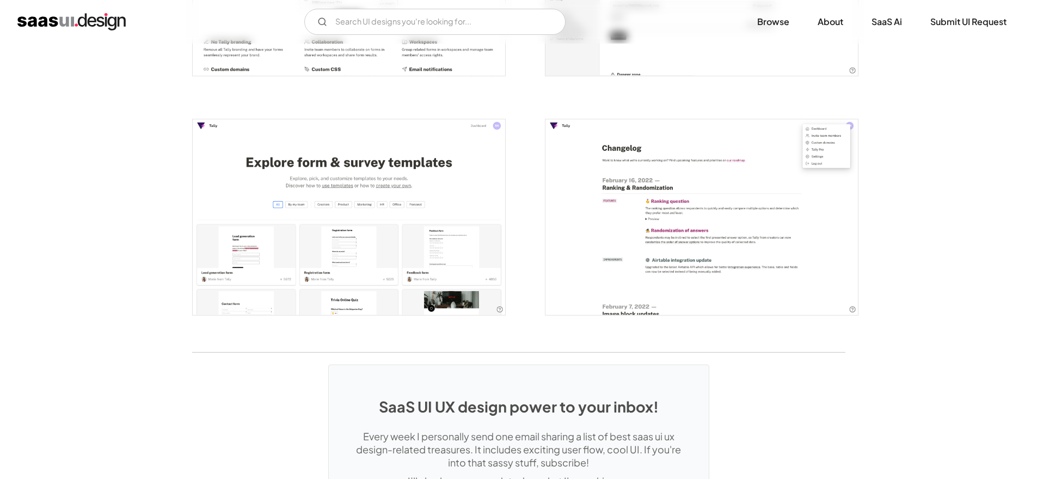
scroll to position [2519, 0]
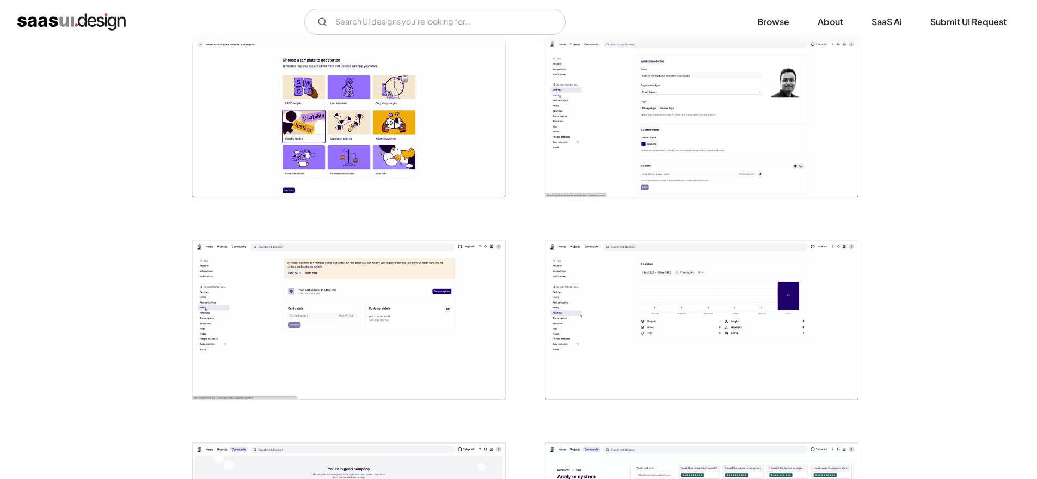
scroll to position [639, 0]
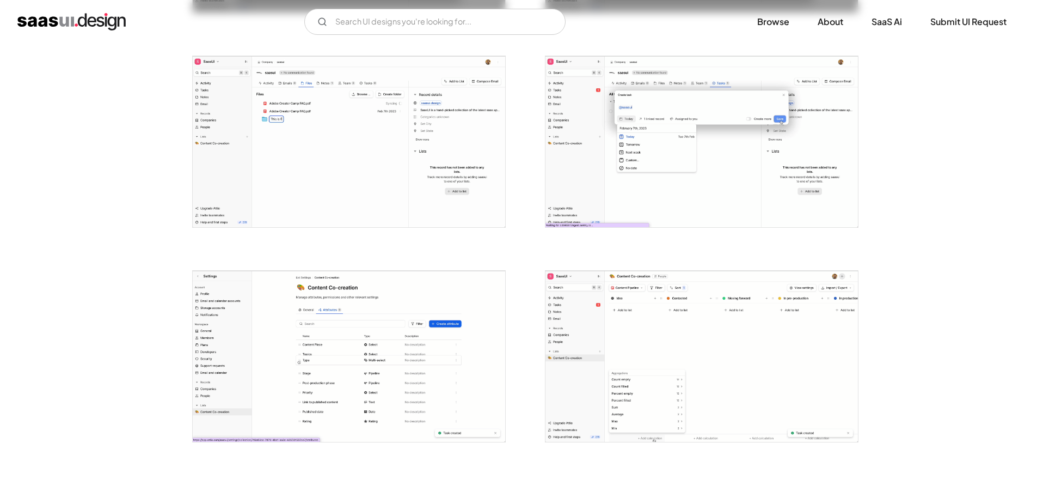
scroll to position [2658, 0]
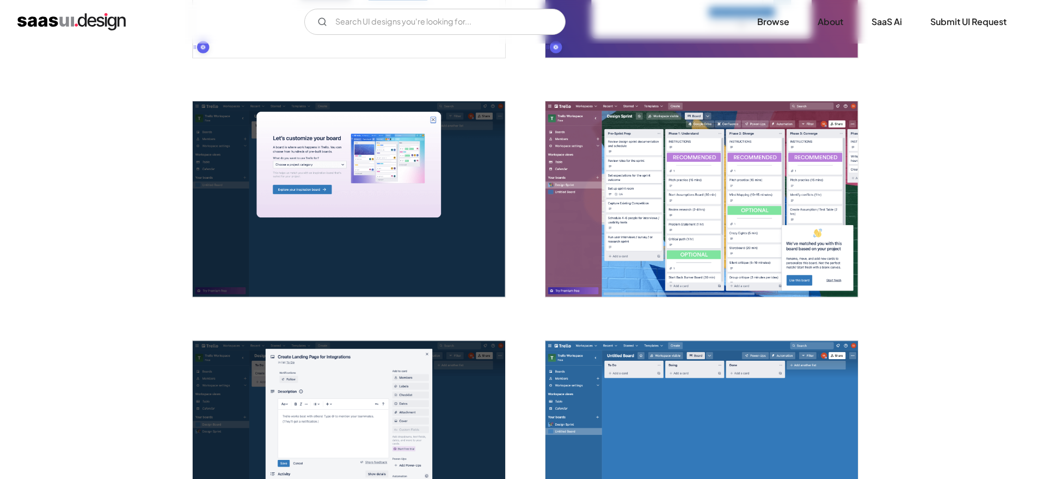
scroll to position [957, 0]
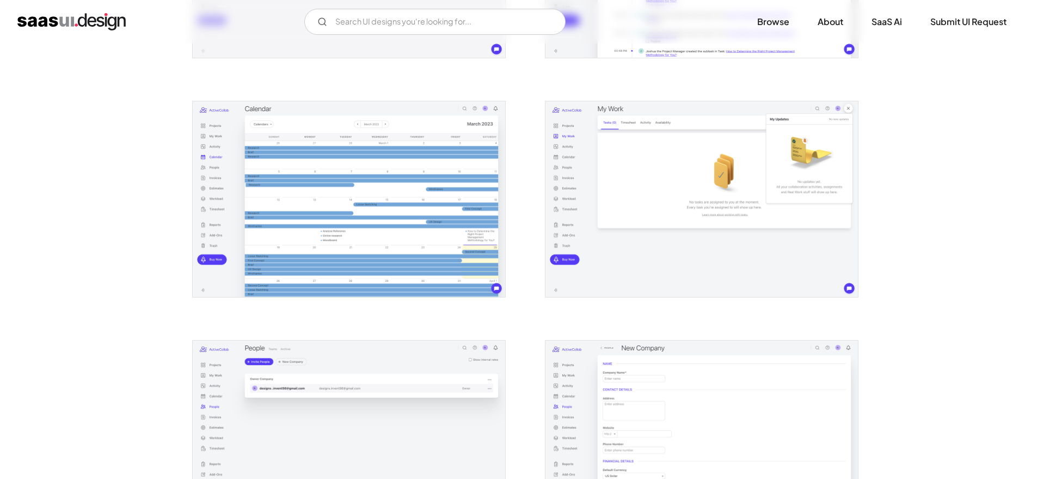
scroll to position [1125, 0]
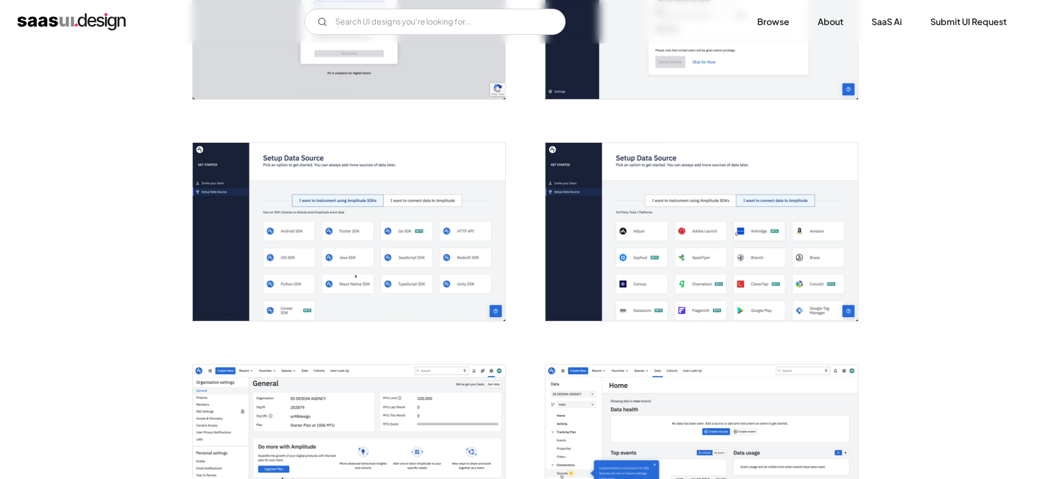
scroll to position [948, 0]
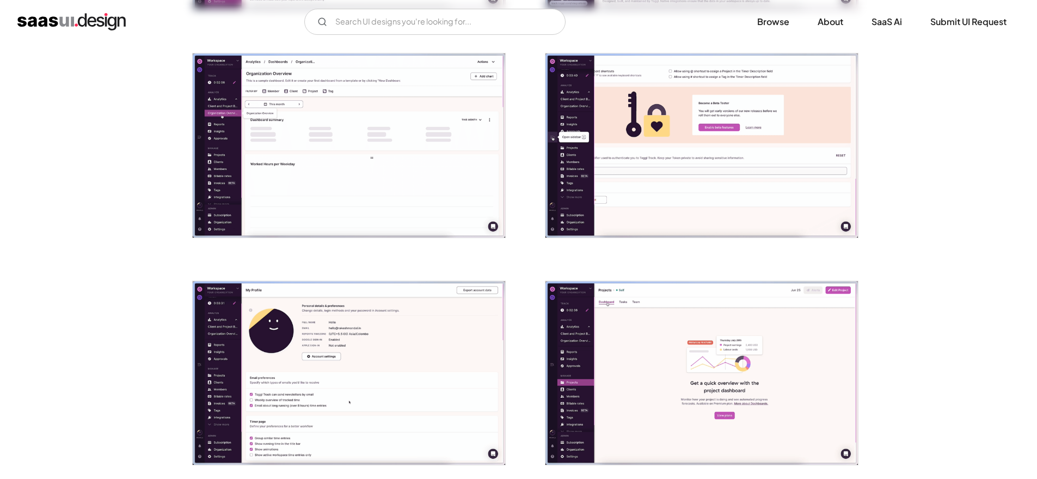
scroll to position [493, 0]
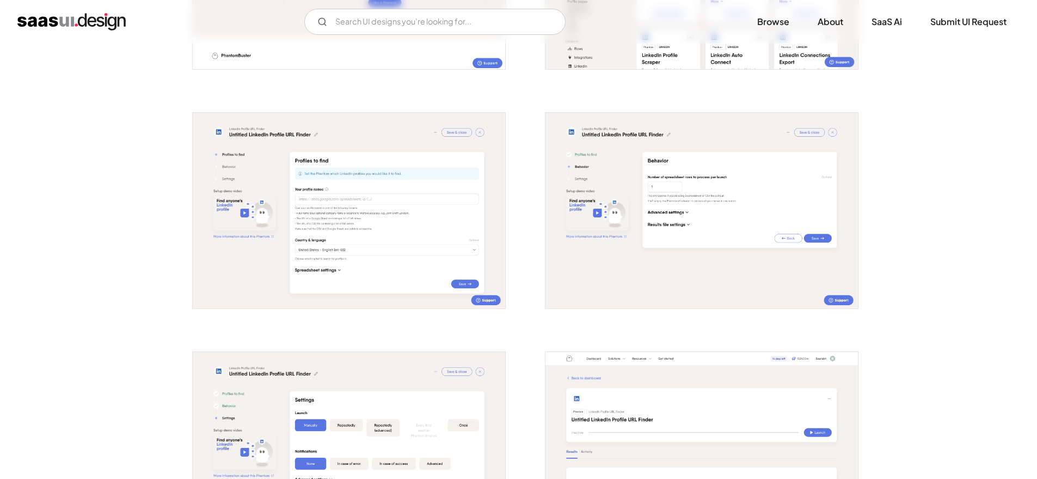
scroll to position [872, 0]
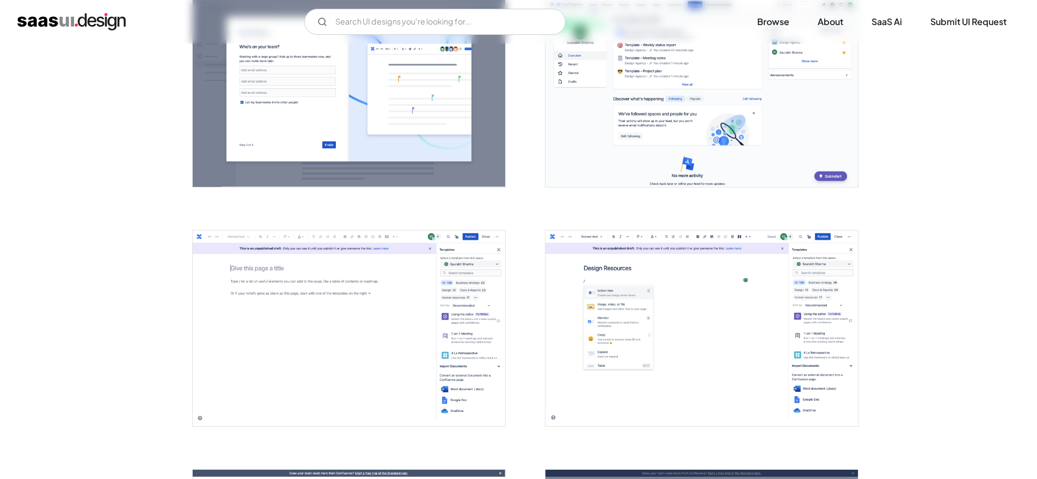
scroll to position [1214, 0]
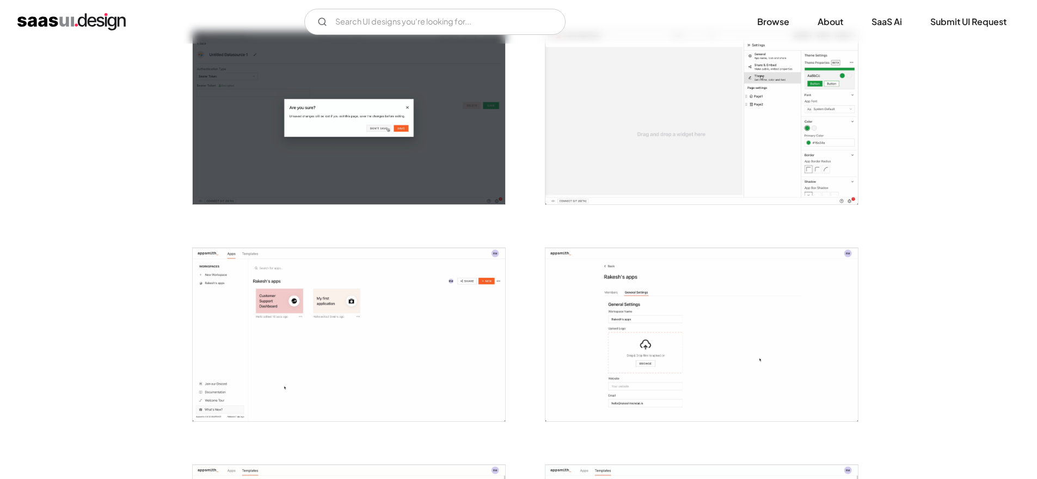
scroll to position [1687, 0]
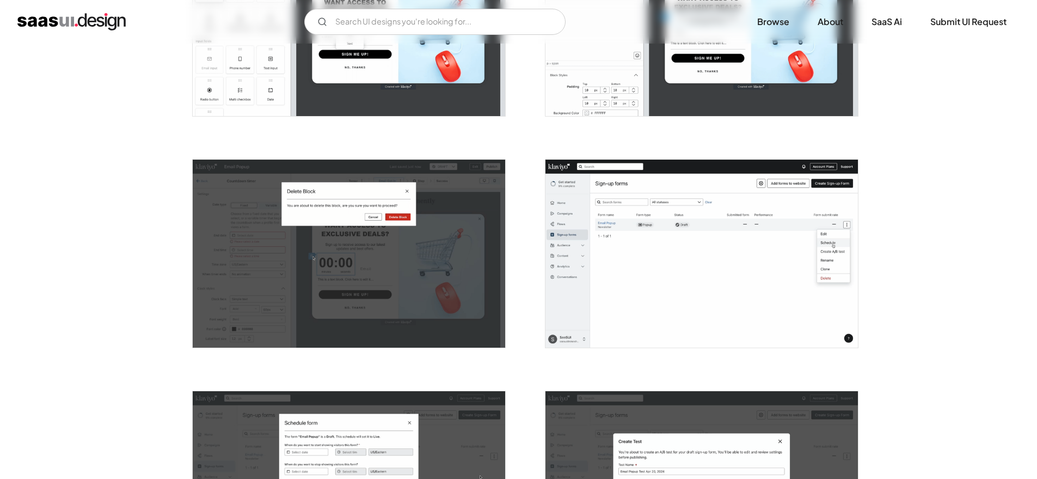
scroll to position [1022, 0]
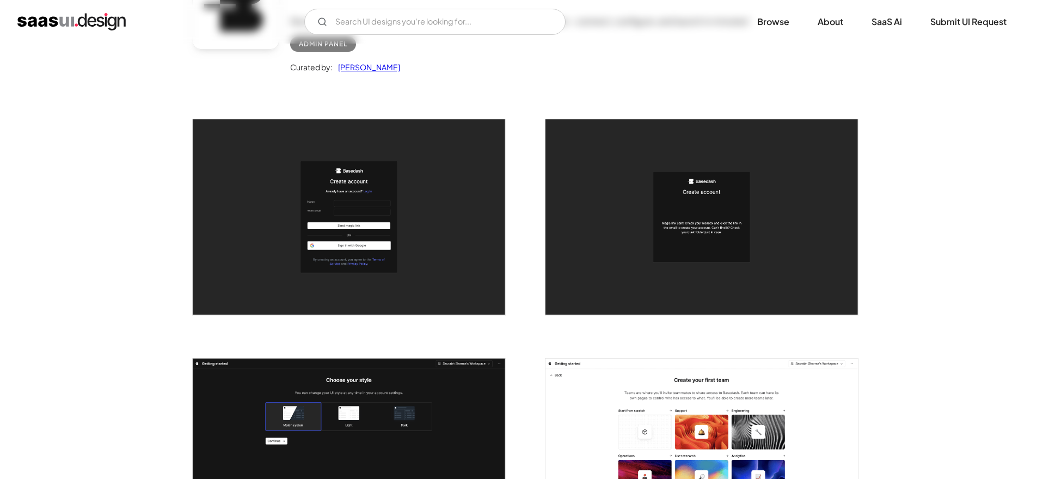
scroll to position [38, 0]
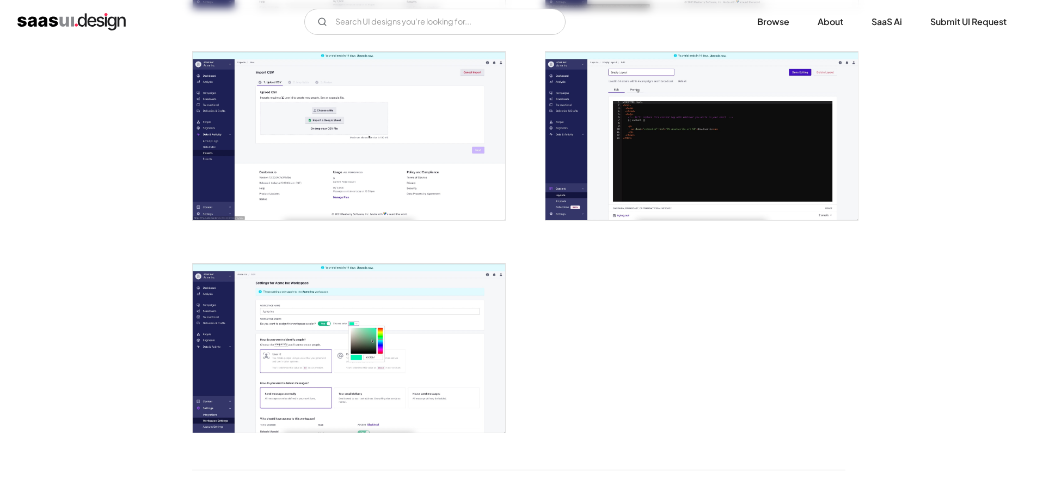
scroll to position [2831, 0]
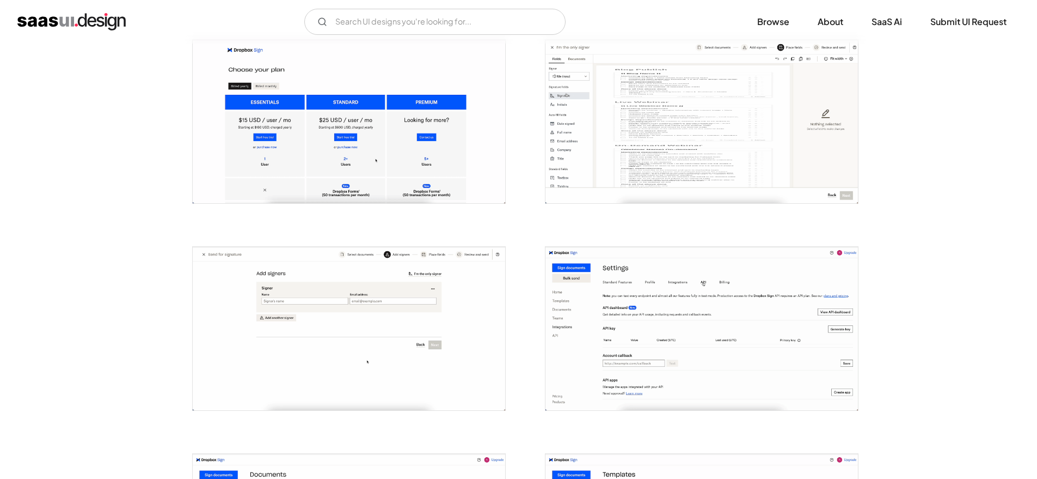
scroll to position [1169, 0]
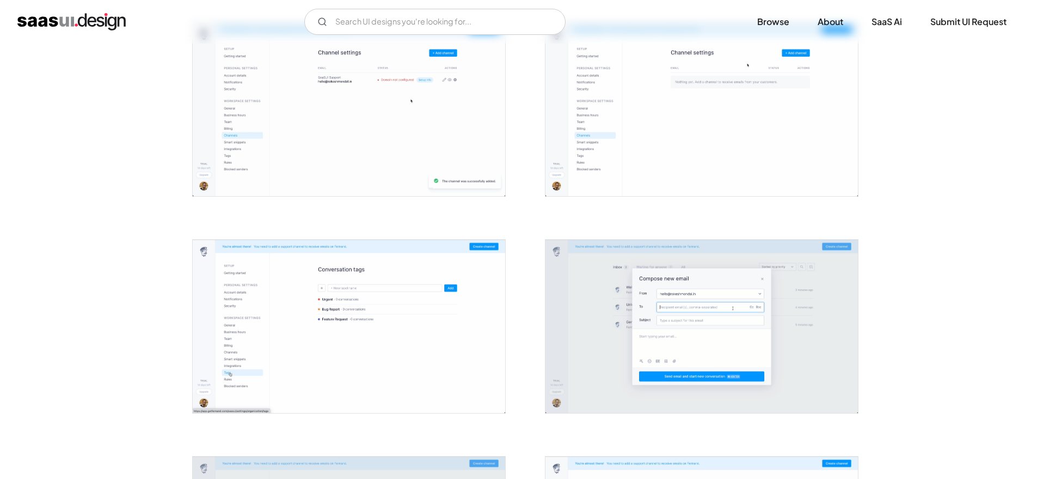
scroll to position [1003, 0]
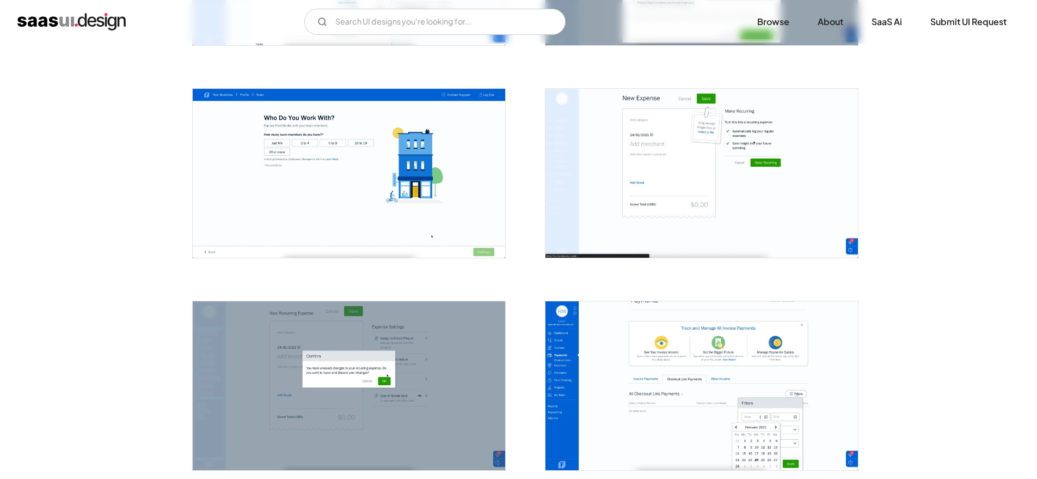
scroll to position [1458, 0]
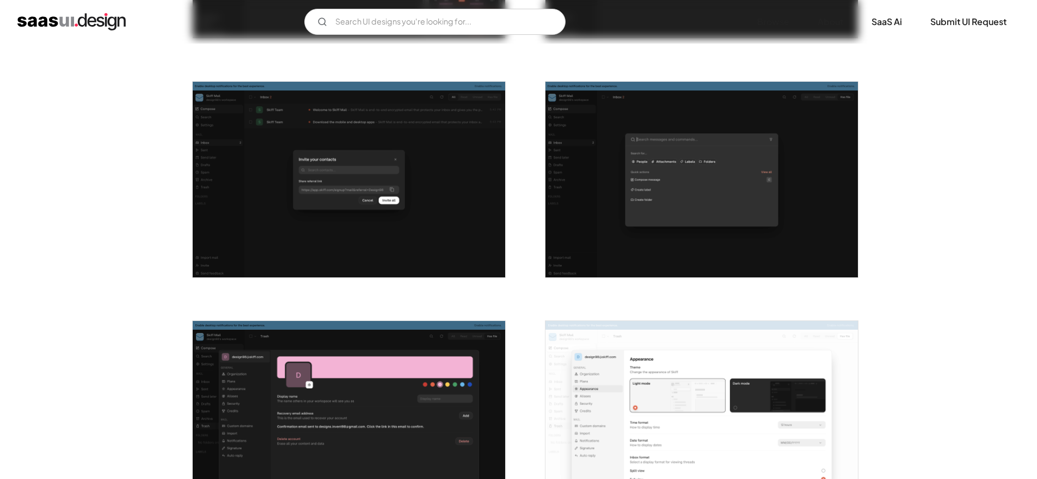
scroll to position [1238, 0]
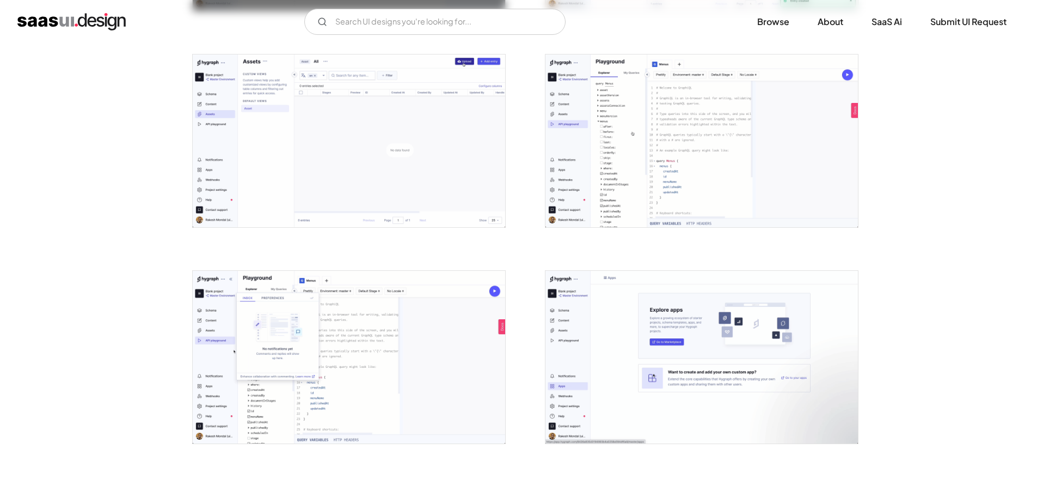
scroll to position [1165, 0]
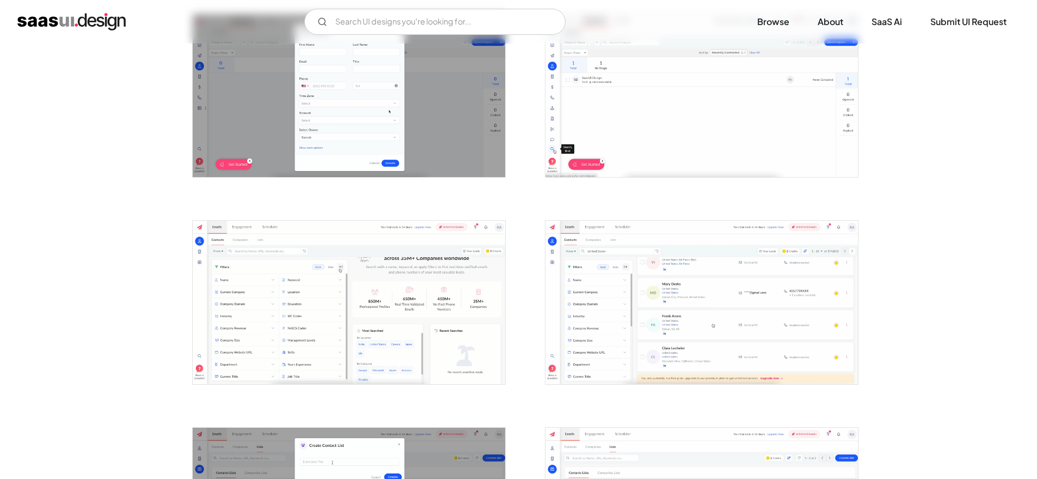
scroll to position [1283, 0]
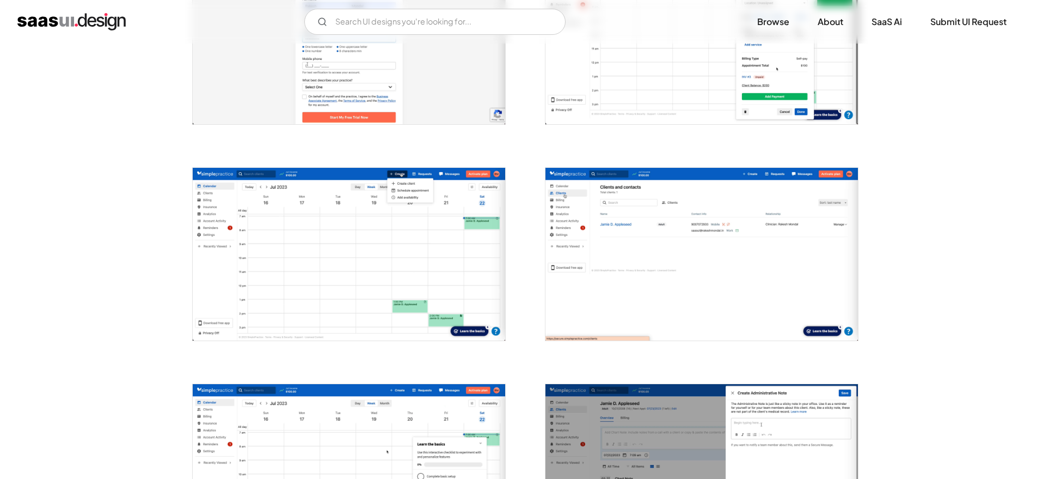
scroll to position [36, 0]
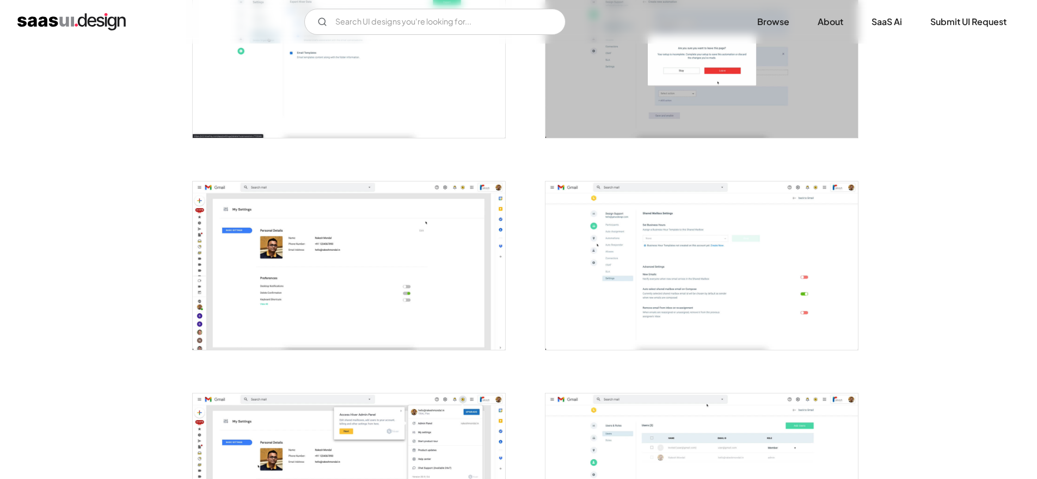
scroll to position [1771, 0]
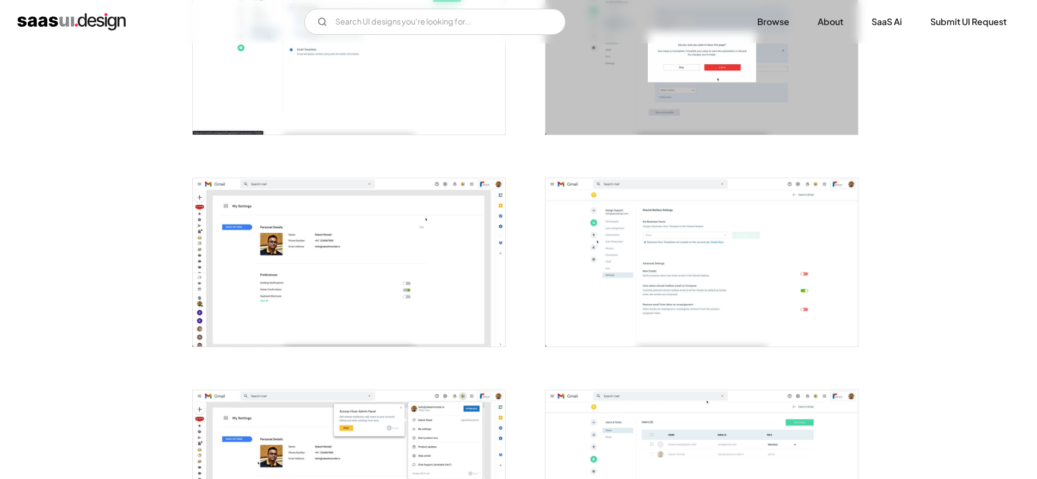
click at [733, 255] on img "open lightbox" at bounding box center [702, 262] width 313 height 168
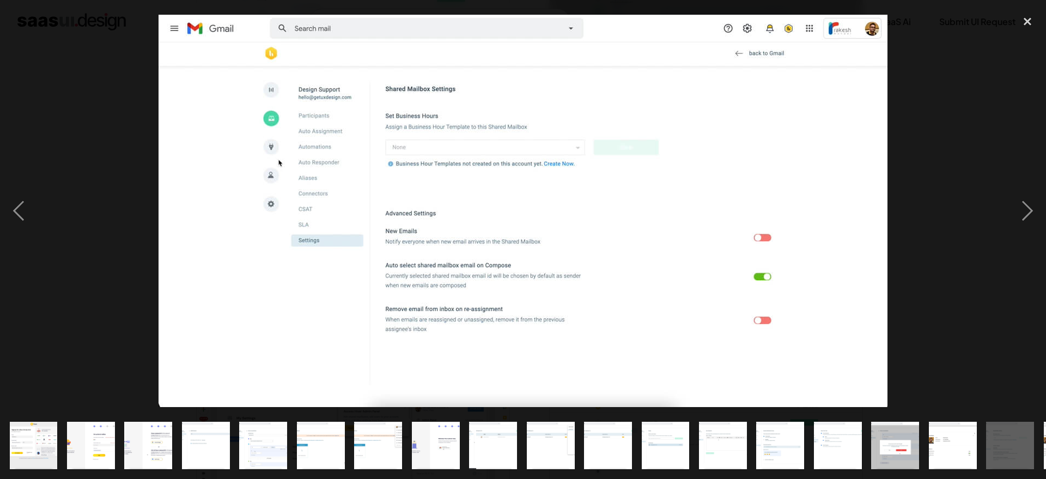
click at [71, 224] on div at bounding box center [523, 211] width 1046 height 402
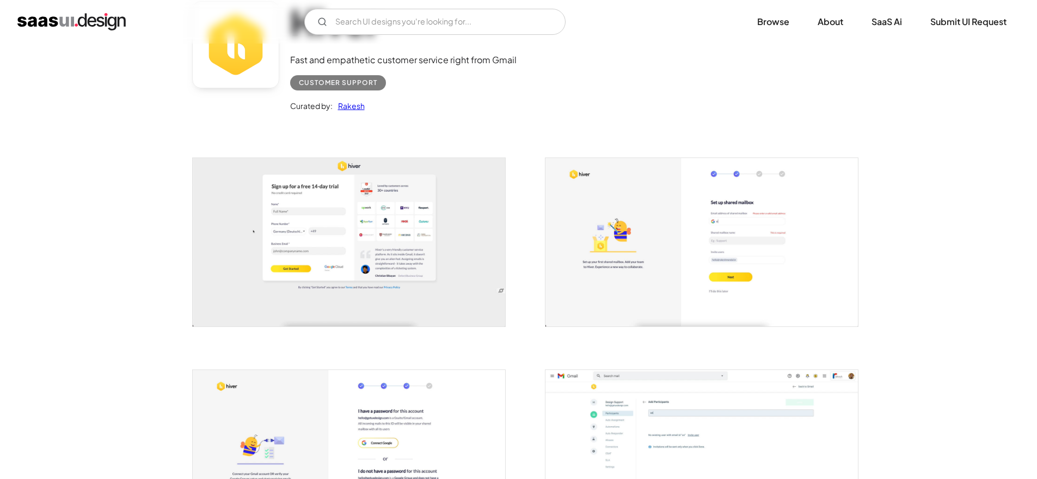
scroll to position [0, 0]
